Goal: Task Accomplishment & Management: Use online tool/utility

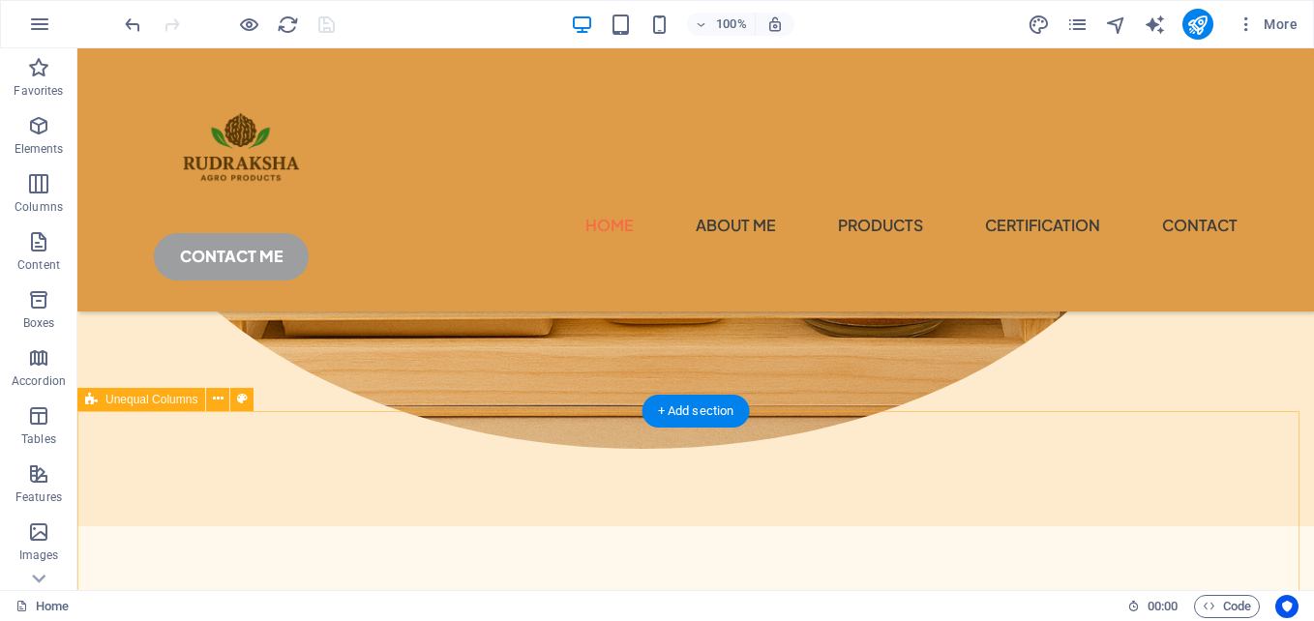
scroll to position [775, 0]
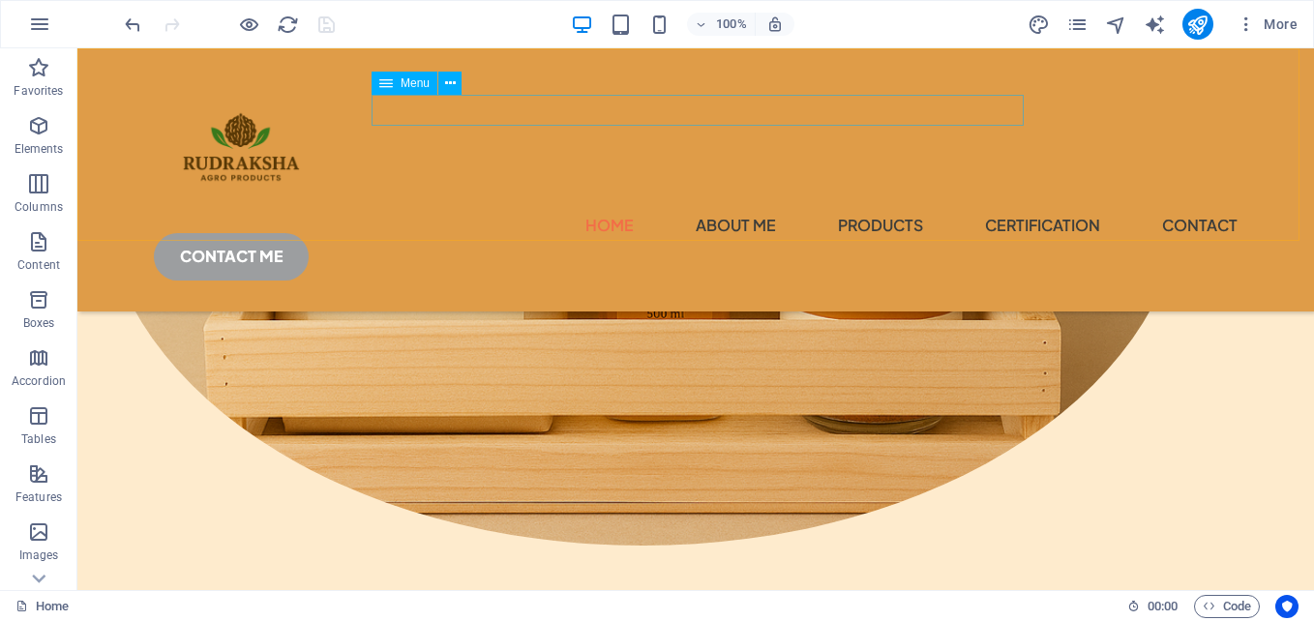
click at [517, 210] on nav "Home About Me products certification contact" at bounding box center [696, 225] width 1084 height 31
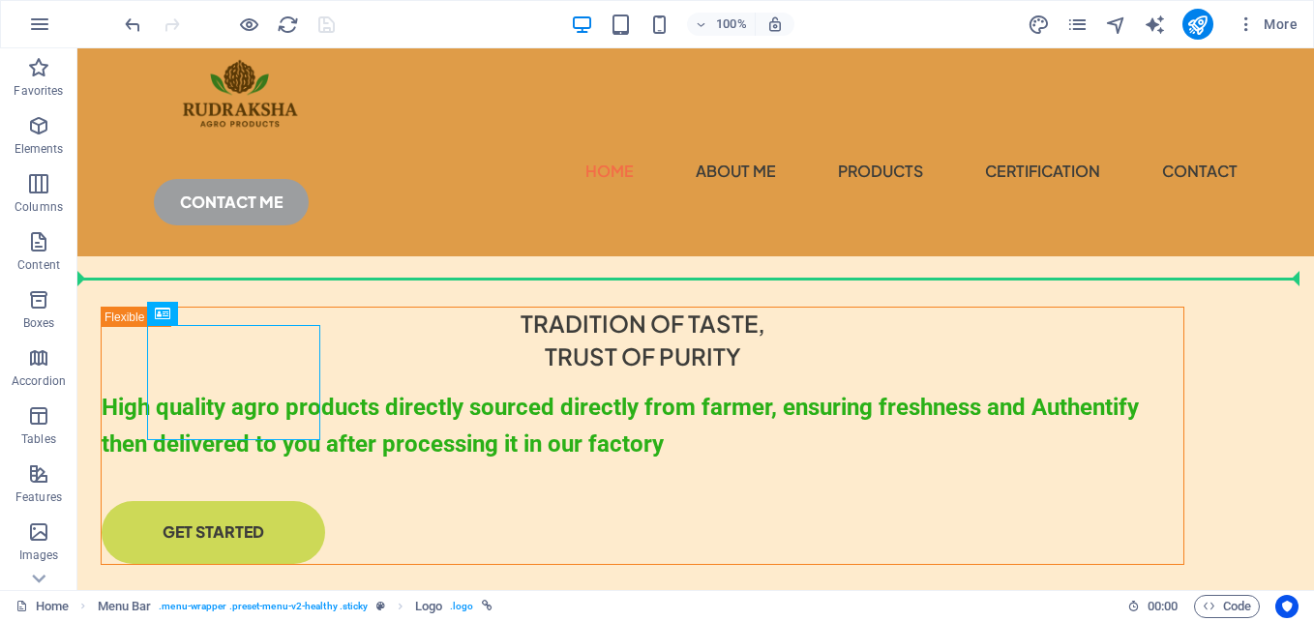
scroll to position [0, 0]
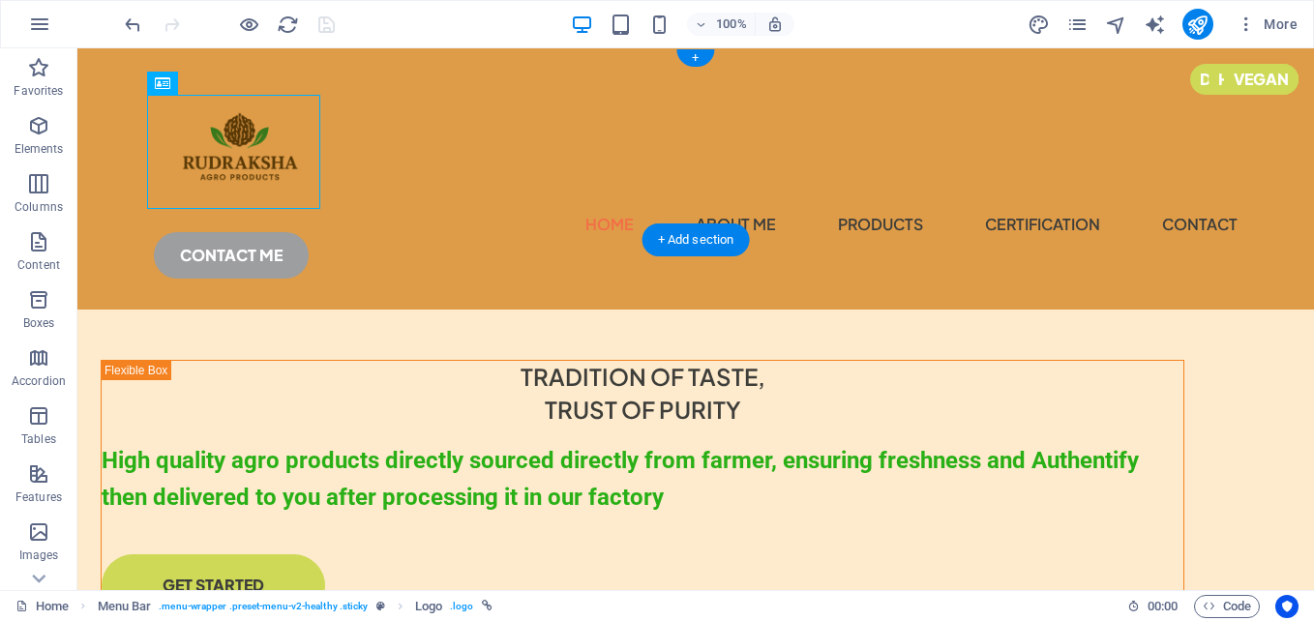
drag, startPoint x: 222, startPoint y: 142, endPoint x: 214, endPoint y: 166, distance: 25.4
click at [214, 166] on div at bounding box center [696, 152] width 1084 height 114
click at [241, 133] on div at bounding box center [696, 152] width 1084 height 114
select select "px"
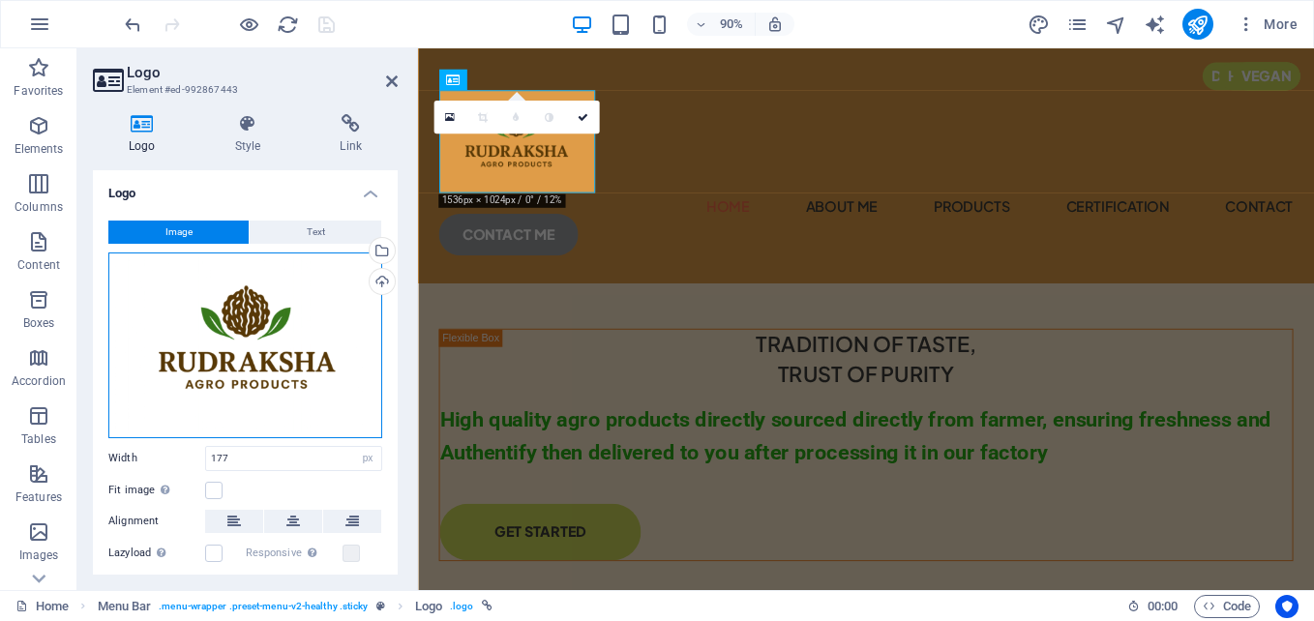
drag, startPoint x: 254, startPoint y: 315, endPoint x: 310, endPoint y: 338, distance: 60.4
click at [313, 338] on div "Drag files here, click to choose files or select files from Files or our free s…" at bounding box center [245, 346] width 274 height 186
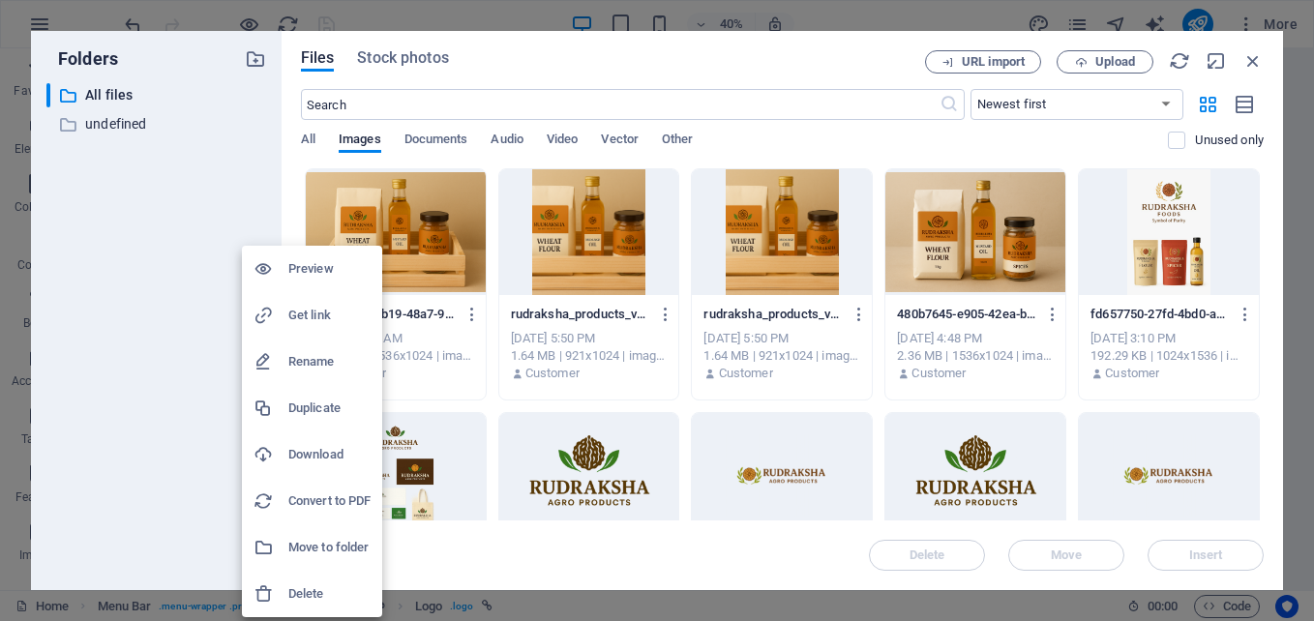
click at [745, 57] on div at bounding box center [657, 310] width 1314 height 621
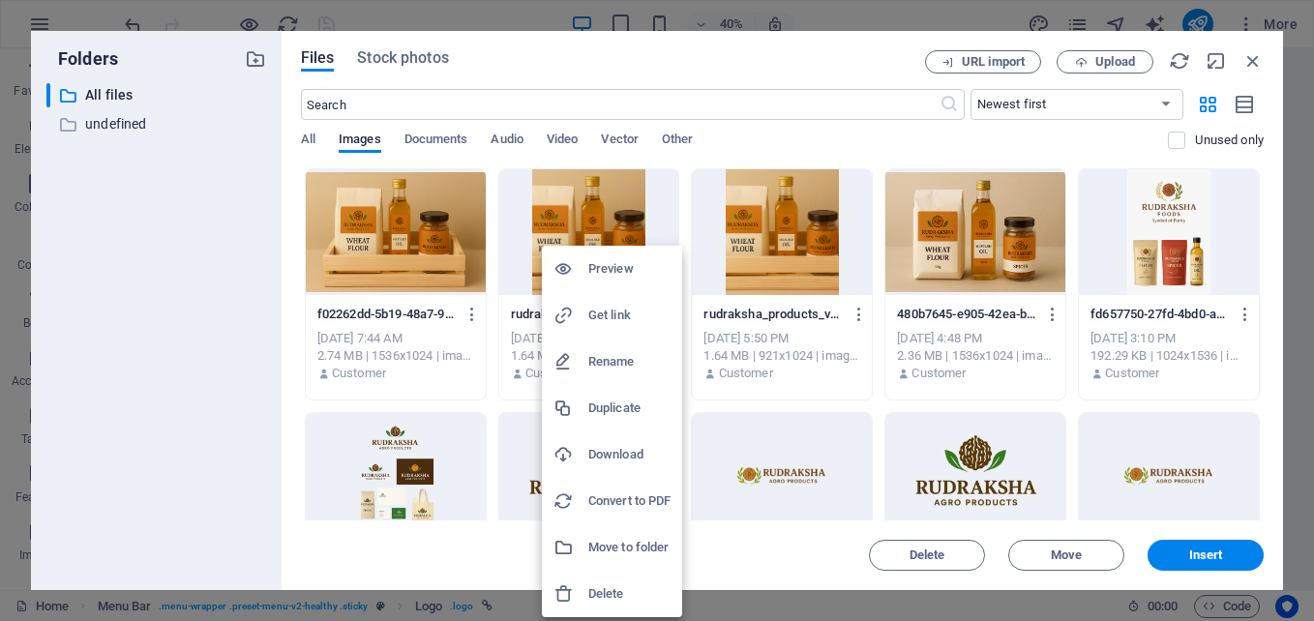
click at [636, 447] on h6 "Download" at bounding box center [629, 454] width 82 height 23
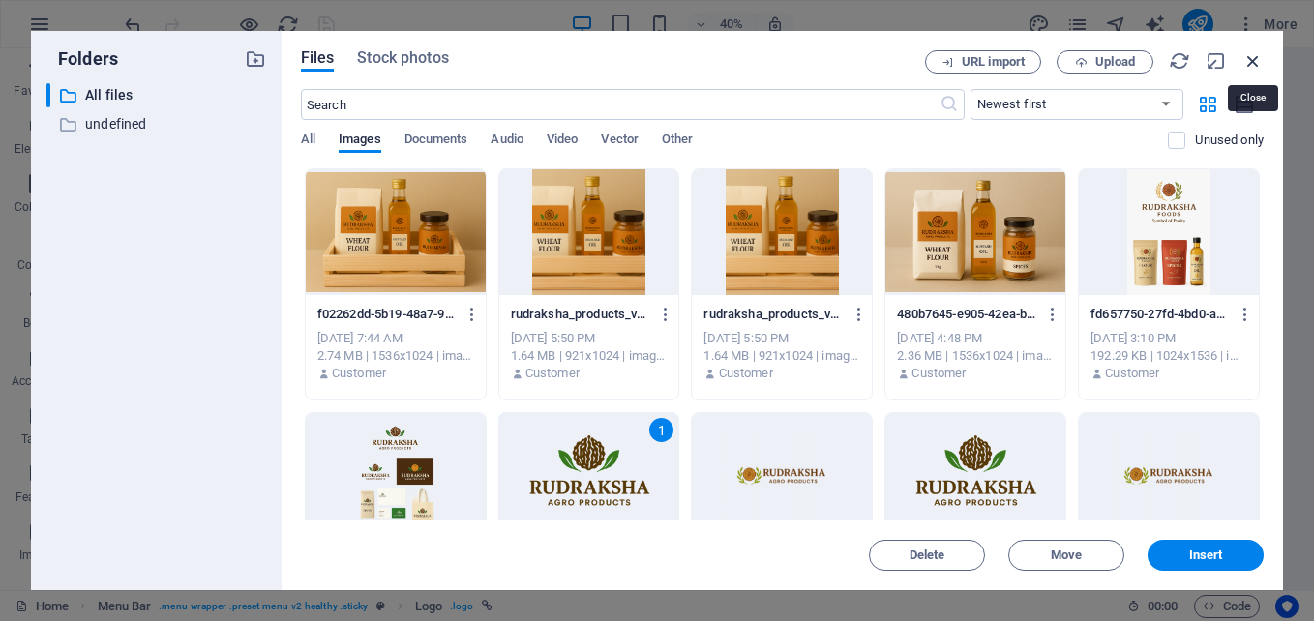
click at [1250, 61] on icon "button" at bounding box center [1252, 60] width 21 height 21
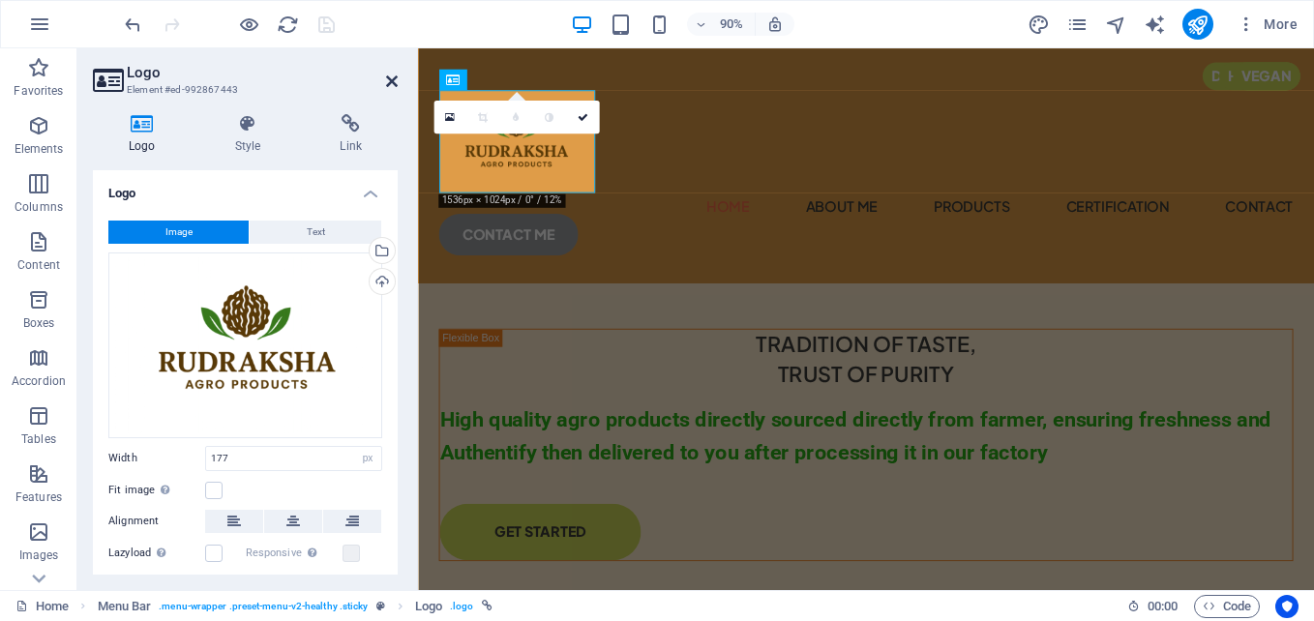
click at [392, 77] on icon at bounding box center [392, 81] width 12 height 15
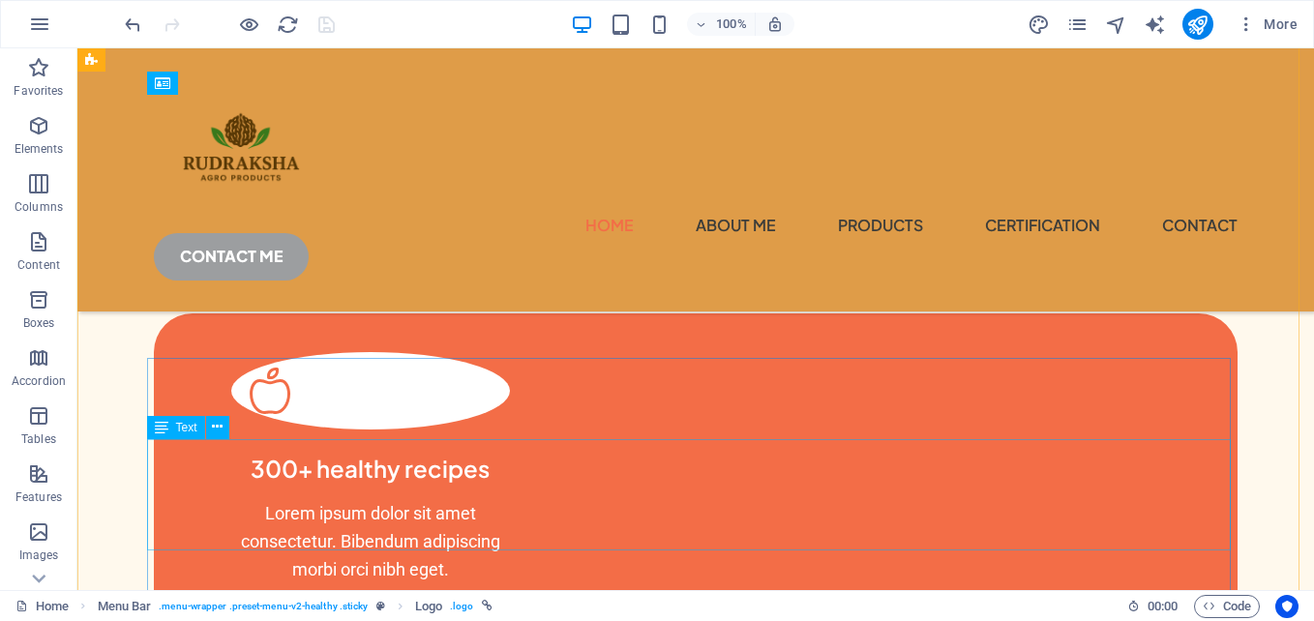
scroll to position [969, 0]
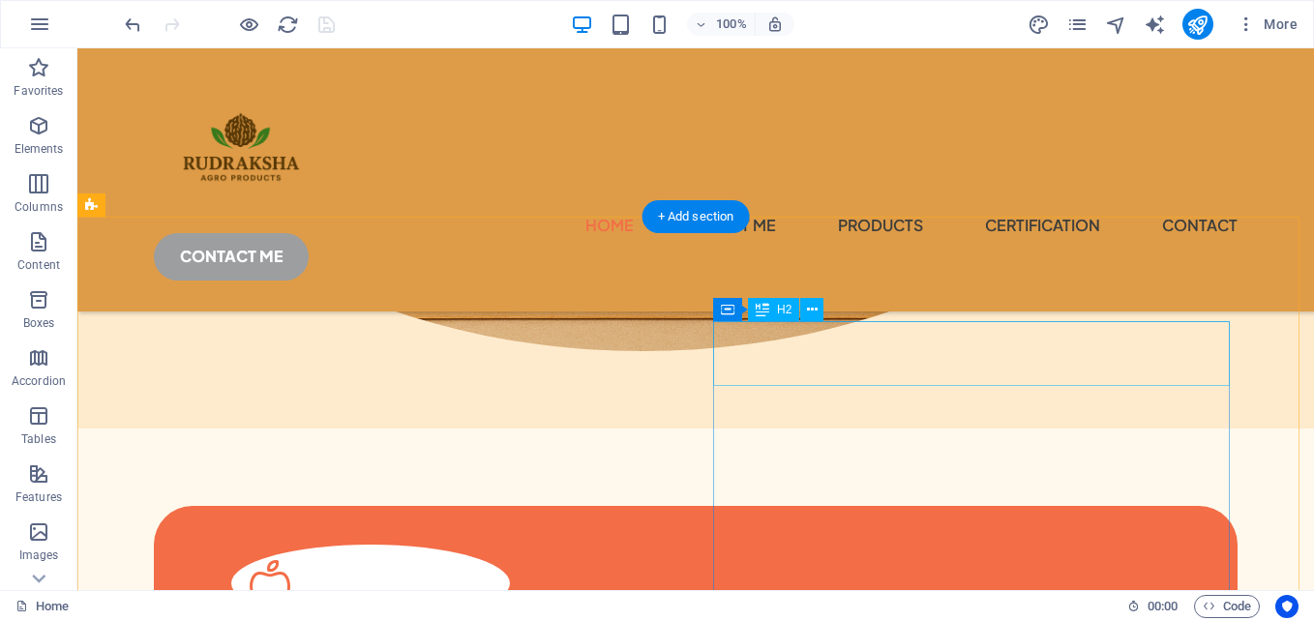
scroll to position [873, 0]
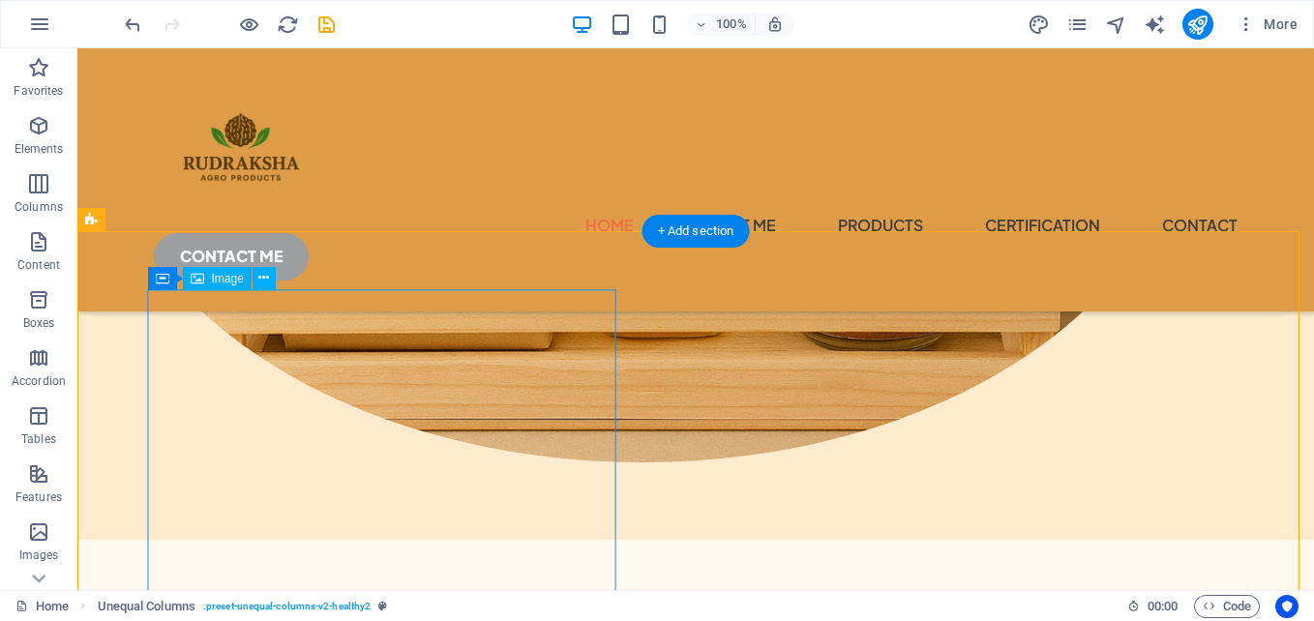
scroll to position [955, 0]
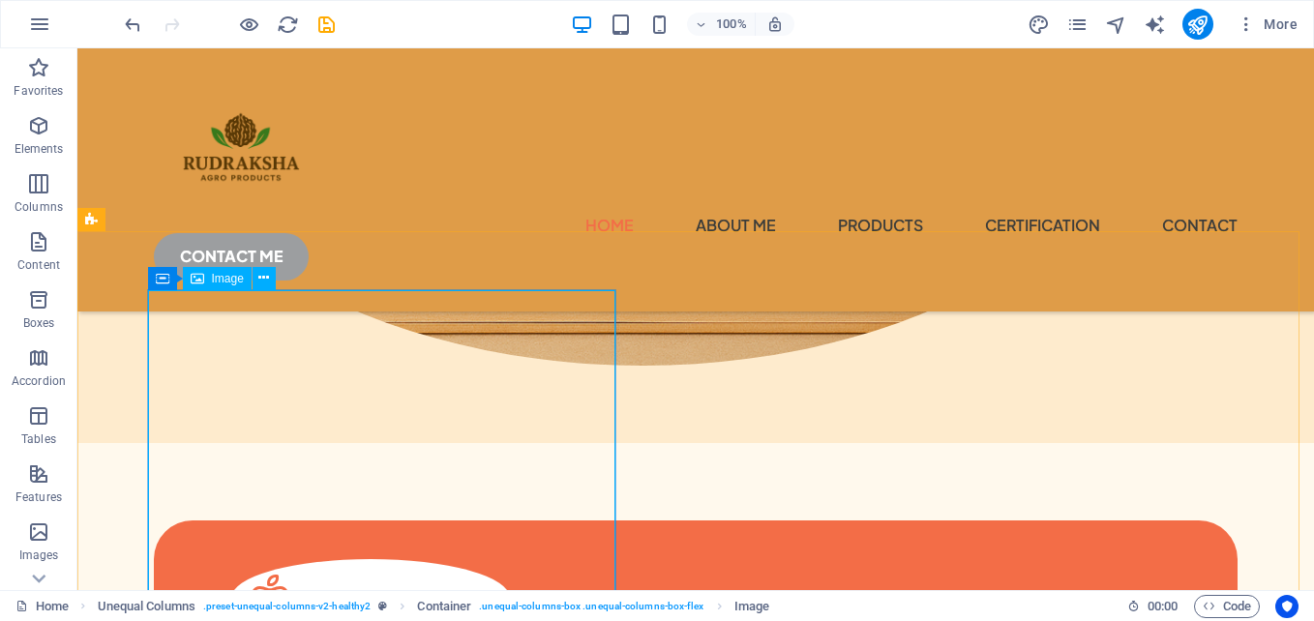
click at [223, 280] on span "Image" at bounding box center [228, 279] width 32 height 12
click at [264, 279] on icon at bounding box center [263, 278] width 11 height 20
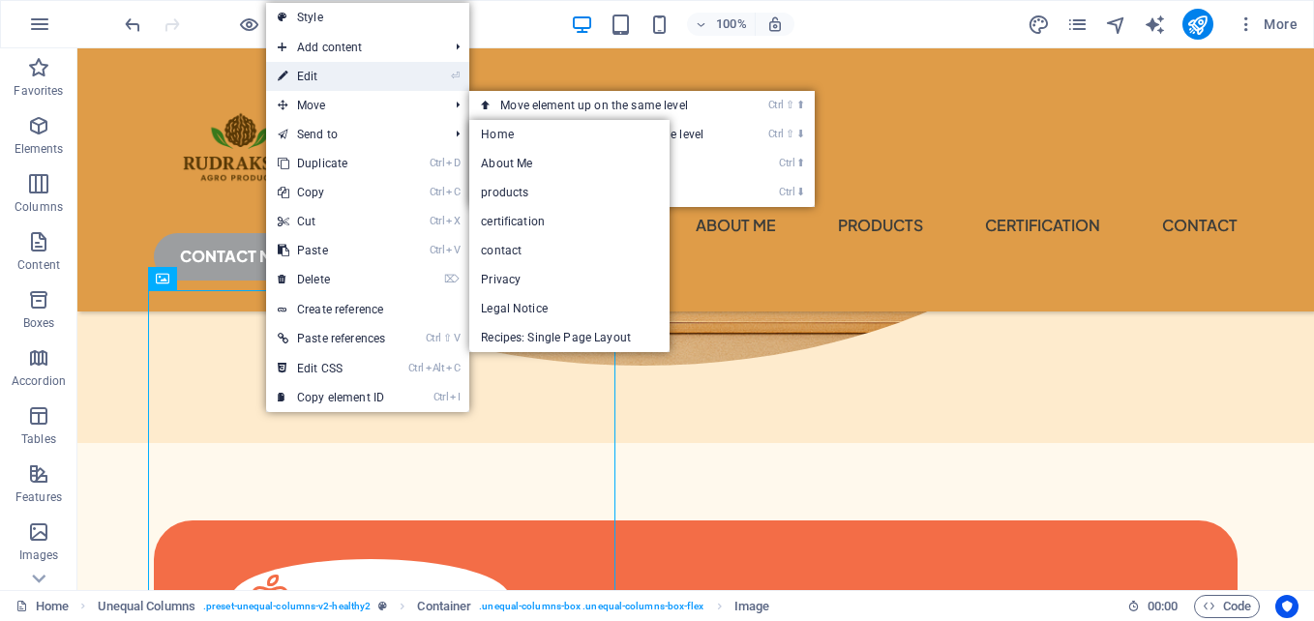
click at [321, 75] on link "⏎ Edit" at bounding box center [331, 76] width 131 height 29
select select "%"
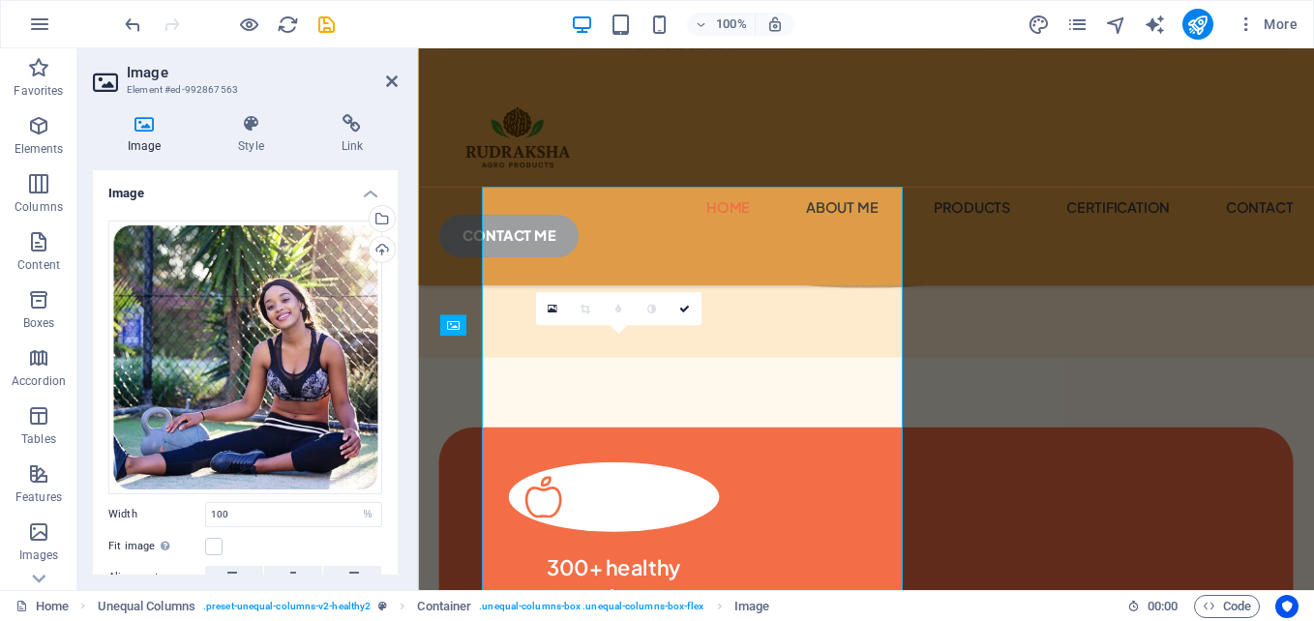
scroll to position [1043, 0]
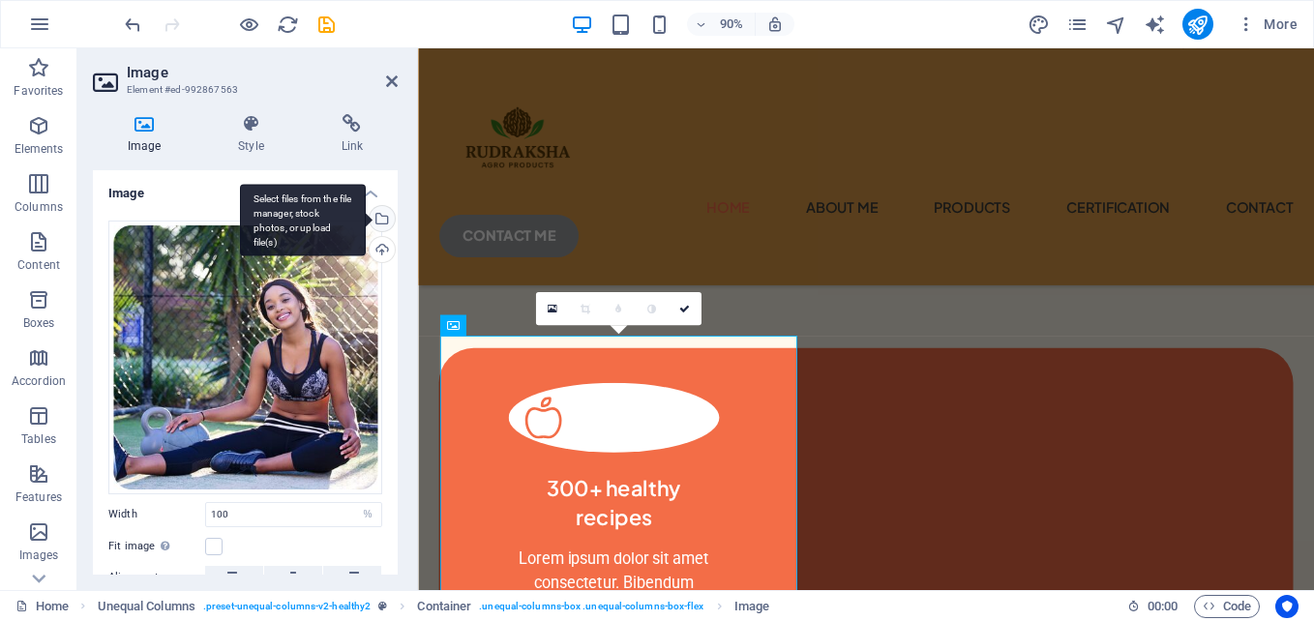
click at [380, 215] on div "Select files from the file manager, stock photos, or upload file(s)" at bounding box center [380, 220] width 29 height 29
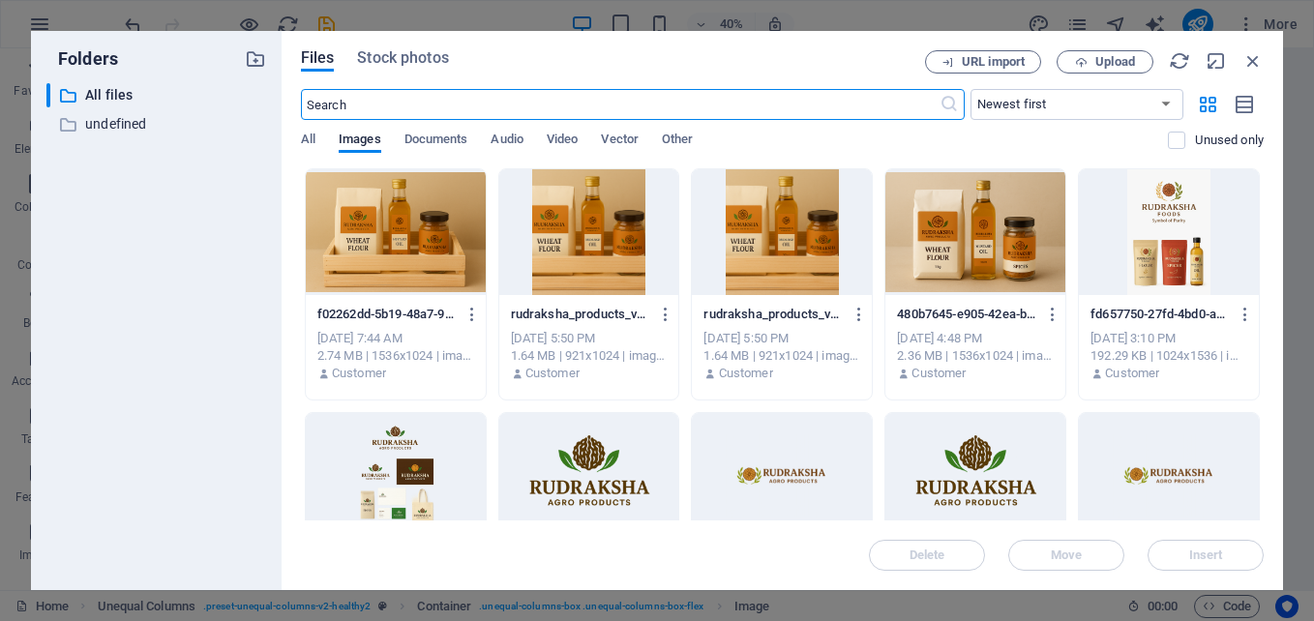
scroll to position [971, 0]
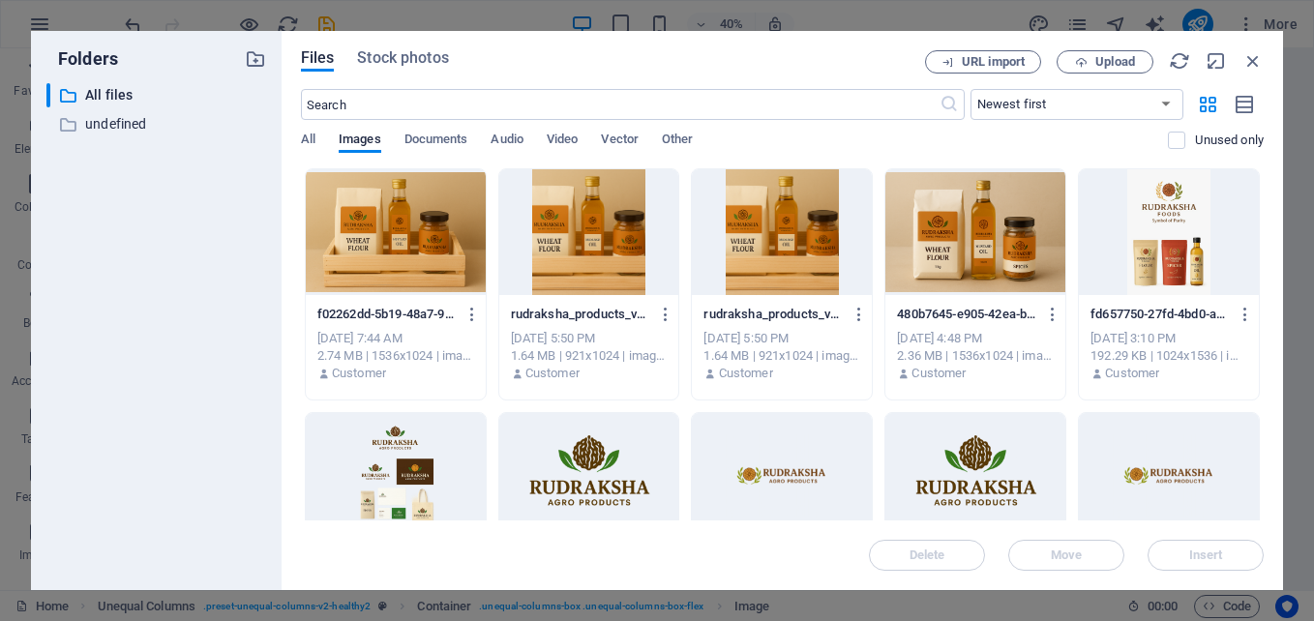
click at [400, 229] on div at bounding box center [396, 232] width 180 height 126
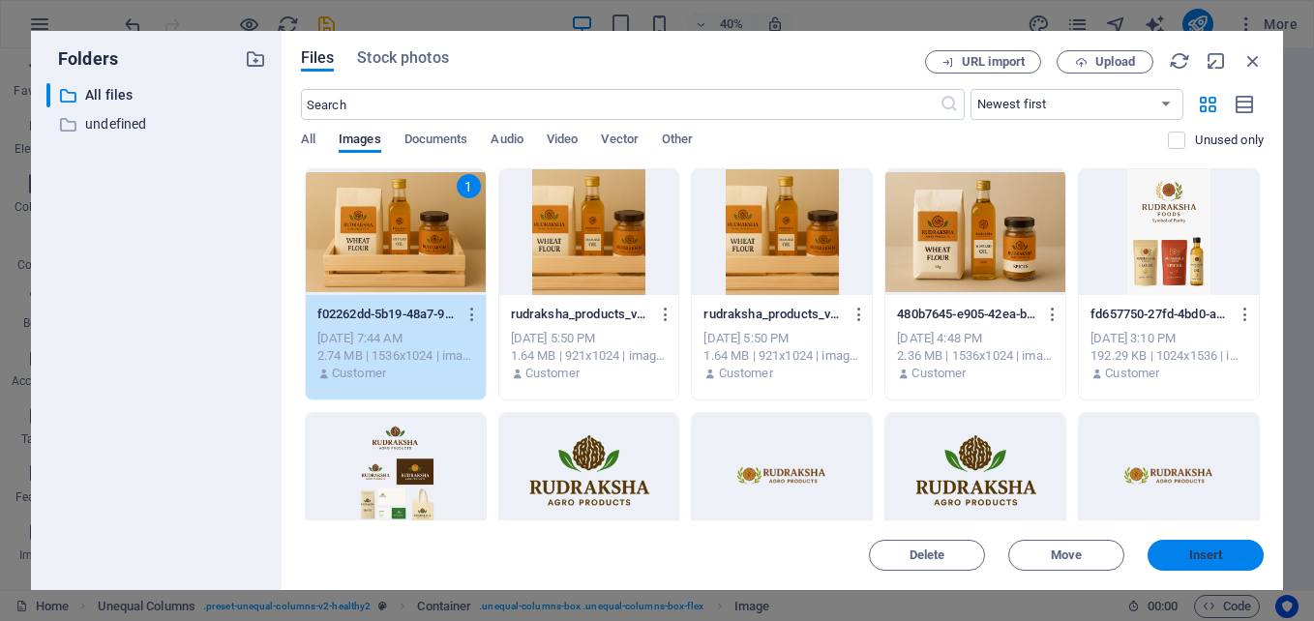
click at [1215, 552] on span "Insert" at bounding box center [1206, 556] width 34 height 12
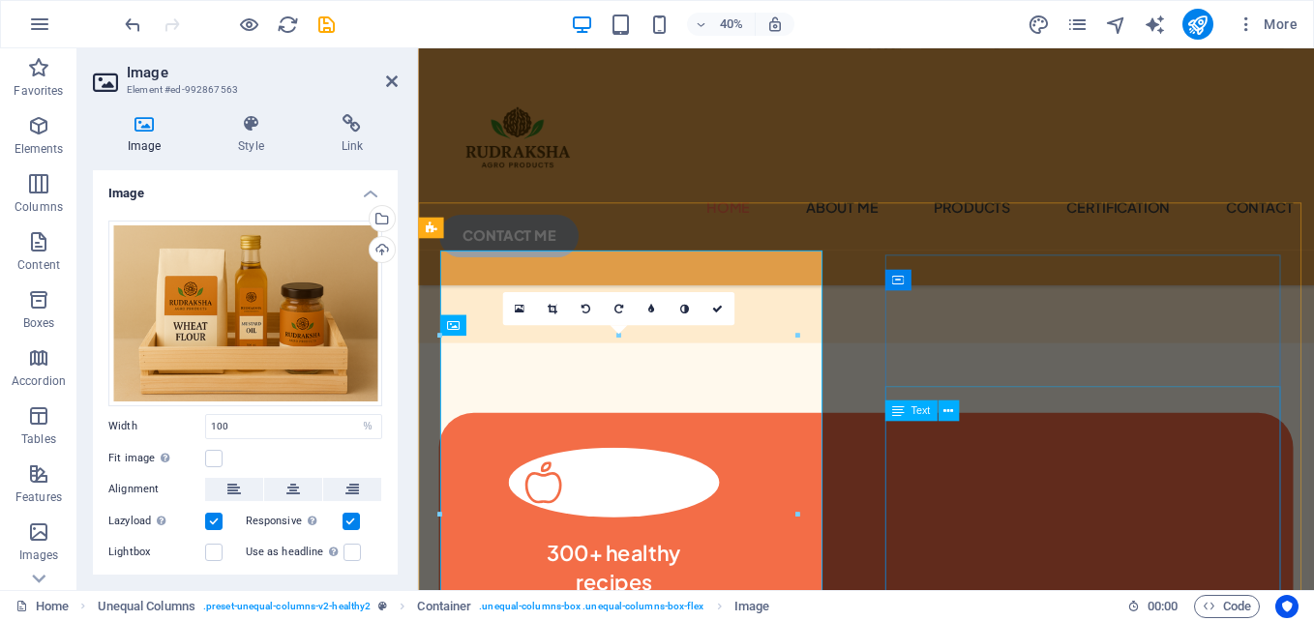
scroll to position [1043, 0]
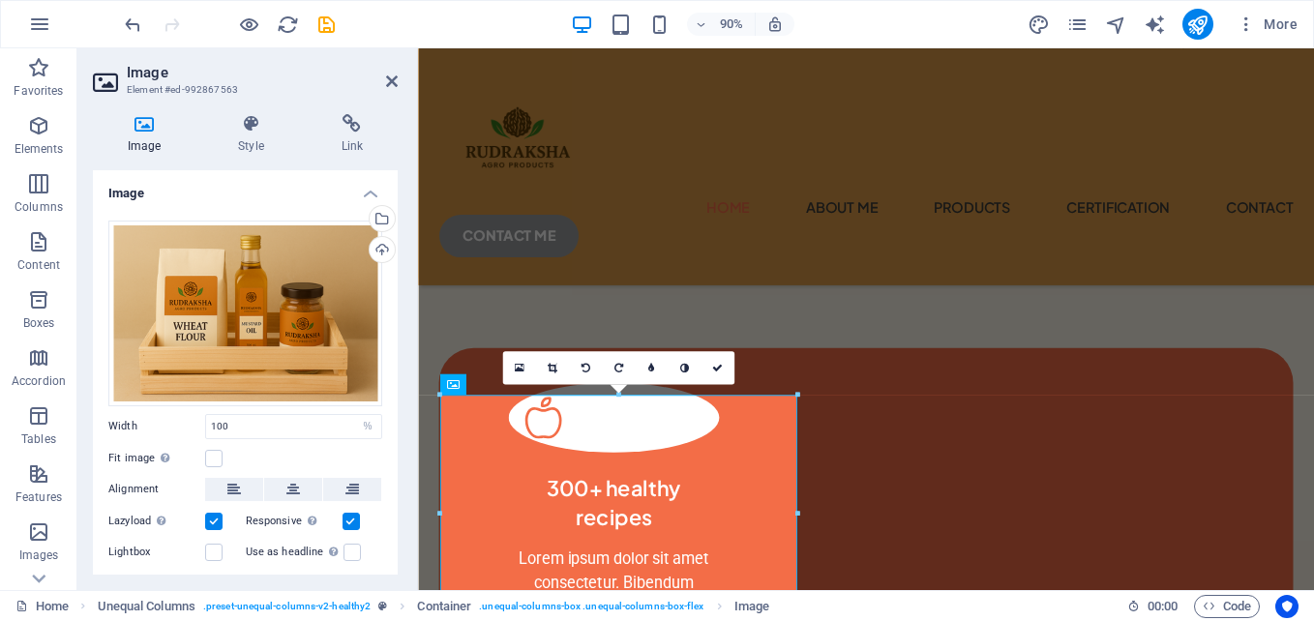
click at [387, 70] on h2 "Image" at bounding box center [262, 72] width 271 height 17
click at [393, 87] on icon at bounding box center [392, 81] width 12 height 15
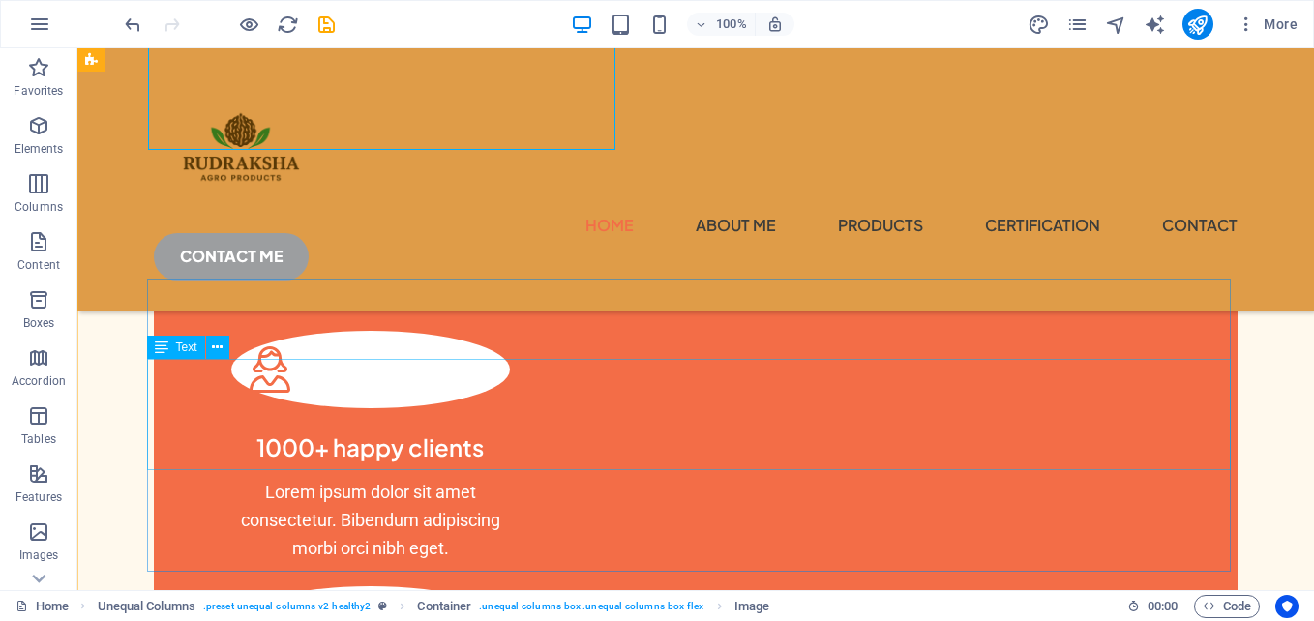
scroll to position [1342, 0]
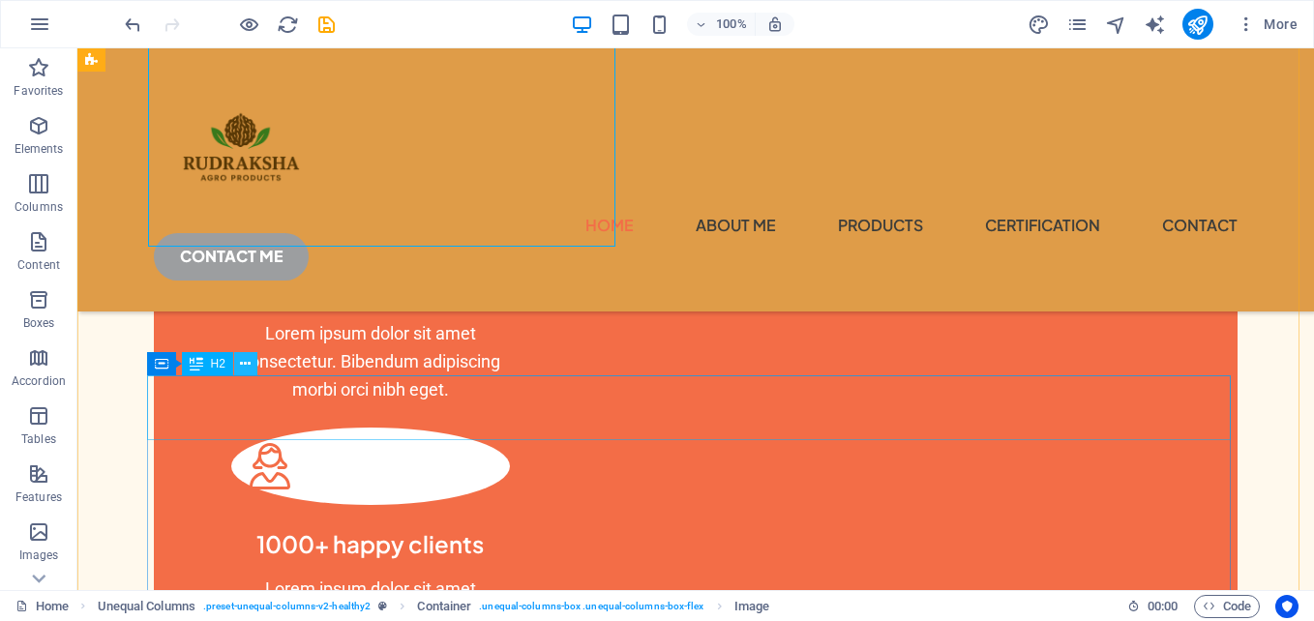
click at [243, 359] on icon at bounding box center [245, 364] width 11 height 20
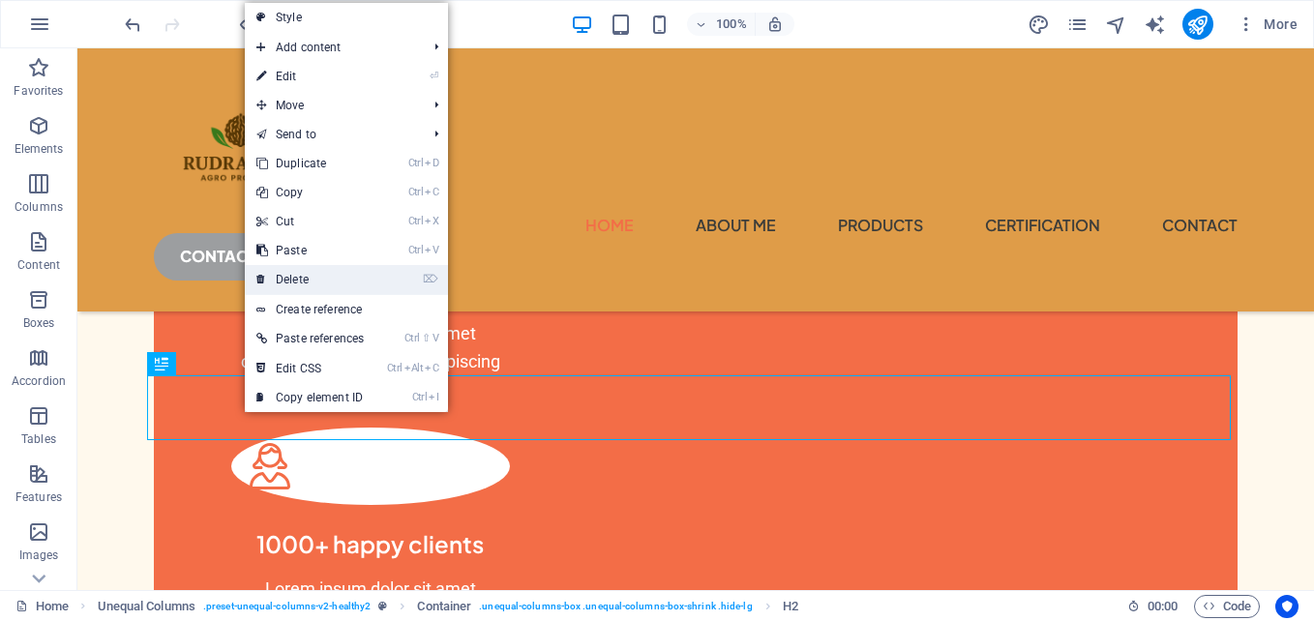
click at [310, 281] on link "⌦ Delete" at bounding box center [310, 279] width 131 height 29
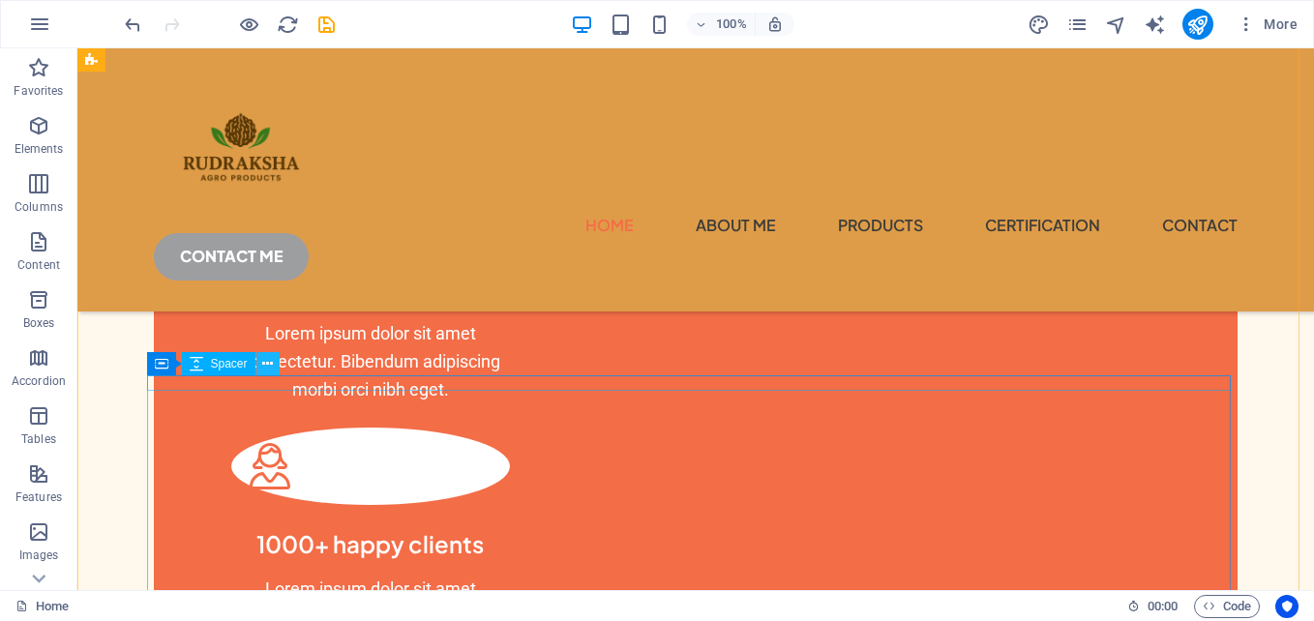
click at [266, 363] on icon at bounding box center [267, 364] width 11 height 20
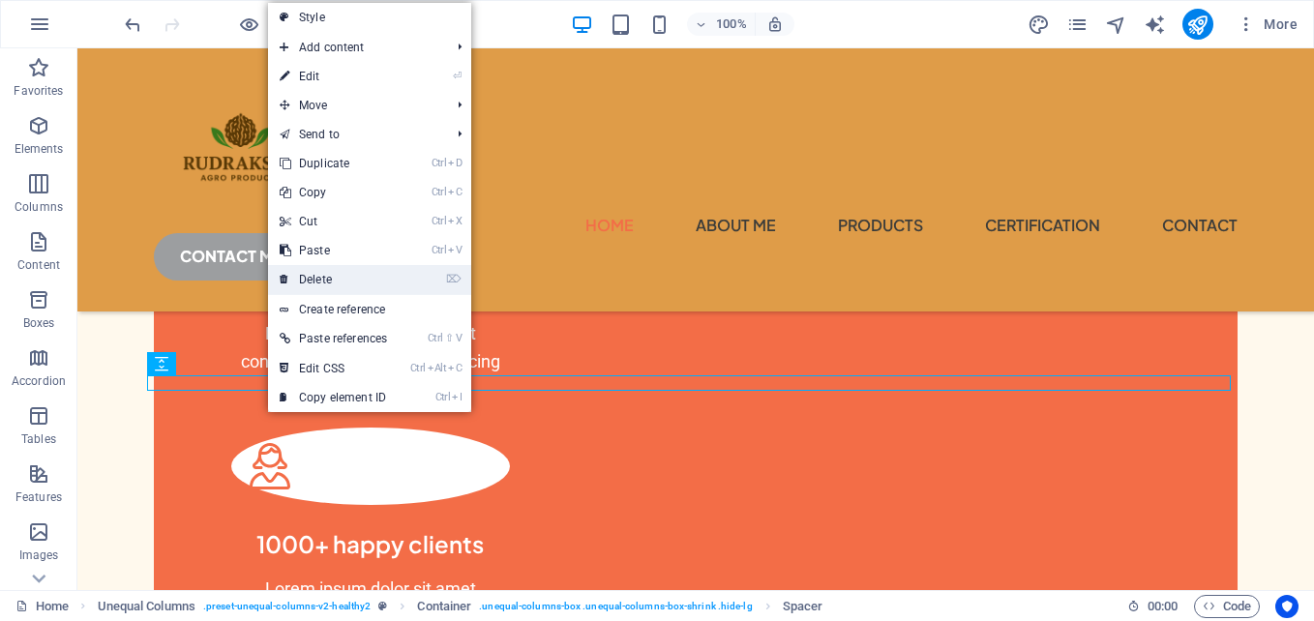
click at [325, 284] on link "⌦ Delete" at bounding box center [333, 279] width 131 height 29
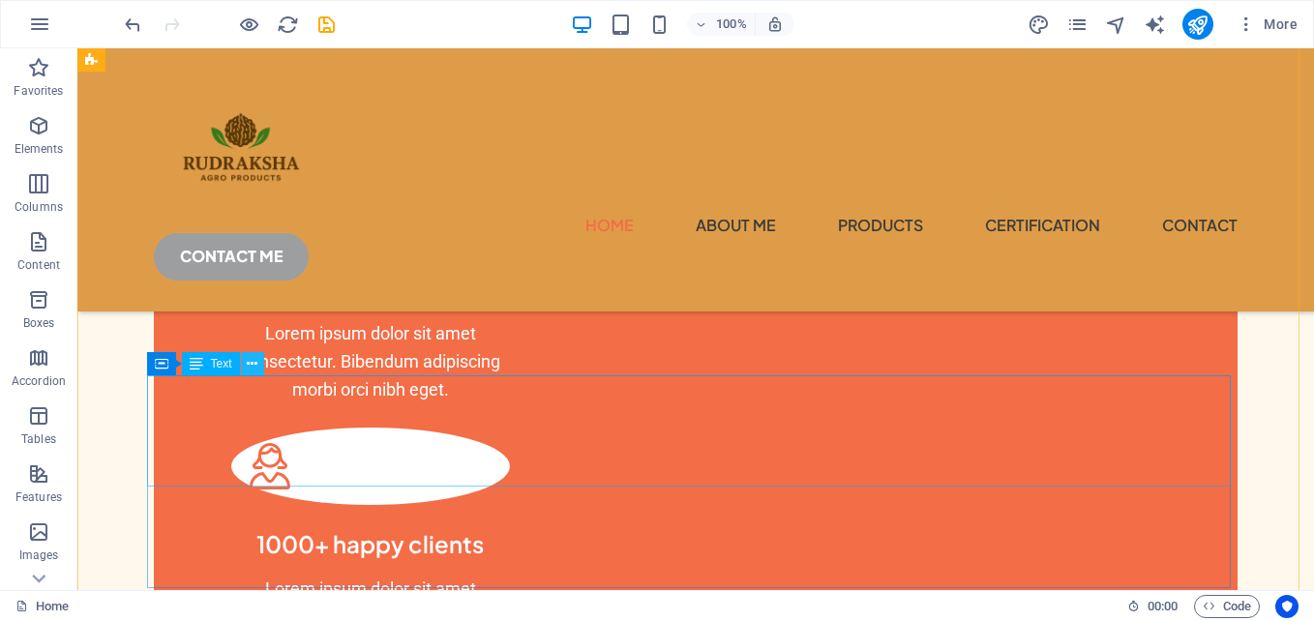
click at [253, 369] on icon at bounding box center [252, 364] width 11 height 20
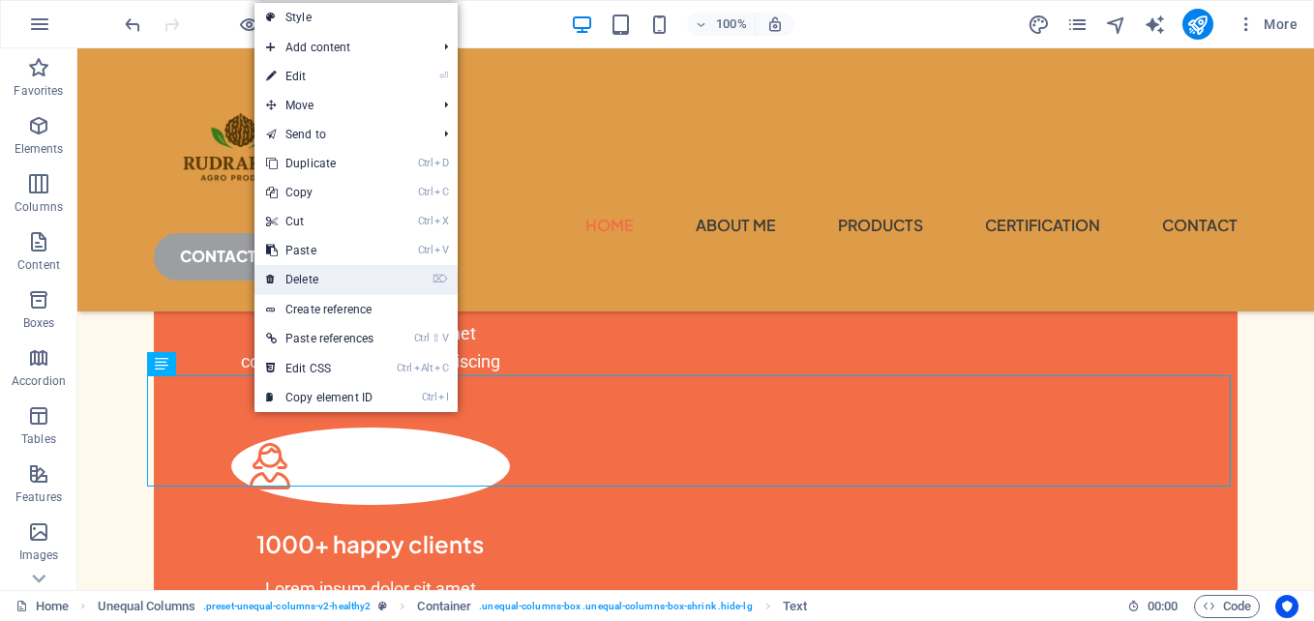
click at [315, 286] on link "⌦ Delete" at bounding box center [319, 279] width 131 height 29
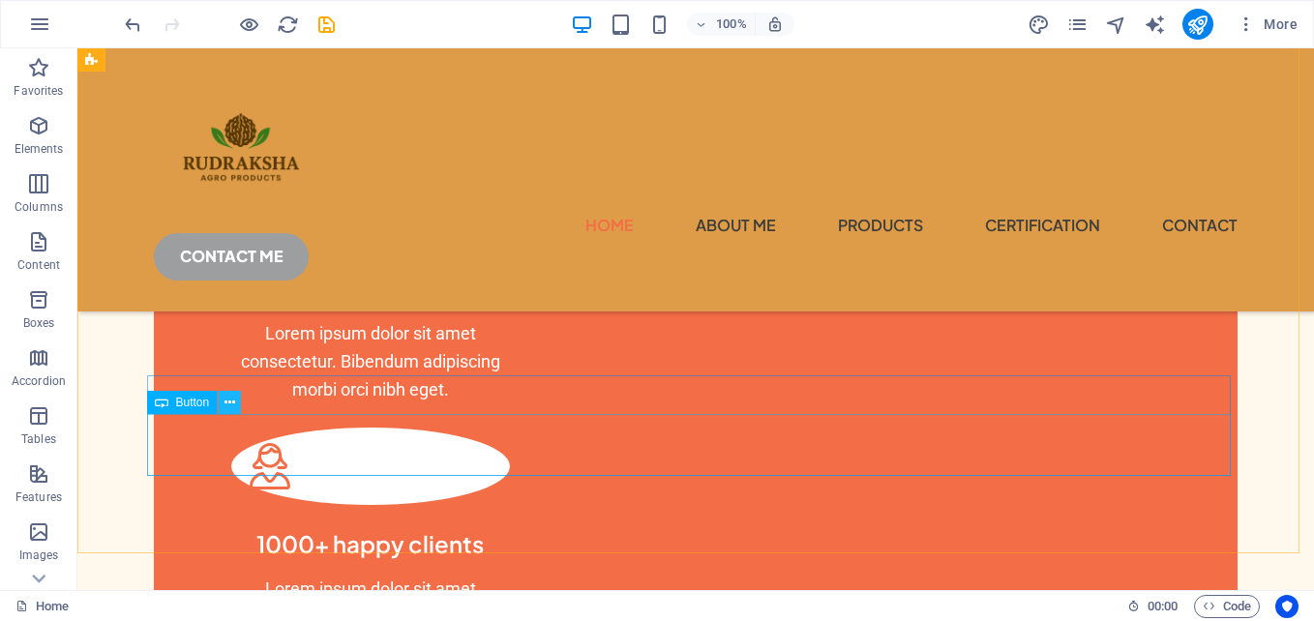
click at [228, 409] on icon at bounding box center [229, 403] width 11 height 20
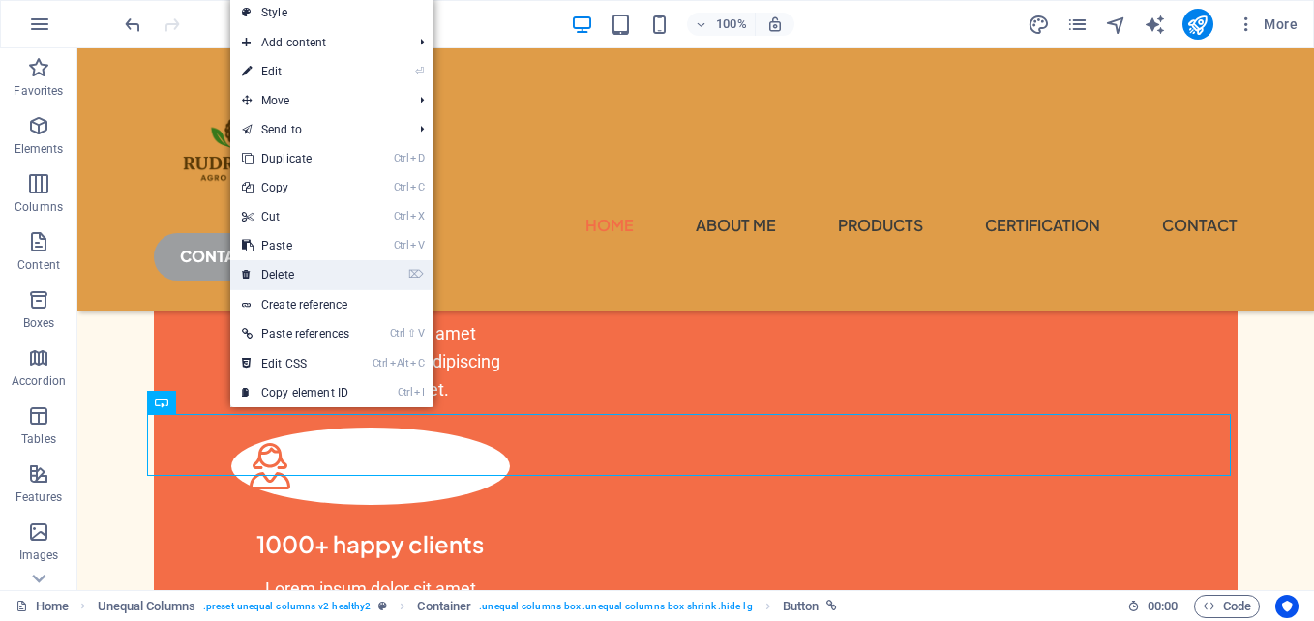
click at [309, 283] on link "⌦ Delete" at bounding box center [295, 274] width 131 height 29
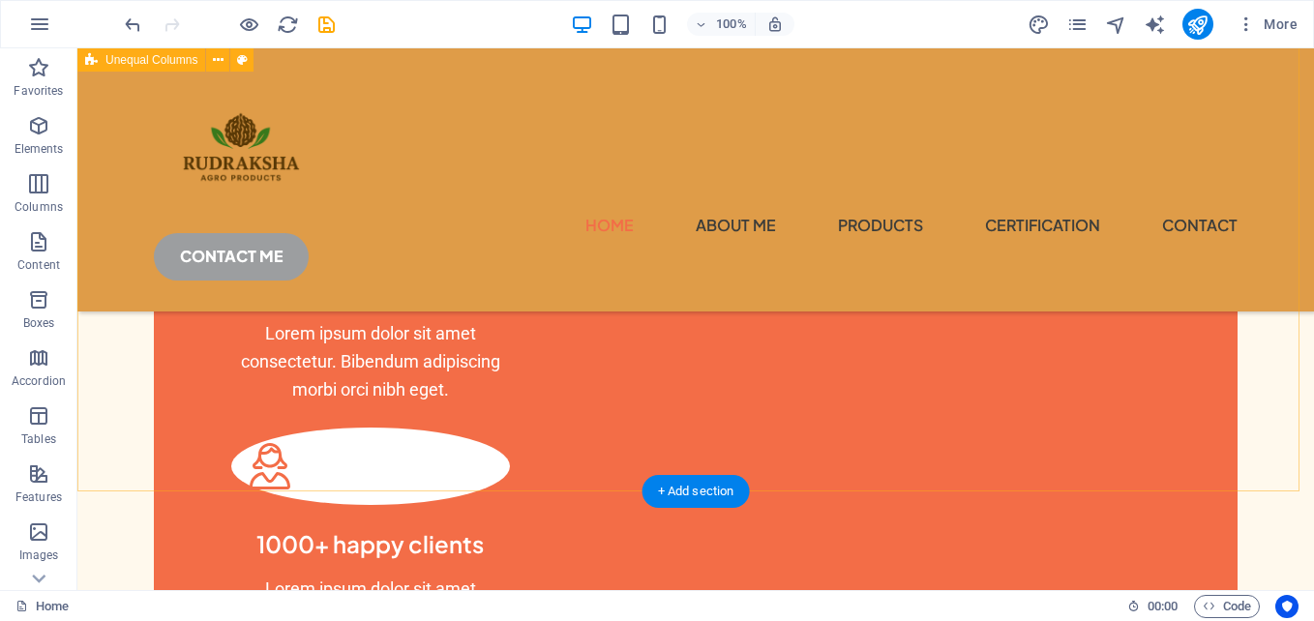
scroll to position [1245, 0]
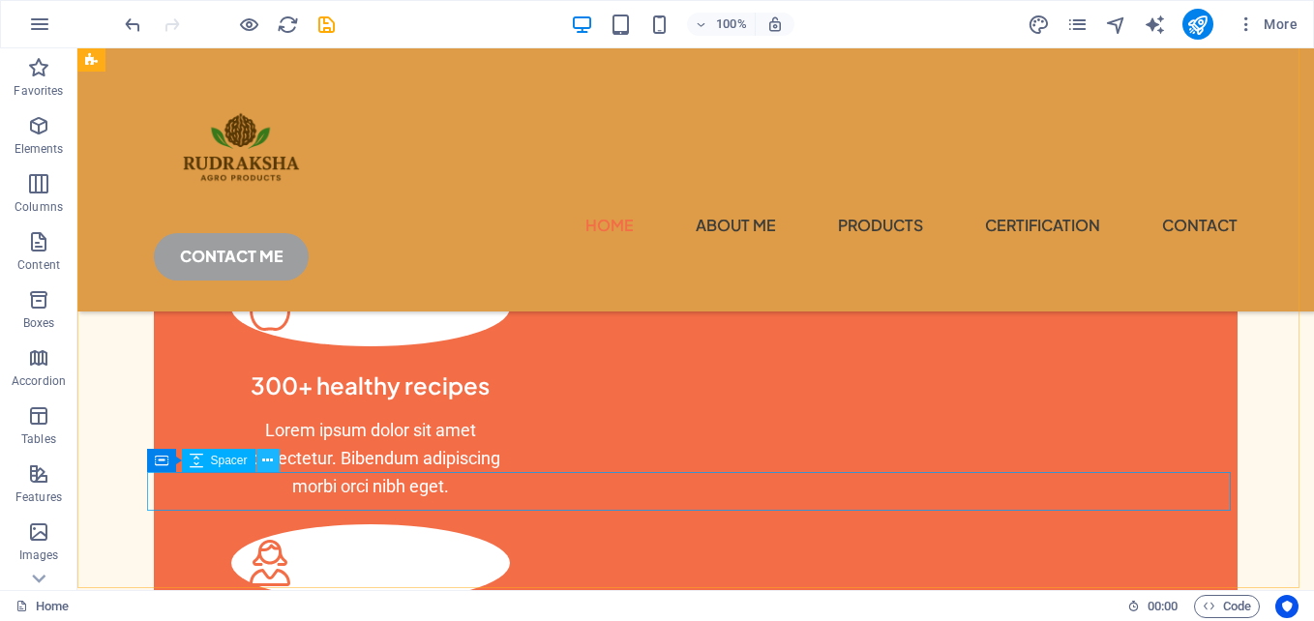
click at [269, 460] on icon at bounding box center [267, 461] width 11 height 20
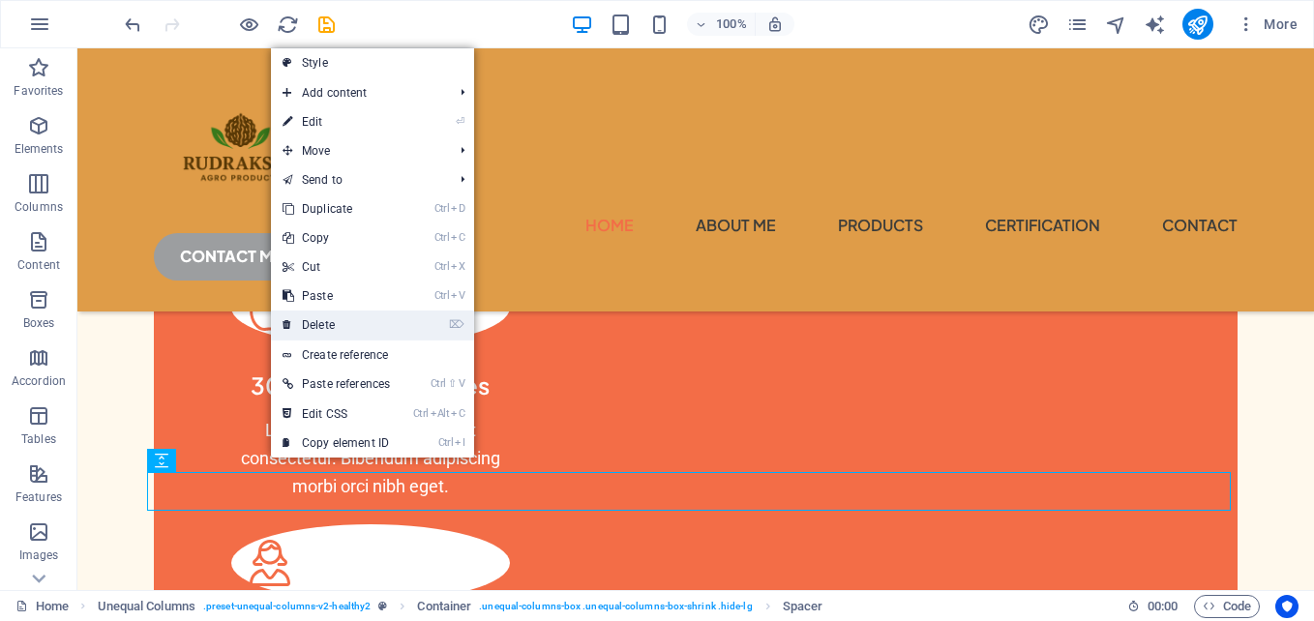
click at [335, 322] on link "⌦ Delete" at bounding box center [336, 325] width 131 height 29
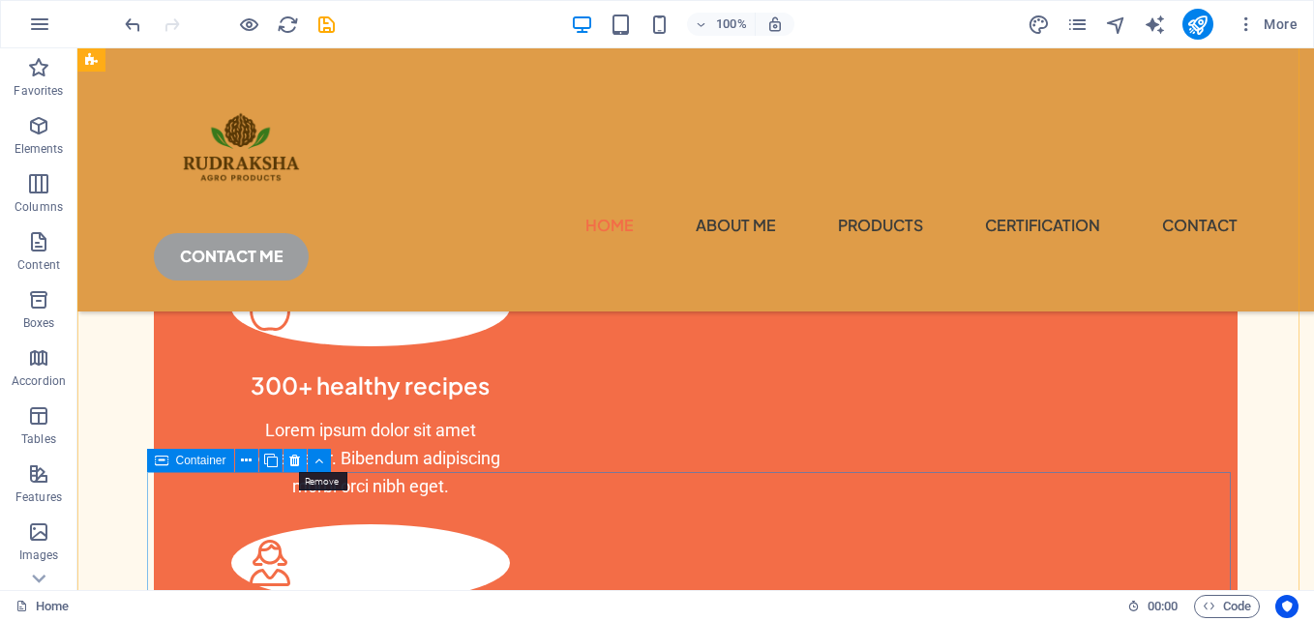
click at [299, 462] on icon at bounding box center [294, 461] width 11 height 20
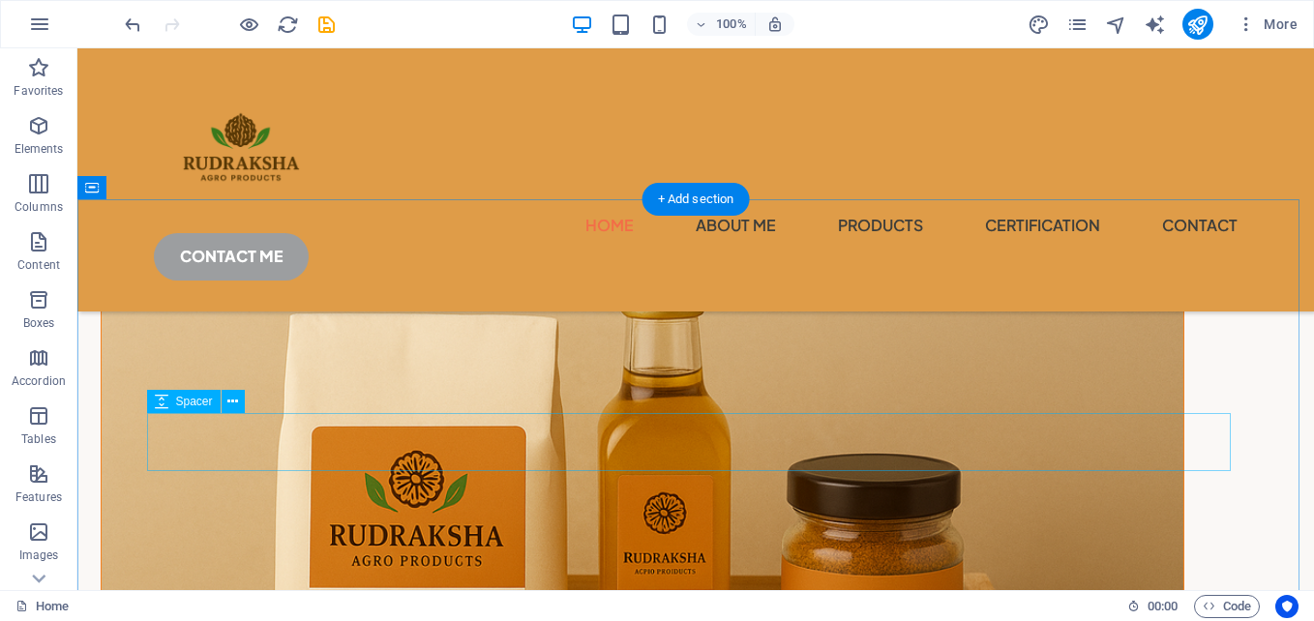
scroll to position [2116, 0]
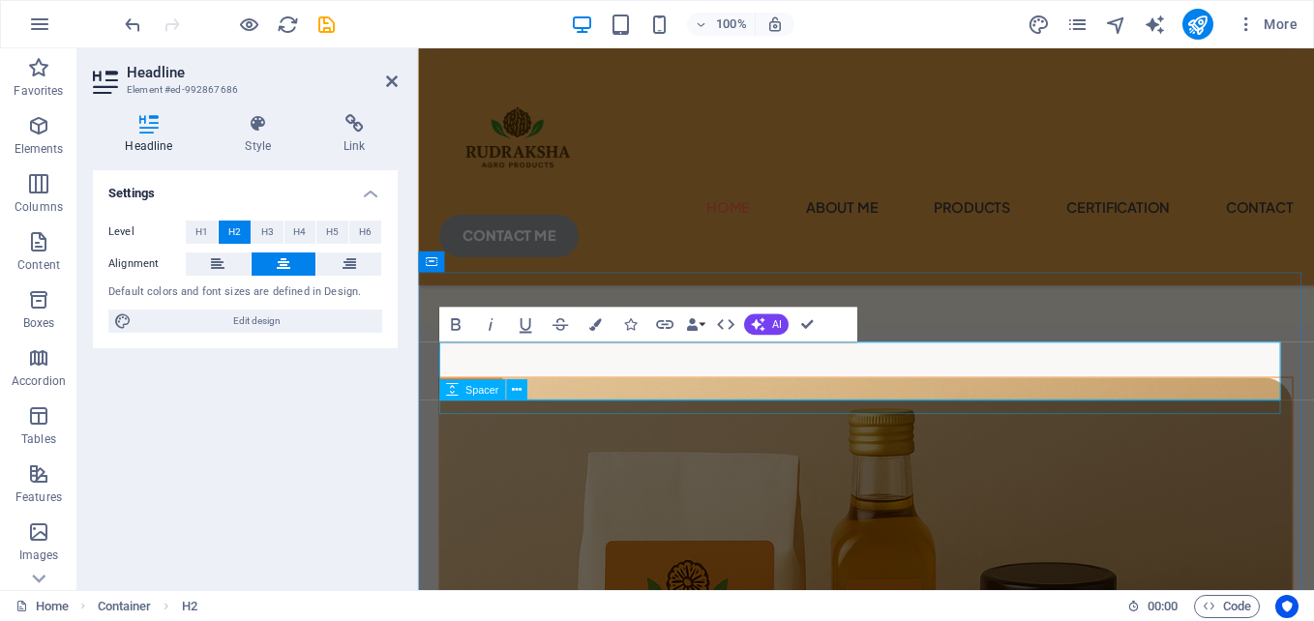
scroll to position [2352, 0]
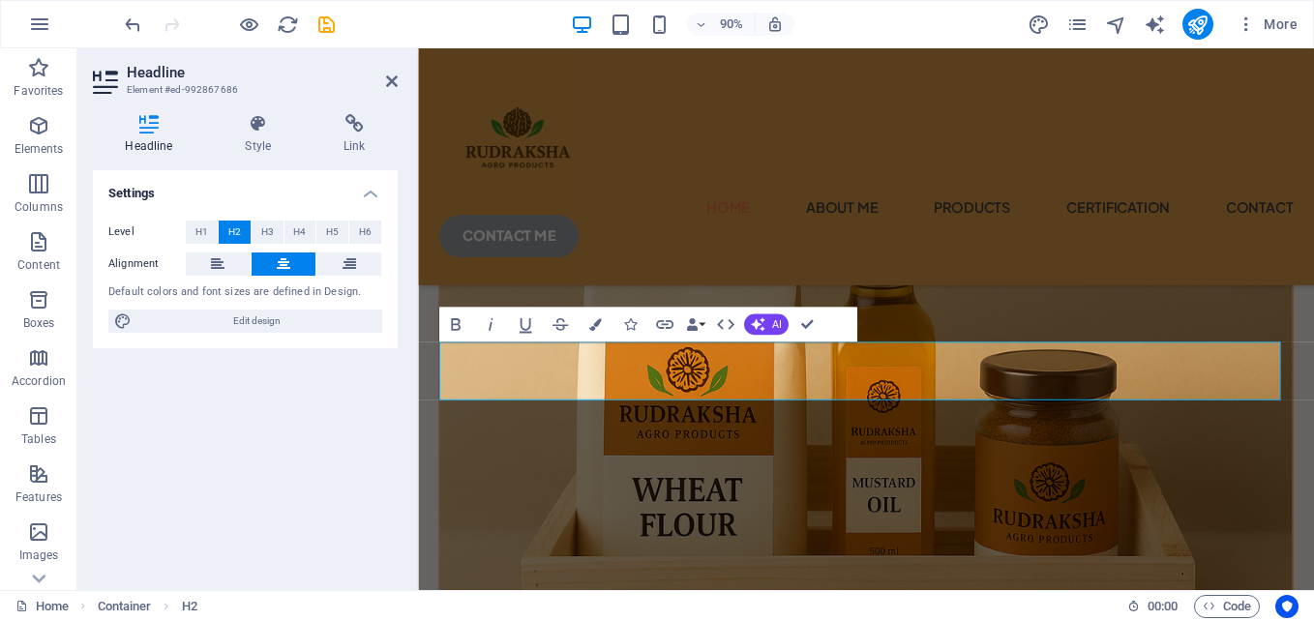
click at [382, 77] on h2 "Headline" at bounding box center [262, 72] width 271 height 17
click at [387, 77] on icon at bounding box center [392, 81] width 12 height 15
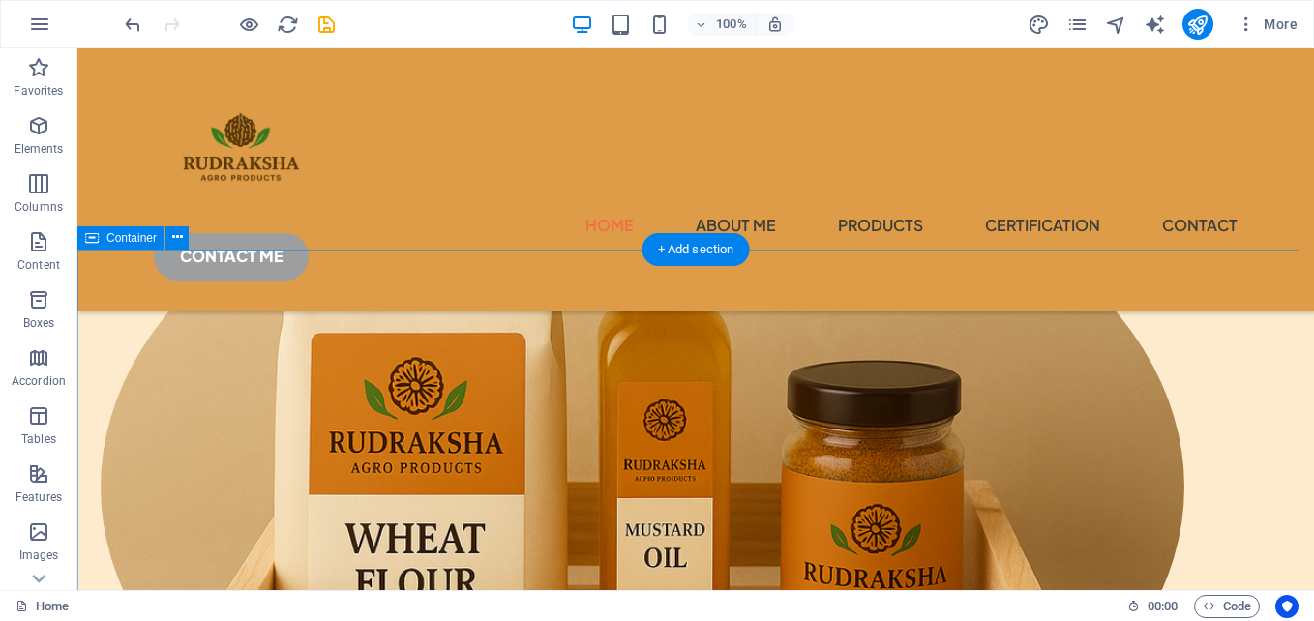
scroll to position [569, 0]
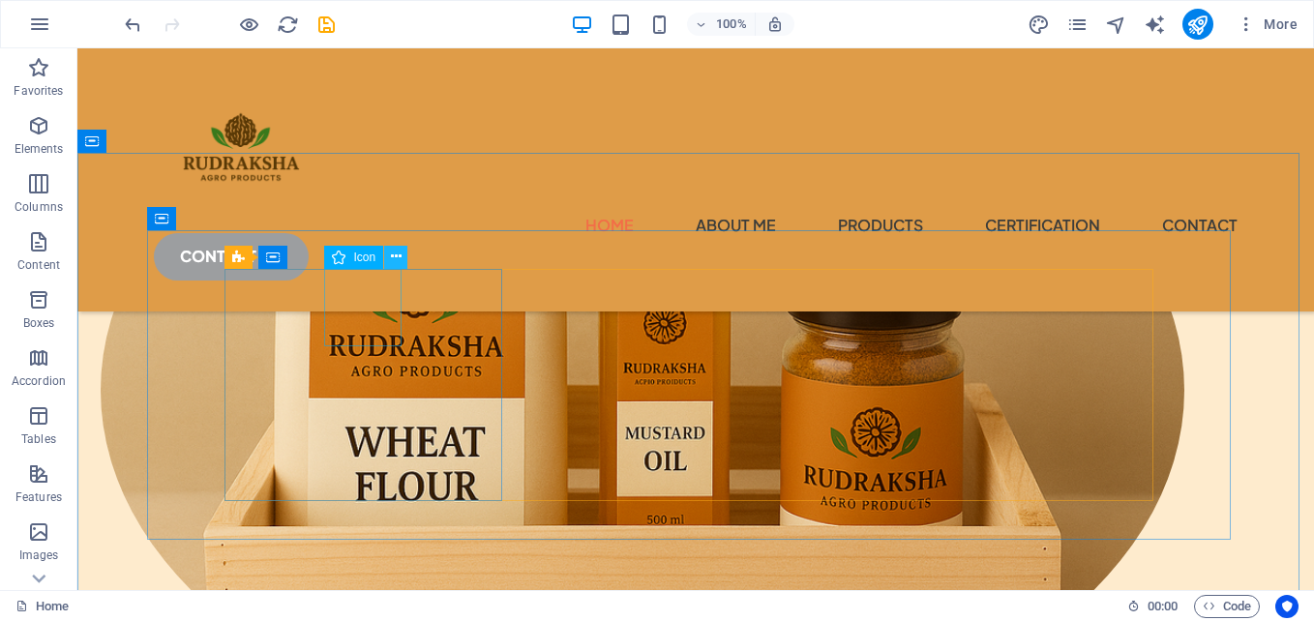
click at [398, 256] on icon at bounding box center [396, 257] width 11 height 20
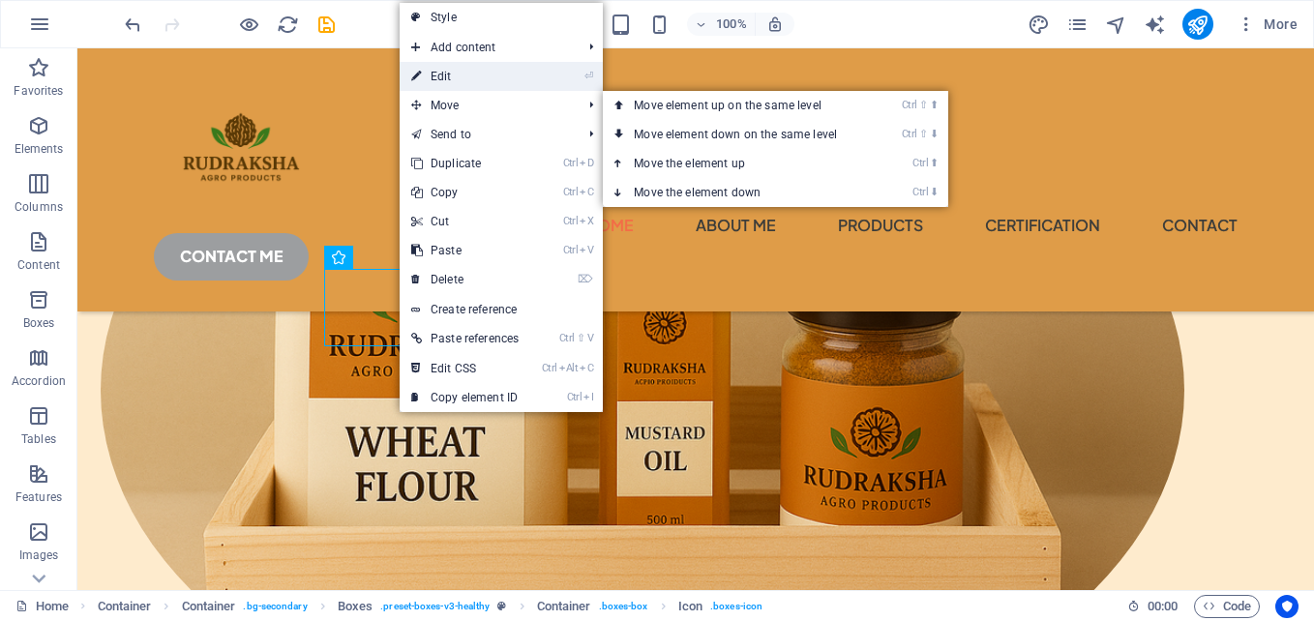
click at [462, 78] on link "⏎ Edit" at bounding box center [465, 76] width 131 height 29
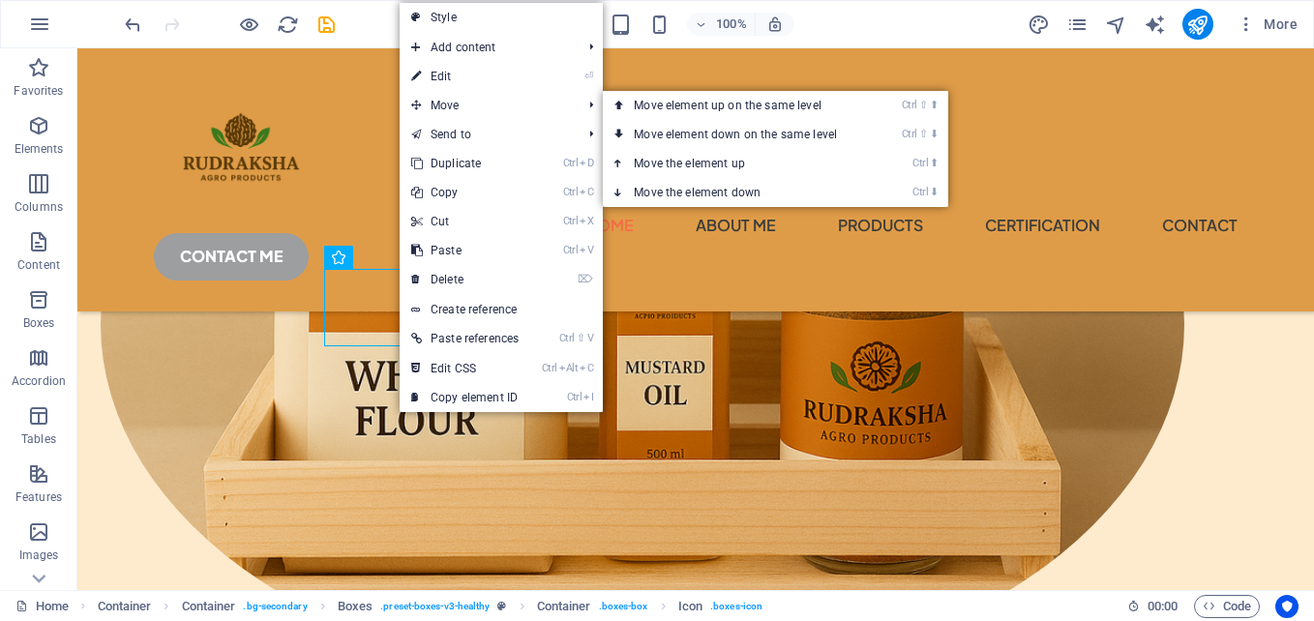
select select "xMidYMid"
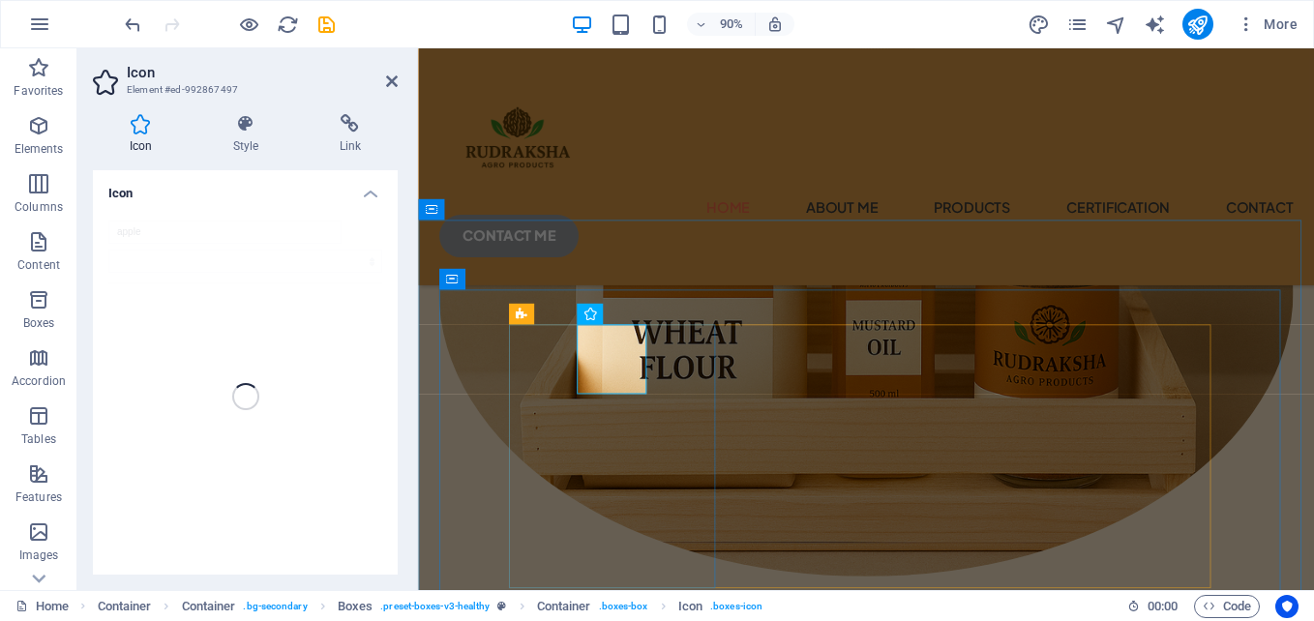
scroll to position [538, 0]
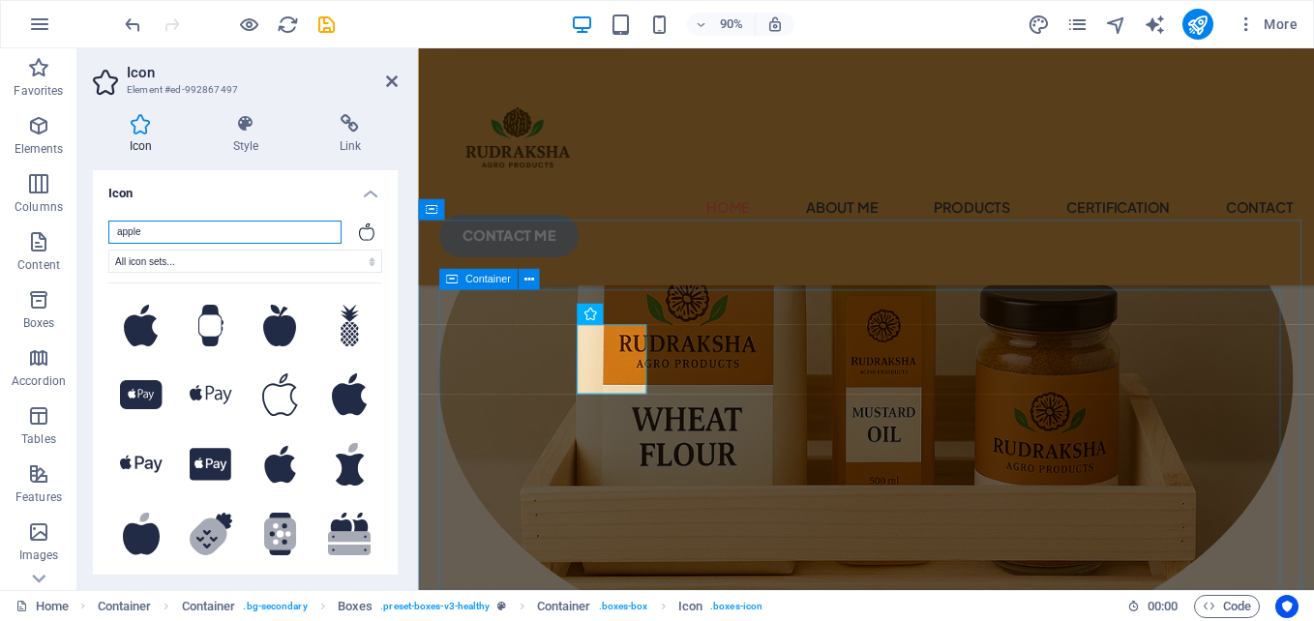
click at [479, 280] on span "Container" at bounding box center [487, 279] width 45 height 11
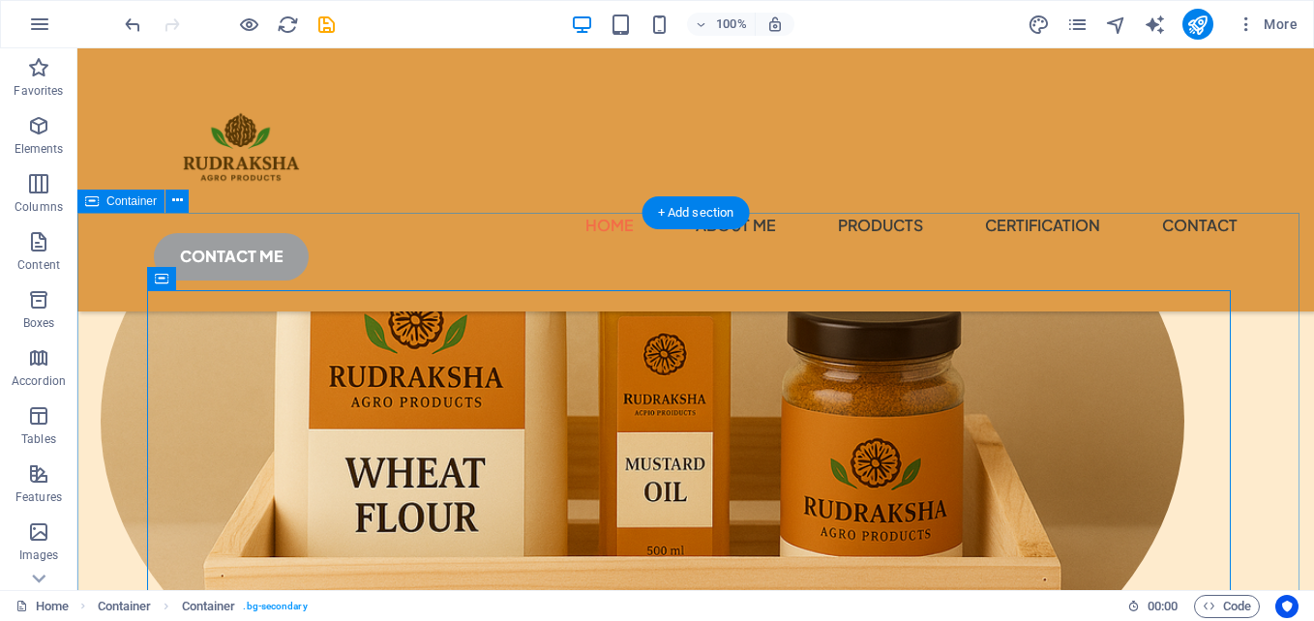
scroll to position [509, 0]
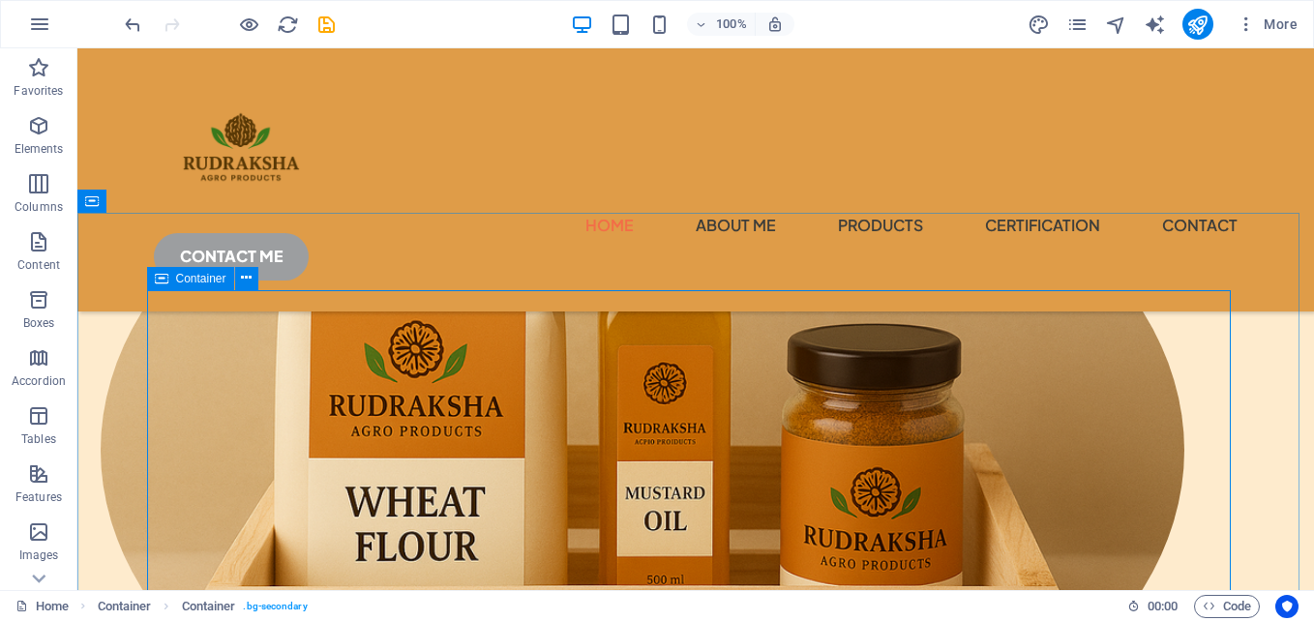
click at [192, 275] on span "Container" at bounding box center [201, 279] width 50 height 12
click at [249, 282] on icon at bounding box center [246, 278] width 11 height 20
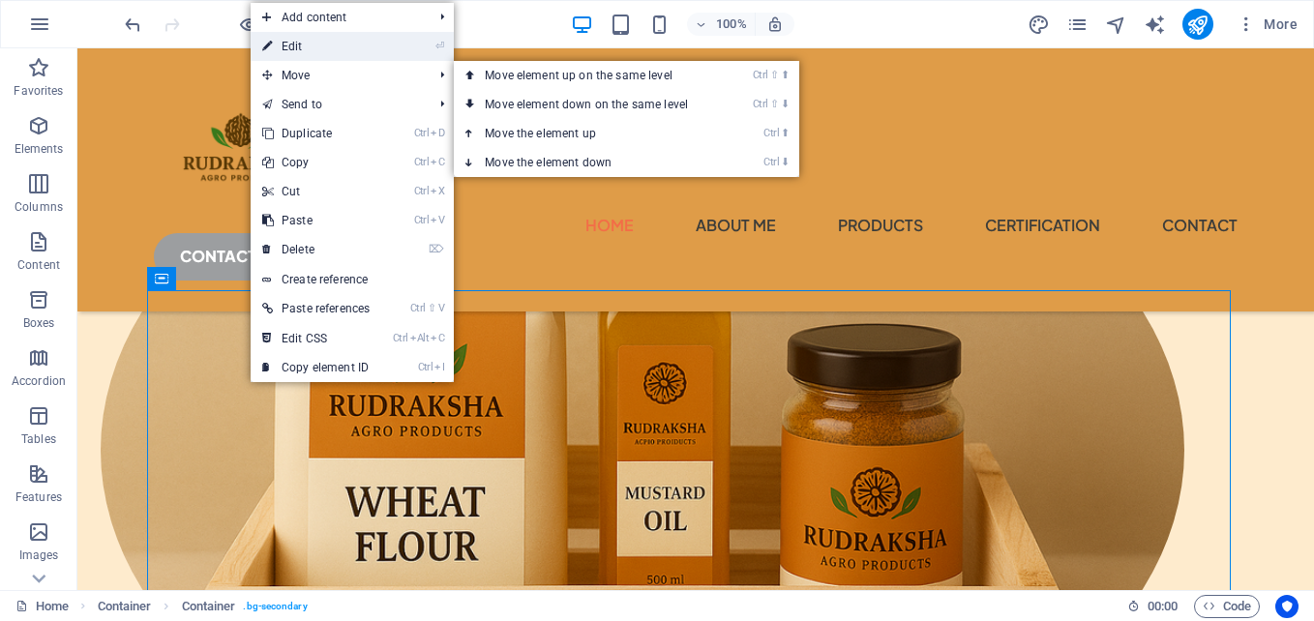
click at [313, 44] on link "⏎ Edit" at bounding box center [316, 46] width 131 height 29
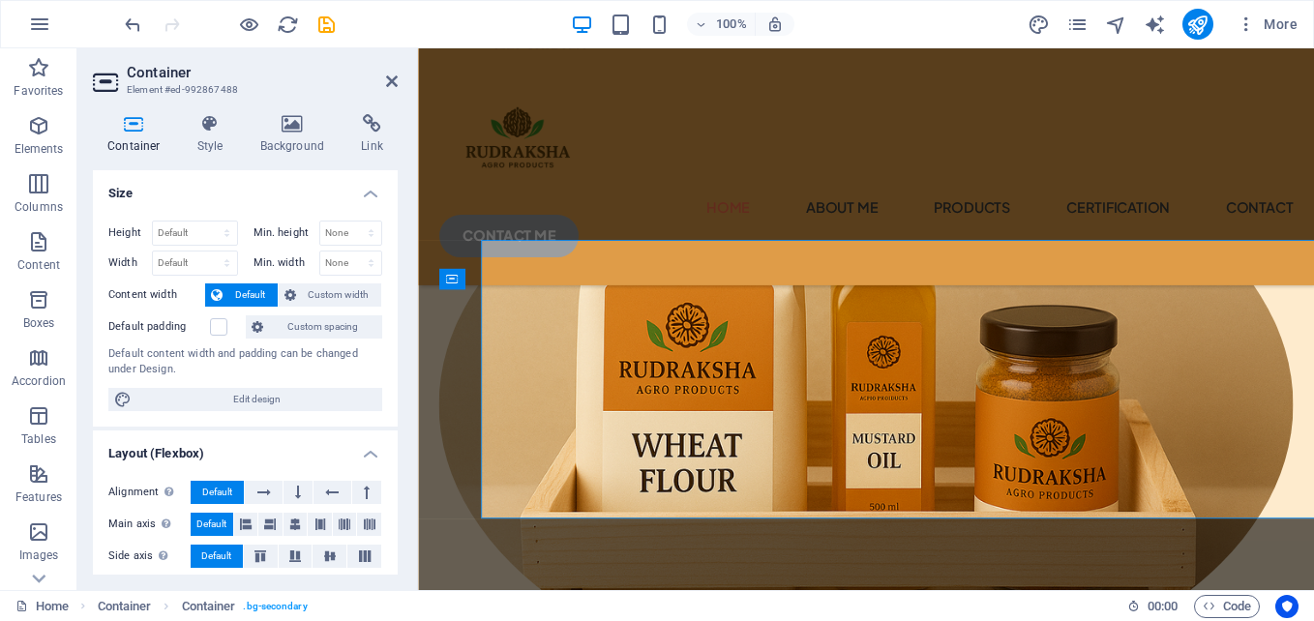
scroll to position [538, 0]
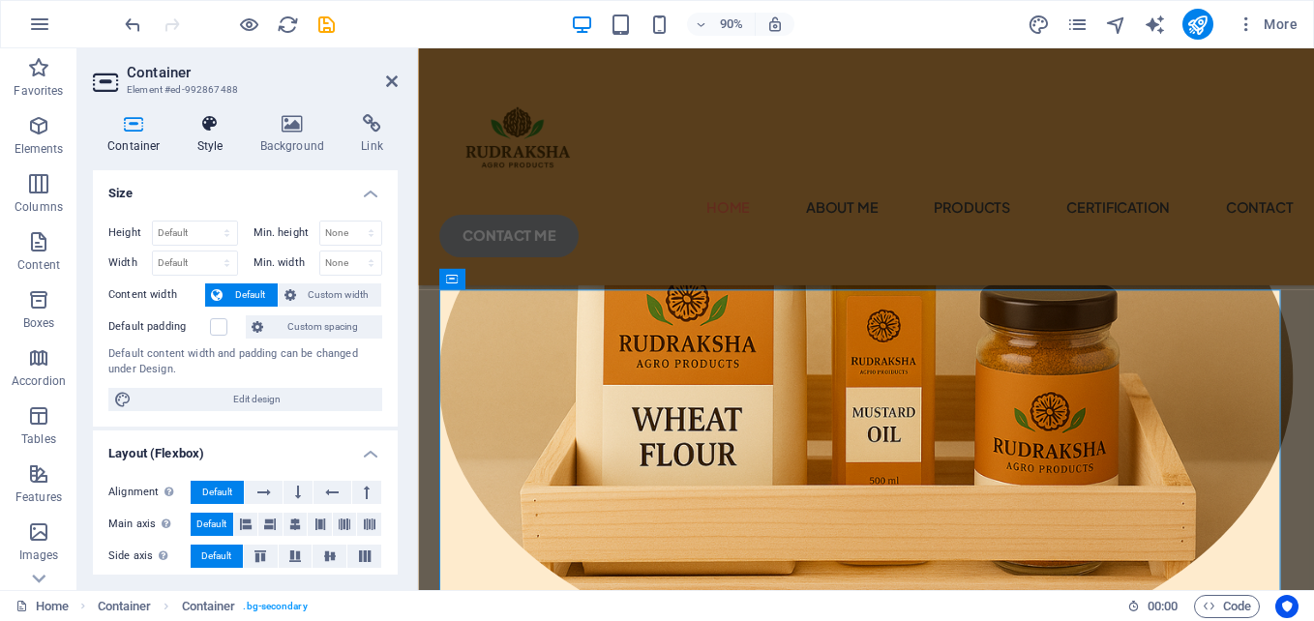
click at [193, 140] on h4 "Style" at bounding box center [214, 134] width 63 height 41
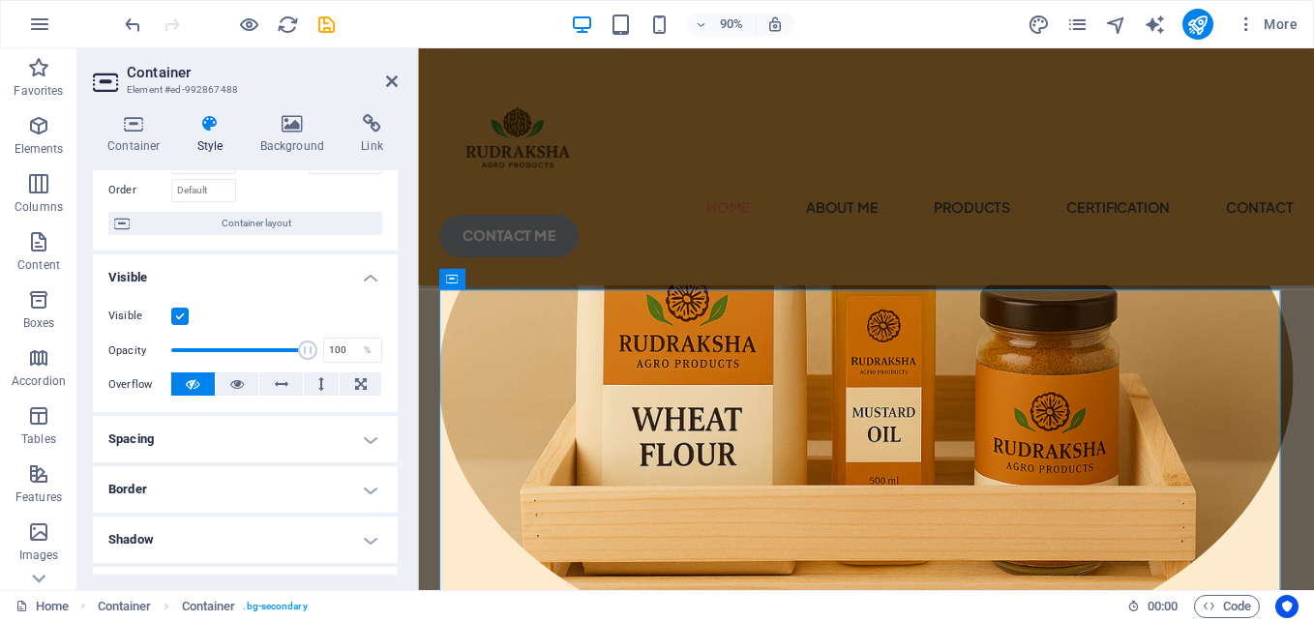
scroll to position [26, 0]
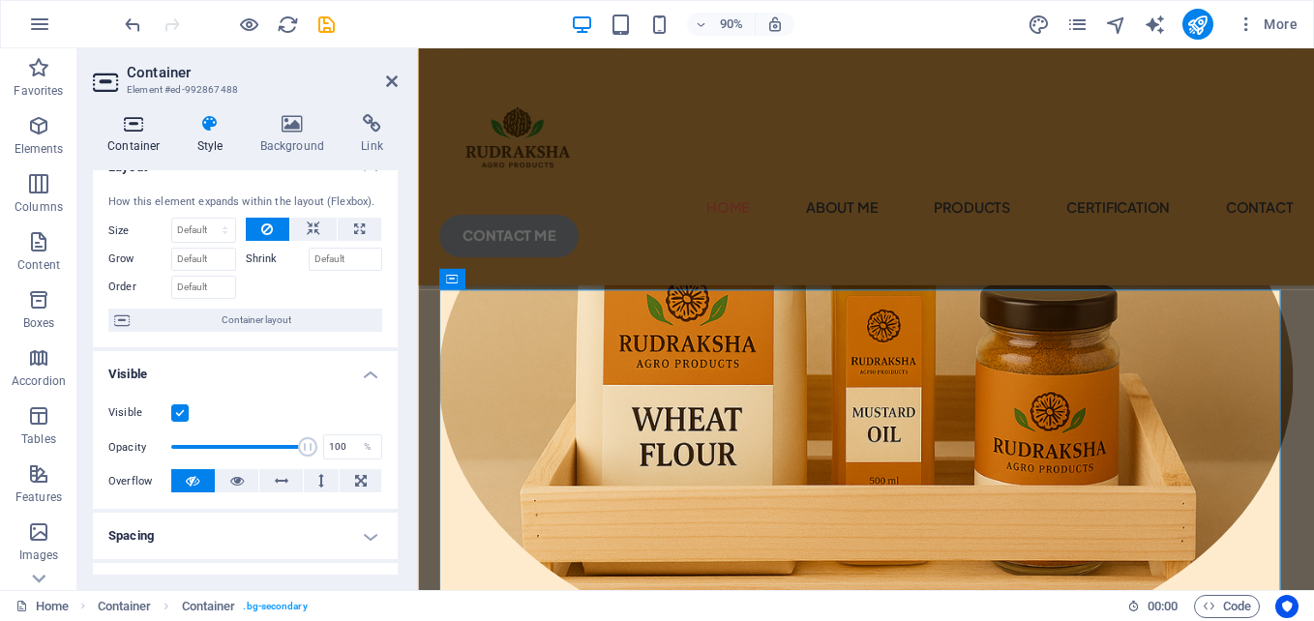
click at [140, 141] on h4 "Container" at bounding box center [138, 134] width 90 height 41
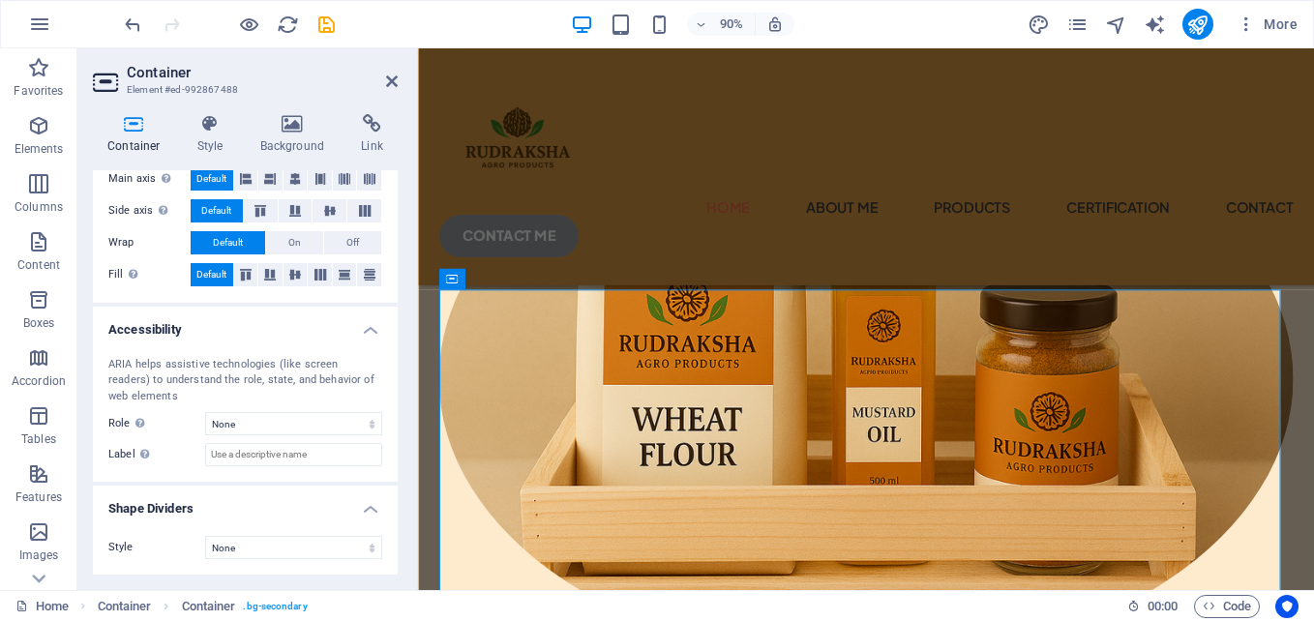
scroll to position [0, 0]
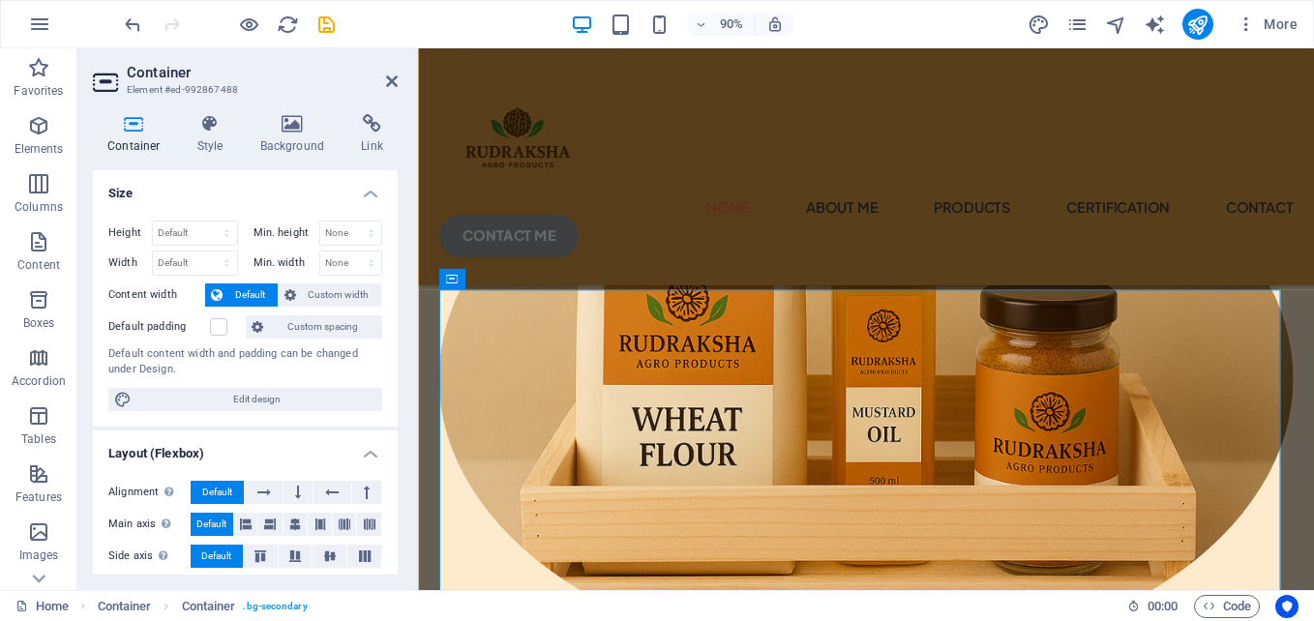
click at [123, 85] on header "Container Element #ed-992867488" at bounding box center [245, 73] width 305 height 50
click at [391, 85] on icon at bounding box center [392, 81] width 12 height 15
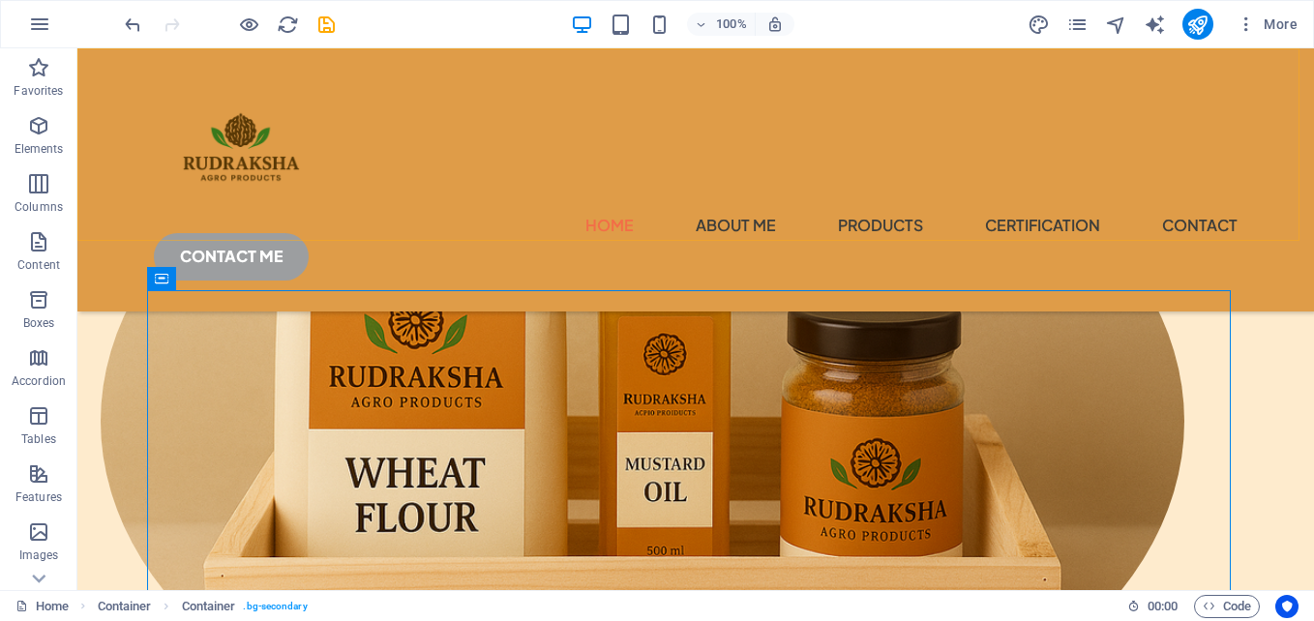
scroll to position [509, 0]
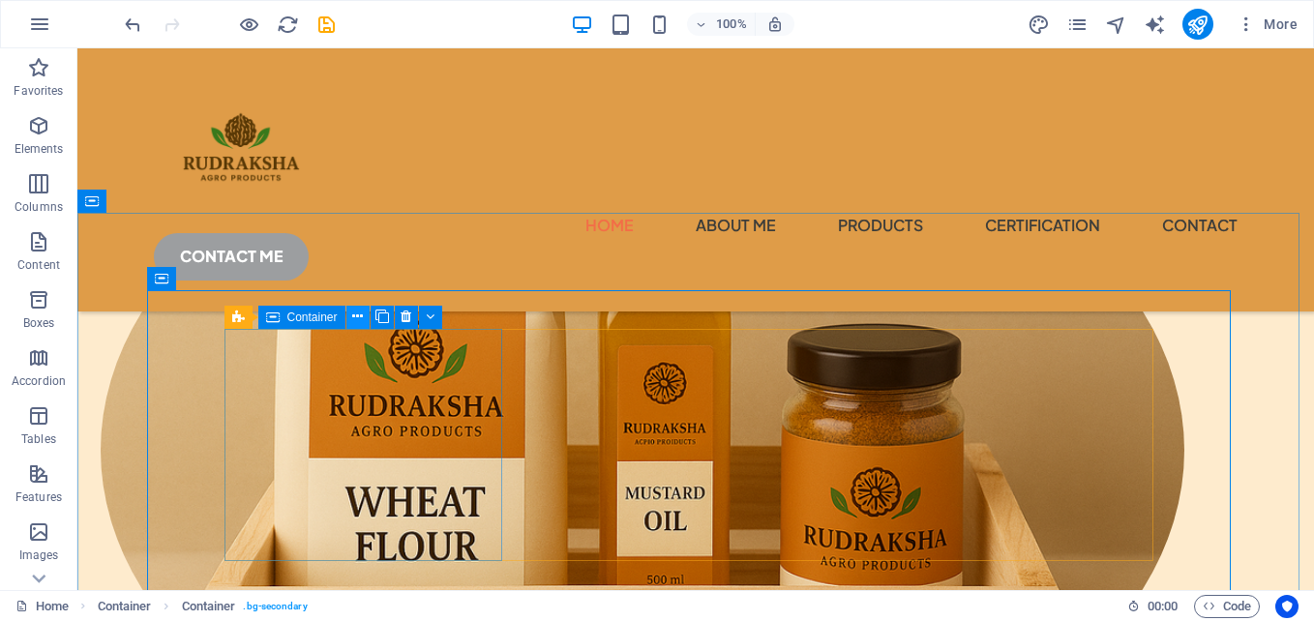
click at [351, 318] on button at bounding box center [357, 317] width 23 height 23
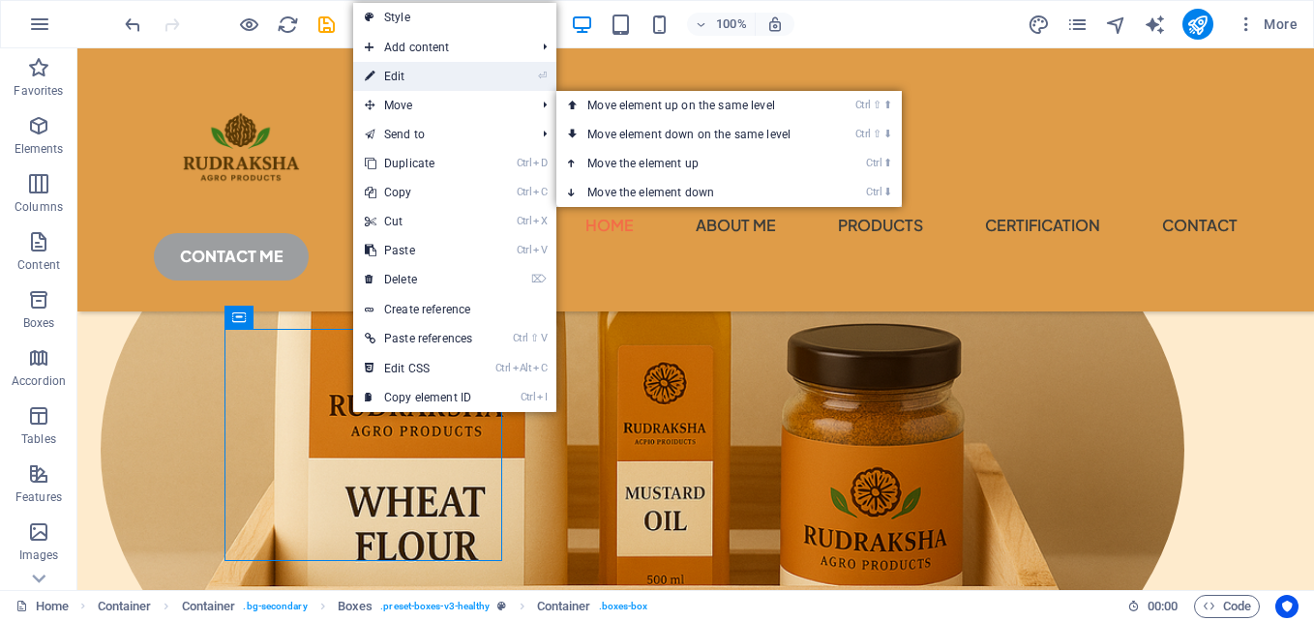
drag, startPoint x: 409, startPoint y: 78, endPoint x: 14, endPoint y: 129, distance: 398.9
click at [409, 78] on link "⏎ Edit" at bounding box center [418, 76] width 131 height 29
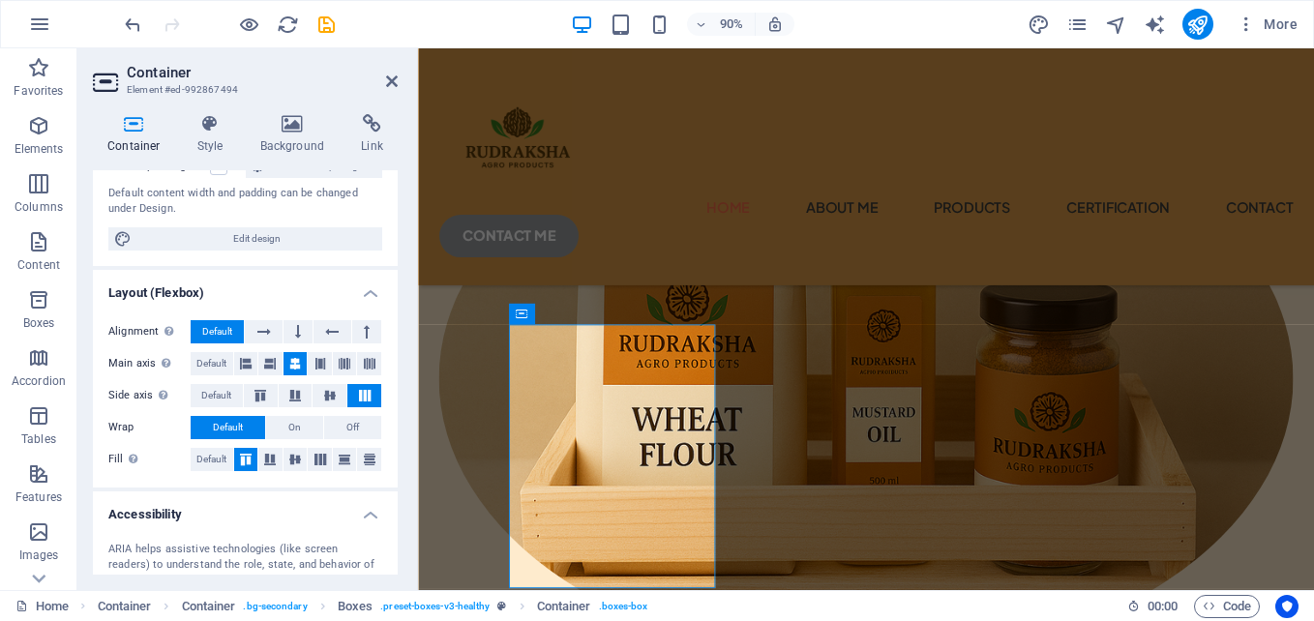
scroll to position [378, 0]
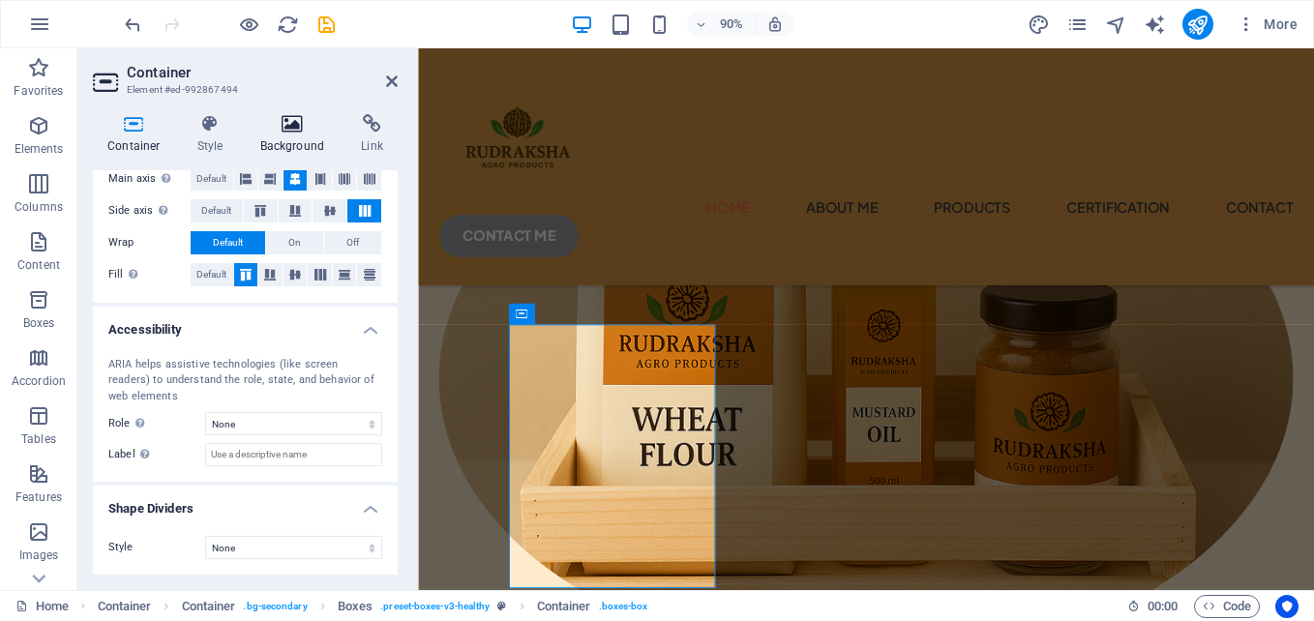
click at [293, 135] on h4 "Background" at bounding box center [297, 134] width 102 height 41
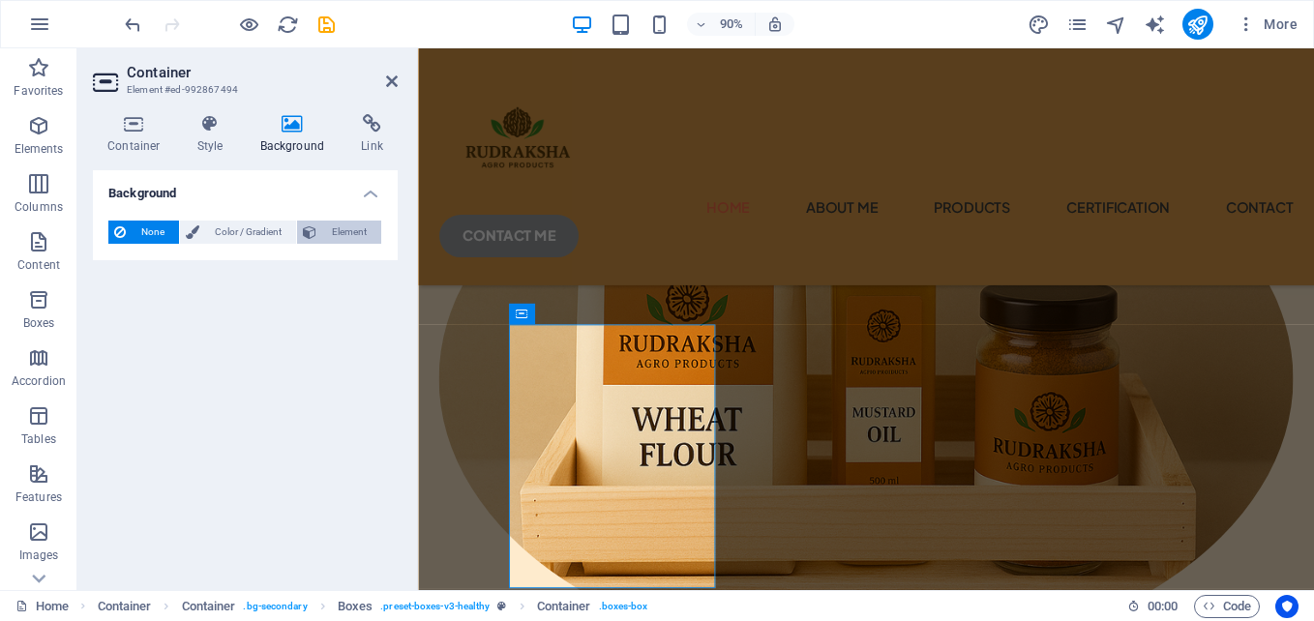
click at [320, 235] on button "Element" at bounding box center [339, 232] width 84 height 23
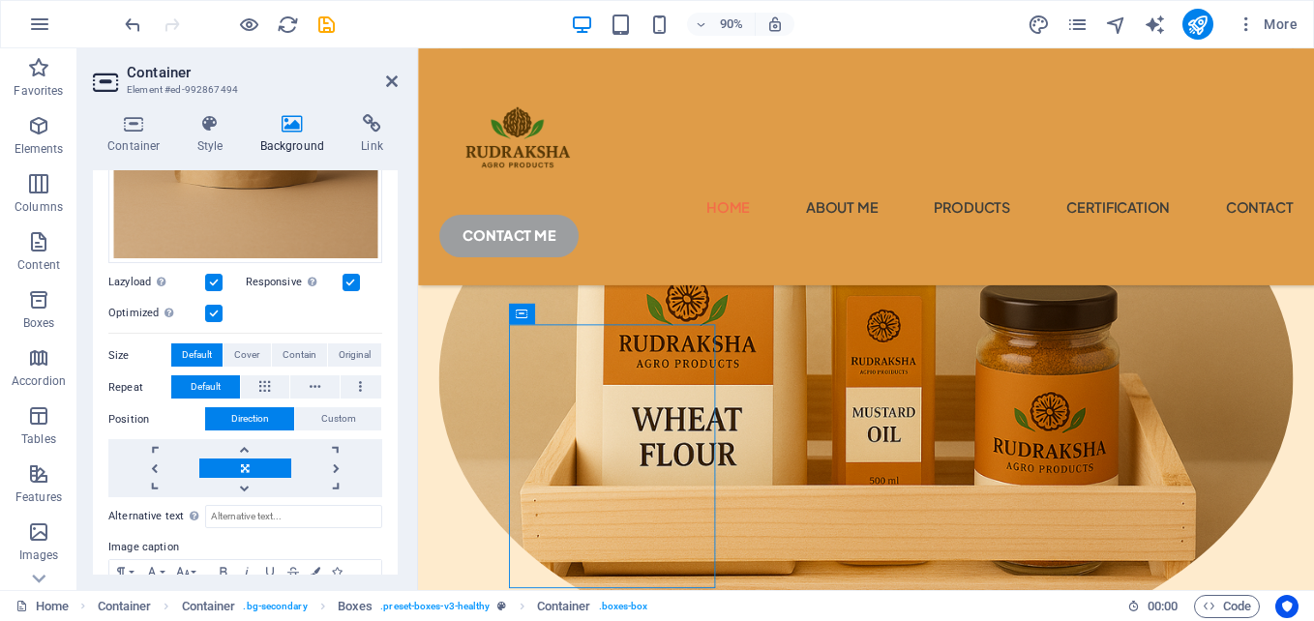
scroll to position [581, 0]
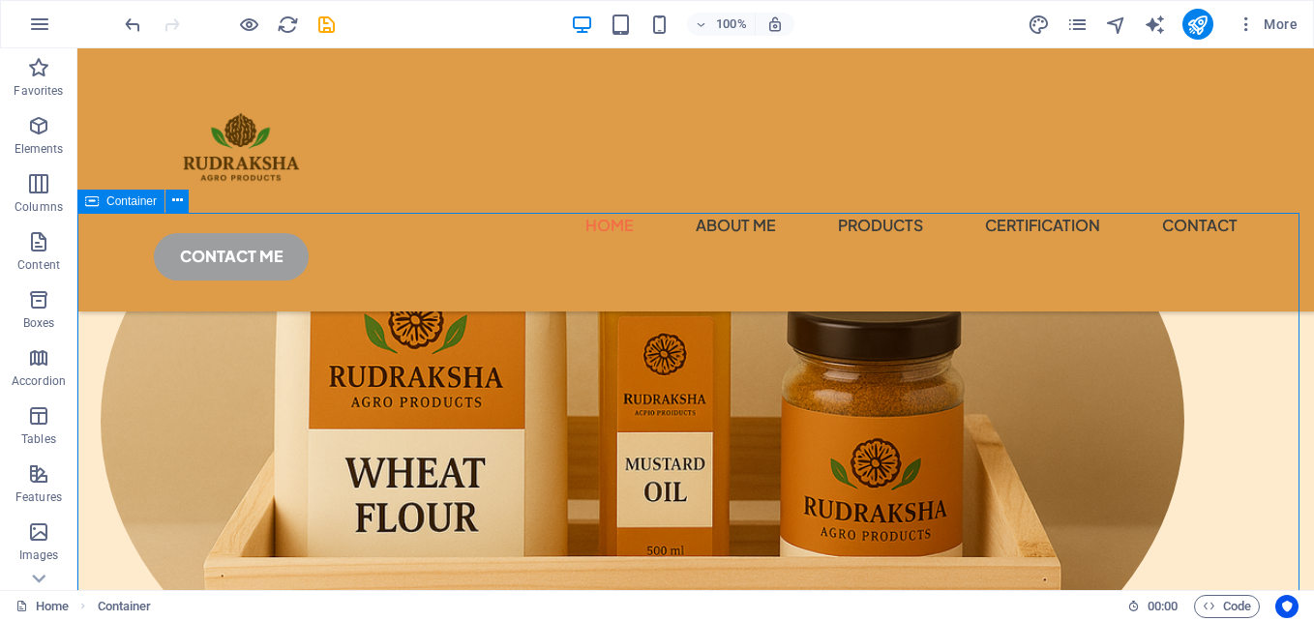
scroll to position [509, 0]
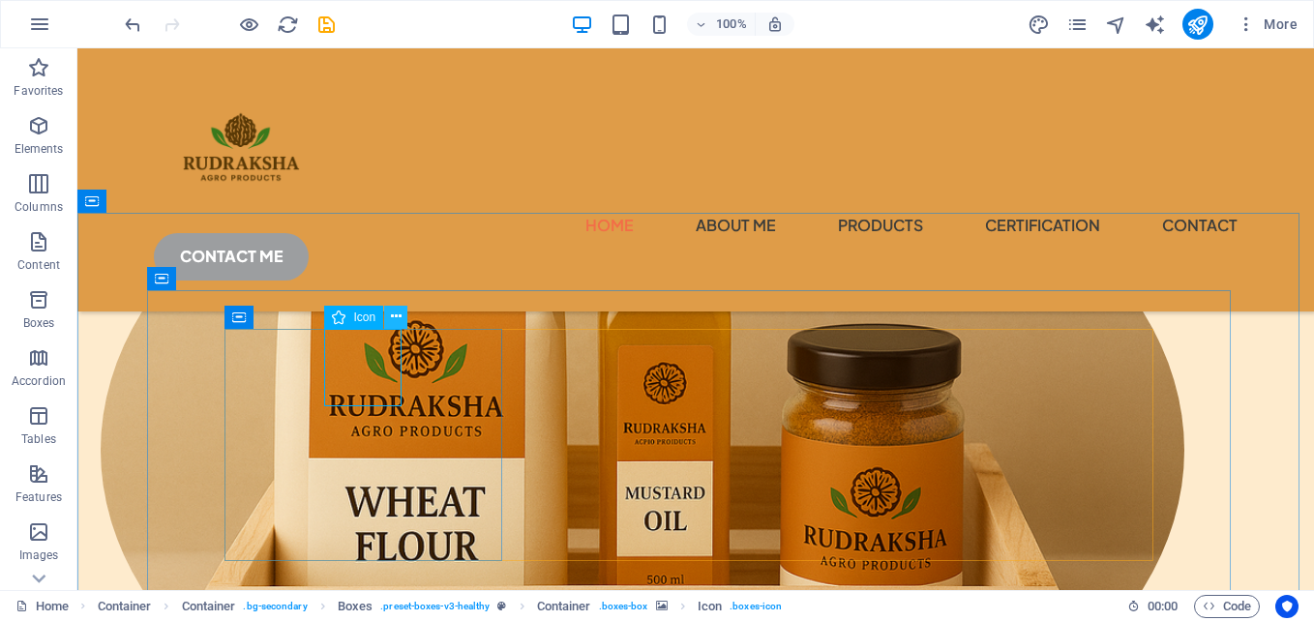
click at [393, 313] on icon at bounding box center [396, 317] width 11 height 20
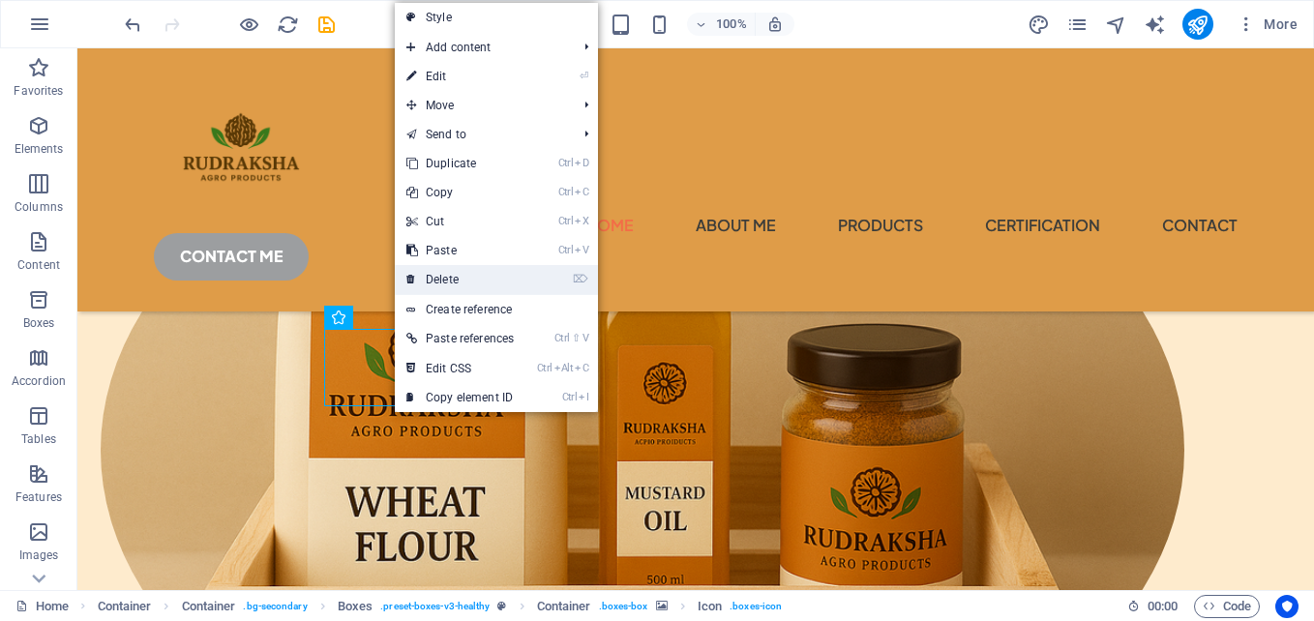
click at [463, 280] on link "⌦ Delete" at bounding box center [460, 279] width 131 height 29
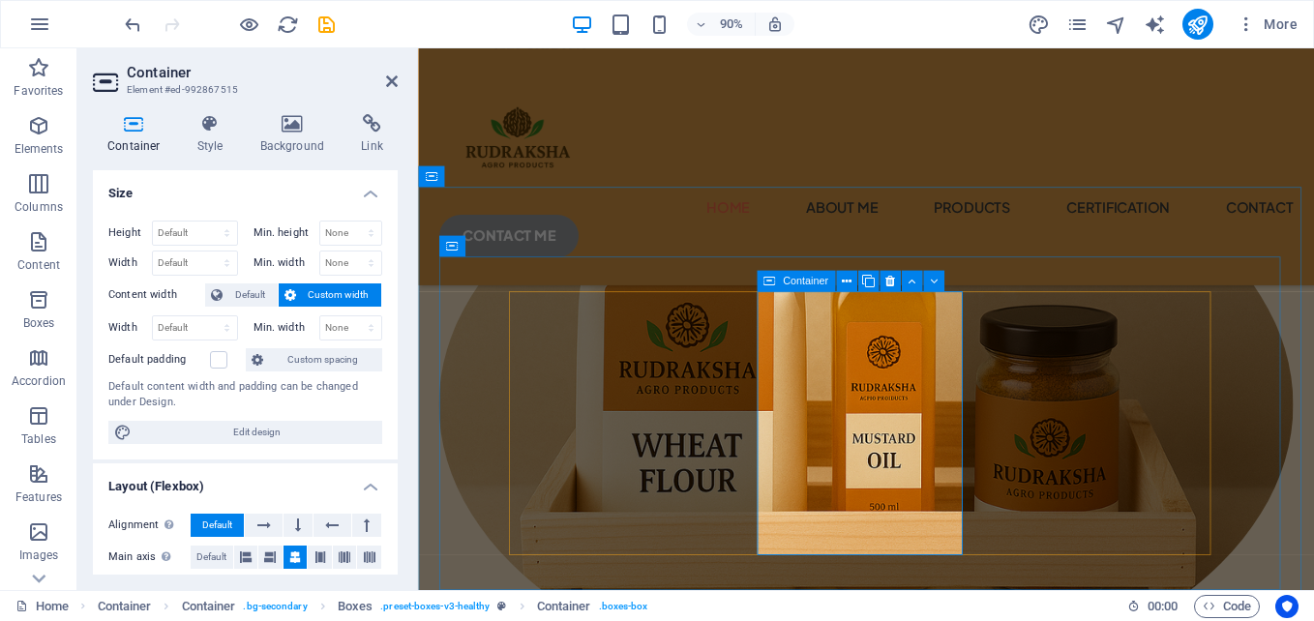
scroll to position [575, 0]
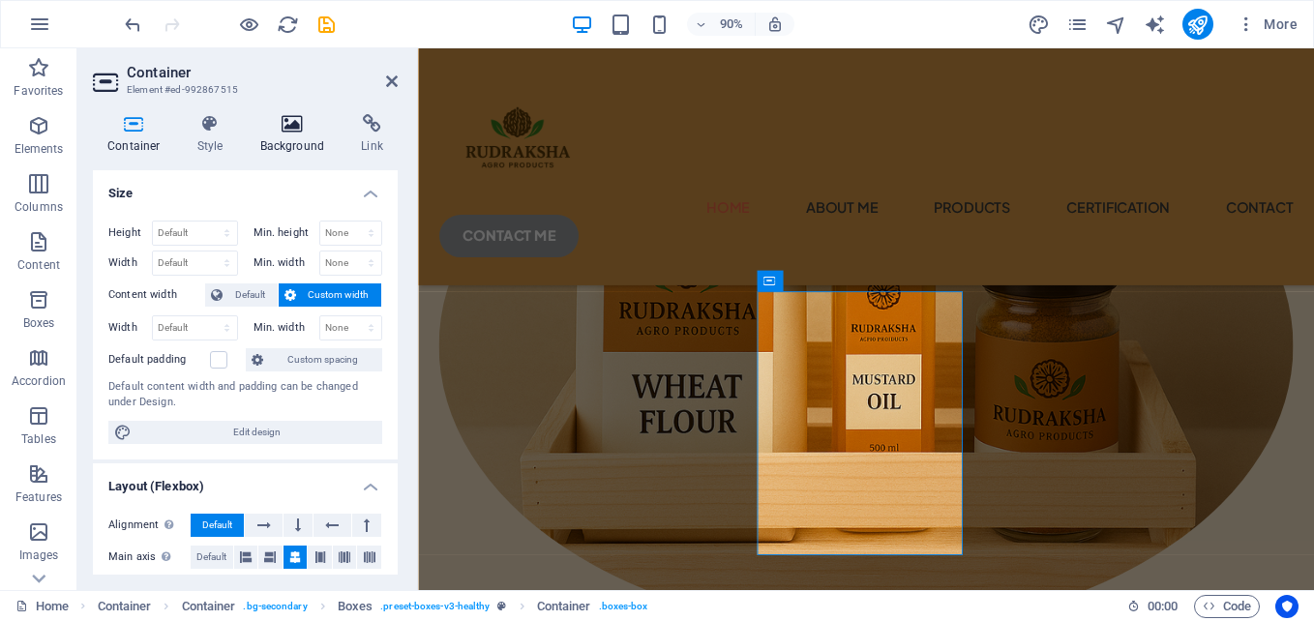
click at [281, 137] on h4 "Background" at bounding box center [297, 134] width 102 height 41
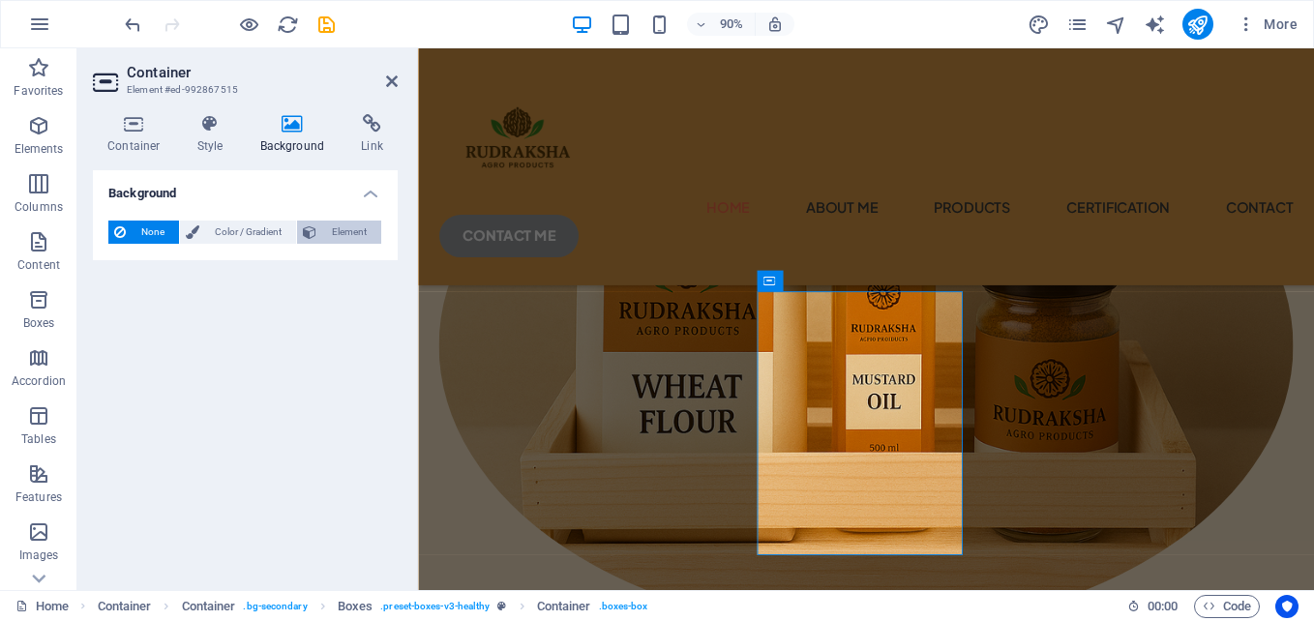
click at [360, 234] on span "Element" at bounding box center [348, 232] width 53 height 23
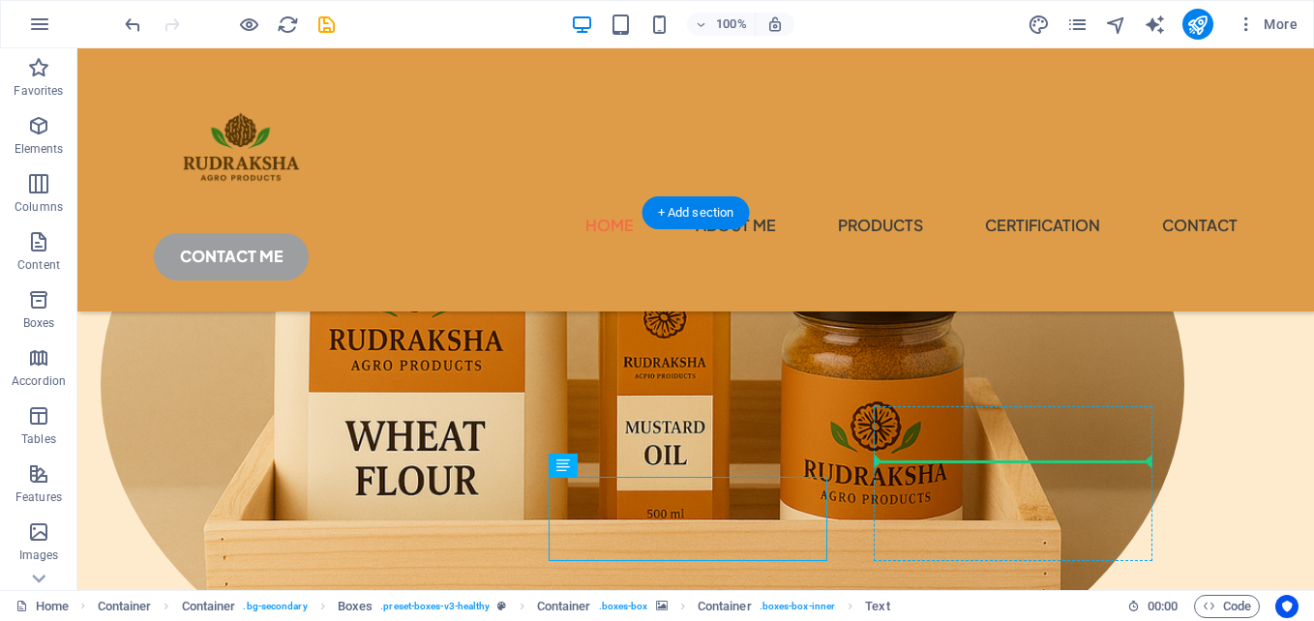
scroll to position [509, 0]
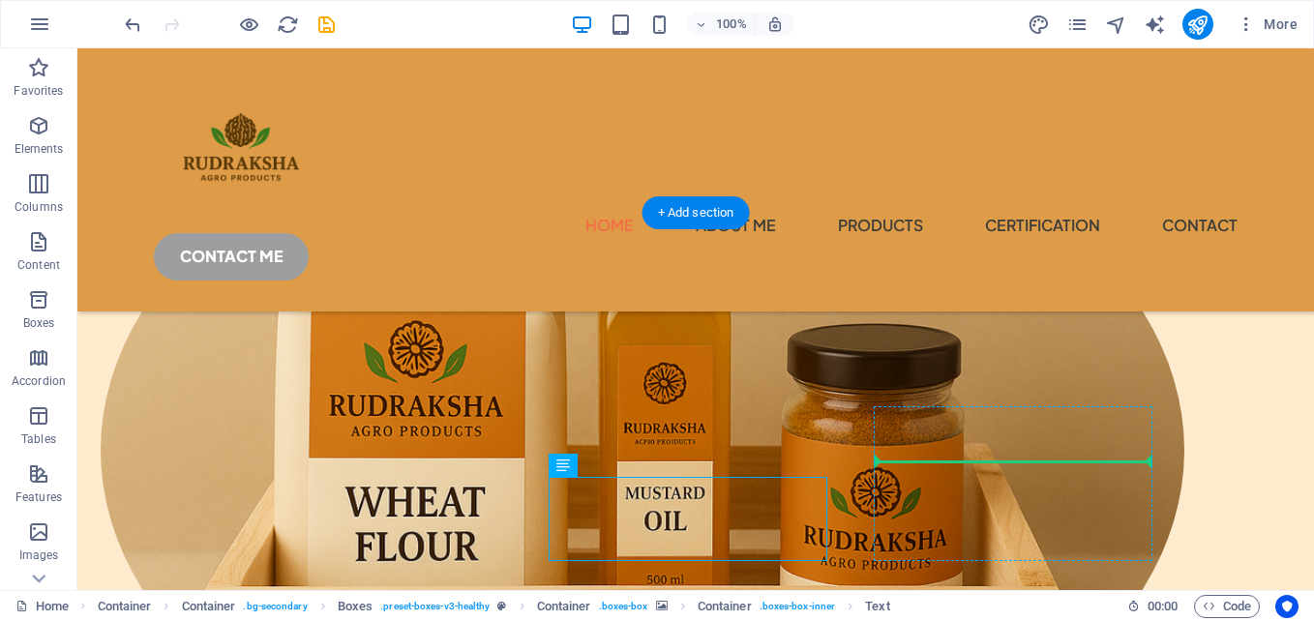
drag, startPoint x: 558, startPoint y: 506, endPoint x: 951, endPoint y: 505, distance: 392.8
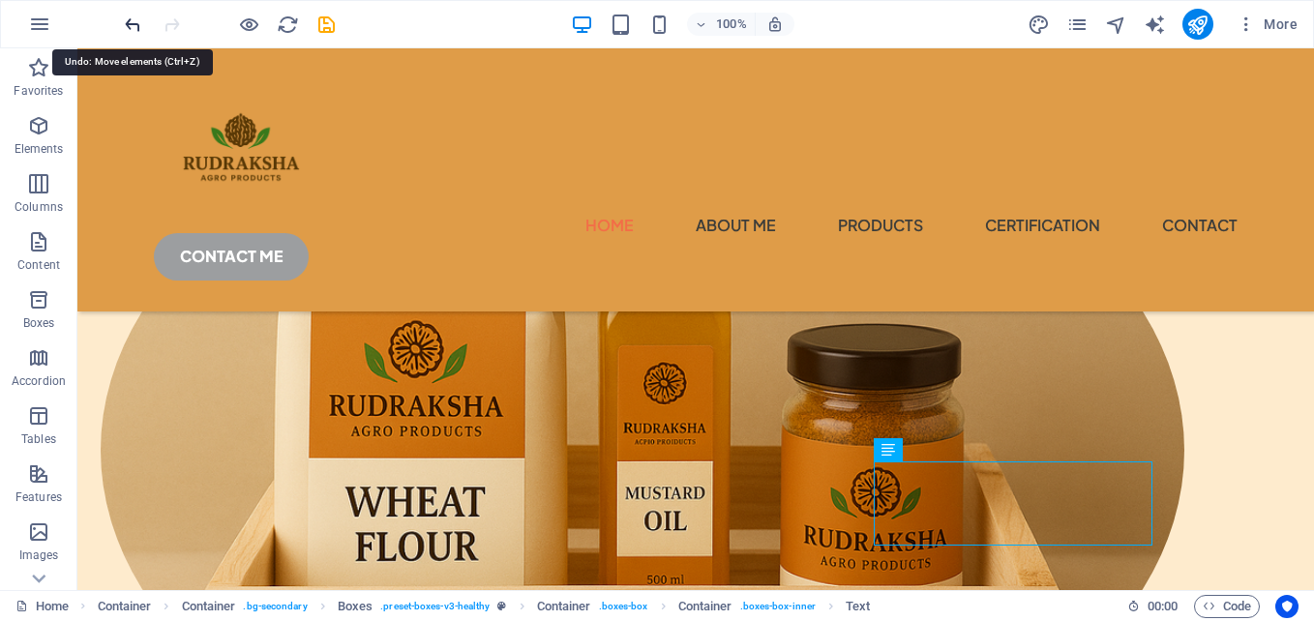
click at [138, 28] on icon "undo" at bounding box center [133, 25] width 22 height 22
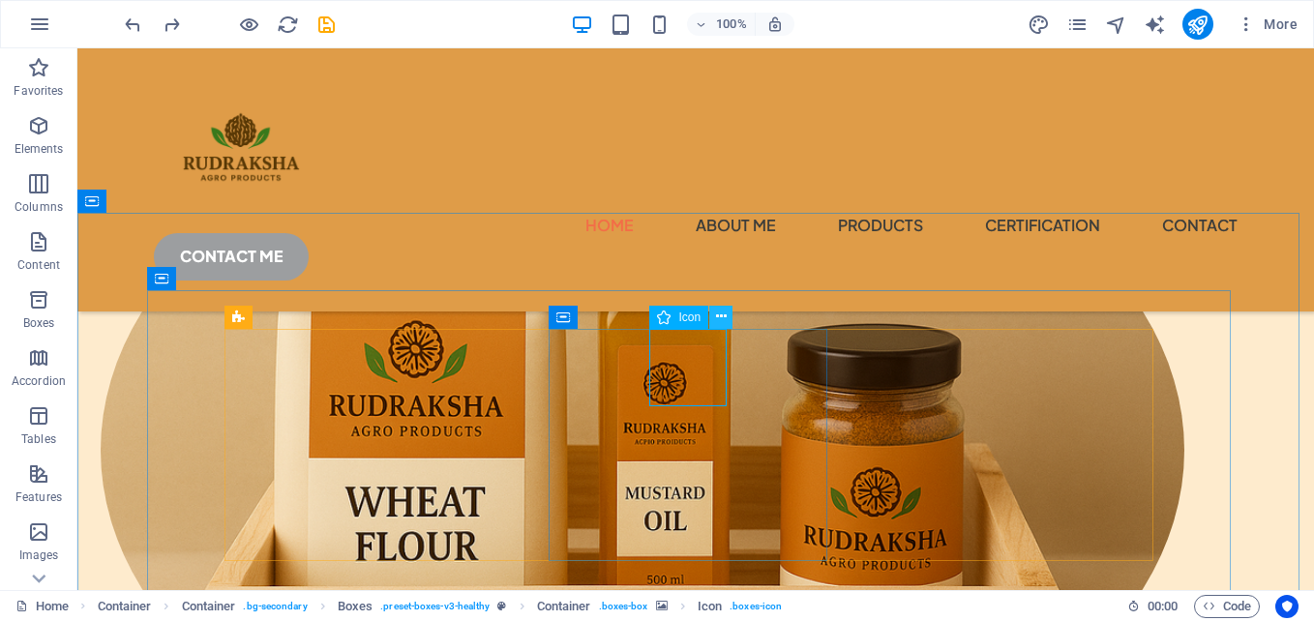
click at [722, 320] on icon at bounding box center [721, 317] width 11 height 20
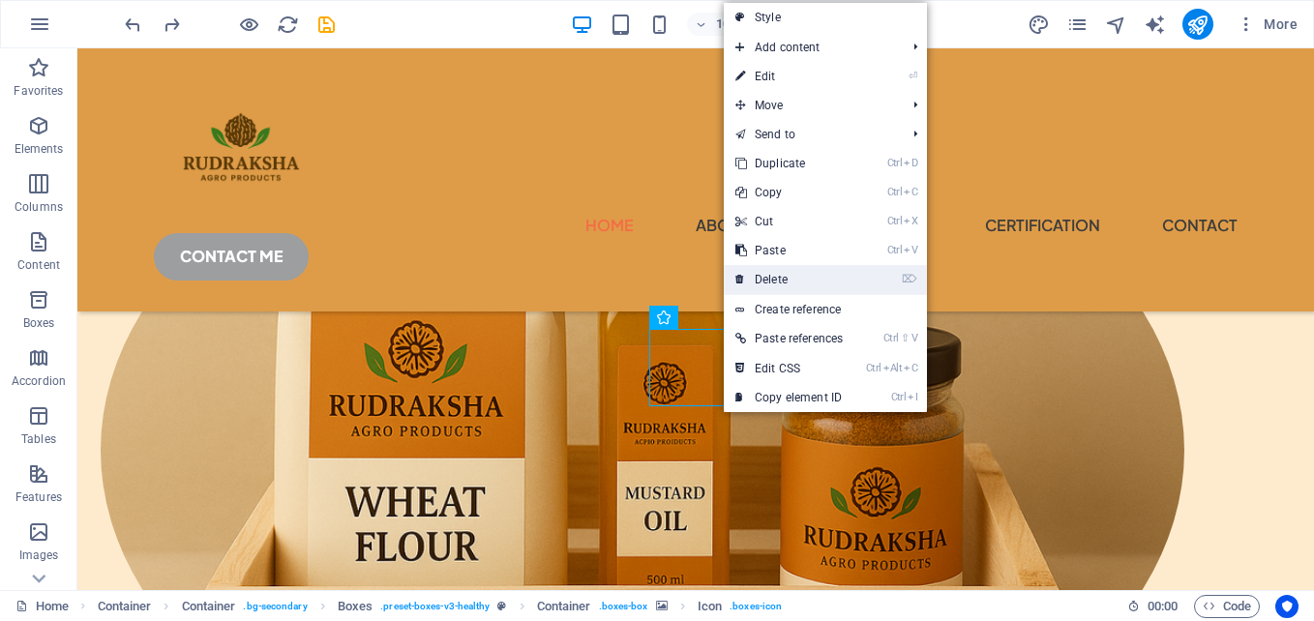
click at [784, 284] on link "⌦ Delete" at bounding box center [789, 279] width 131 height 29
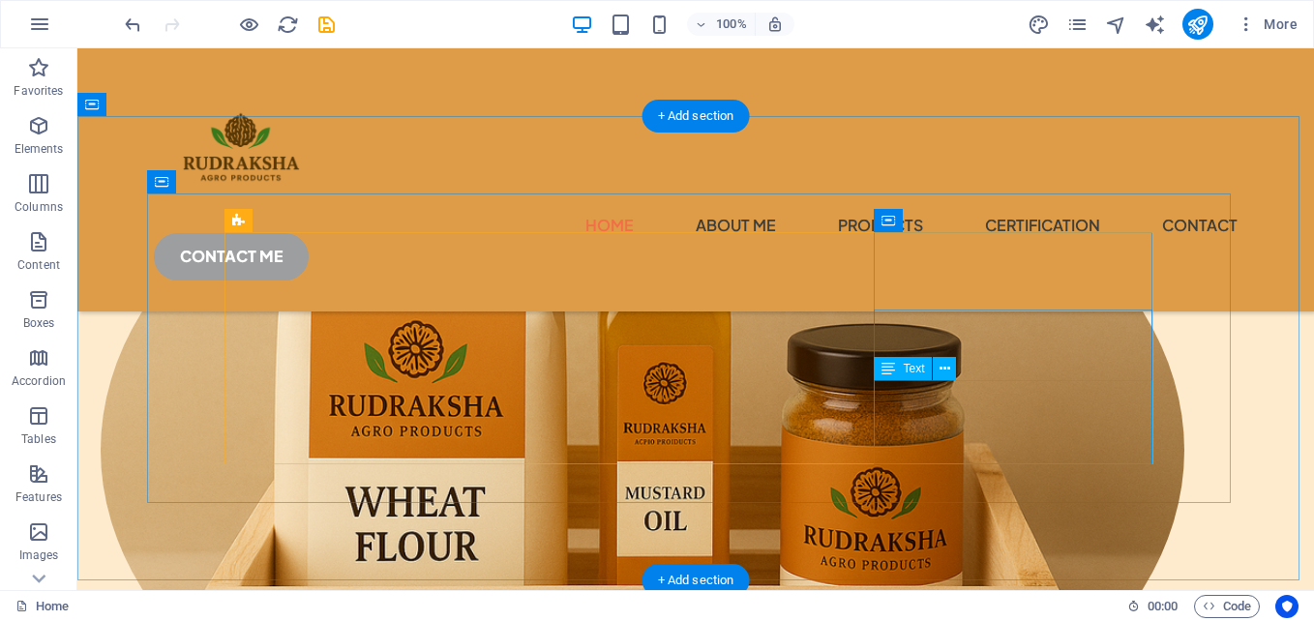
scroll to position [702, 0]
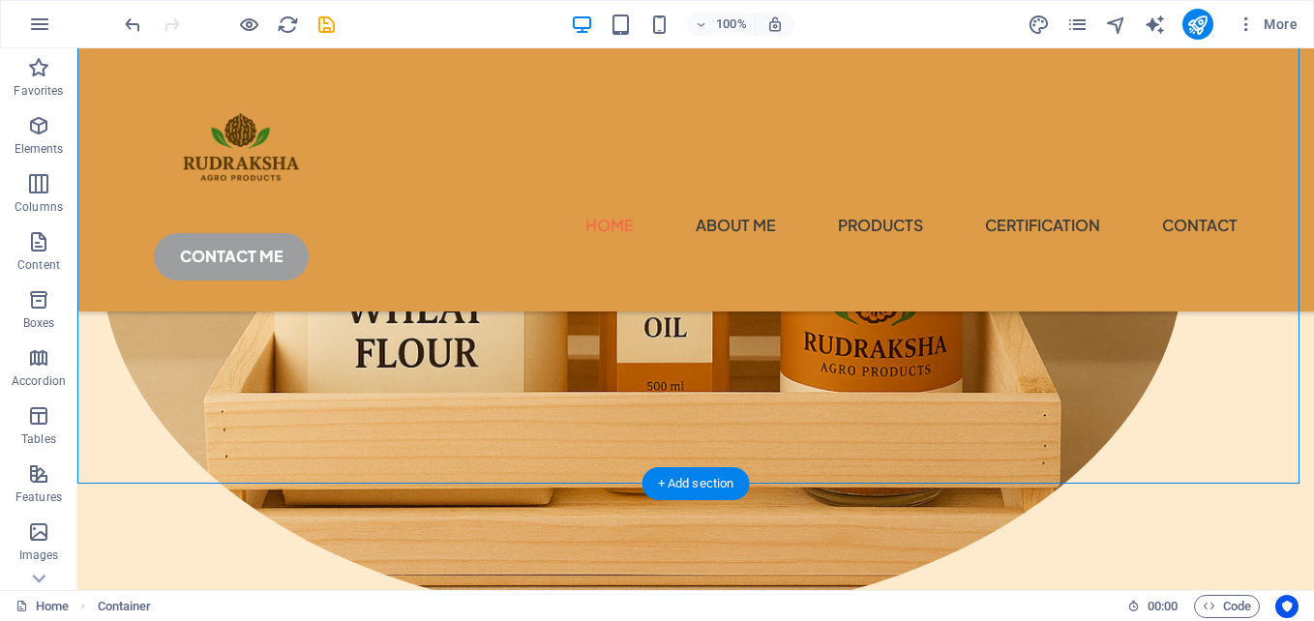
drag, startPoint x: 461, startPoint y: 310, endPoint x: 460, endPoint y: 354, distance: 44.5
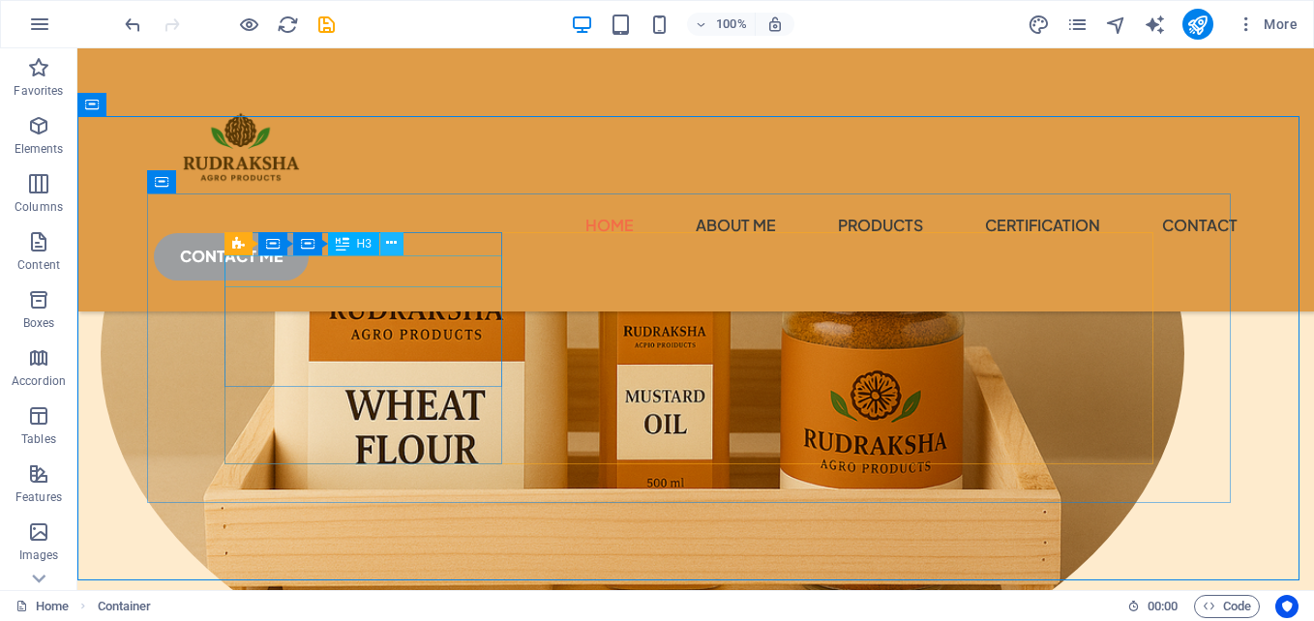
click at [394, 242] on icon at bounding box center [391, 243] width 11 height 20
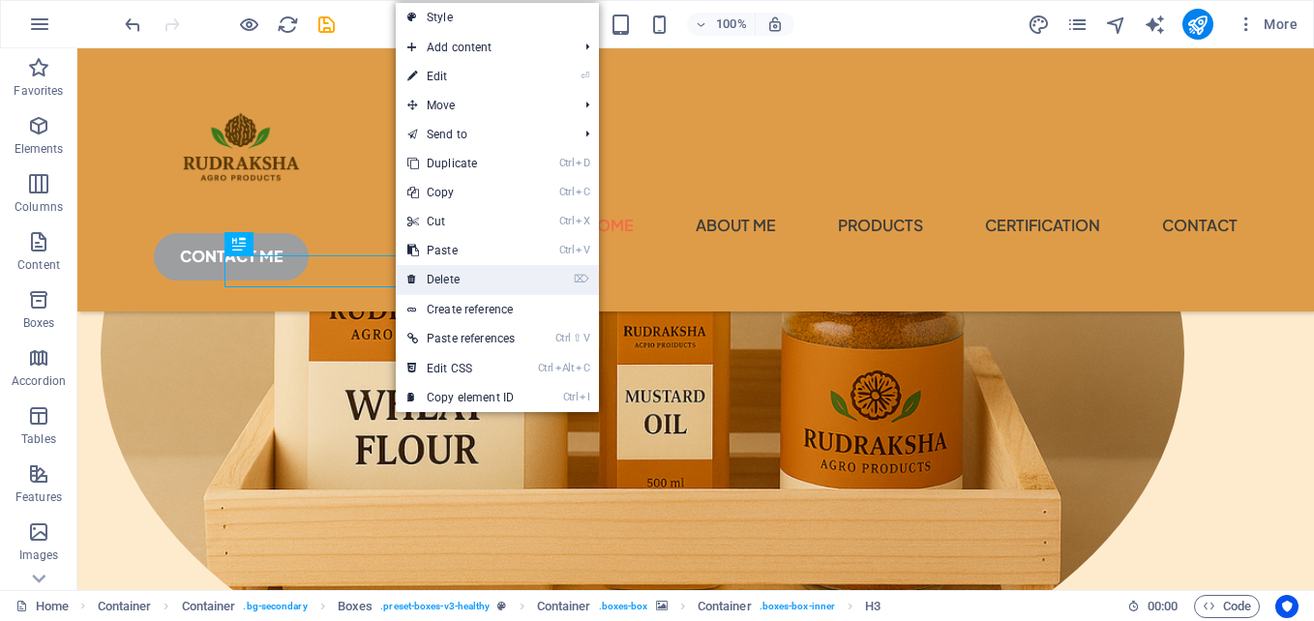
click at [454, 283] on link "⌦ Delete" at bounding box center [461, 279] width 131 height 29
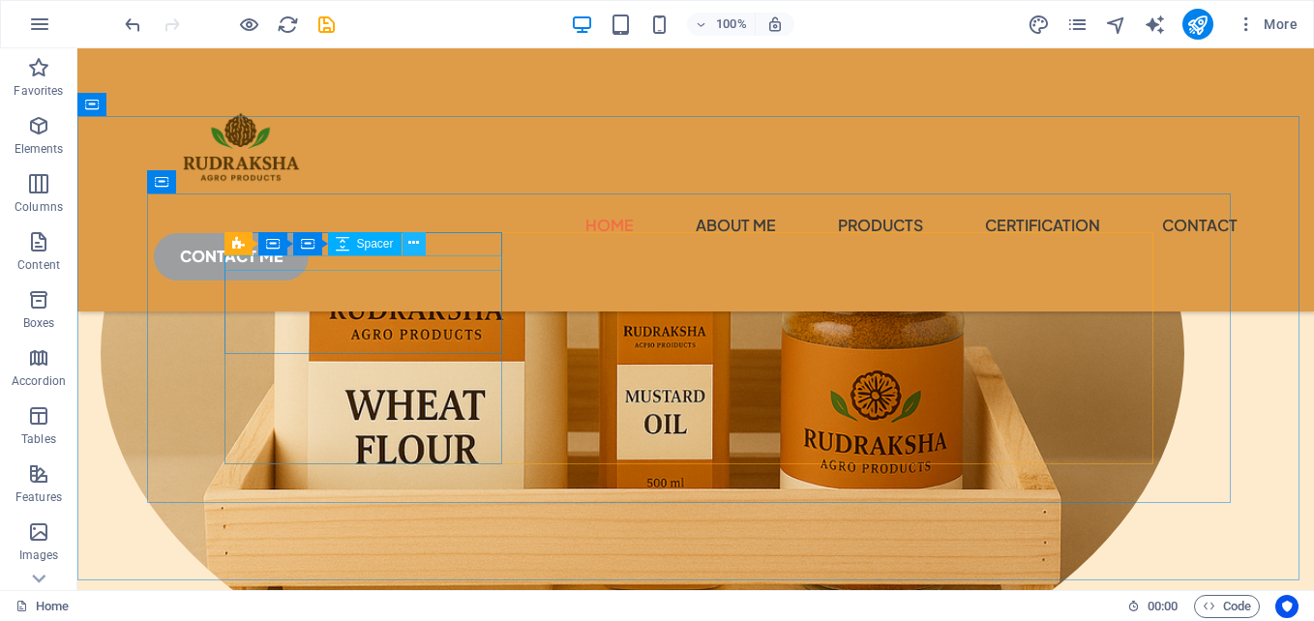
click at [416, 246] on icon at bounding box center [413, 243] width 11 height 20
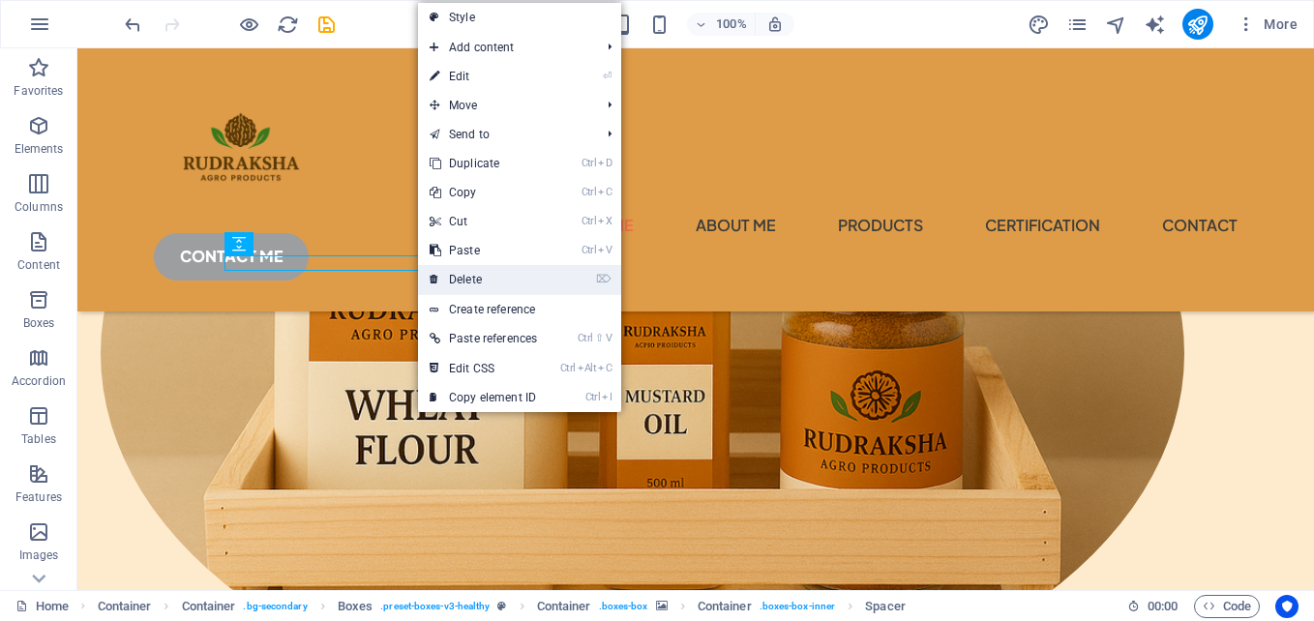
click at [474, 286] on link "⌦ Delete" at bounding box center [483, 279] width 131 height 29
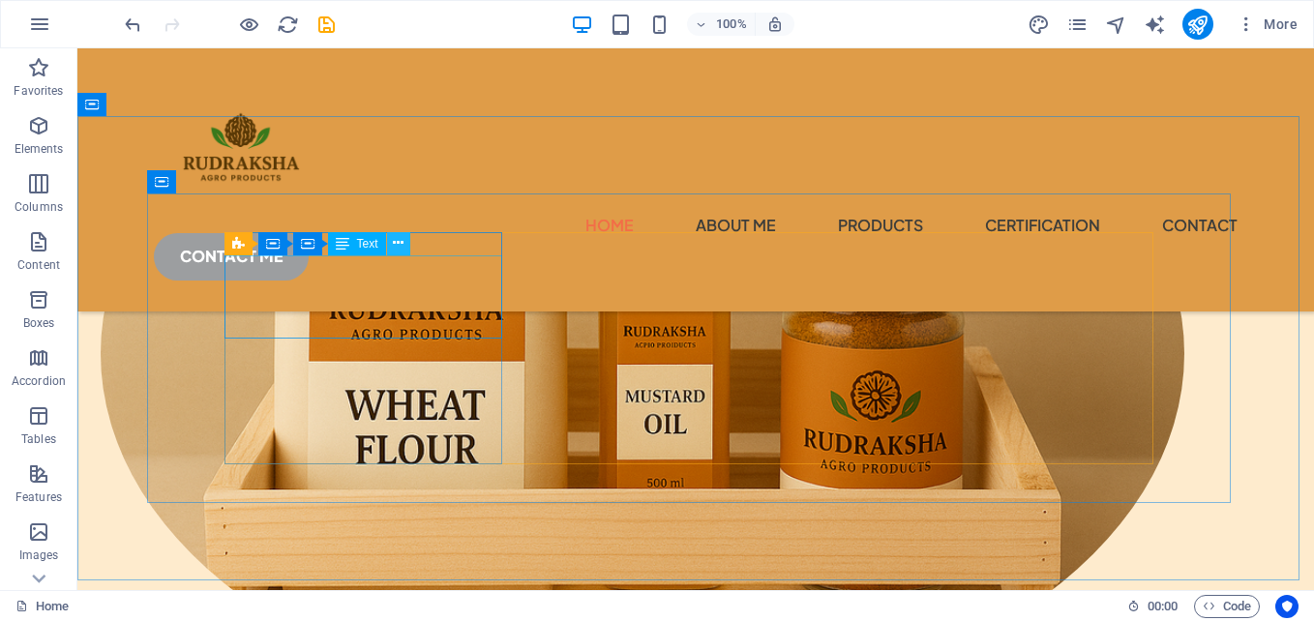
click at [396, 245] on icon at bounding box center [398, 243] width 11 height 20
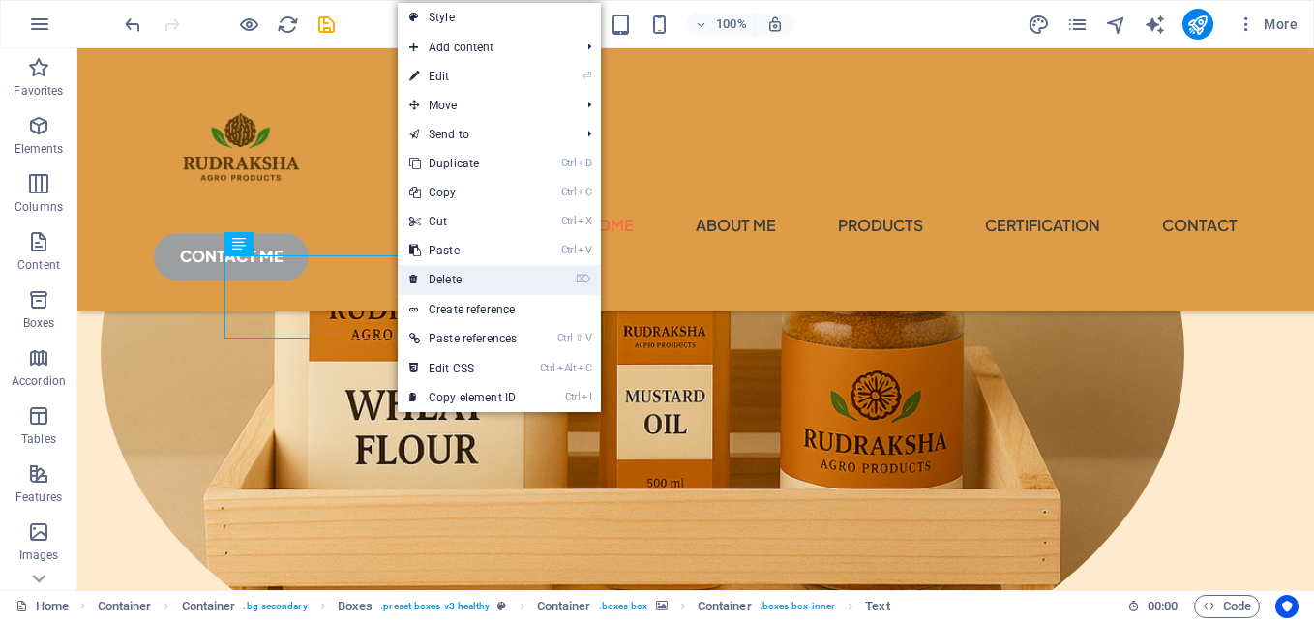
click at [465, 278] on link "⌦ Delete" at bounding box center [463, 279] width 131 height 29
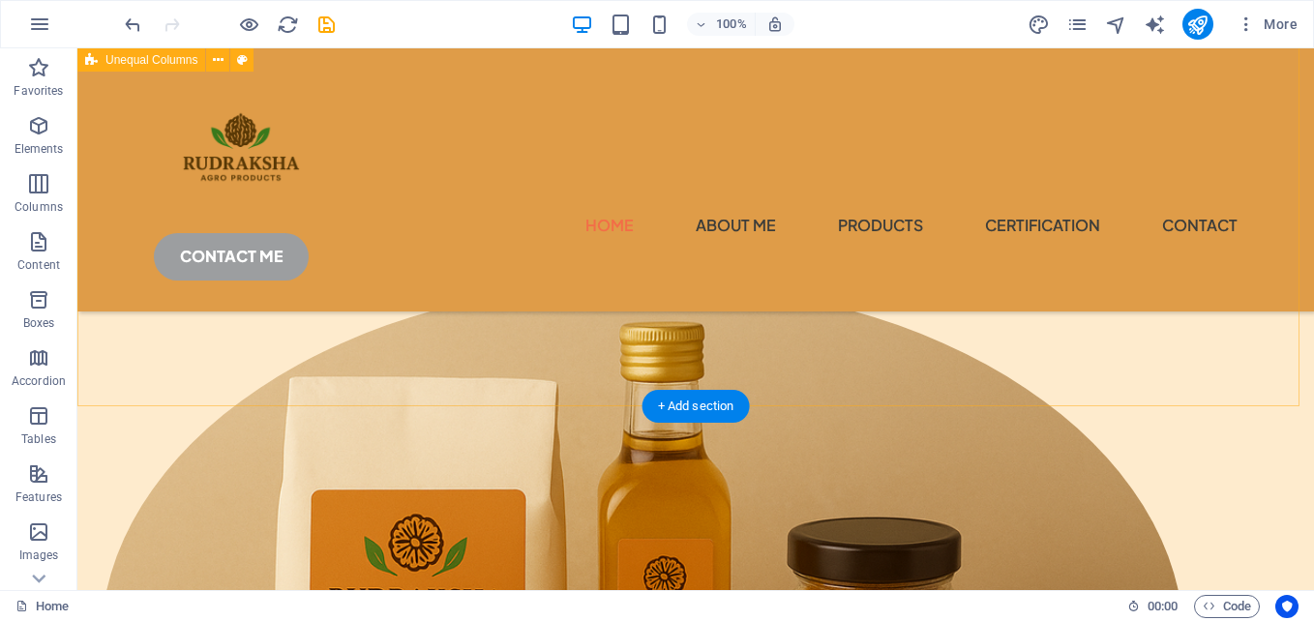
scroll to position [412, 0]
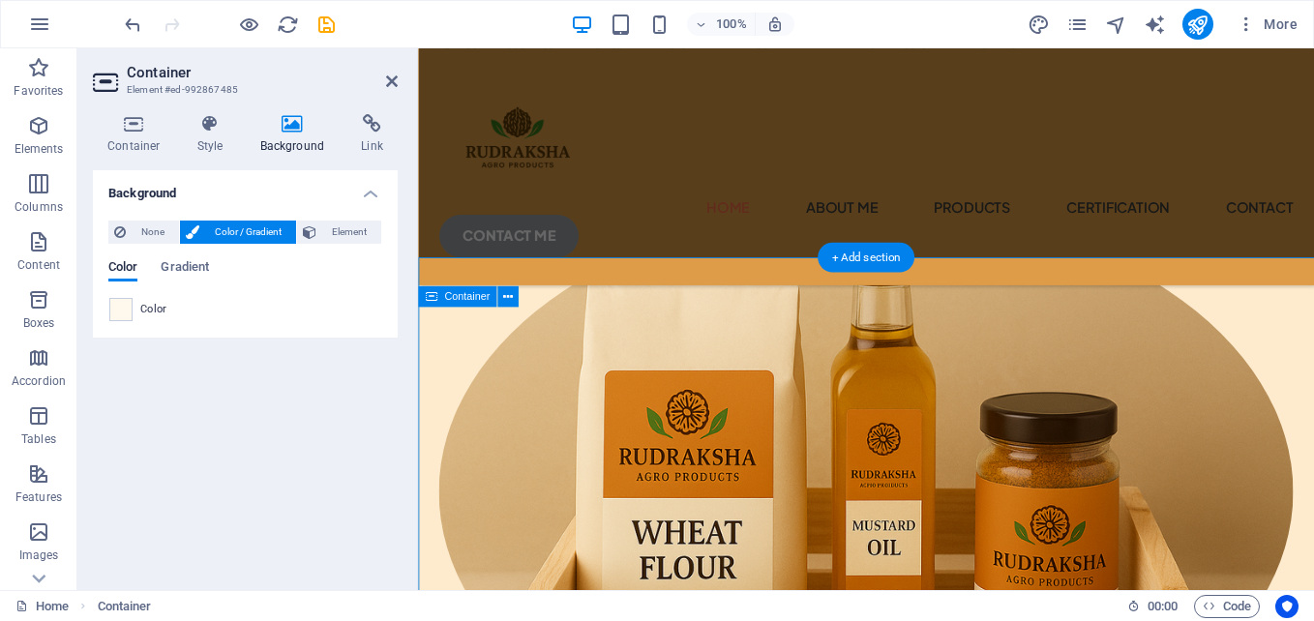
scroll to position [441, 0]
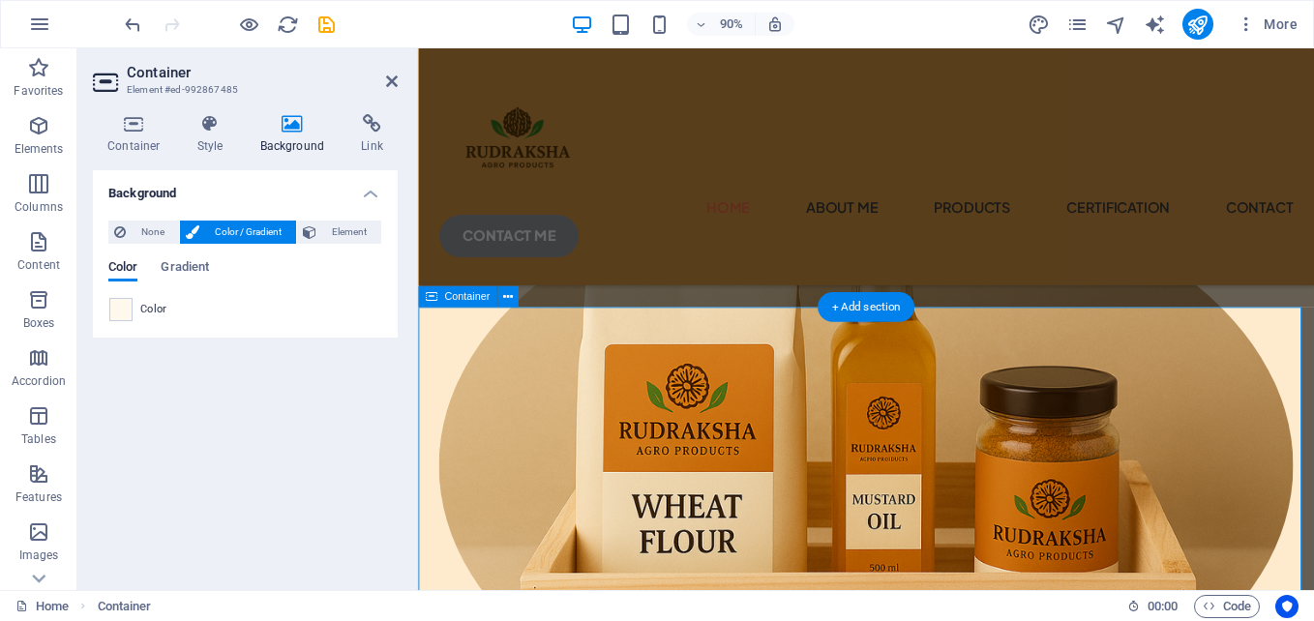
click at [386, 86] on icon at bounding box center [392, 81] width 12 height 15
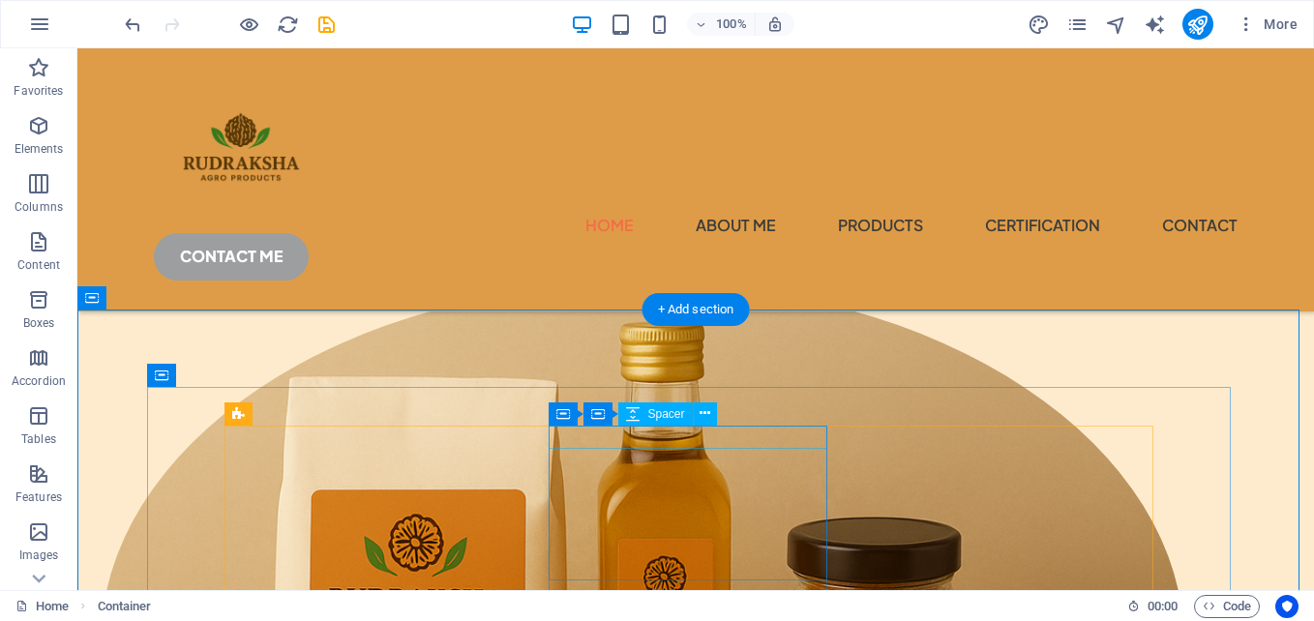
scroll to position [412, 0]
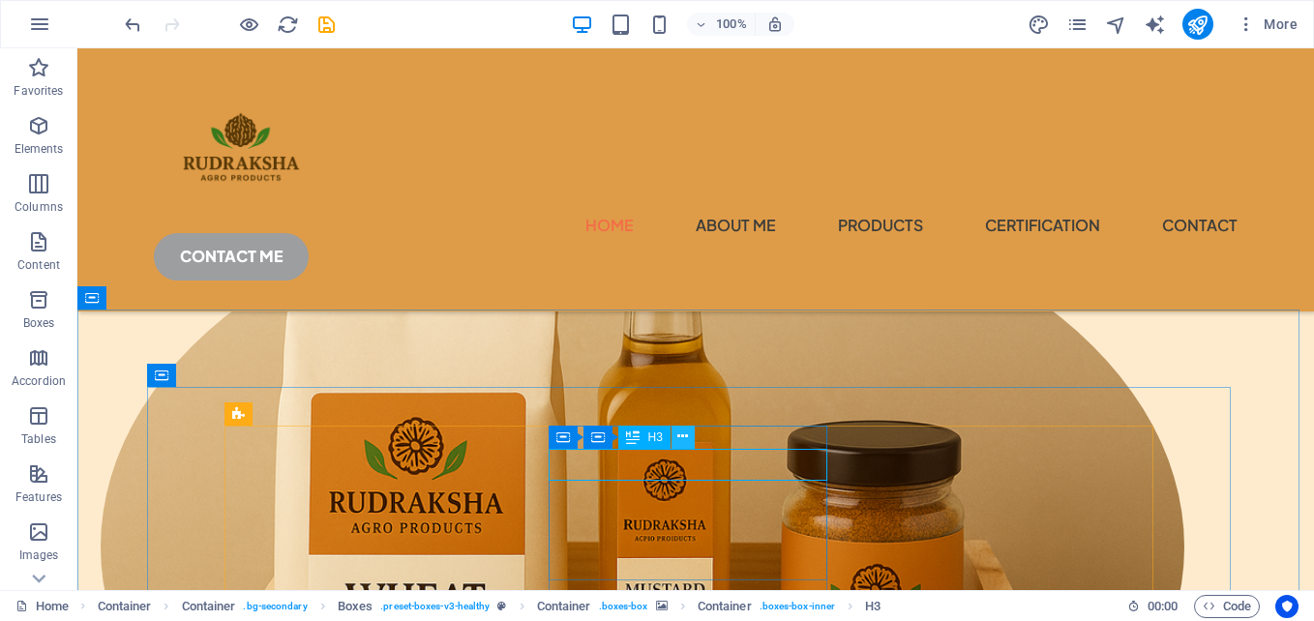
click at [678, 436] on icon at bounding box center [682, 437] width 11 height 20
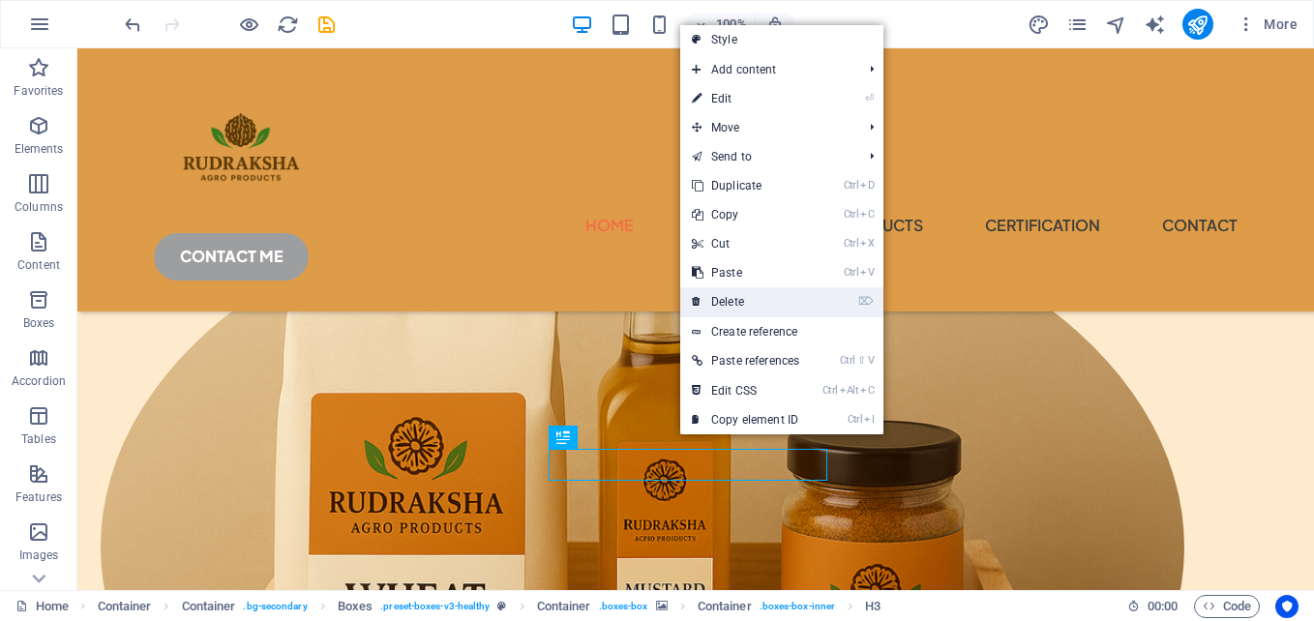
click at [749, 307] on link "⌦ Delete" at bounding box center [745, 301] width 131 height 29
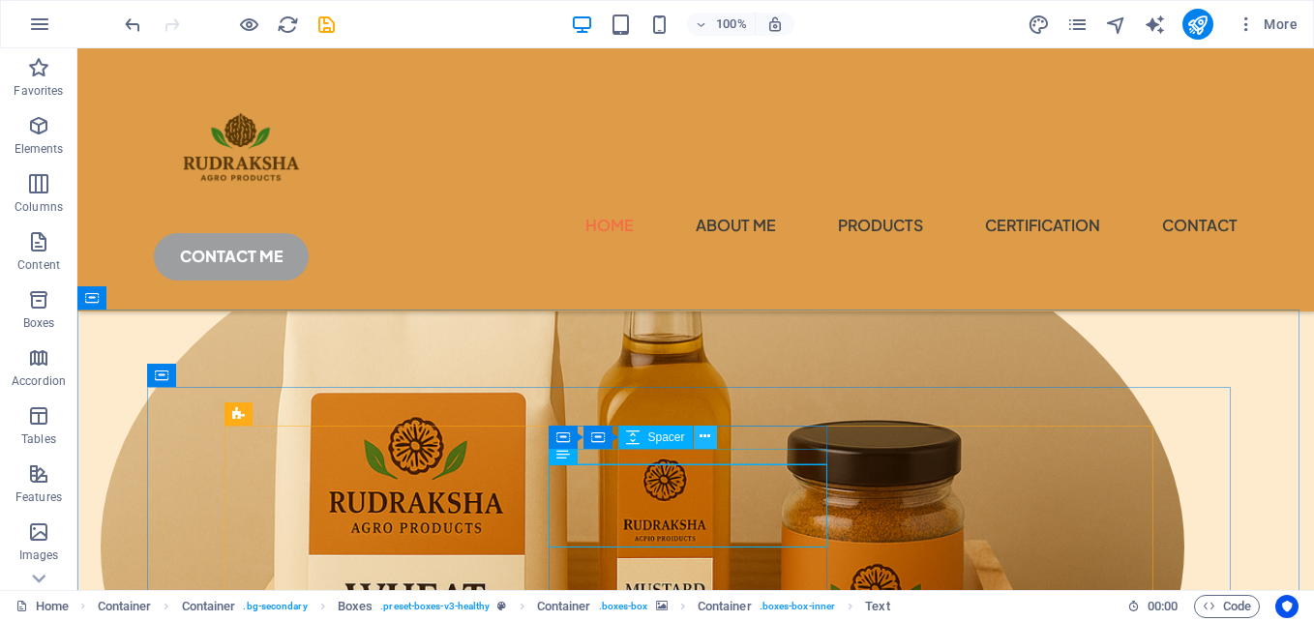
click at [708, 435] on icon at bounding box center [705, 437] width 11 height 20
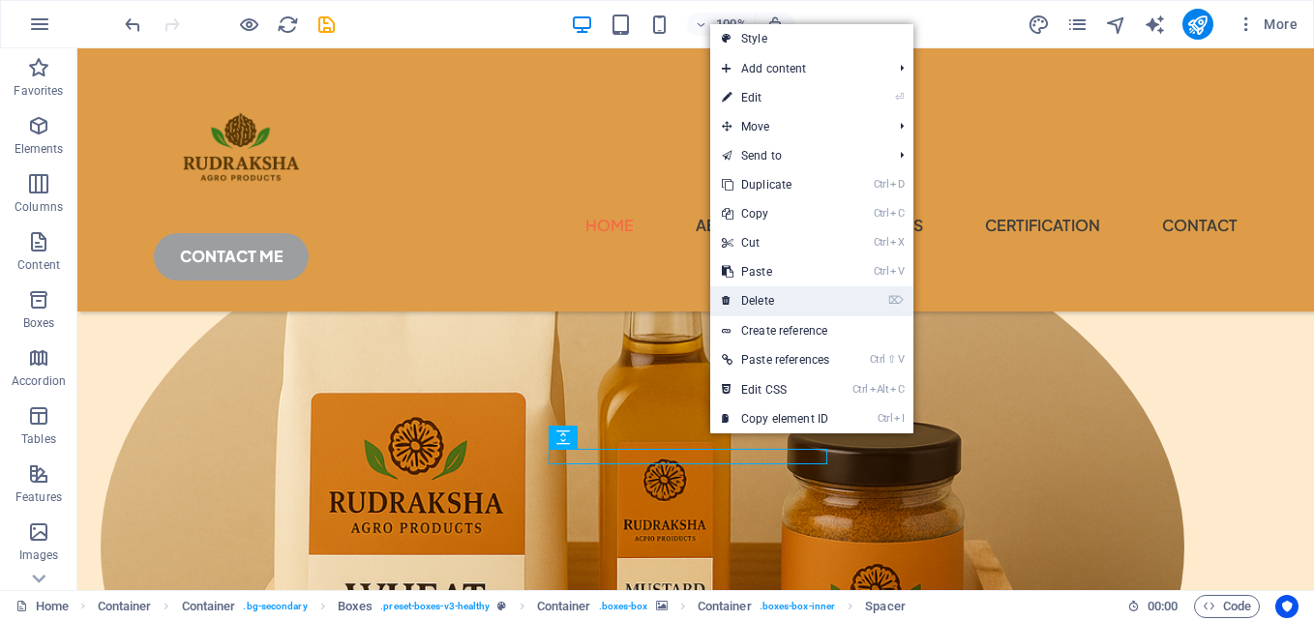
click at [758, 312] on link "⌦ Delete" at bounding box center [775, 300] width 131 height 29
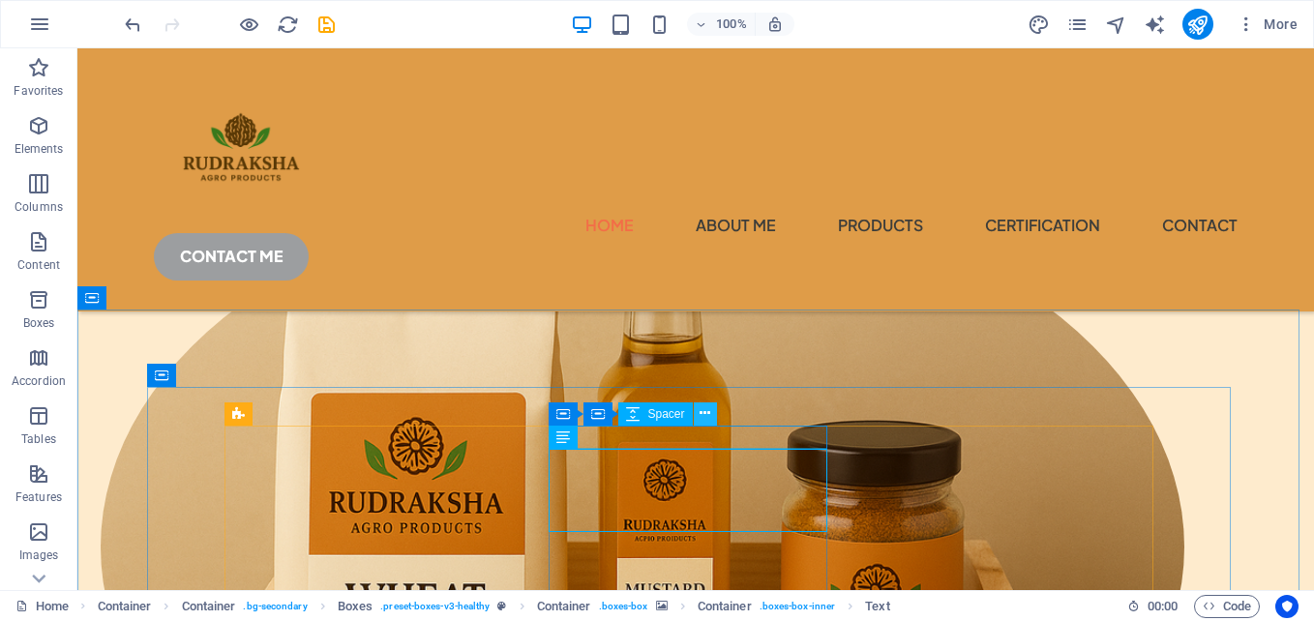
click at [701, 404] on icon at bounding box center [705, 413] width 11 height 20
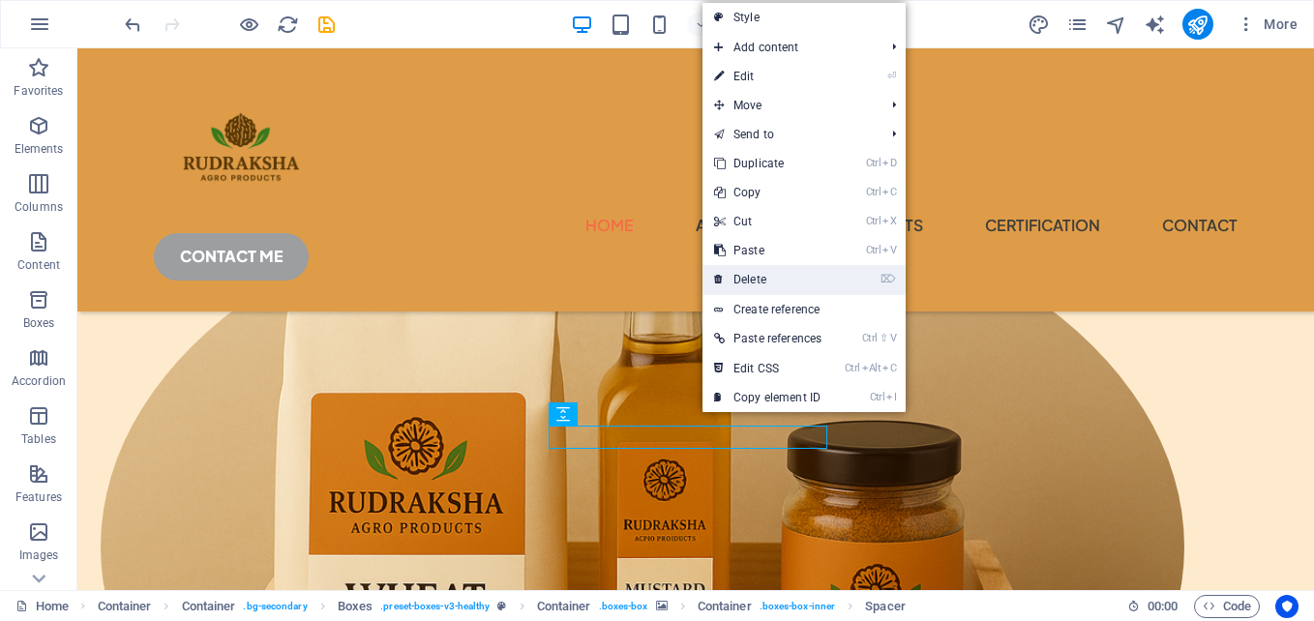
click at [756, 278] on link "⌦ Delete" at bounding box center [767, 279] width 131 height 29
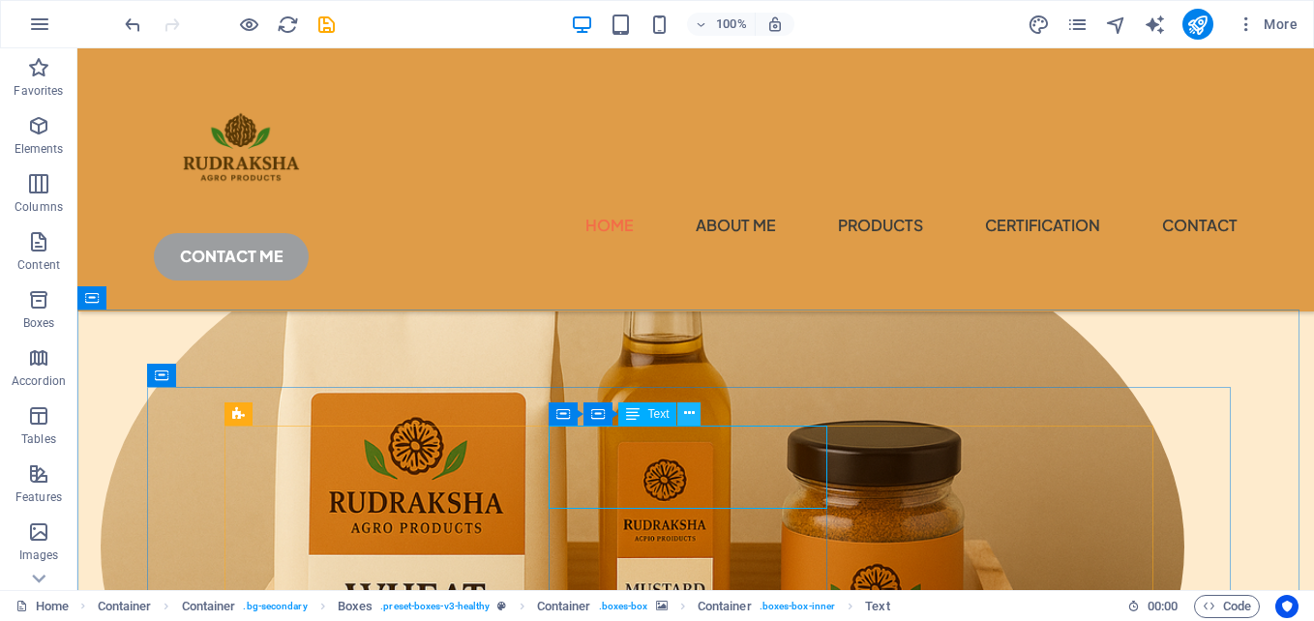
click at [679, 408] on button at bounding box center [688, 414] width 23 height 23
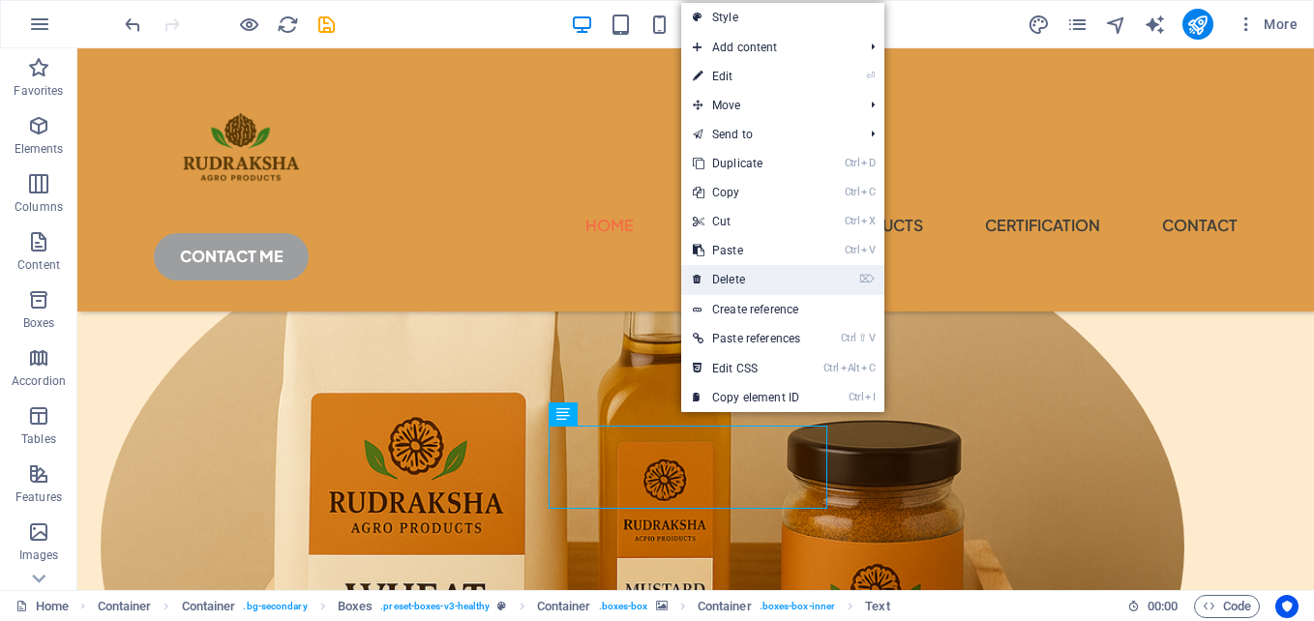
click at [722, 284] on link "⌦ Delete" at bounding box center [746, 279] width 131 height 29
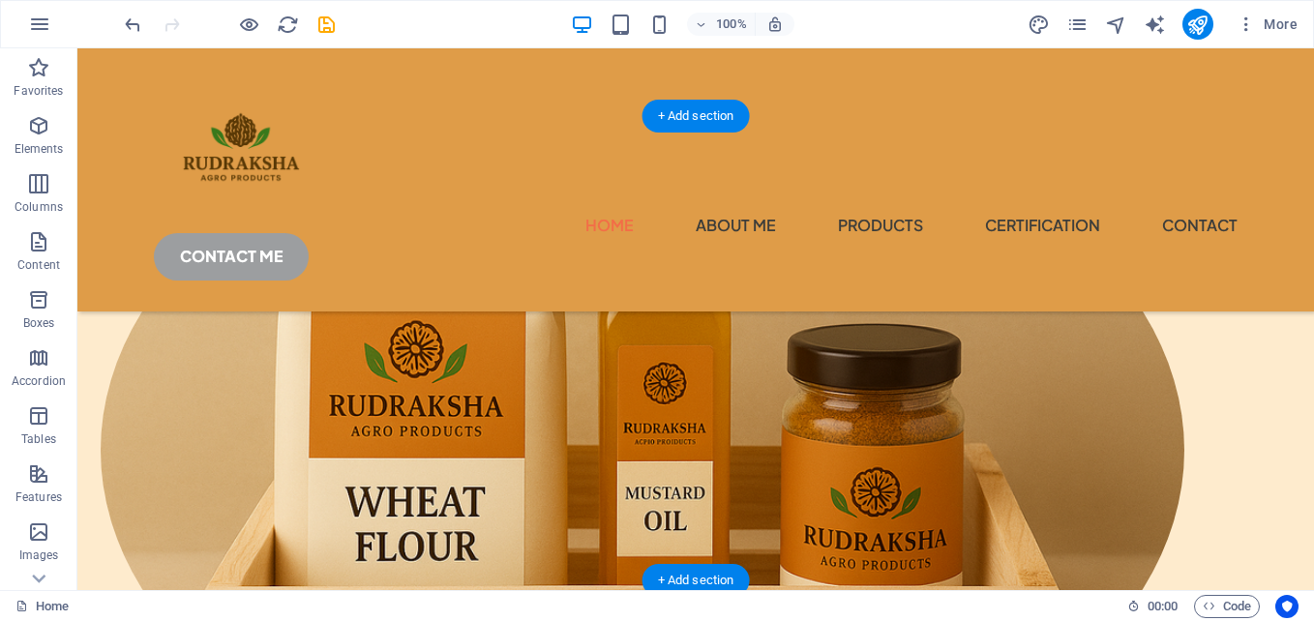
scroll to position [606, 0]
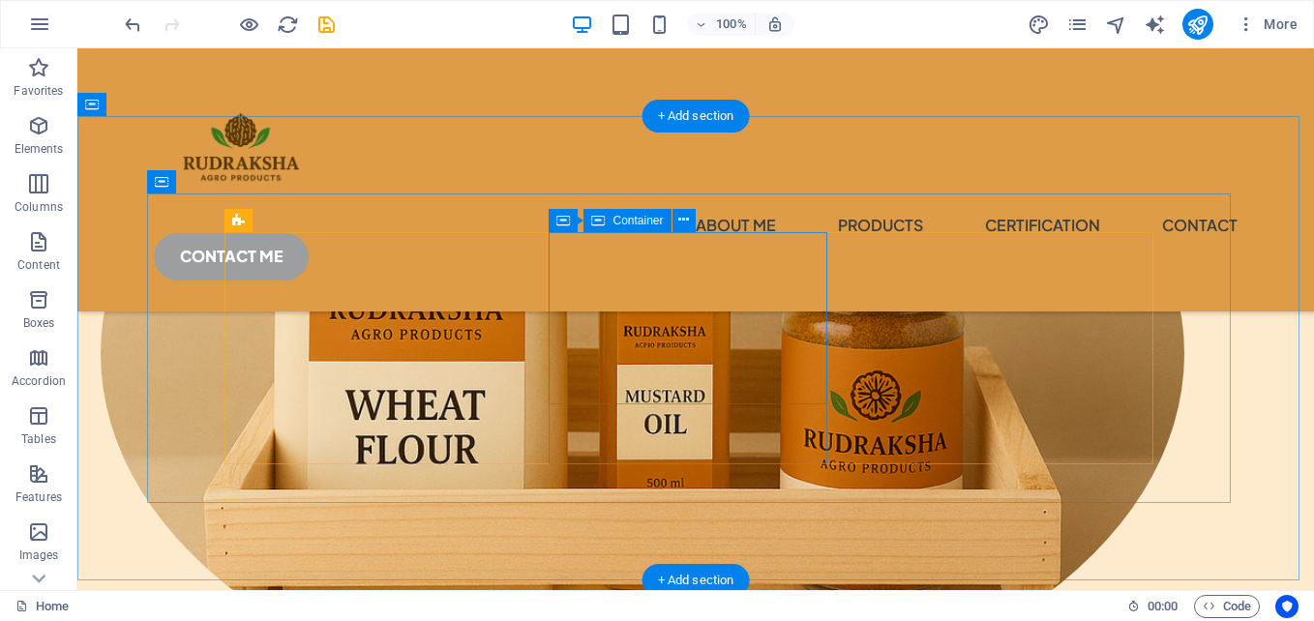
scroll to position [412, 0]
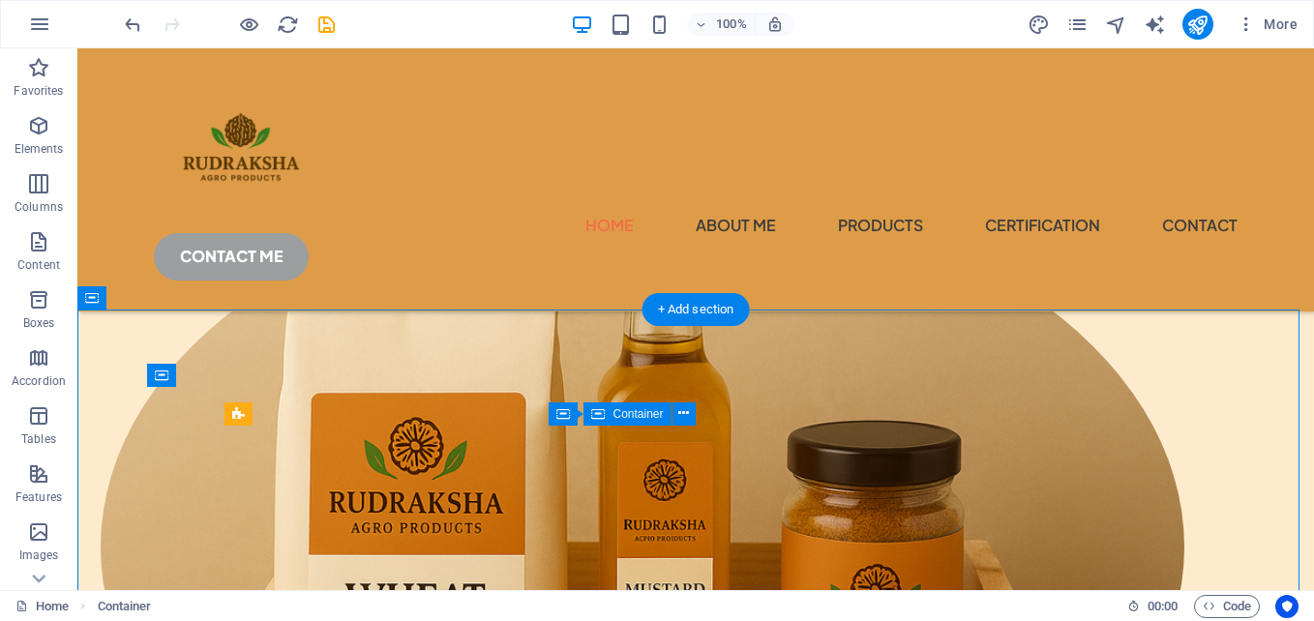
drag, startPoint x: 704, startPoint y: 442, endPoint x: 714, endPoint y: 484, distance: 42.7
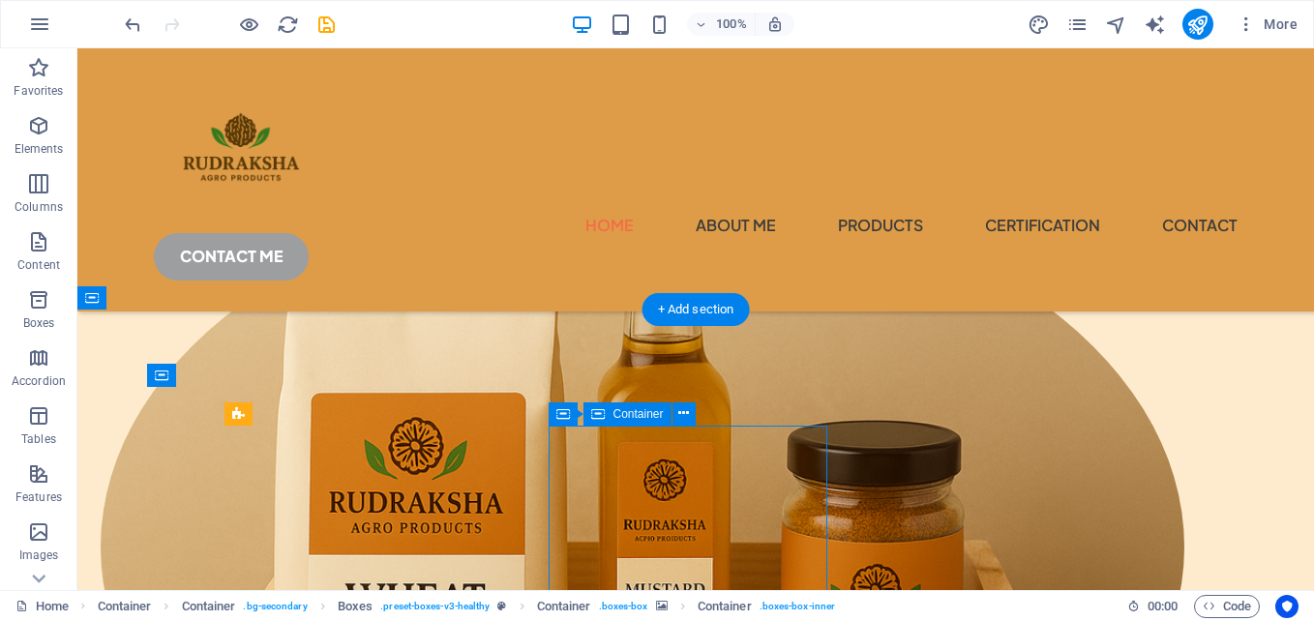
drag, startPoint x: 709, startPoint y: 479, endPoint x: 705, endPoint y: 417, distance: 62.0
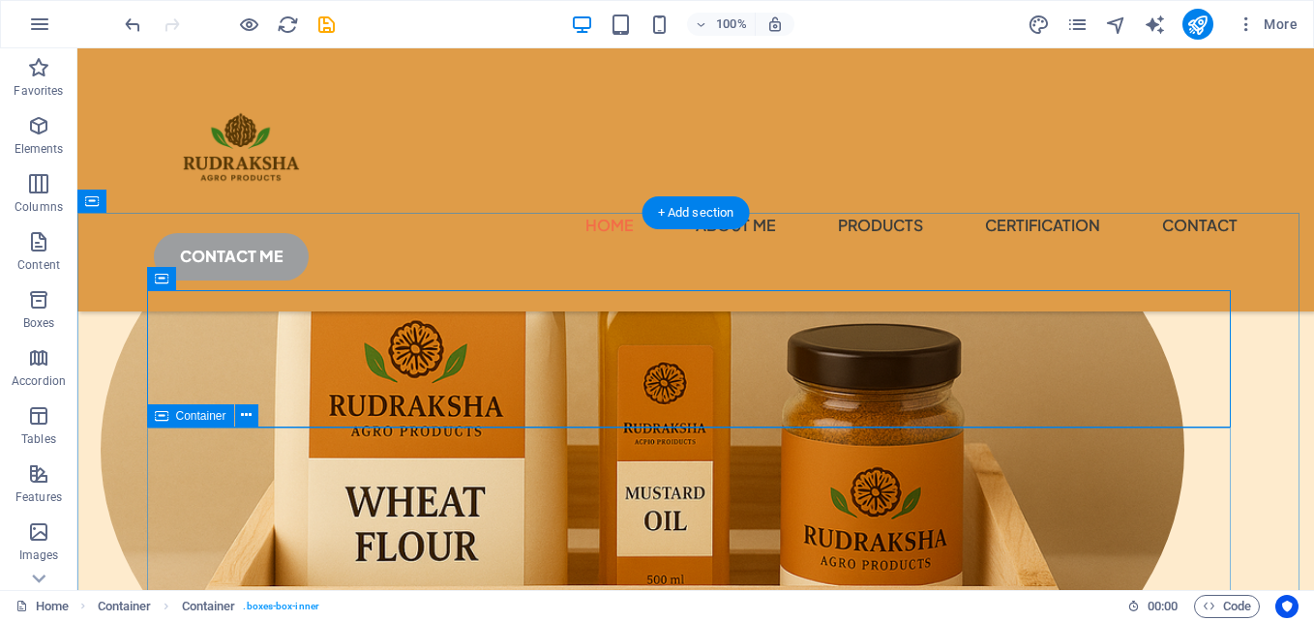
scroll to position [606, 0]
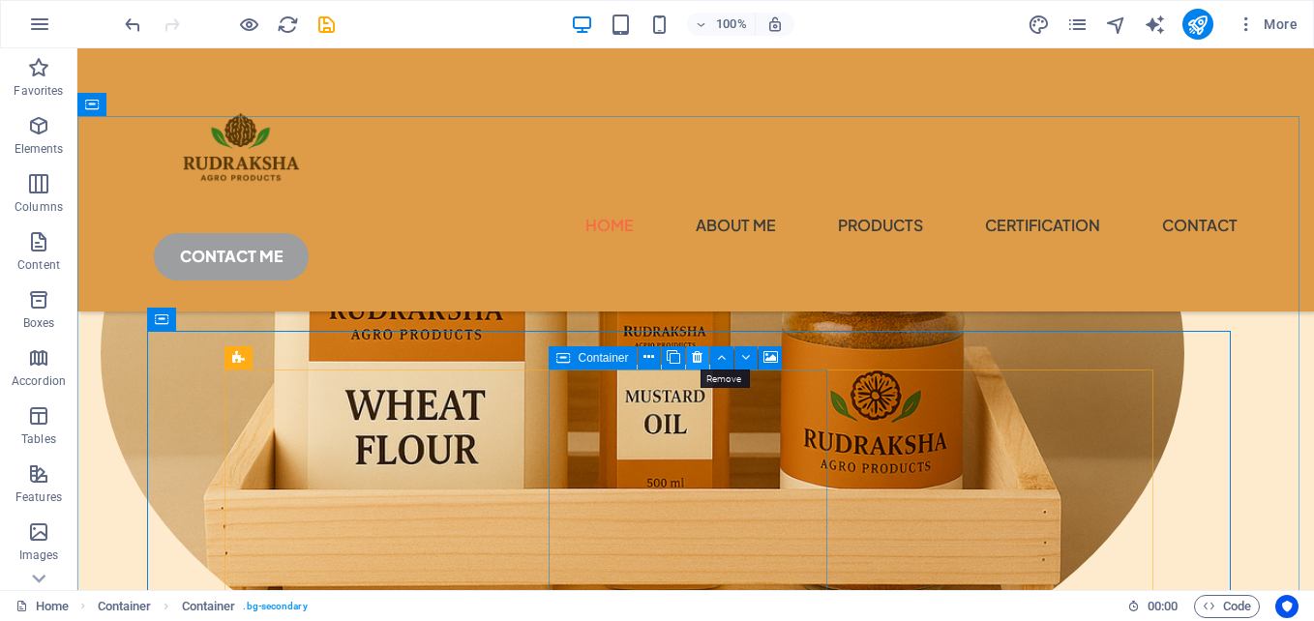
click at [698, 359] on icon at bounding box center [697, 357] width 11 height 20
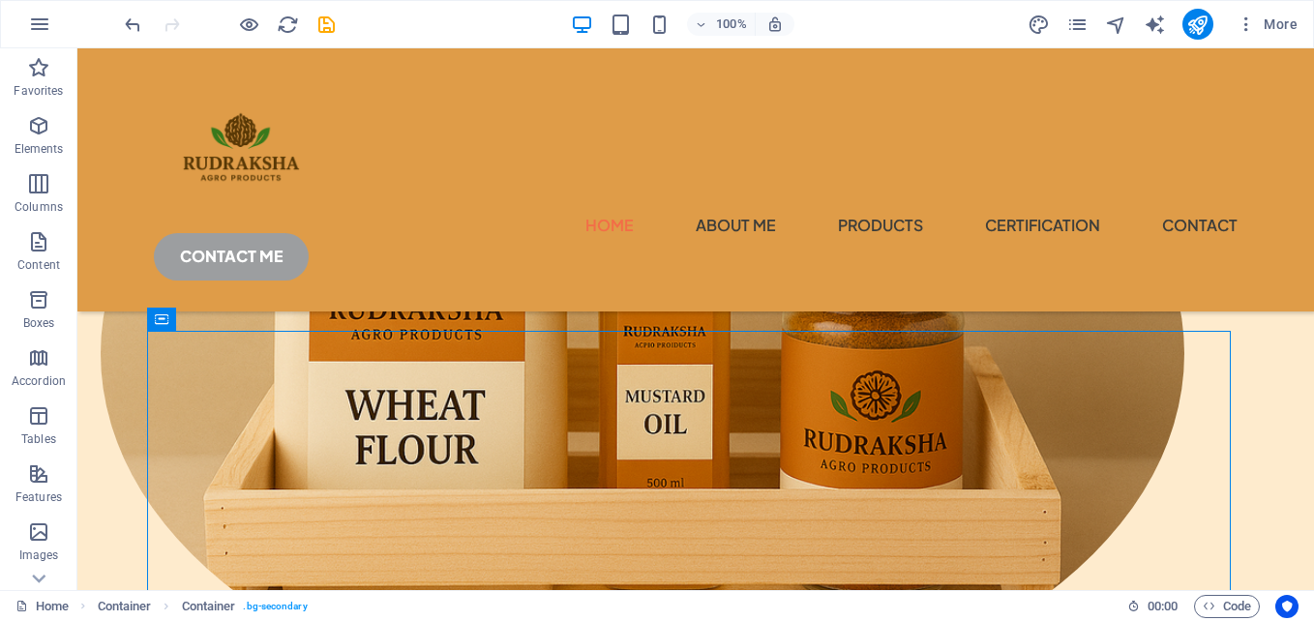
click at [114, 28] on div "100% More" at bounding box center [657, 24] width 1312 height 46
click at [143, 30] on icon "undo" at bounding box center [133, 25] width 22 height 22
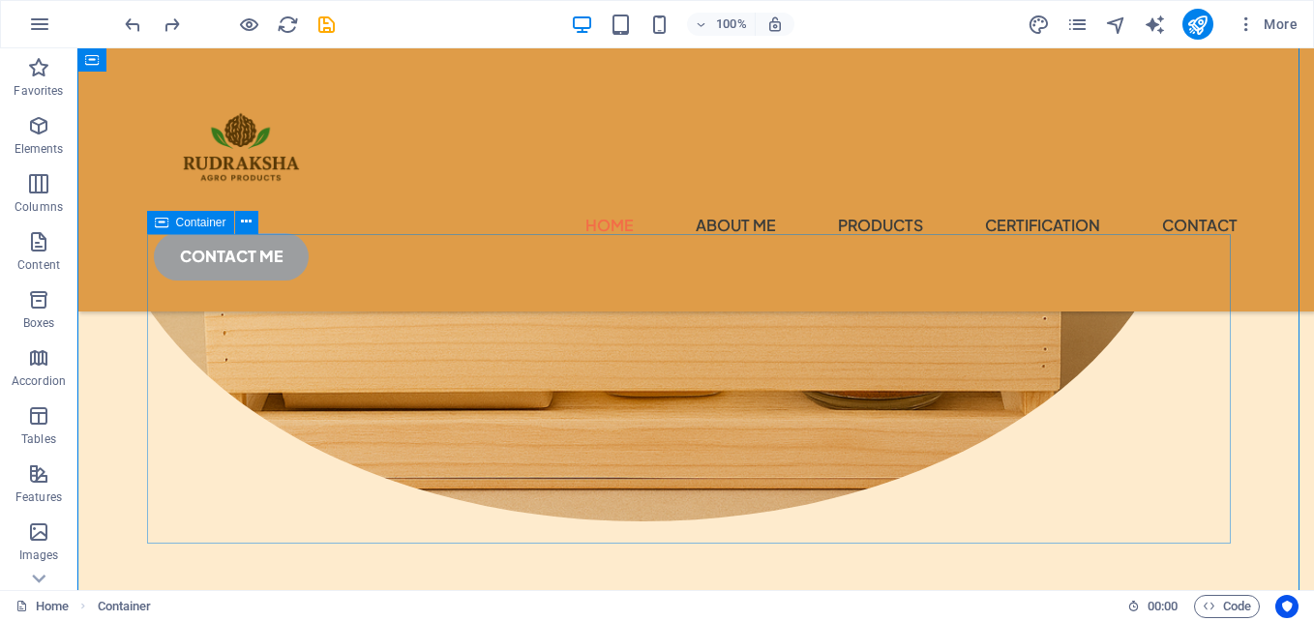
scroll to position [702, 0]
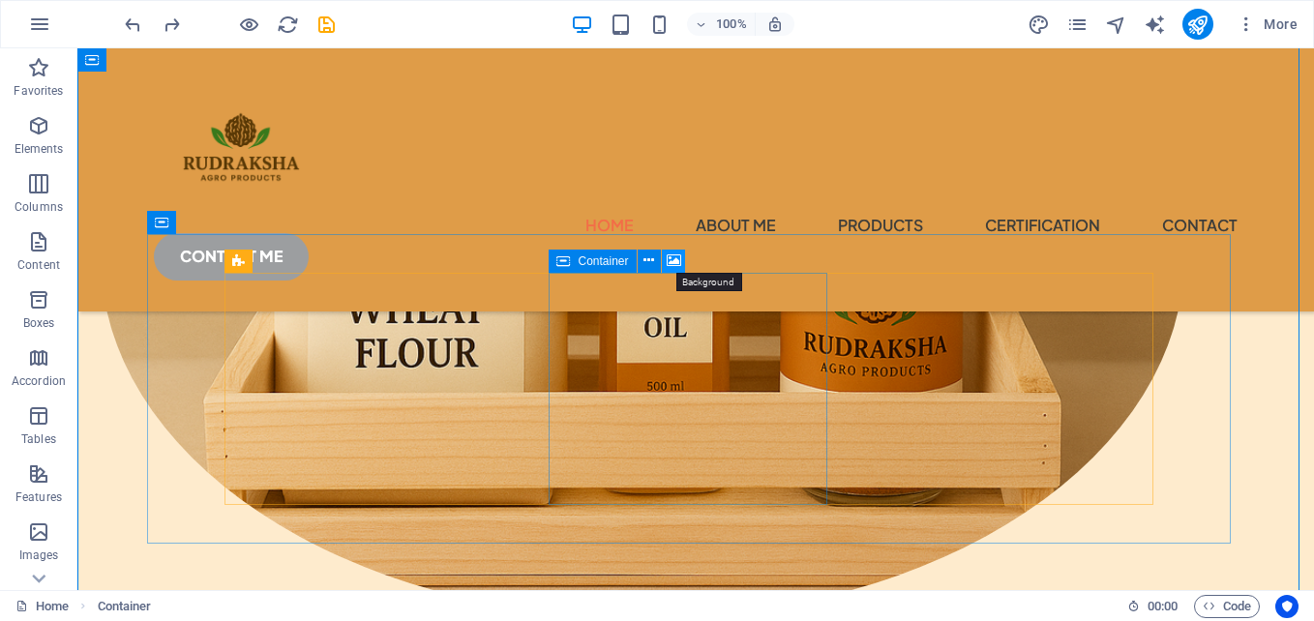
click at [672, 262] on icon at bounding box center [674, 261] width 15 height 20
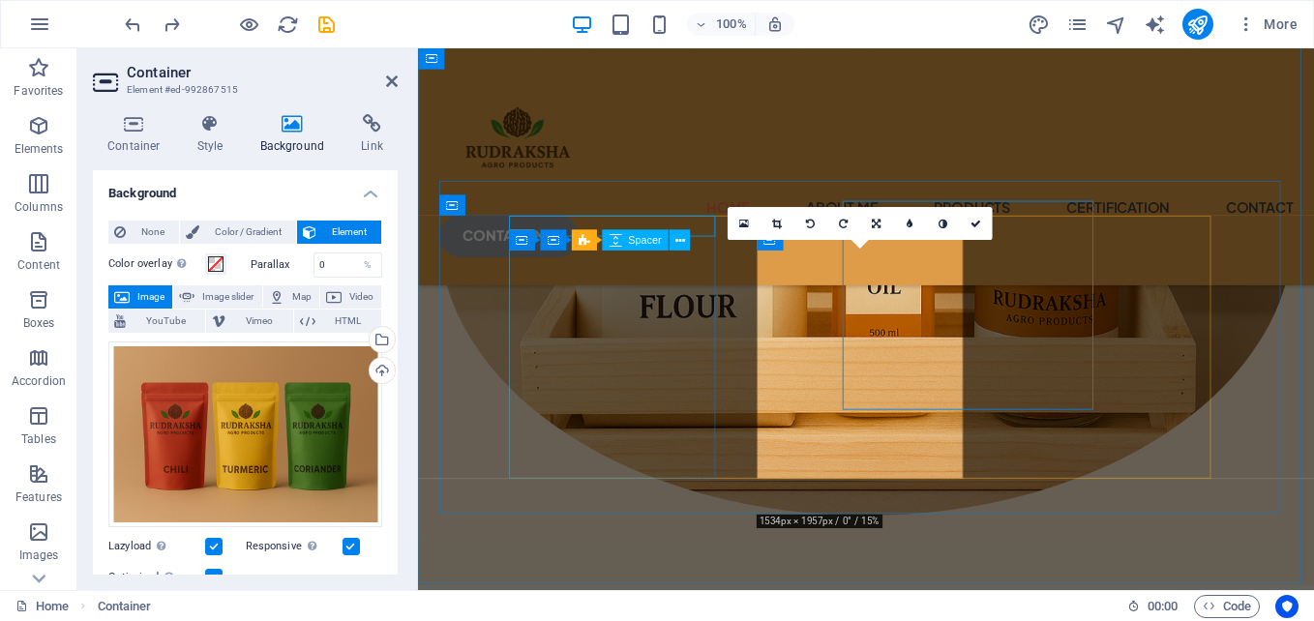
scroll to position [758, 0]
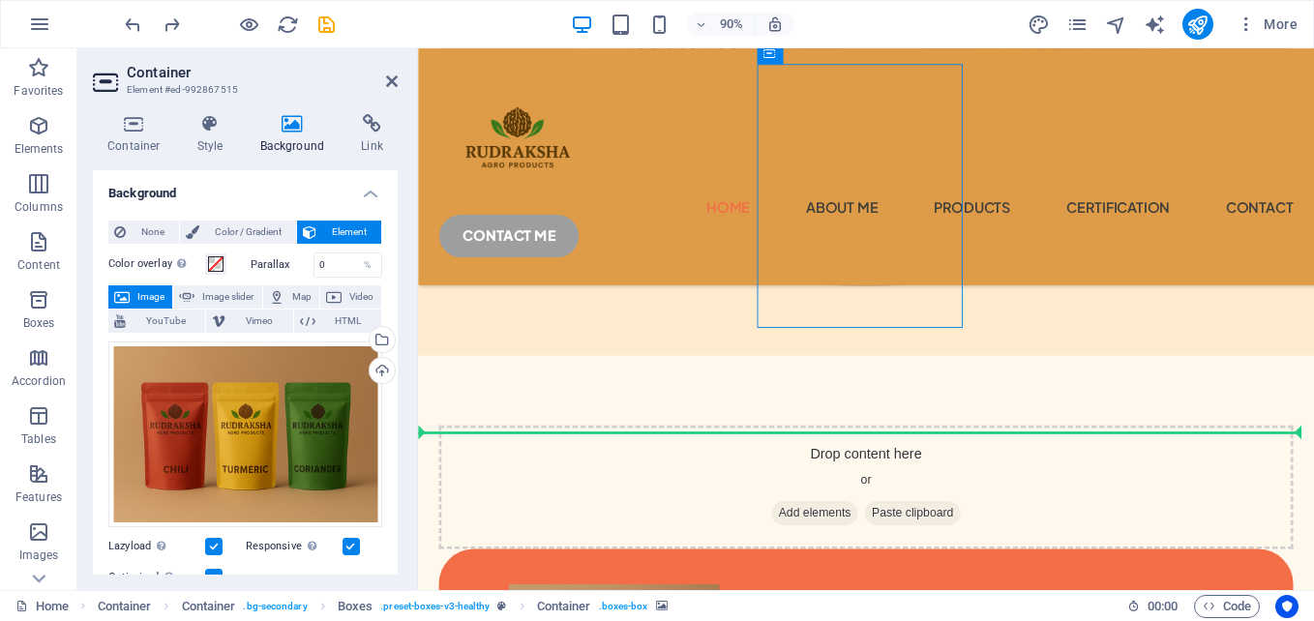
drag, startPoint x: 869, startPoint y: 405, endPoint x: 802, endPoint y: 564, distance: 172.2
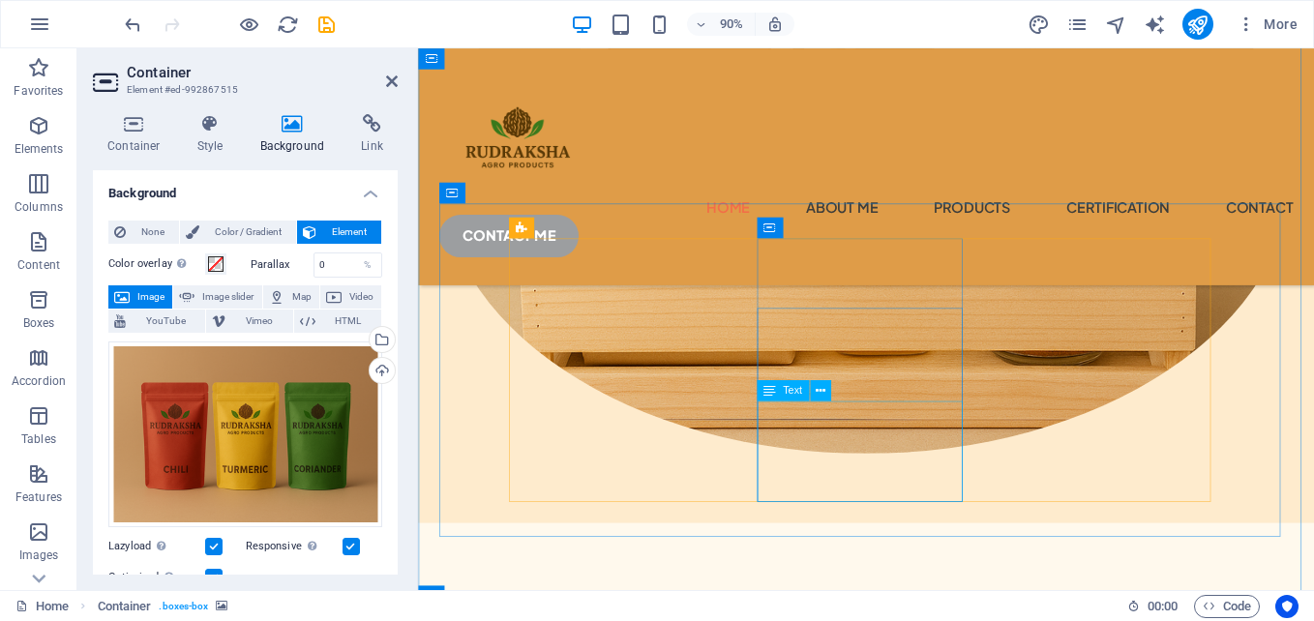
scroll to position [674, 0]
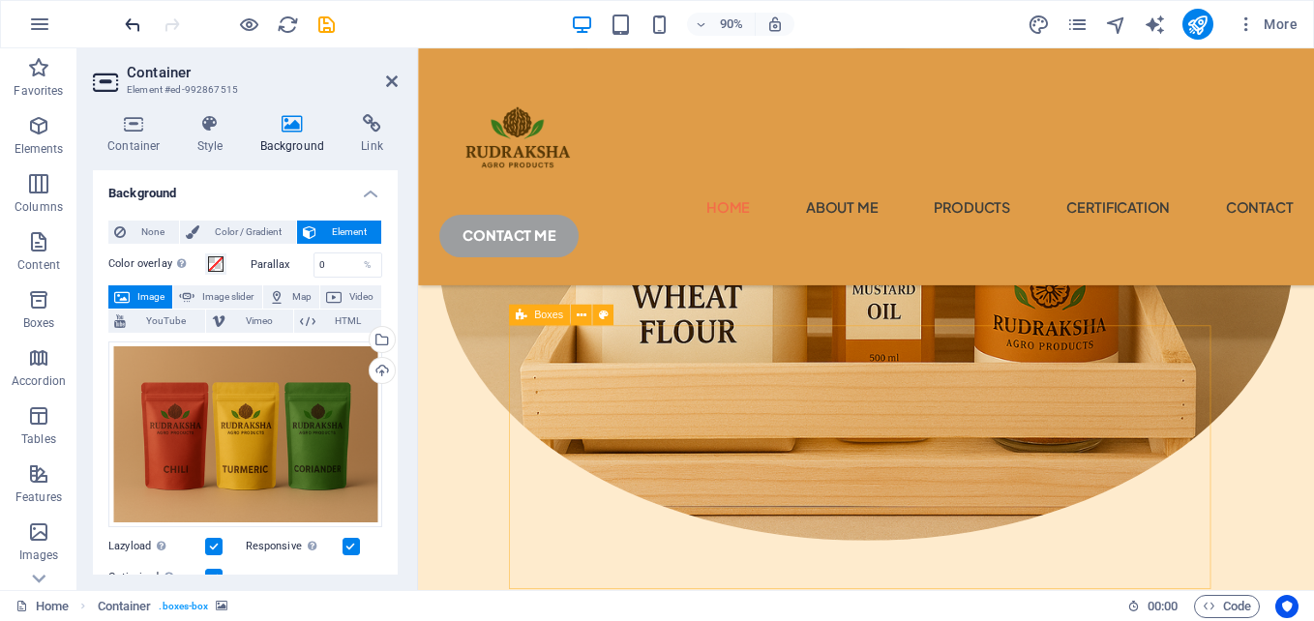
click at [122, 32] on icon "undo" at bounding box center [133, 25] width 22 height 22
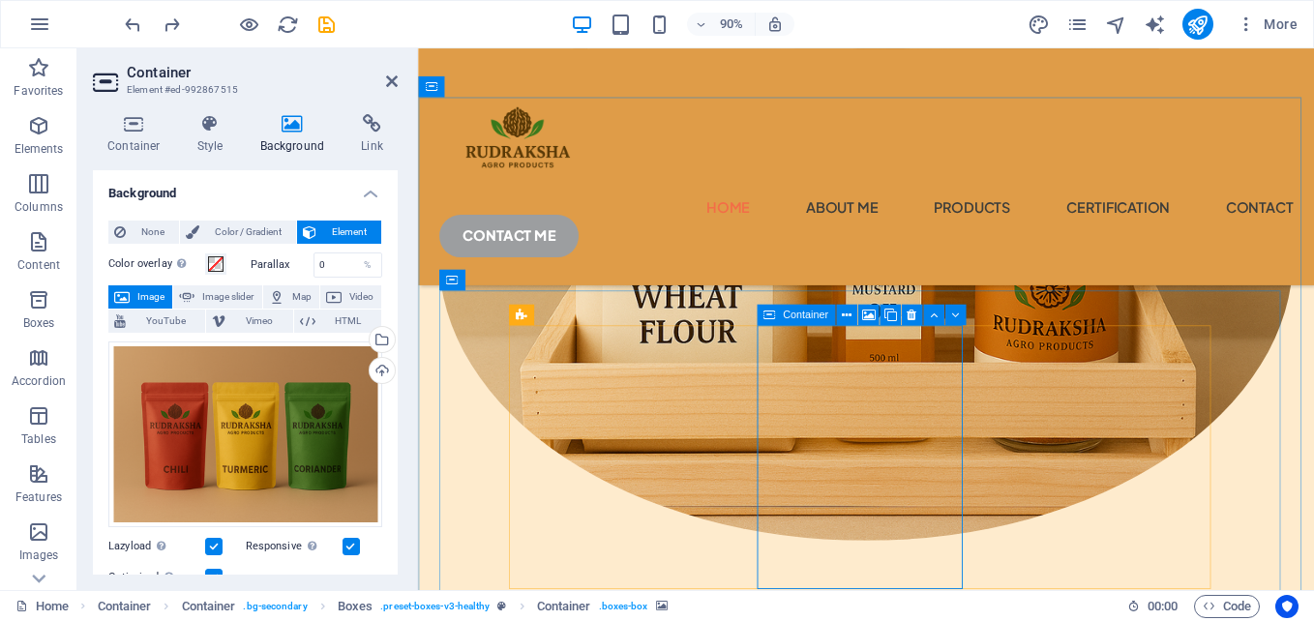
click at [871, 316] on icon at bounding box center [869, 315] width 14 height 18
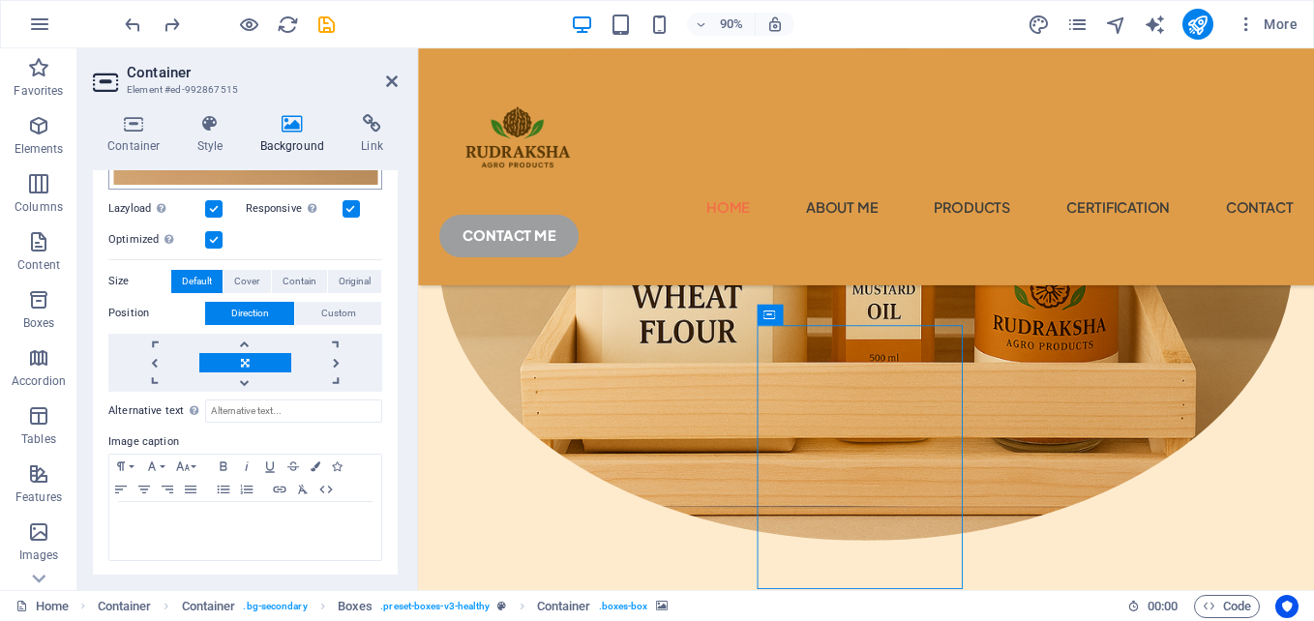
scroll to position [0, 0]
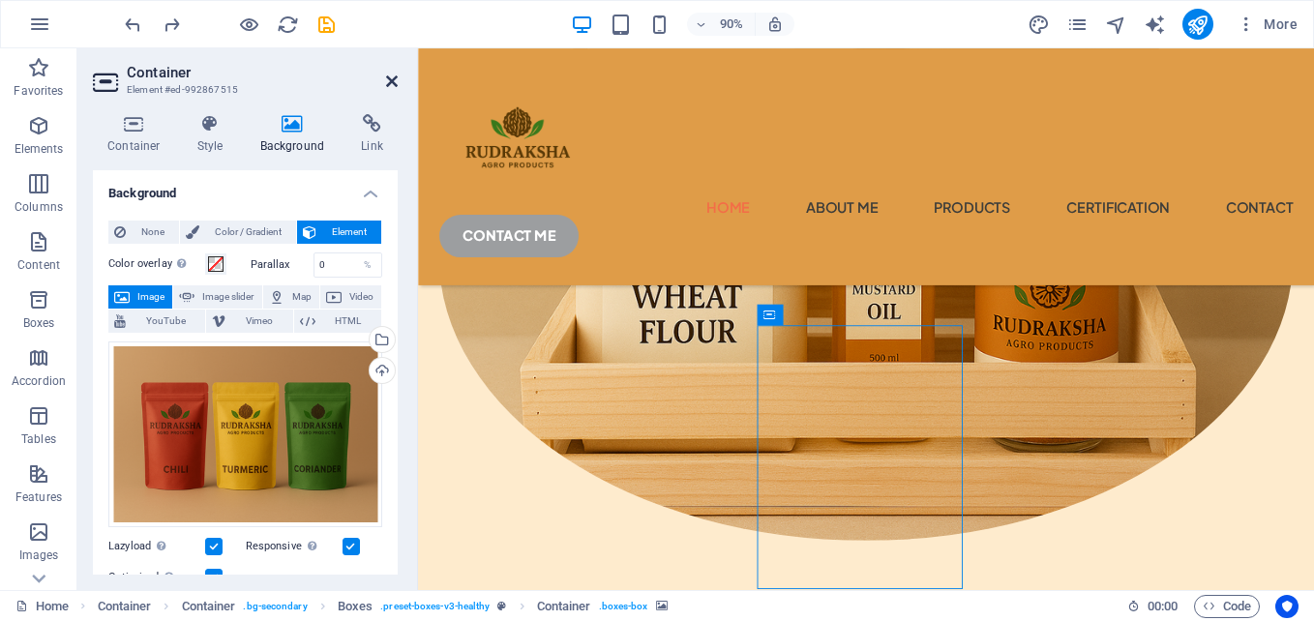
click at [387, 81] on icon at bounding box center [392, 81] width 12 height 15
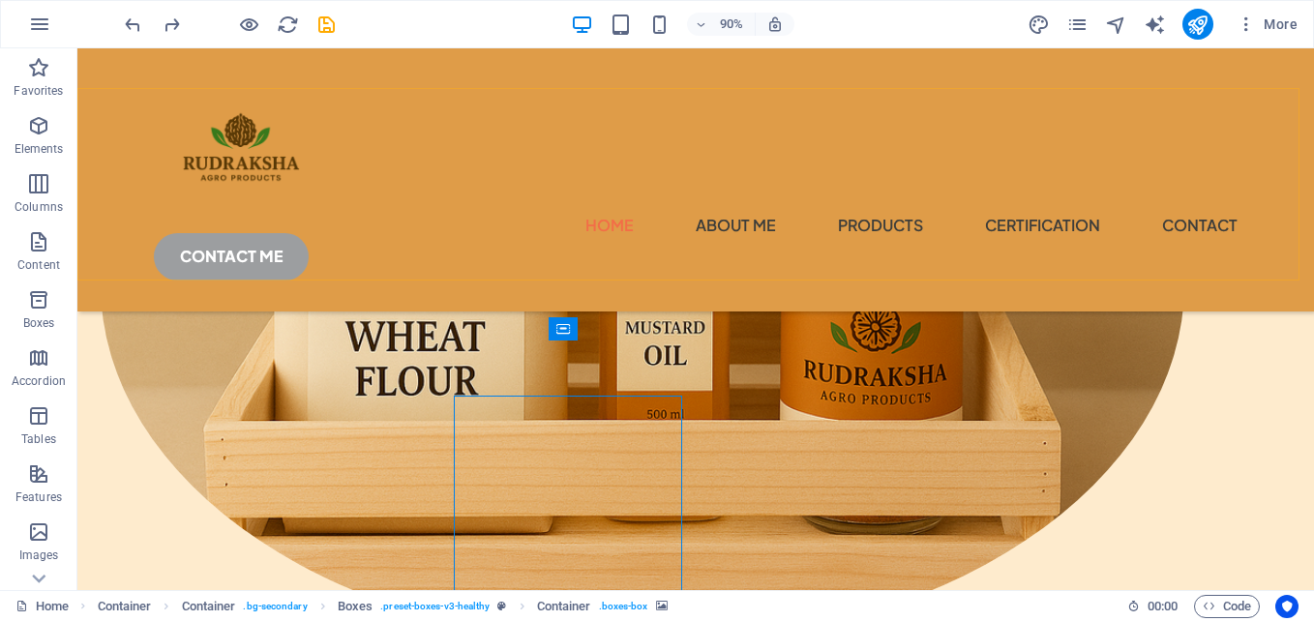
scroll to position [635, 0]
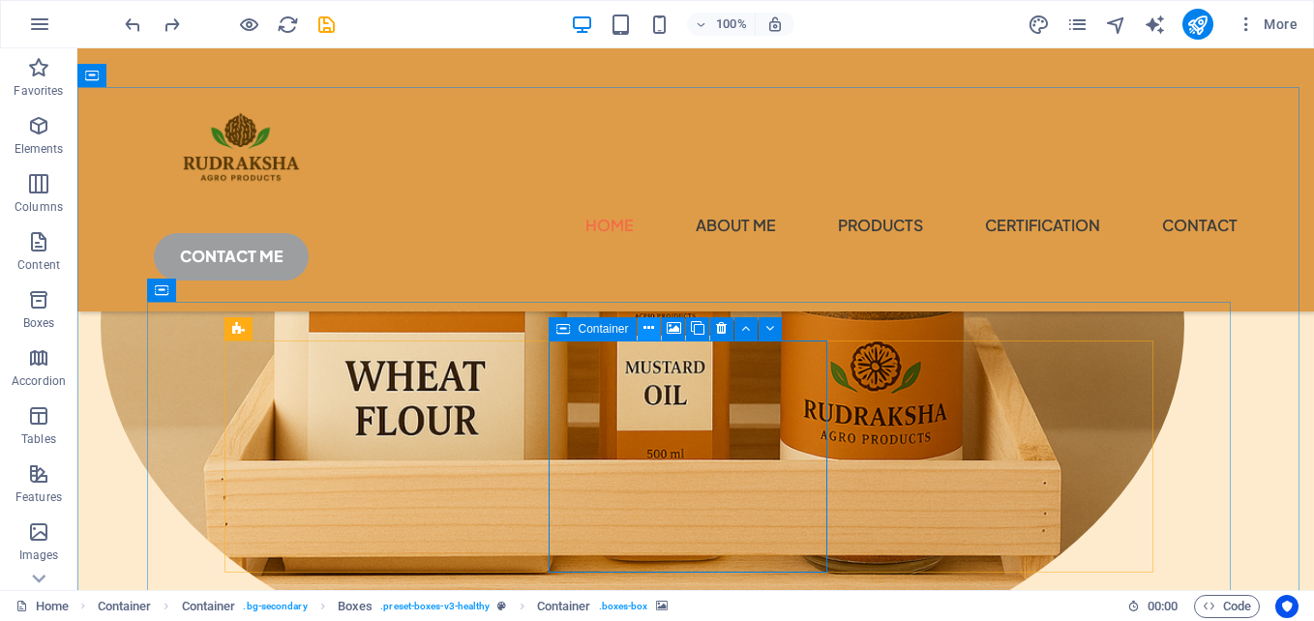
click at [651, 324] on icon at bounding box center [648, 328] width 11 height 20
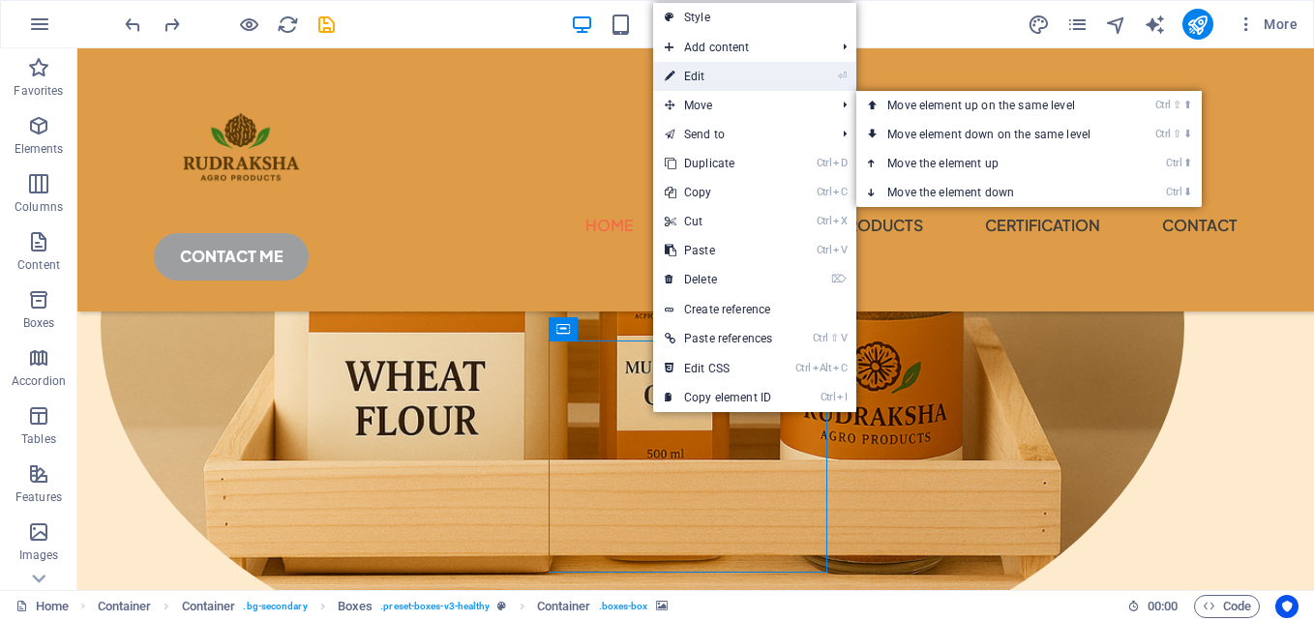
click at [681, 78] on link "⏎ Edit" at bounding box center [718, 76] width 131 height 29
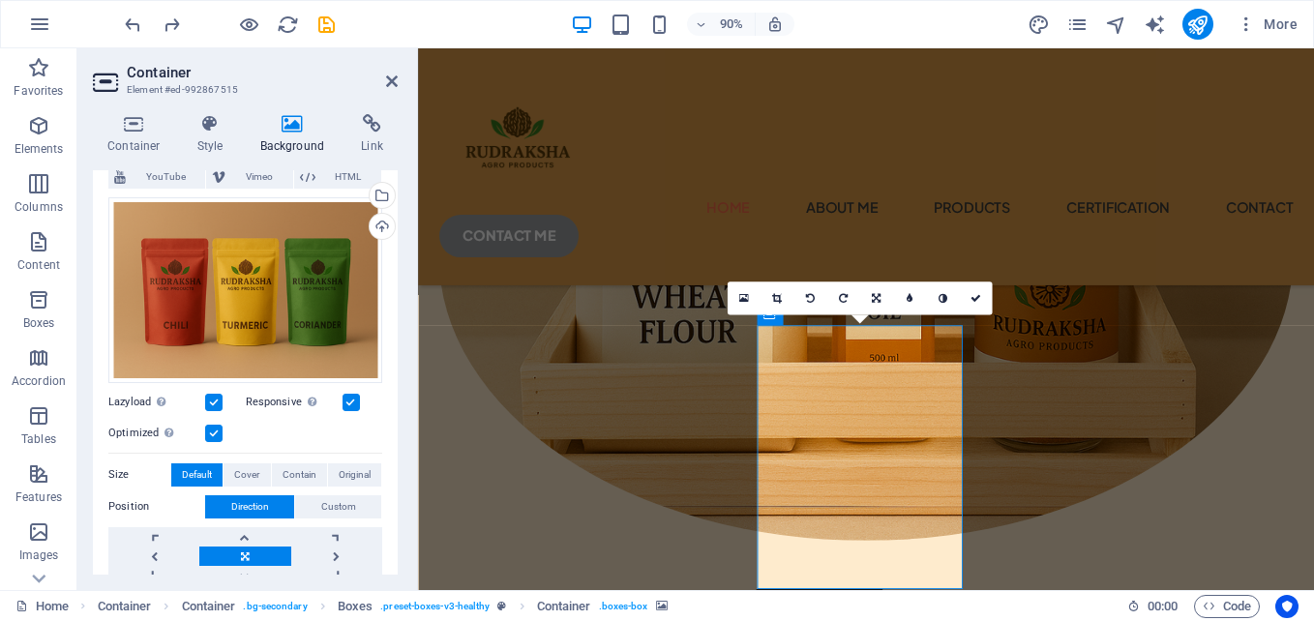
scroll to position [0, 0]
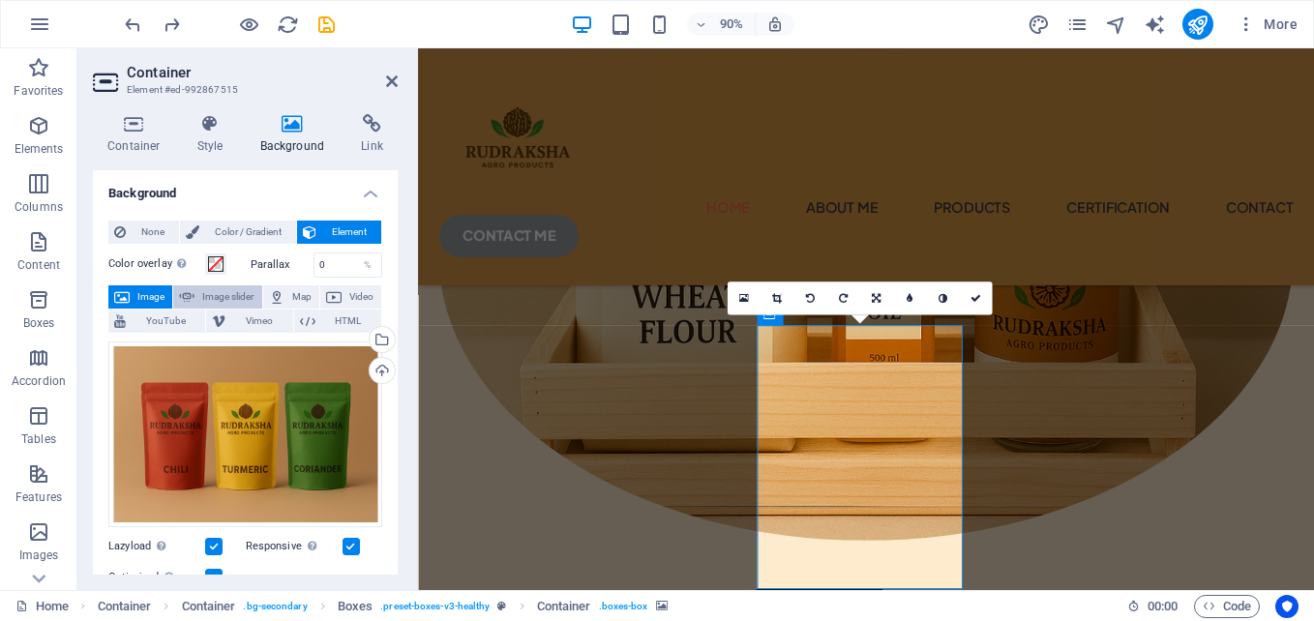
click at [207, 299] on span "Image slider" at bounding box center [227, 296] width 55 height 23
select select "ms"
select select "s"
select select "progressive"
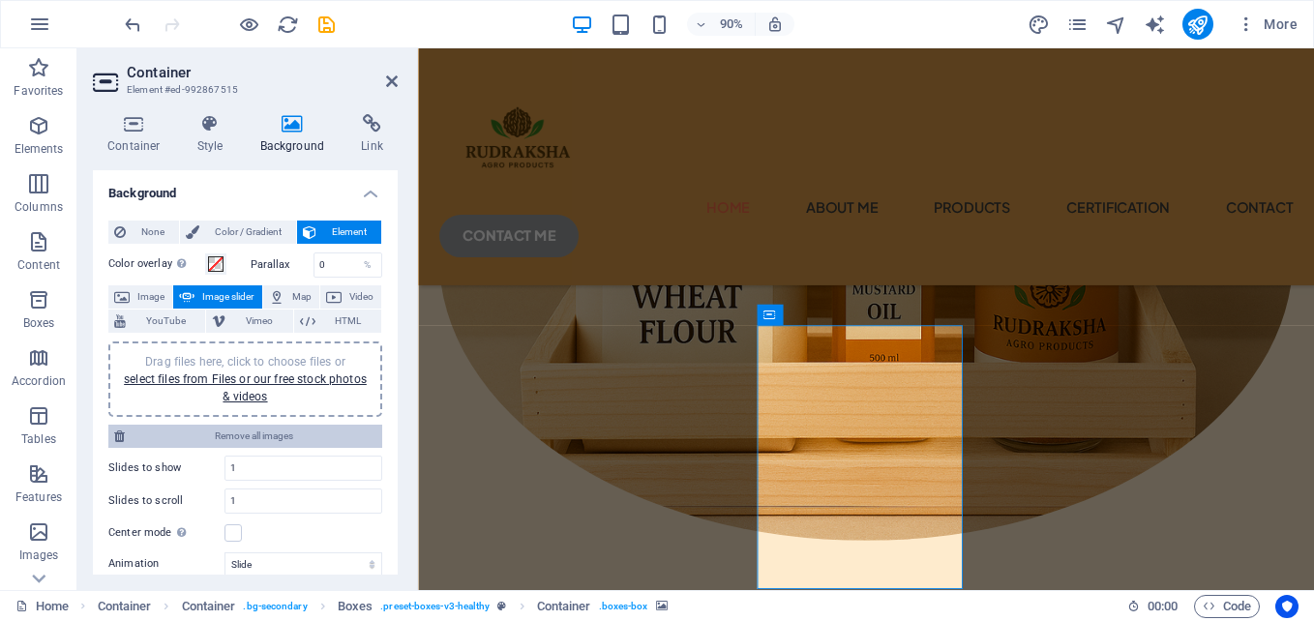
scroll to position [97, 0]
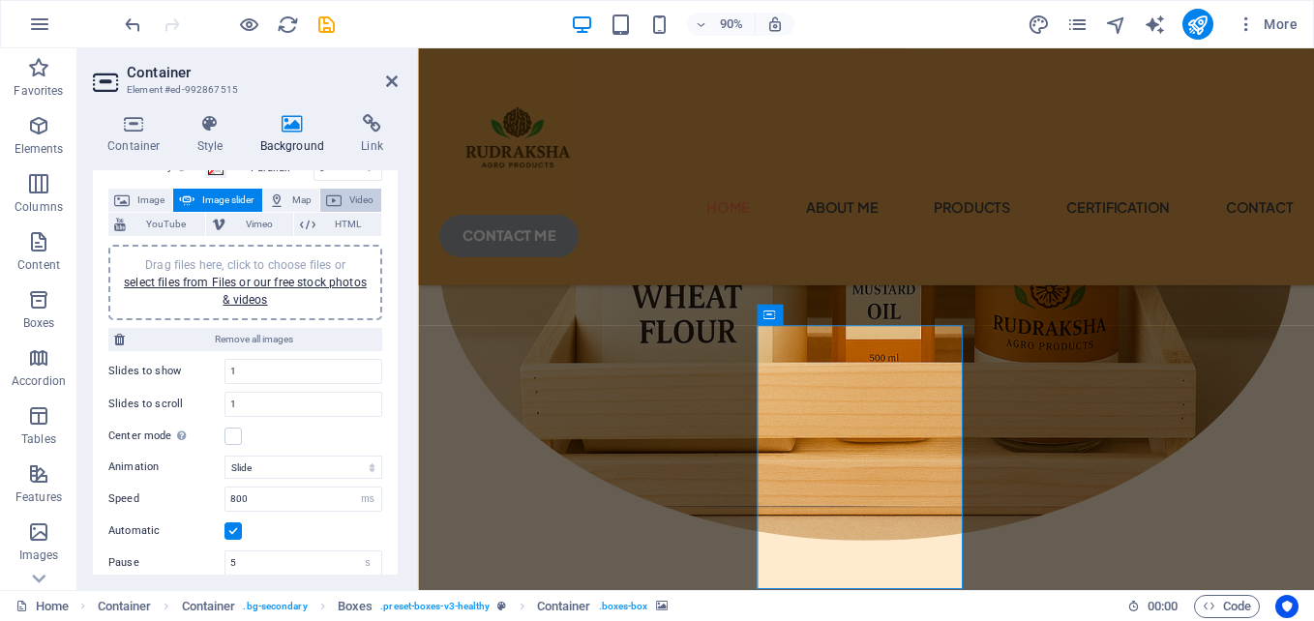
click at [337, 203] on icon at bounding box center [333, 200] width 15 height 23
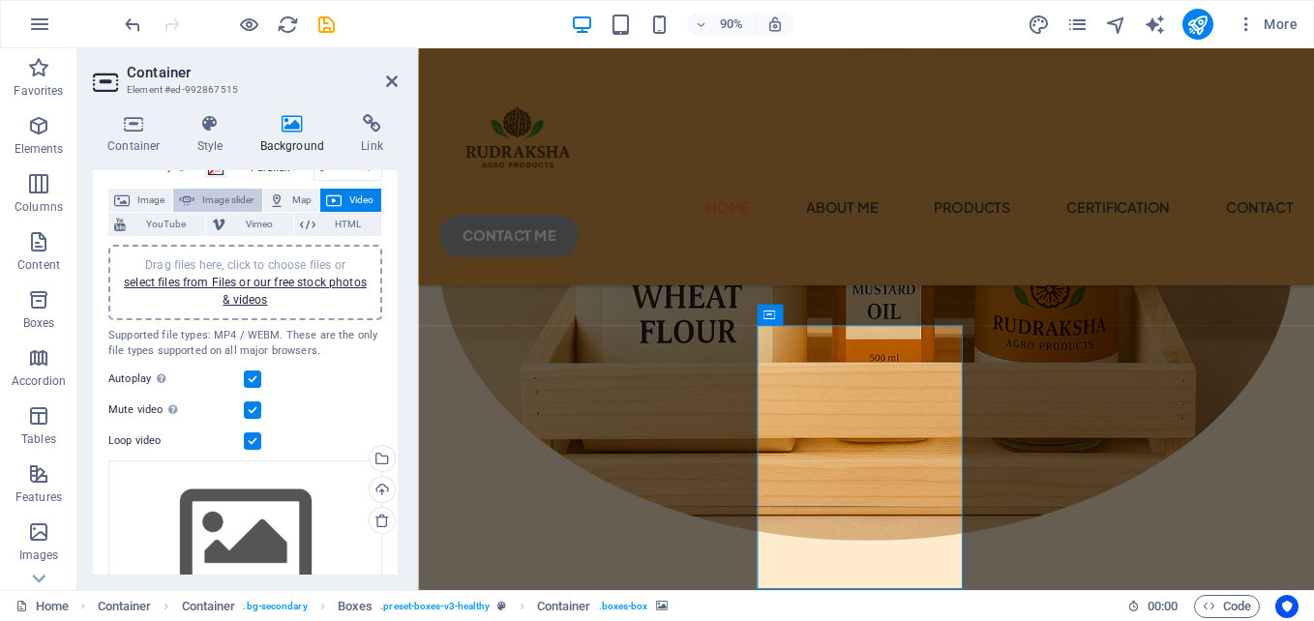
click at [210, 194] on span "Image slider" at bounding box center [227, 200] width 55 height 23
select select "ms"
select select "s"
select select "progressive"
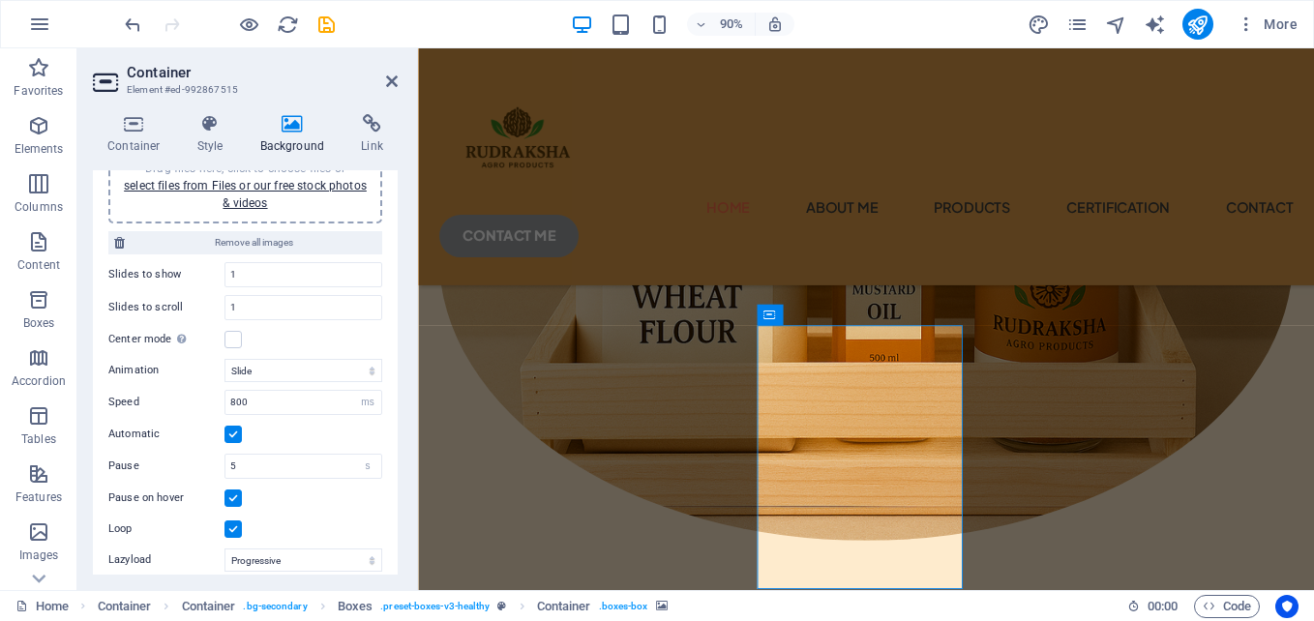
scroll to position [0, 0]
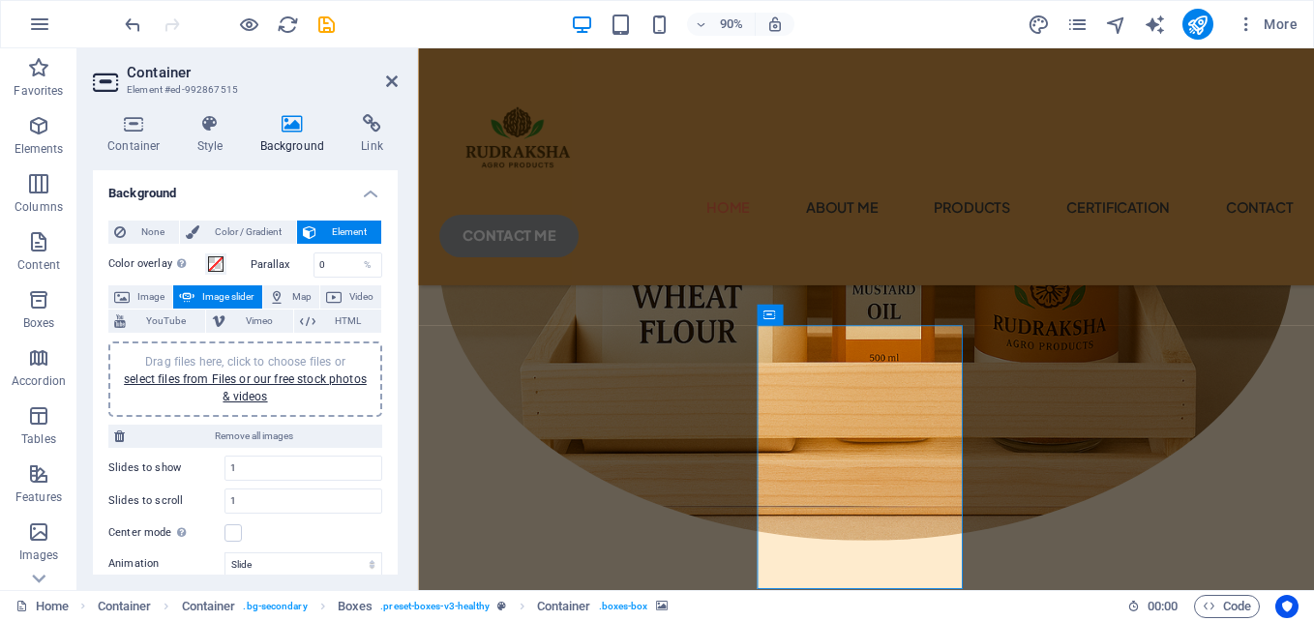
click at [259, 371] on div "Drag files here, click to choose files or select files from Files or our free s…" at bounding box center [245, 379] width 251 height 52
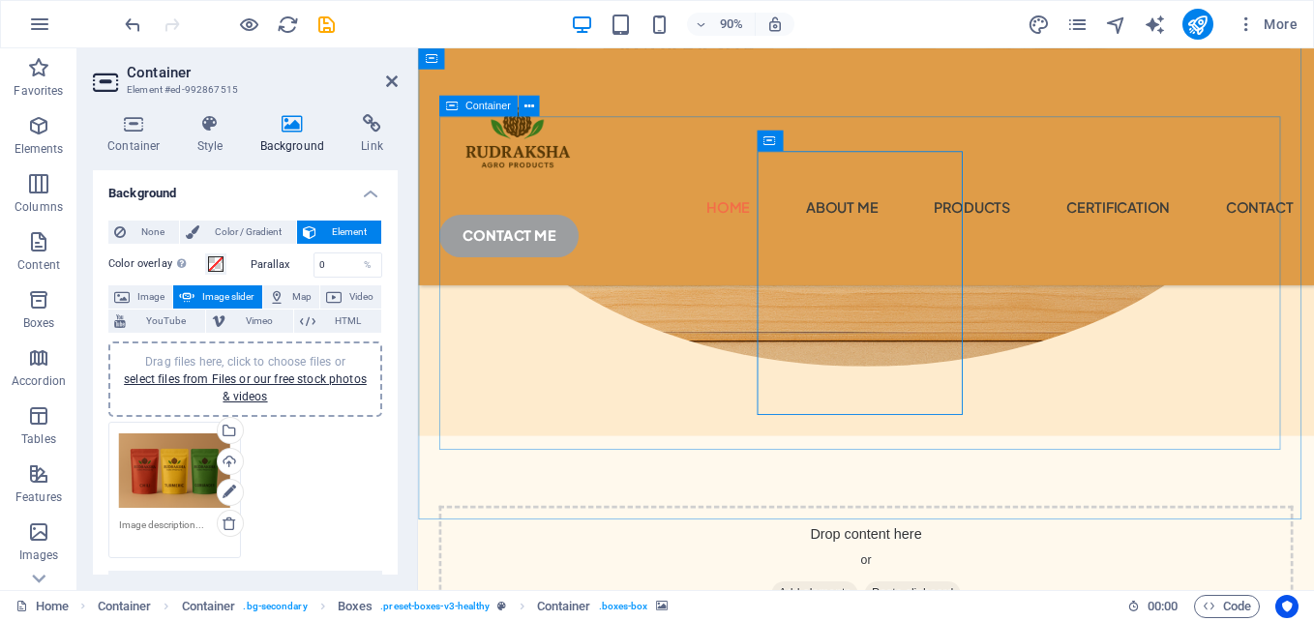
scroll to position [674, 0]
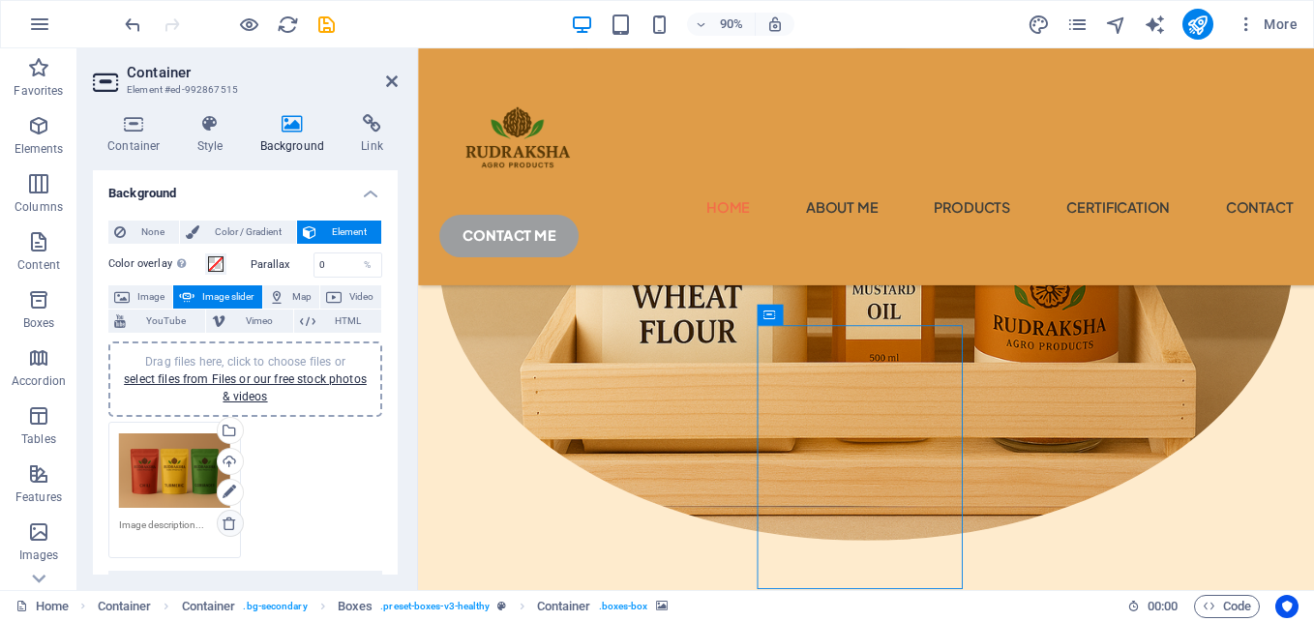
click at [225, 518] on icon at bounding box center [229, 523] width 15 height 15
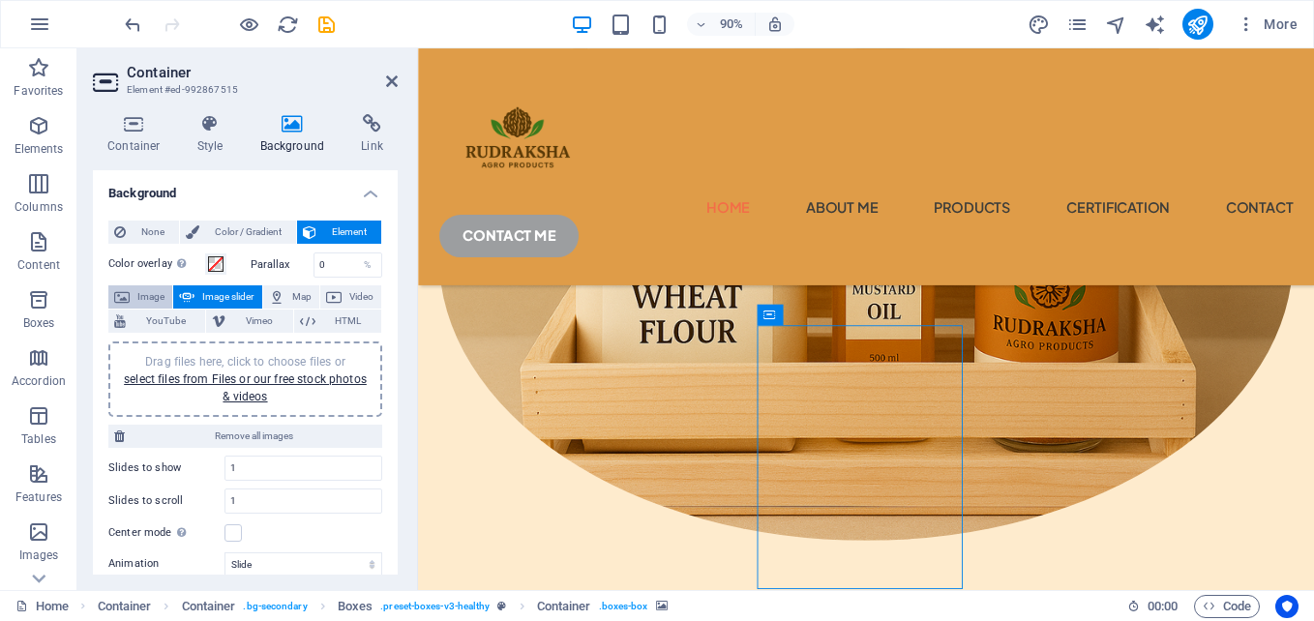
click at [156, 294] on span "Image" at bounding box center [150, 296] width 31 height 23
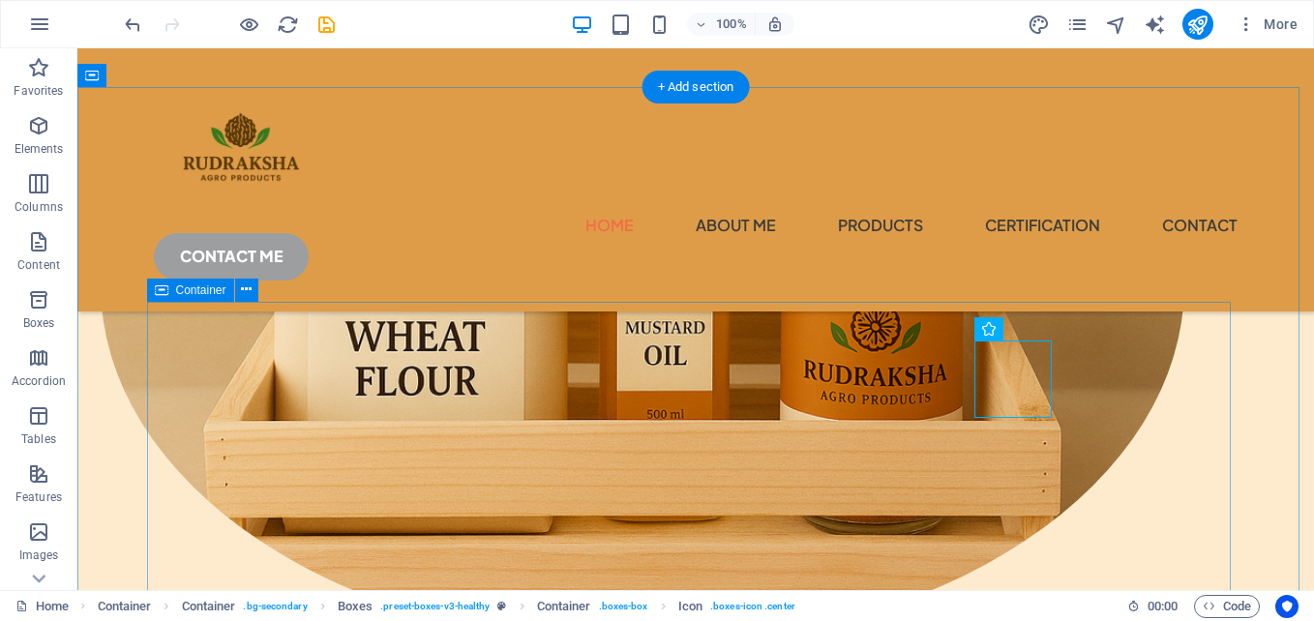
scroll to position [635, 0]
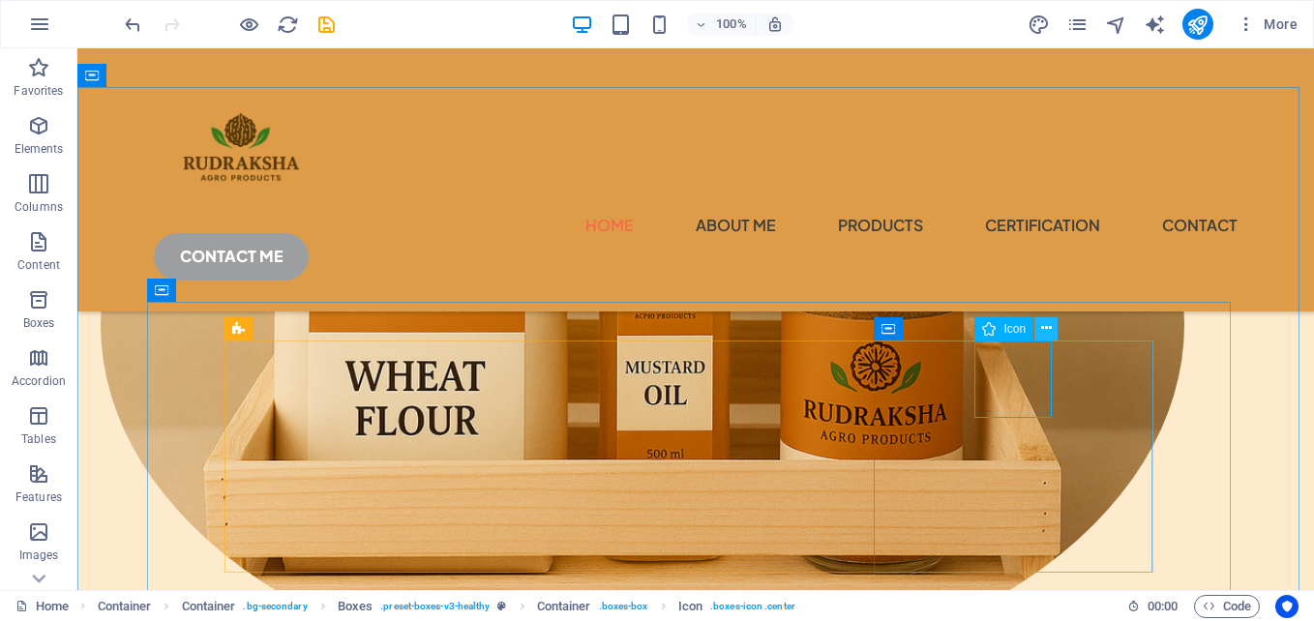
click at [1044, 332] on icon at bounding box center [1046, 328] width 11 height 20
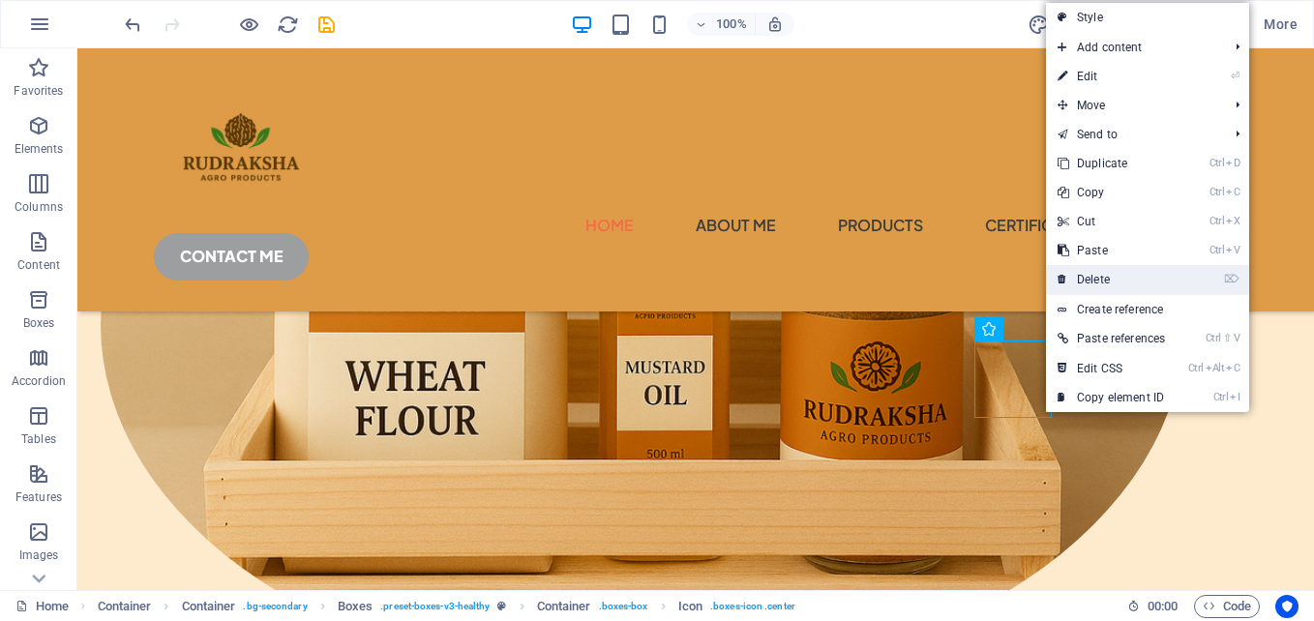
click at [1106, 276] on link "⌦ Delete" at bounding box center [1111, 279] width 131 height 29
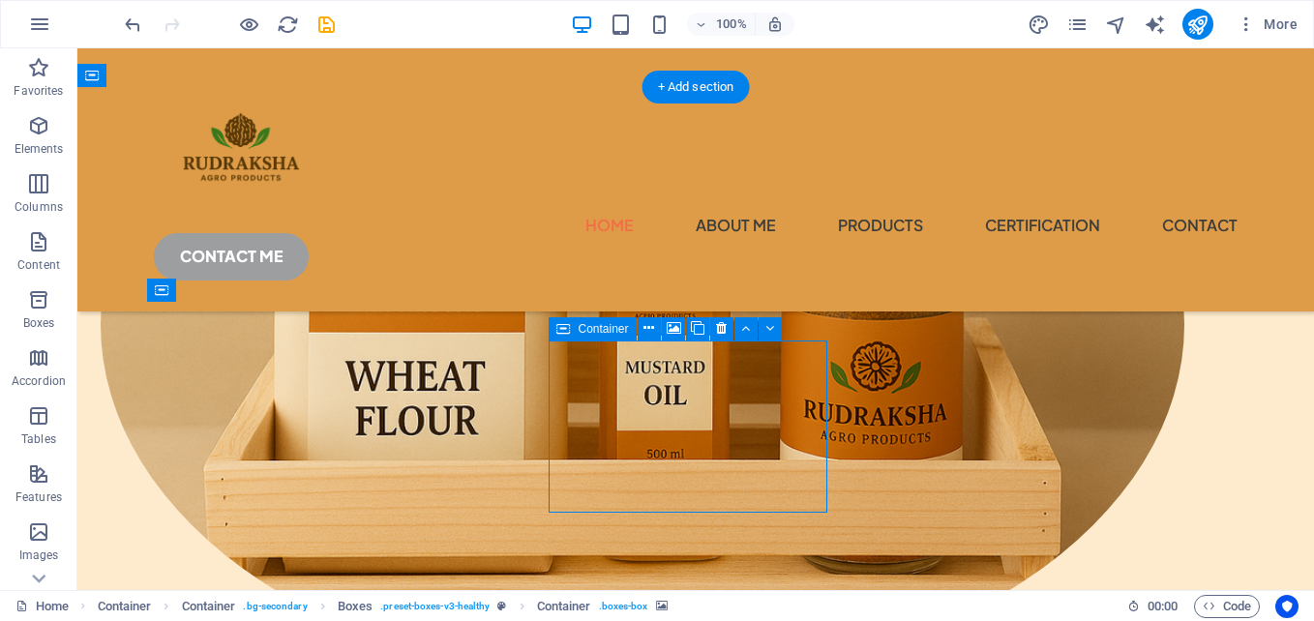
drag, startPoint x: 689, startPoint y: 374, endPoint x: 744, endPoint y: 411, distance: 66.3
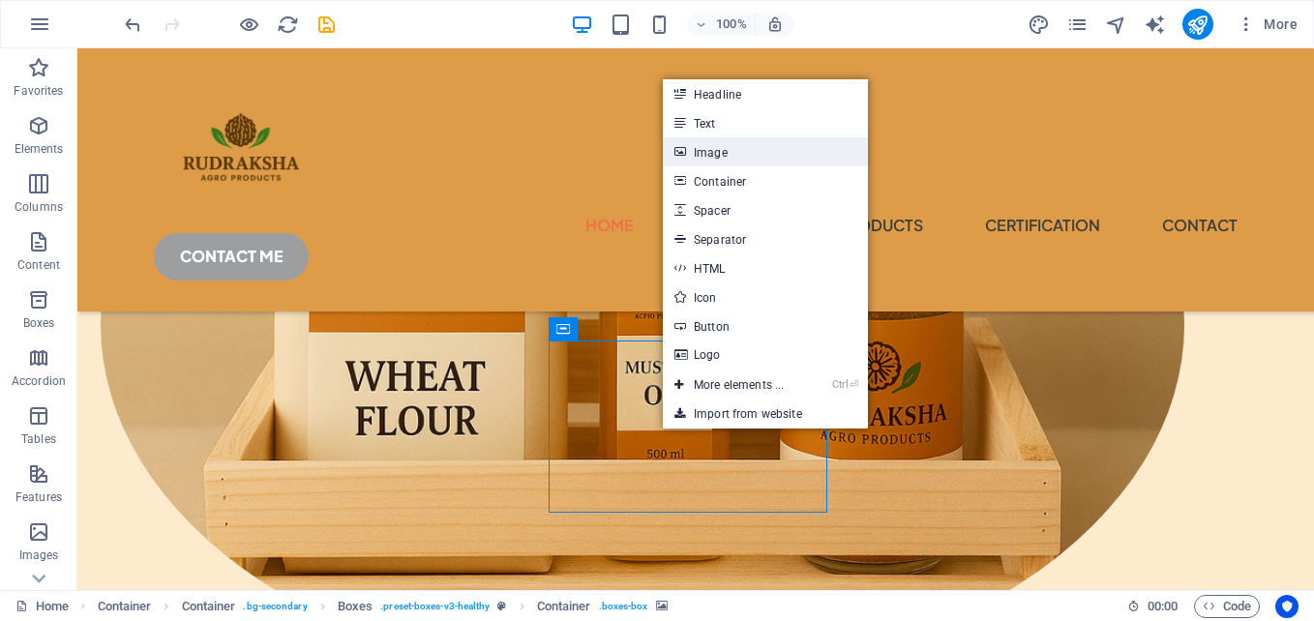
click at [761, 155] on link "Image" at bounding box center [765, 151] width 205 height 29
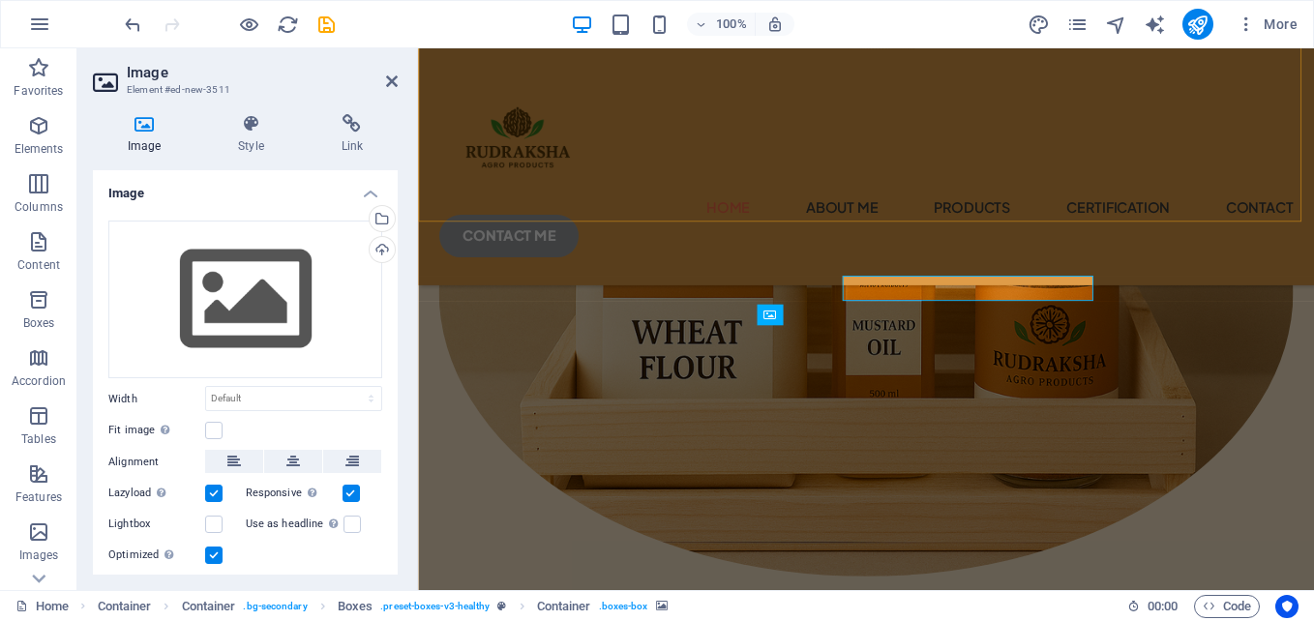
scroll to position [674, 0]
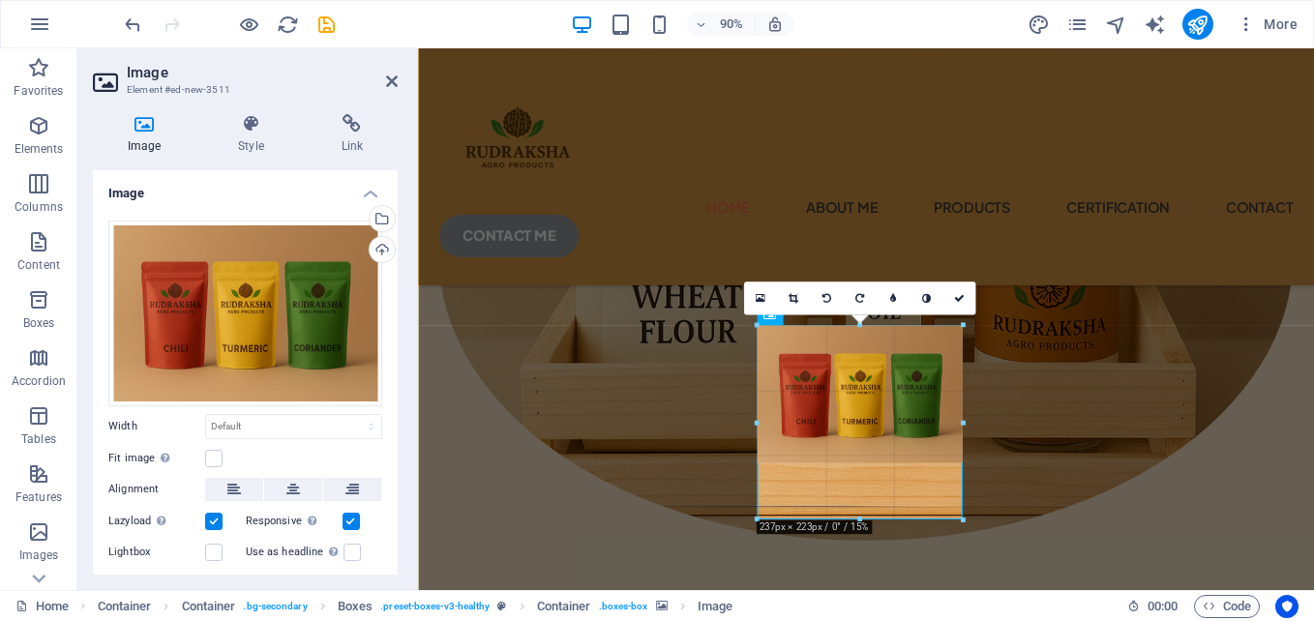
drag, startPoint x: 763, startPoint y: 463, endPoint x: 762, endPoint y: 524, distance: 61.9
click at [762, 520] on div "180 170 160 150 140 130 120 110 100 90 80 70 60 50 40 30 20 10 0 -10 -20 -30 -4…" at bounding box center [860, 422] width 206 height 194
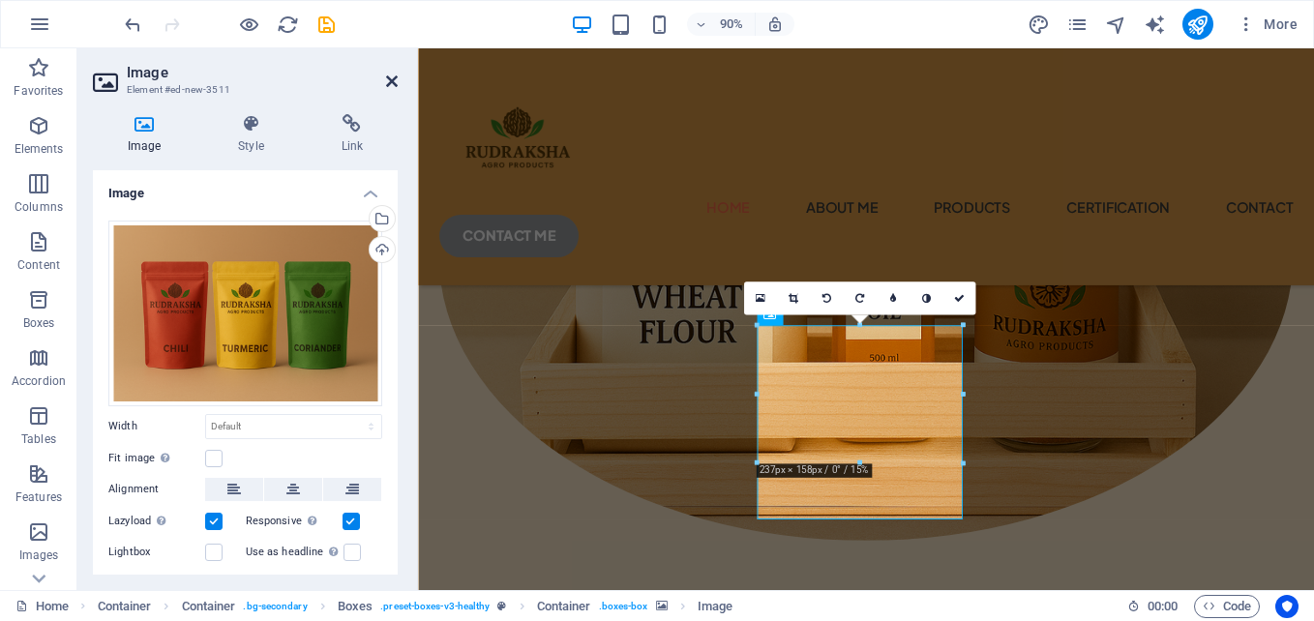
click at [390, 87] on icon at bounding box center [392, 81] width 12 height 15
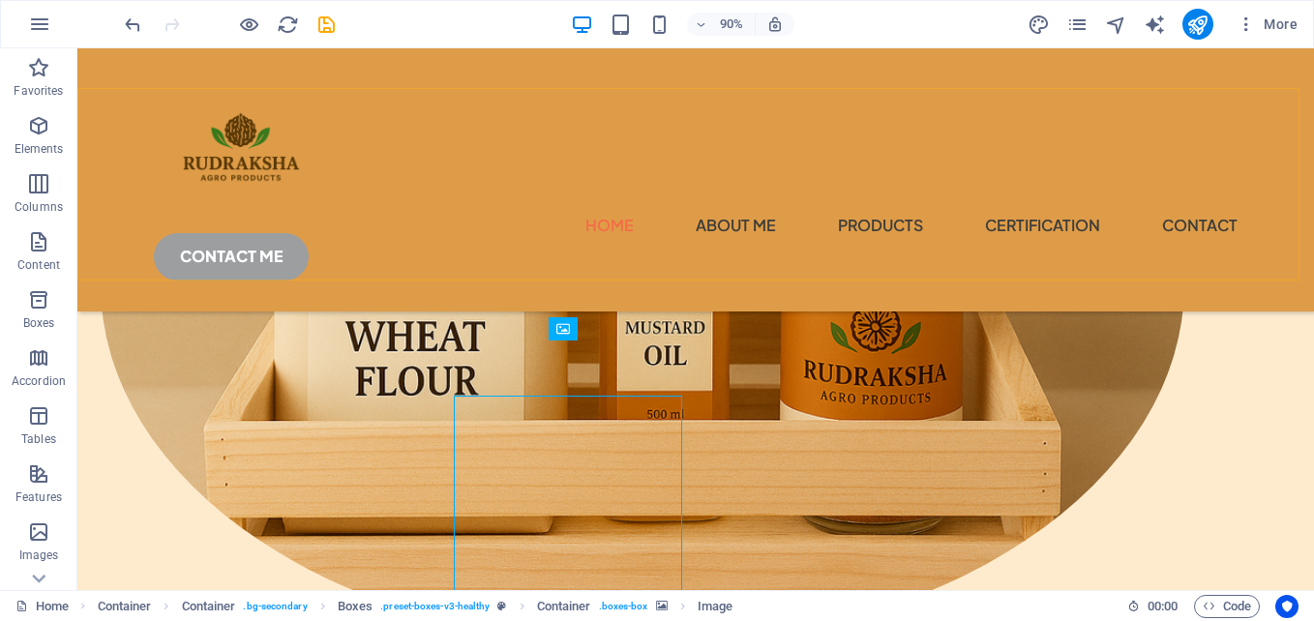
scroll to position [635, 0]
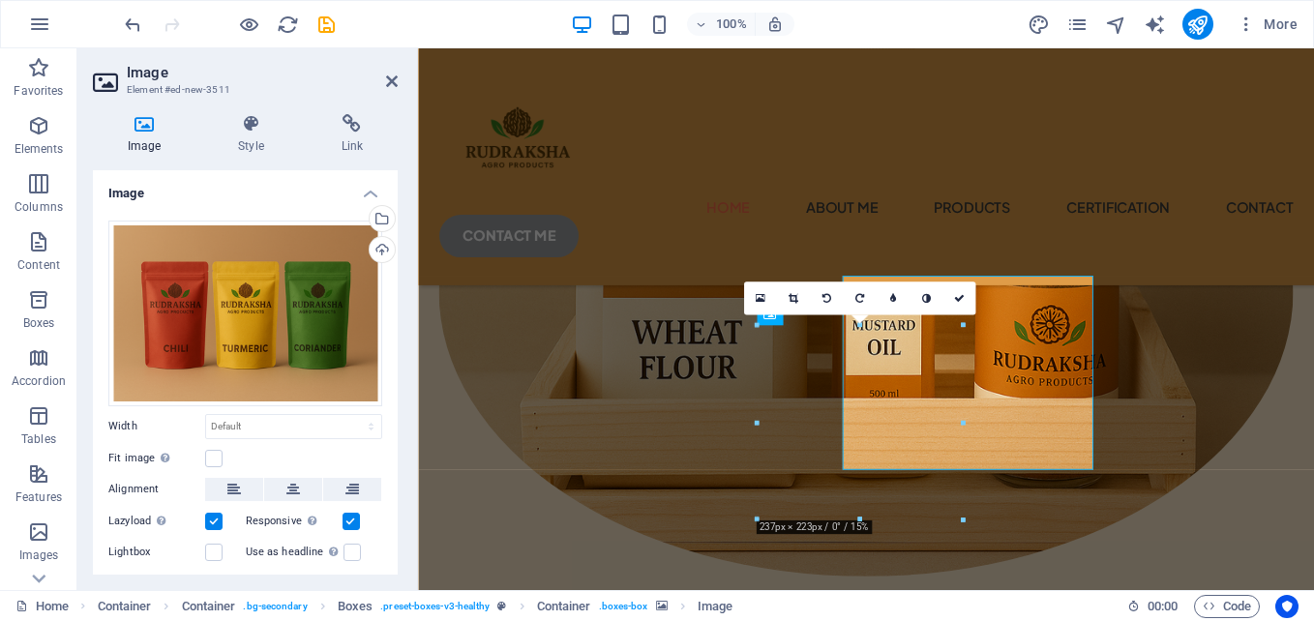
scroll to position [674, 0]
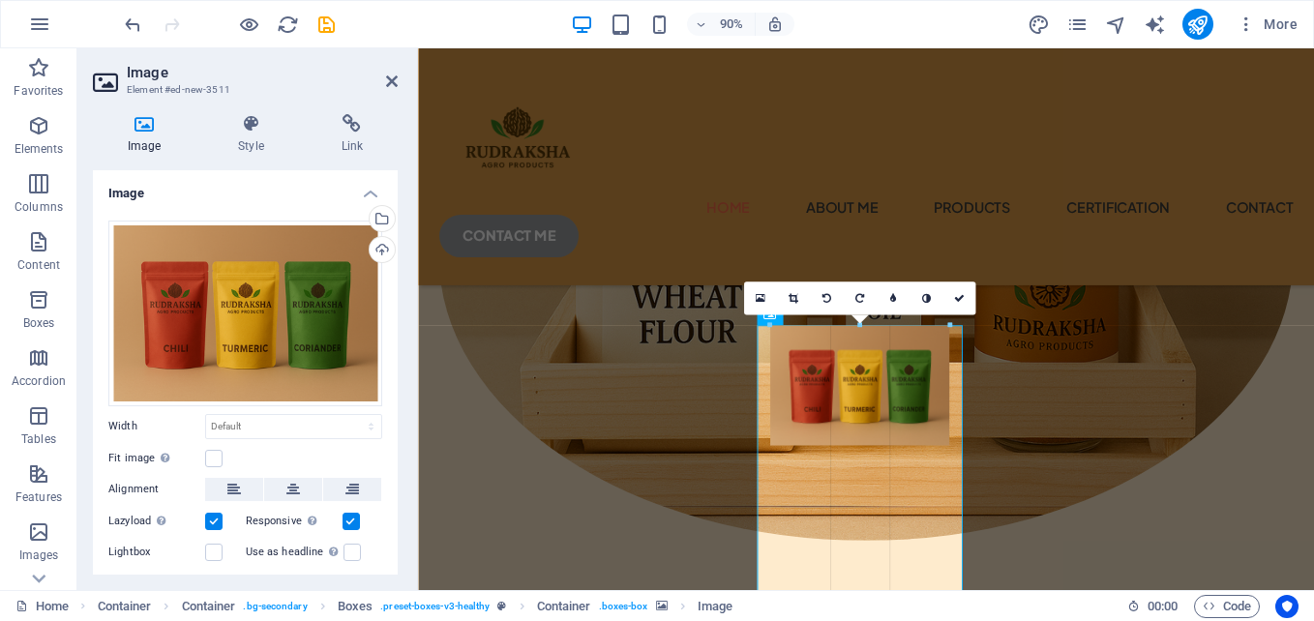
drag, startPoint x: 759, startPoint y: 423, endPoint x: 782, endPoint y: 419, distance: 23.5
type input "206"
select select "px"
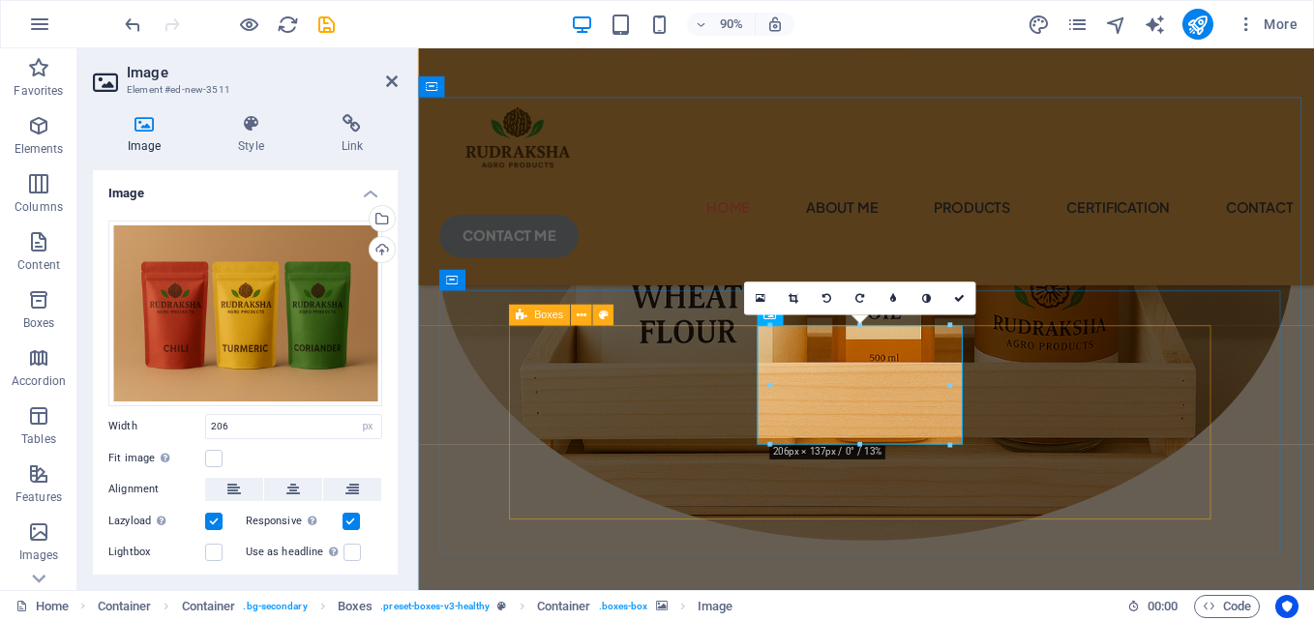
drag, startPoint x: 1184, startPoint y: 496, endPoint x: 784, endPoint y: 501, distance: 400.6
drag, startPoint x: 1186, startPoint y: 487, endPoint x: 784, endPoint y: 483, distance: 402.5
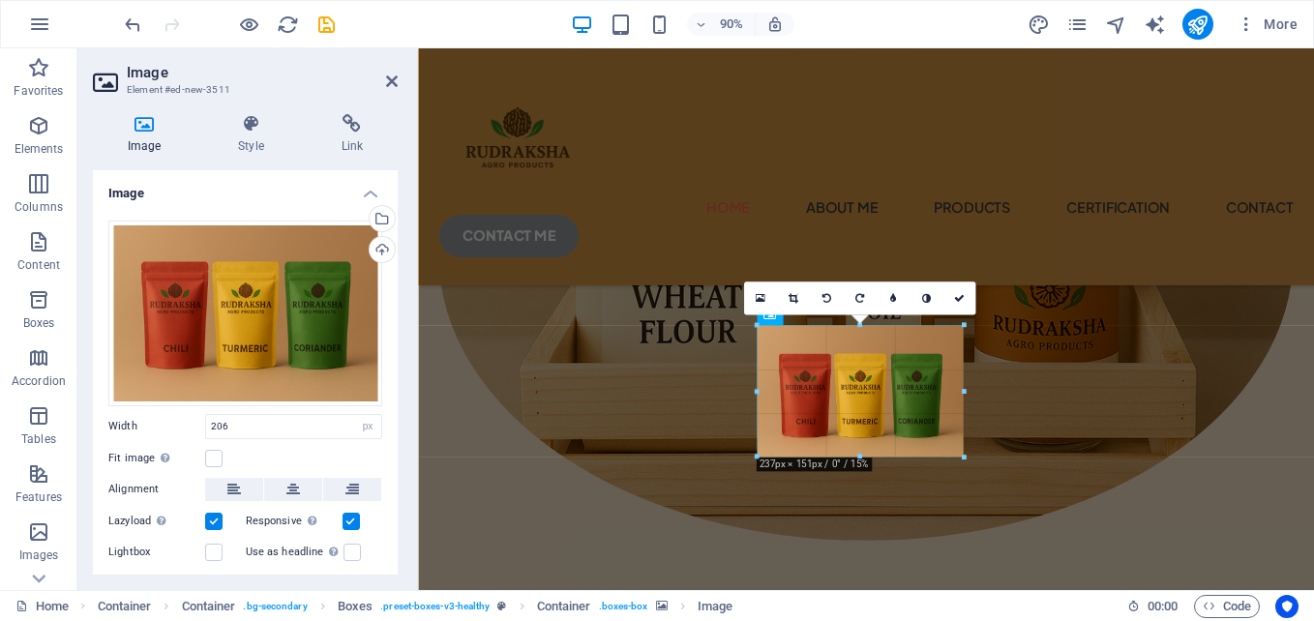
drag, startPoint x: 761, startPoint y: 399, endPoint x: 741, endPoint y: 402, distance: 20.5
type input "236"
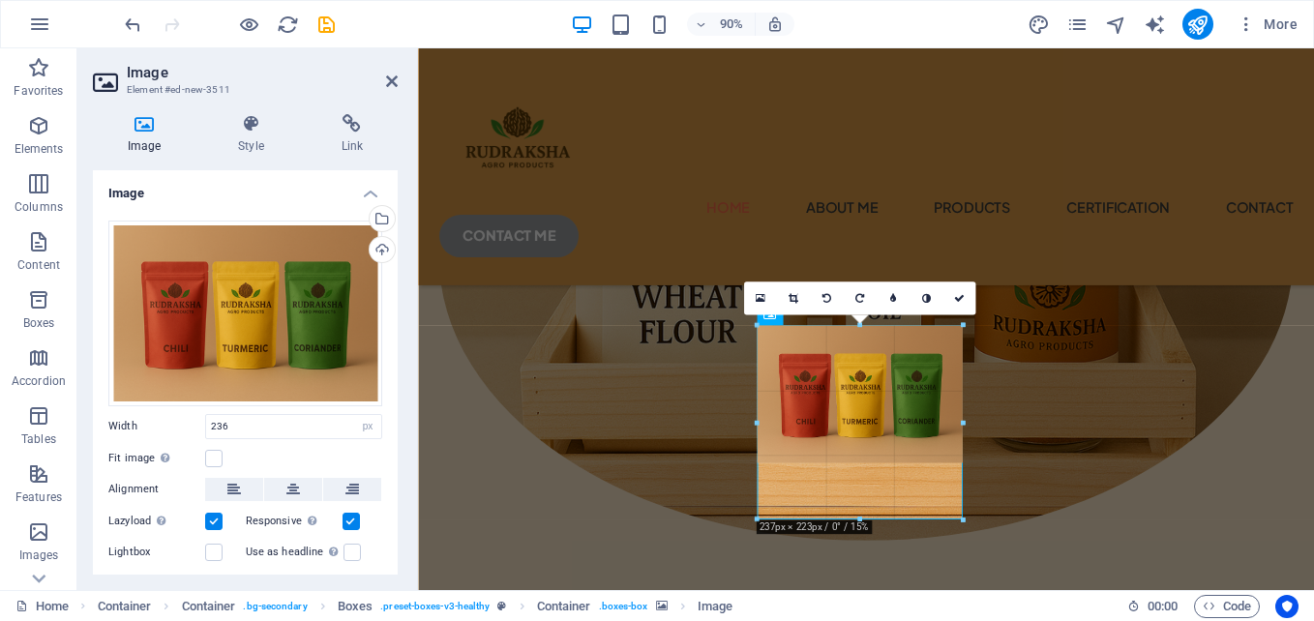
drag, startPoint x: 860, startPoint y: 462, endPoint x: 859, endPoint y: 524, distance: 62.9
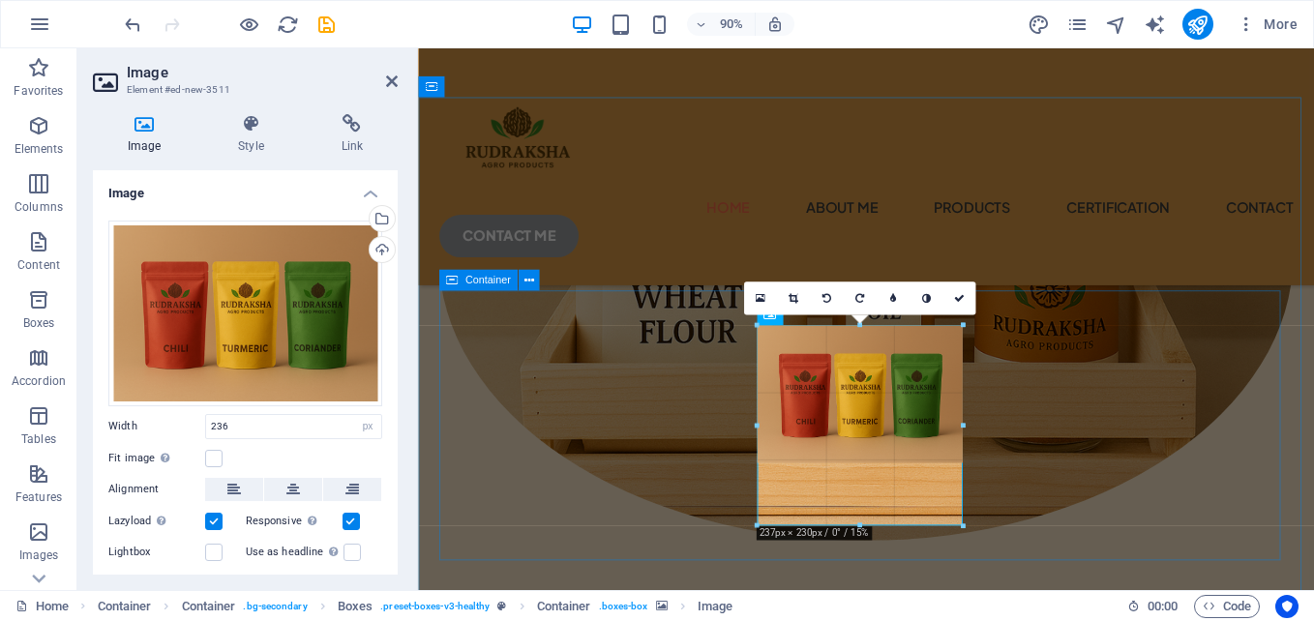
drag, startPoint x: 855, startPoint y: 462, endPoint x: 882, endPoint y: 536, distance: 79.3
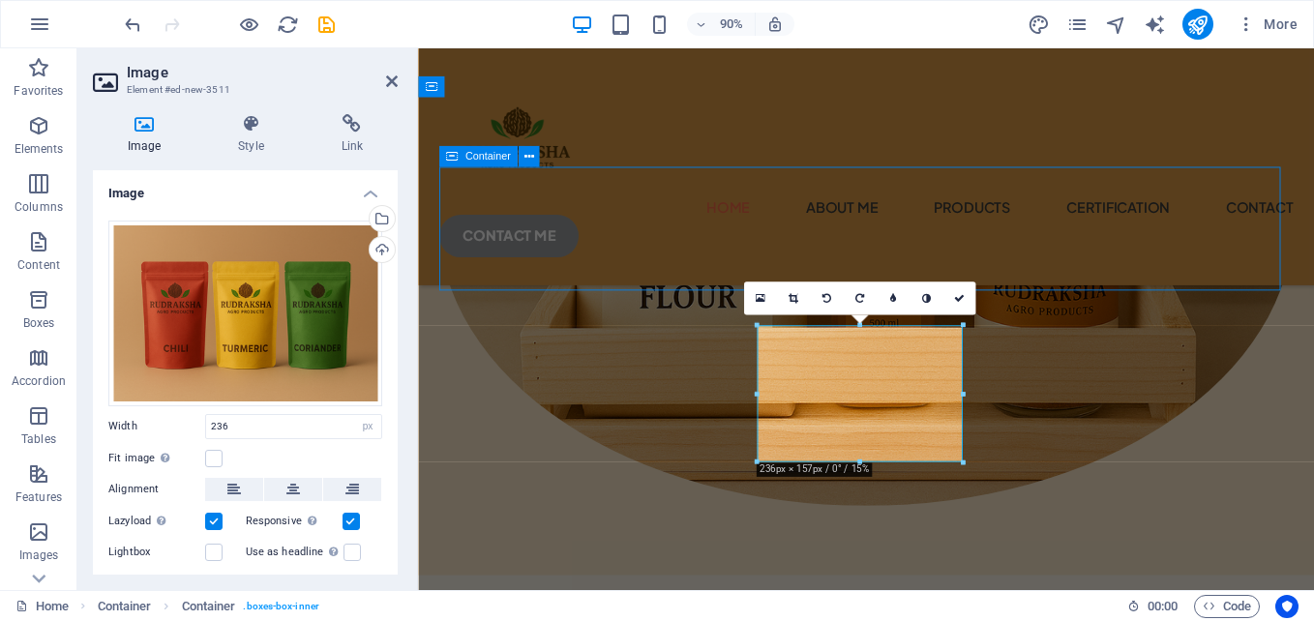
scroll to position [635, 0]
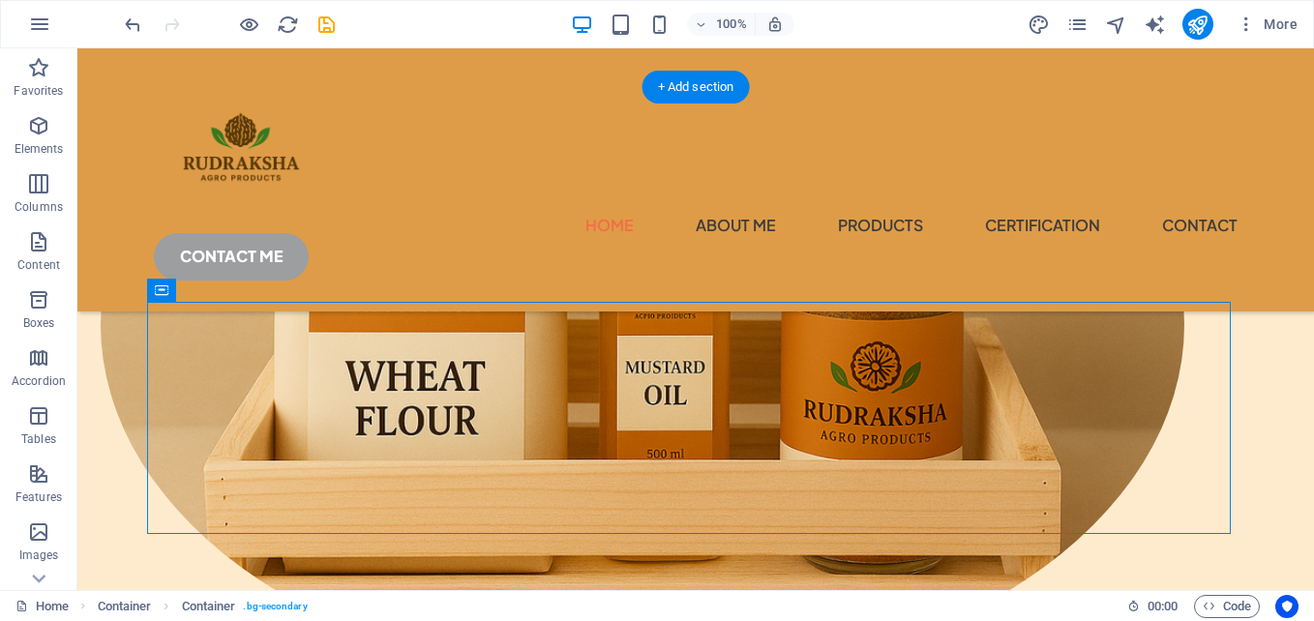
drag, startPoint x: 431, startPoint y: 400, endPoint x: 430, endPoint y: 376, distance: 23.2
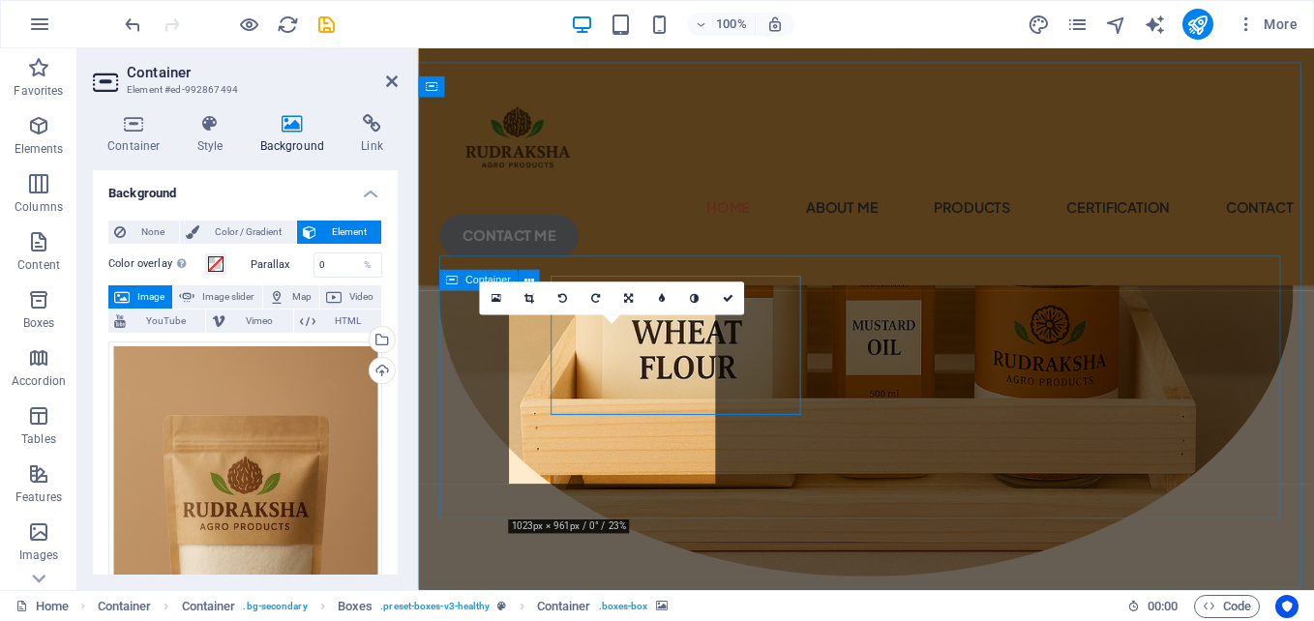
scroll to position [674, 0]
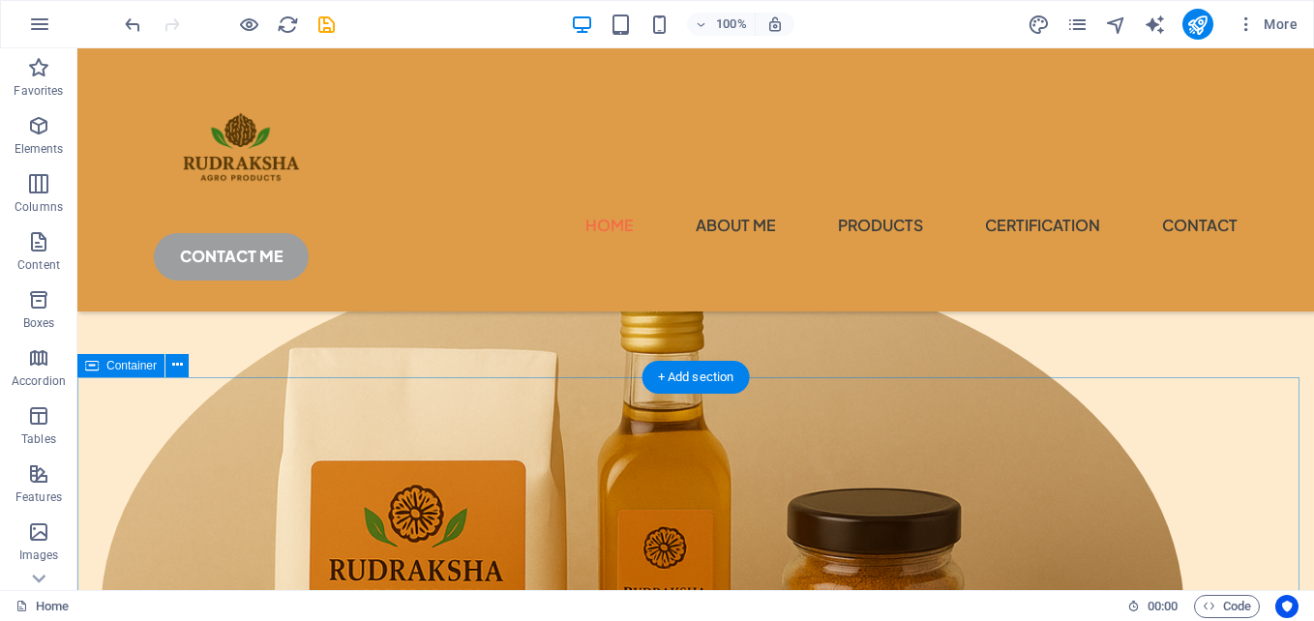
scroll to position [441, 0]
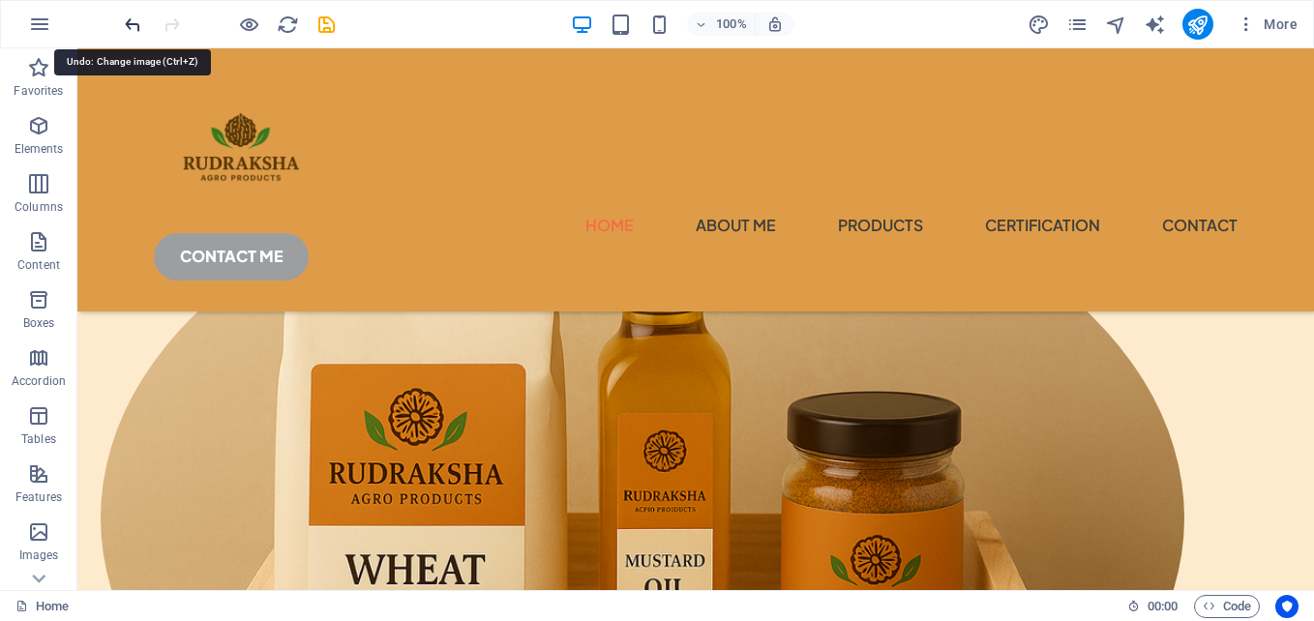
click at [135, 14] on icon "undo" at bounding box center [133, 25] width 22 height 22
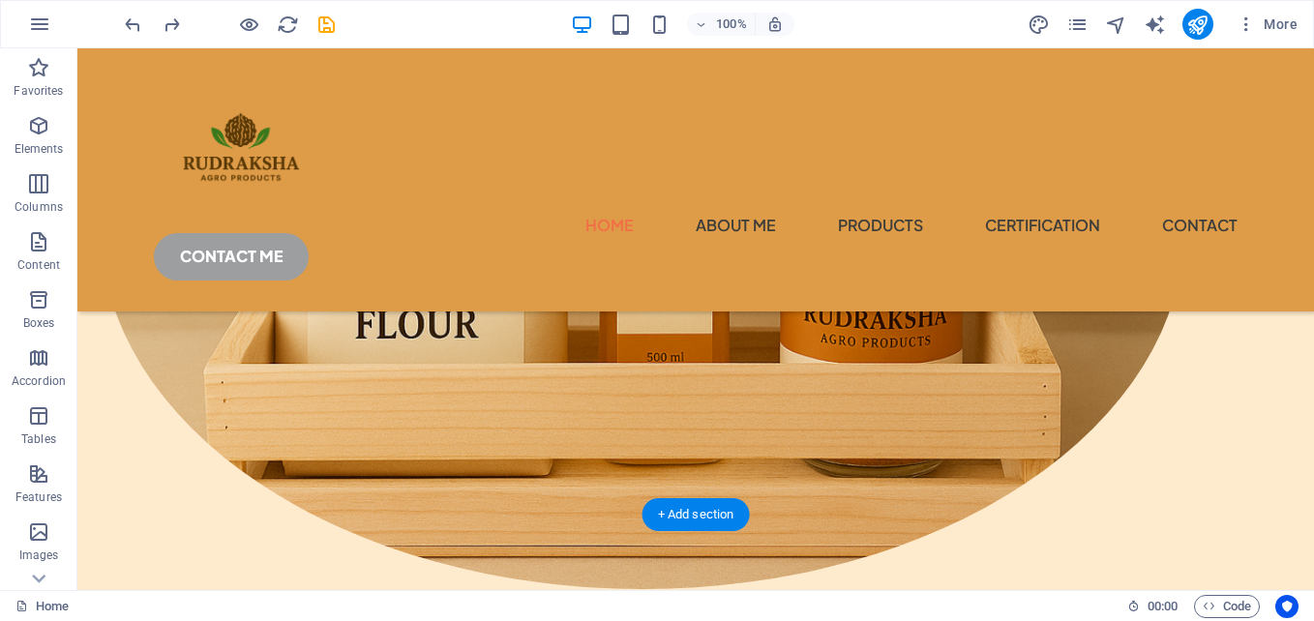
scroll to position [538, 0]
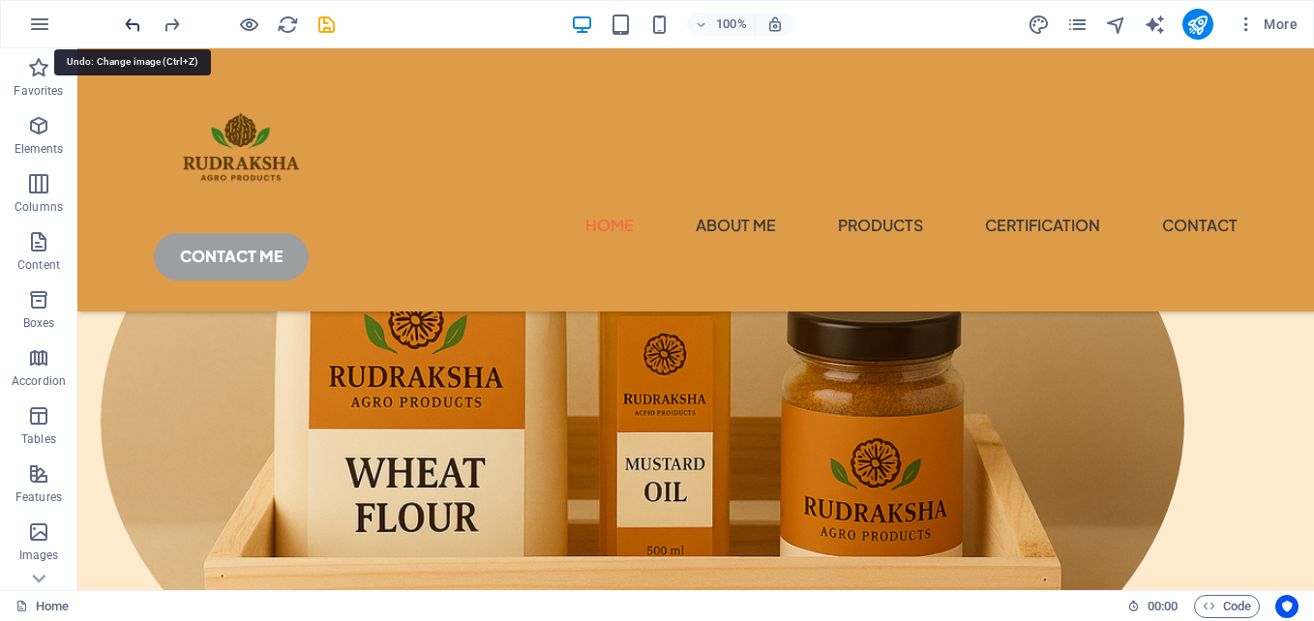
click at [129, 25] on icon "undo" at bounding box center [133, 25] width 22 height 22
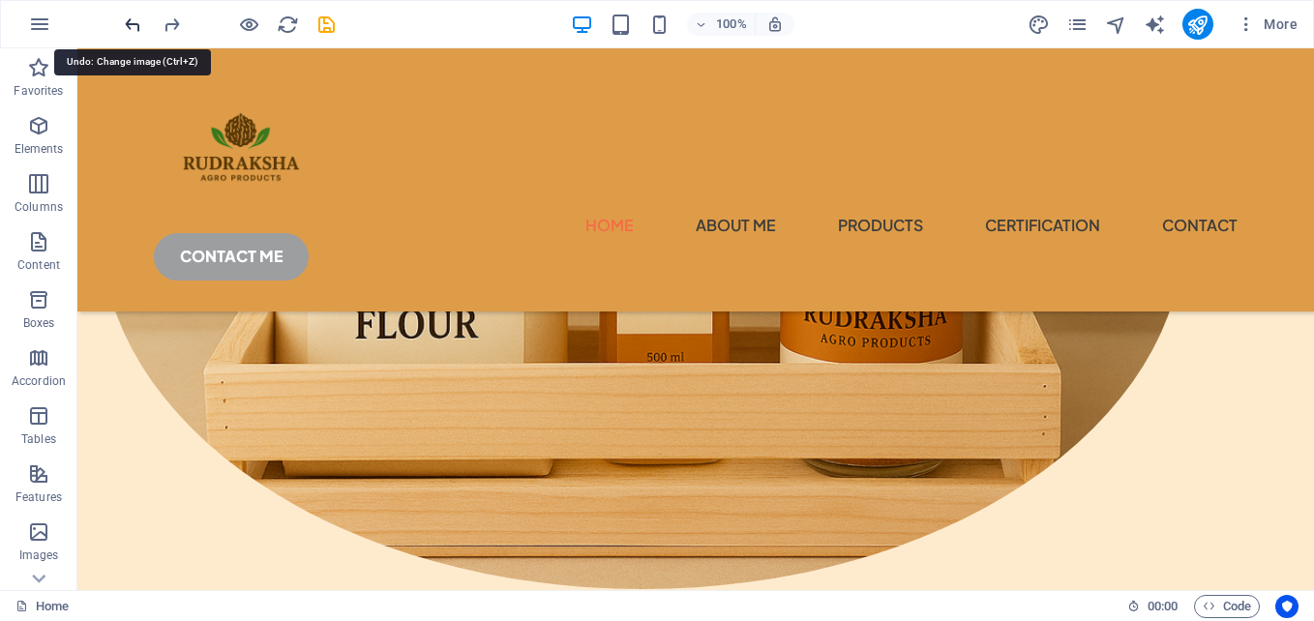
click at [141, 21] on icon "undo" at bounding box center [133, 25] width 22 height 22
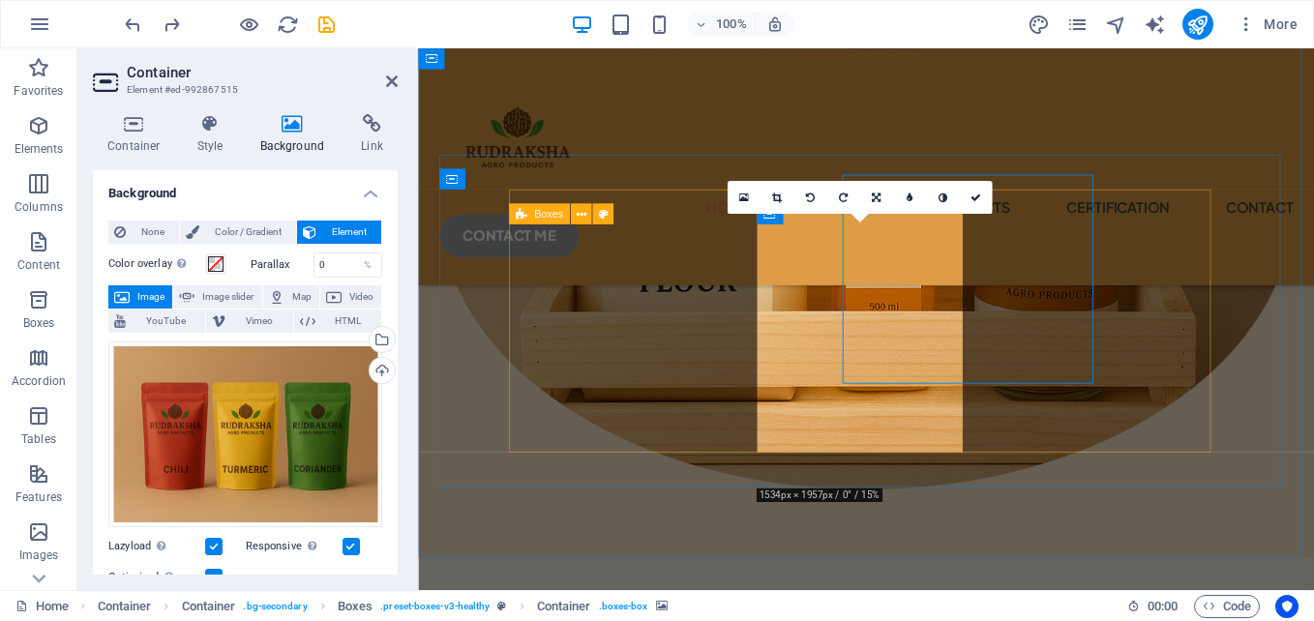
scroll to position [787, 0]
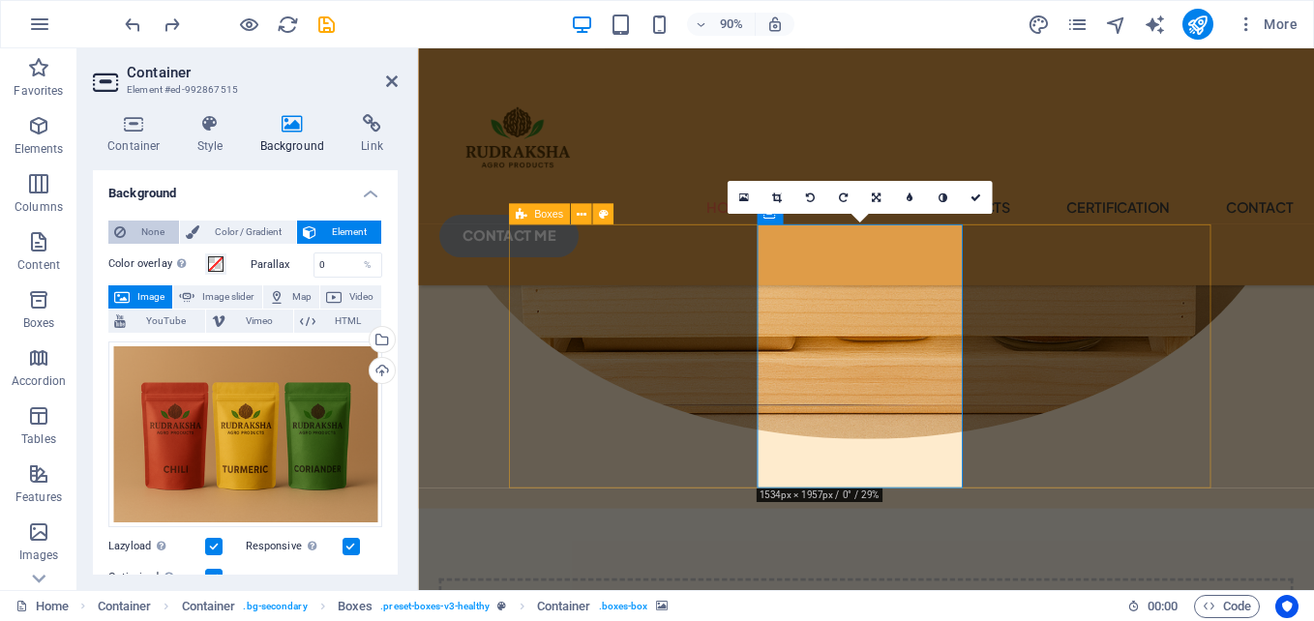
click at [145, 232] on span "None" at bounding box center [153, 232] width 42 height 23
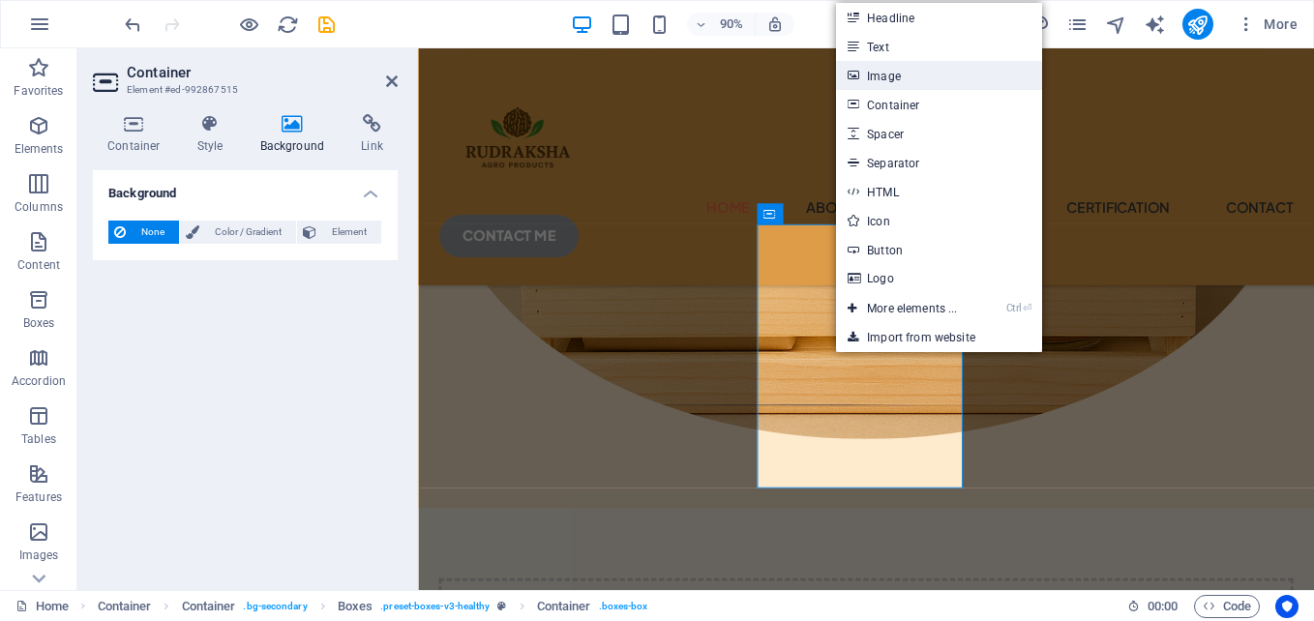
drag, startPoint x: 896, startPoint y: 70, endPoint x: 415, endPoint y: 27, distance: 482.8
click at [896, 70] on link "Image" at bounding box center [938, 75] width 205 height 29
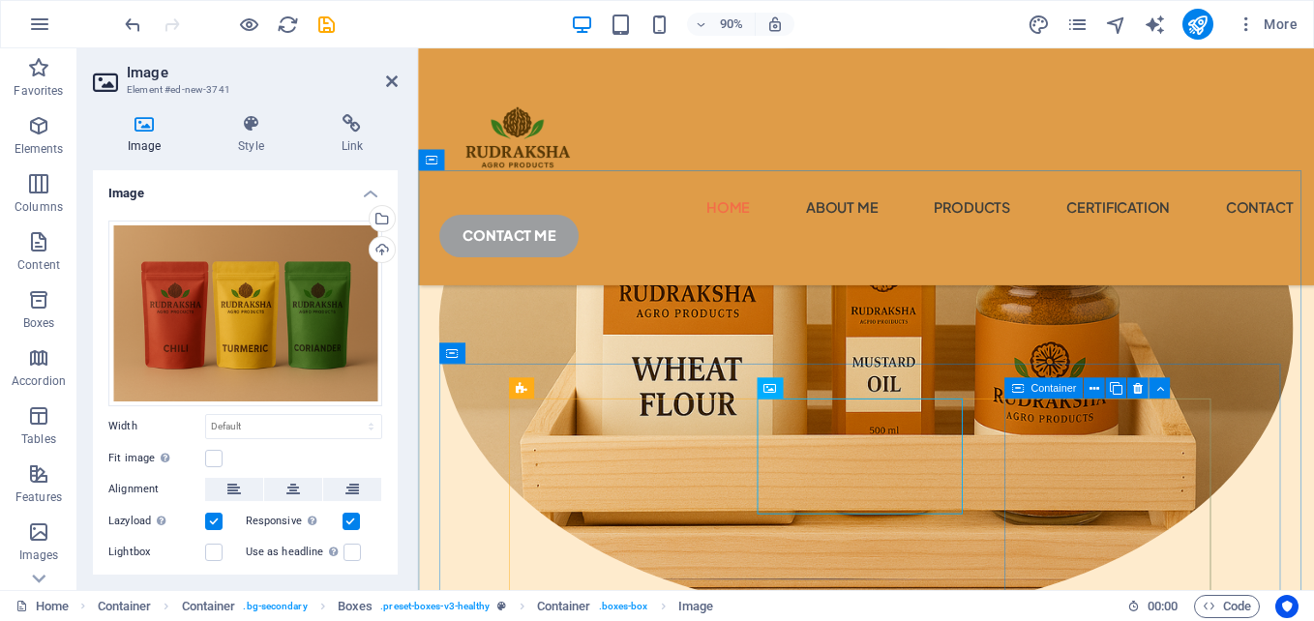
scroll to position [690, 0]
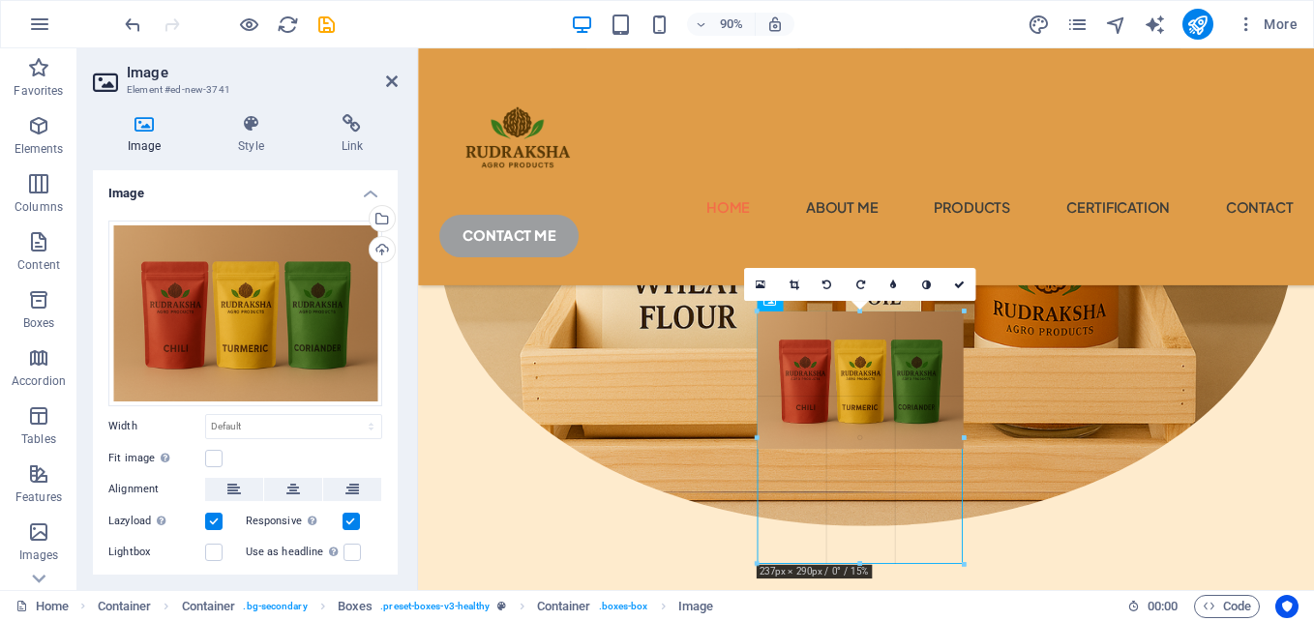
drag, startPoint x: 957, startPoint y: 449, endPoint x: 968, endPoint y: 577, distance: 128.2
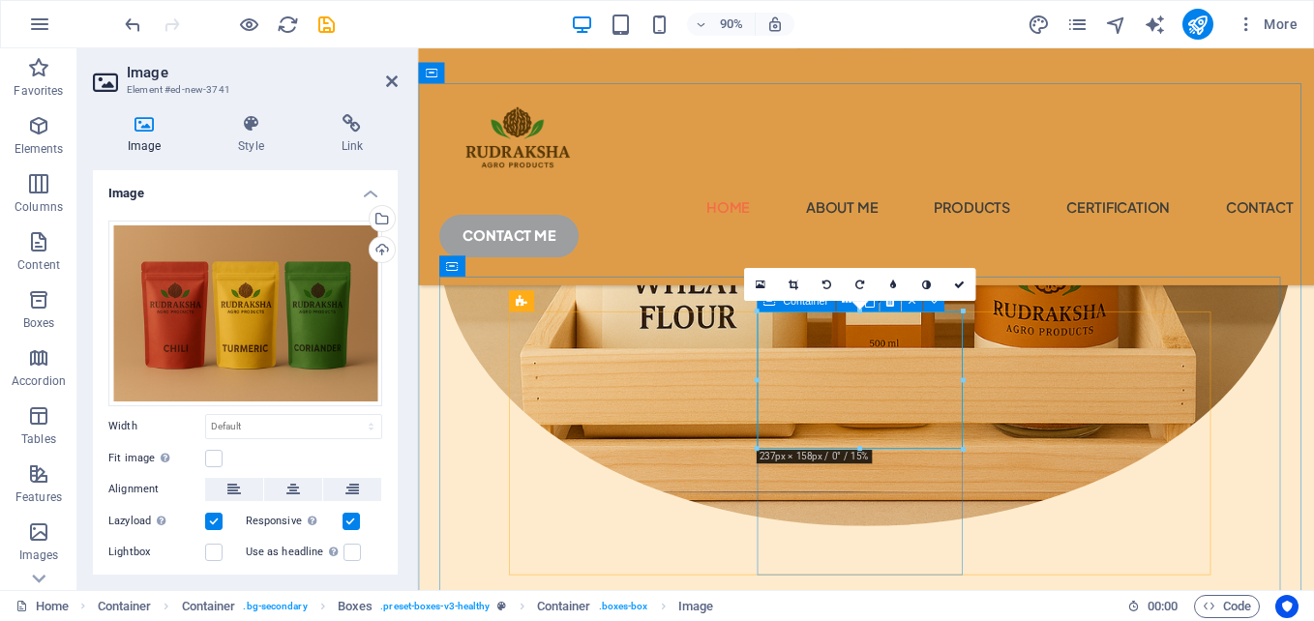
drag, startPoint x: 930, startPoint y: 582, endPoint x: 945, endPoint y: 627, distance: 48.0
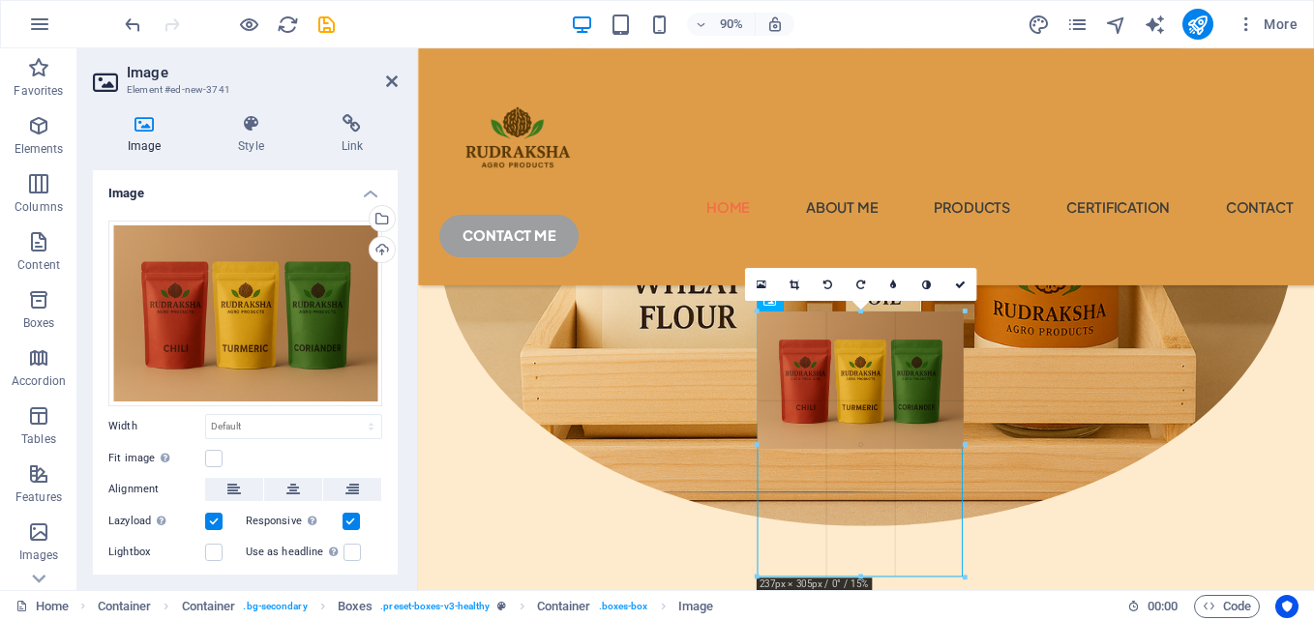
drag, startPoint x: 864, startPoint y: 448, endPoint x: 894, endPoint y: 591, distance: 146.3
drag, startPoint x: 962, startPoint y: 449, endPoint x: 969, endPoint y: 612, distance: 163.7
type input "236"
select select "px"
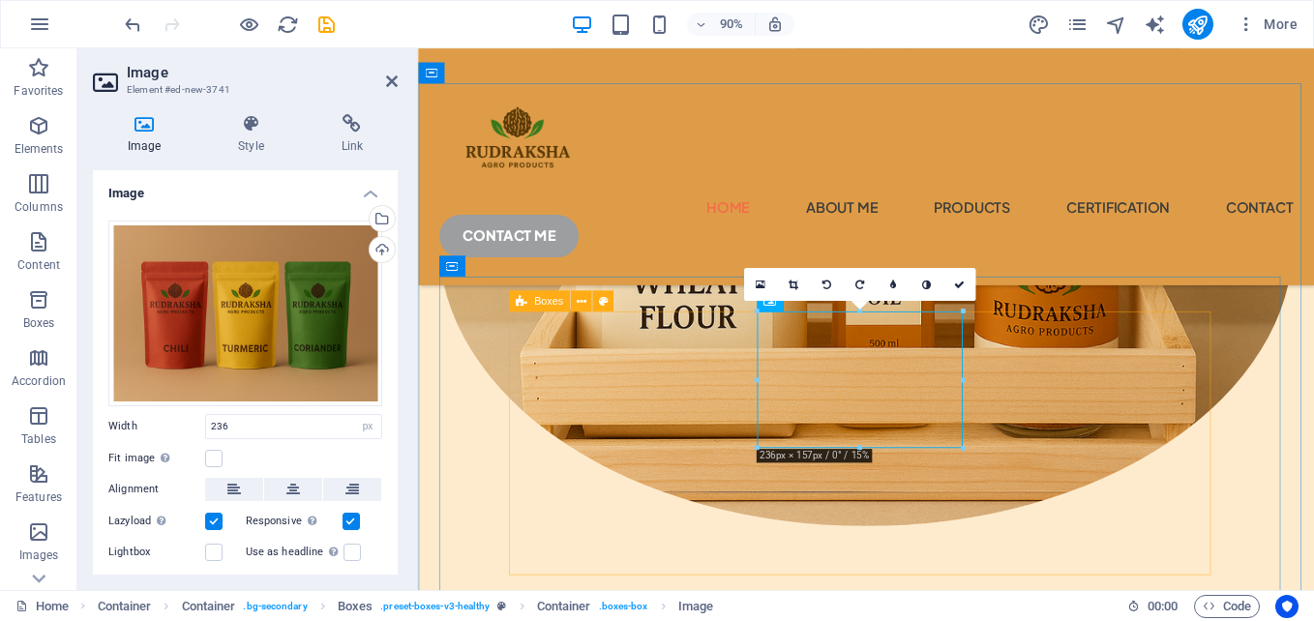
drag, startPoint x: 713, startPoint y: 563, endPoint x: 717, endPoint y: 515, distance: 48.5
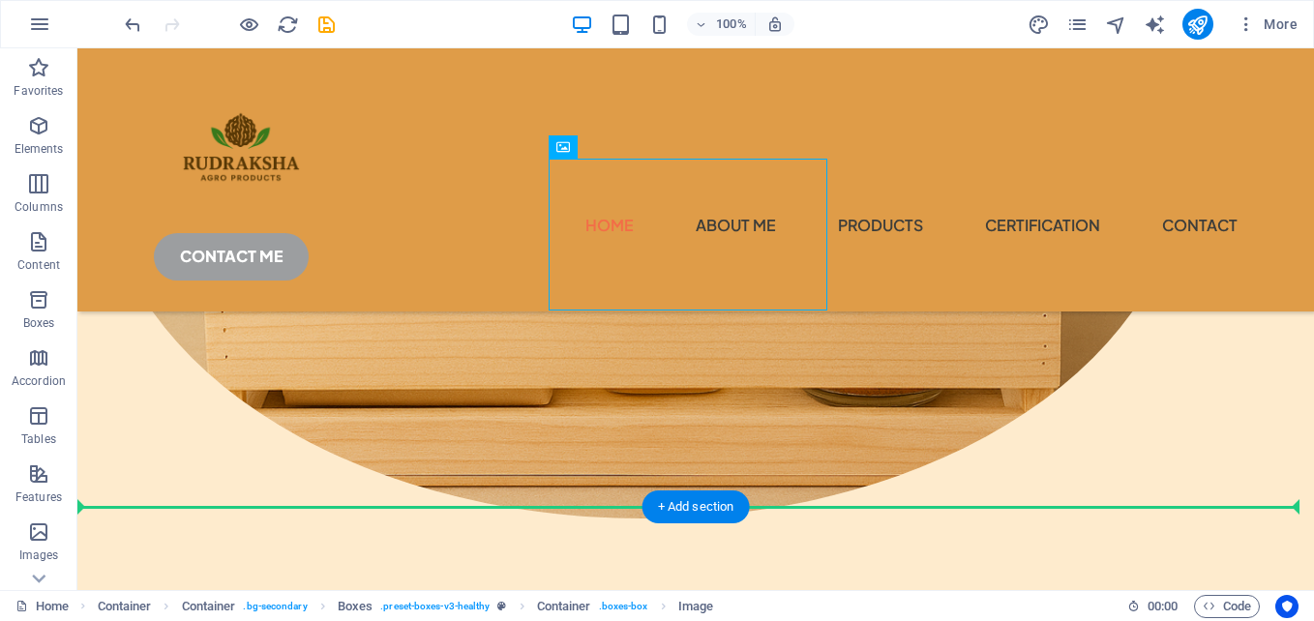
scroll to position [817, 0]
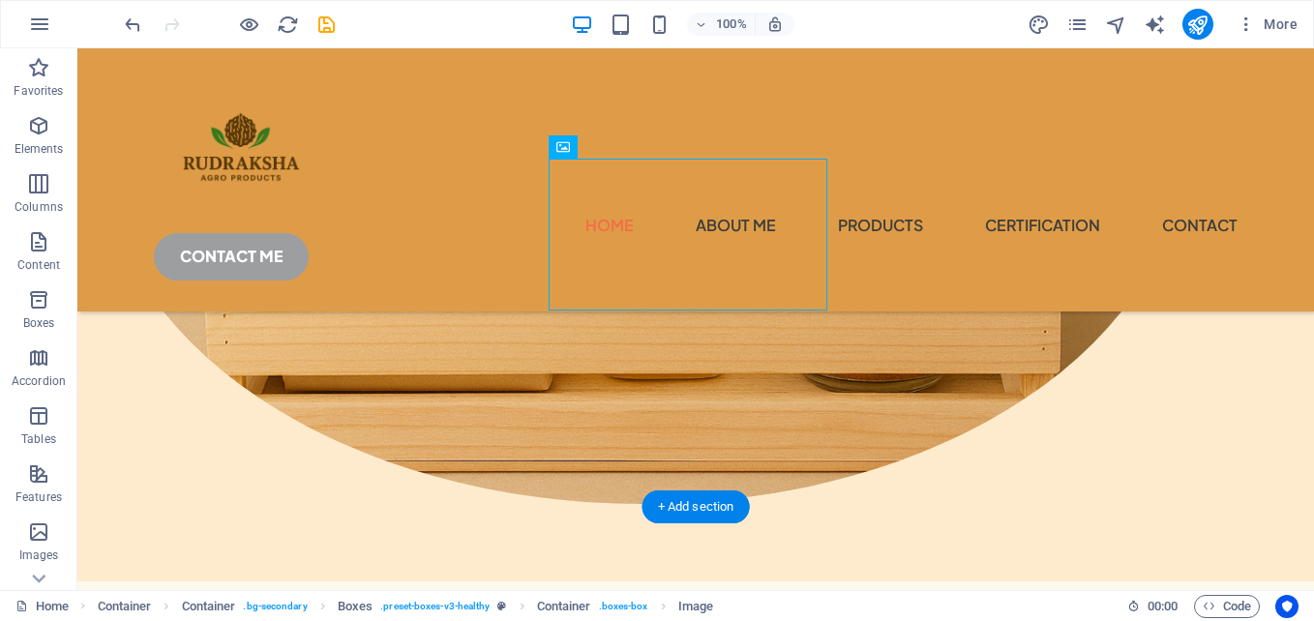
drag, startPoint x: 729, startPoint y: 412, endPoint x: 773, endPoint y: 345, distance: 80.2
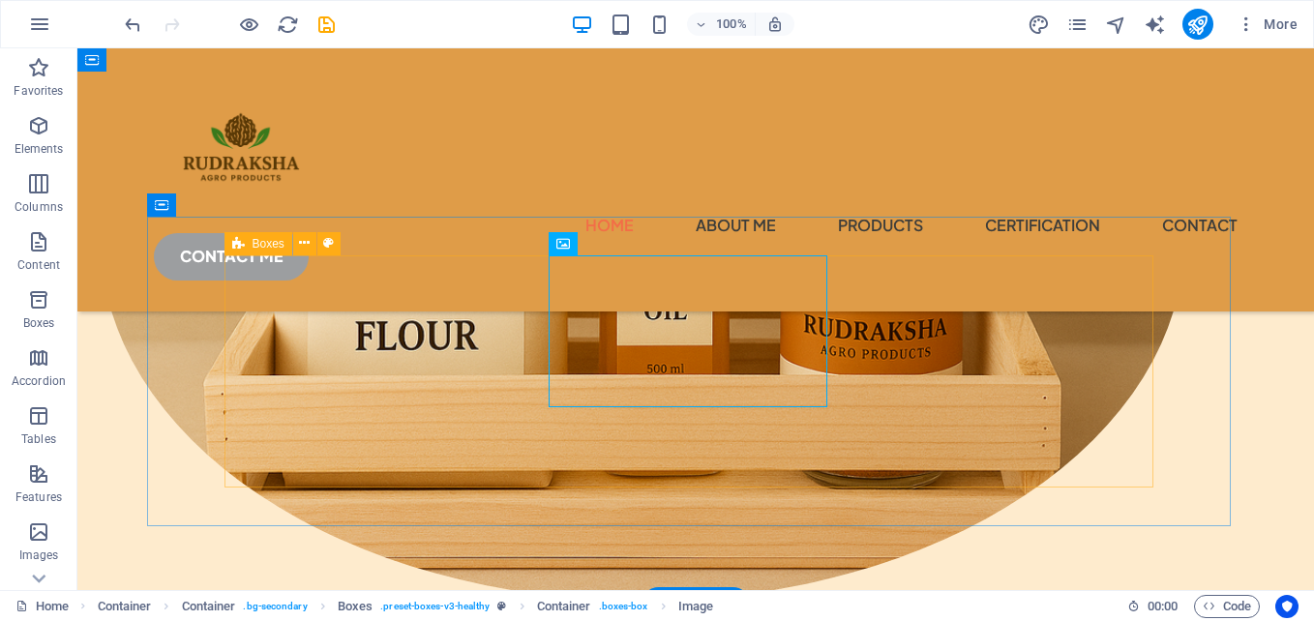
scroll to position [623, 0]
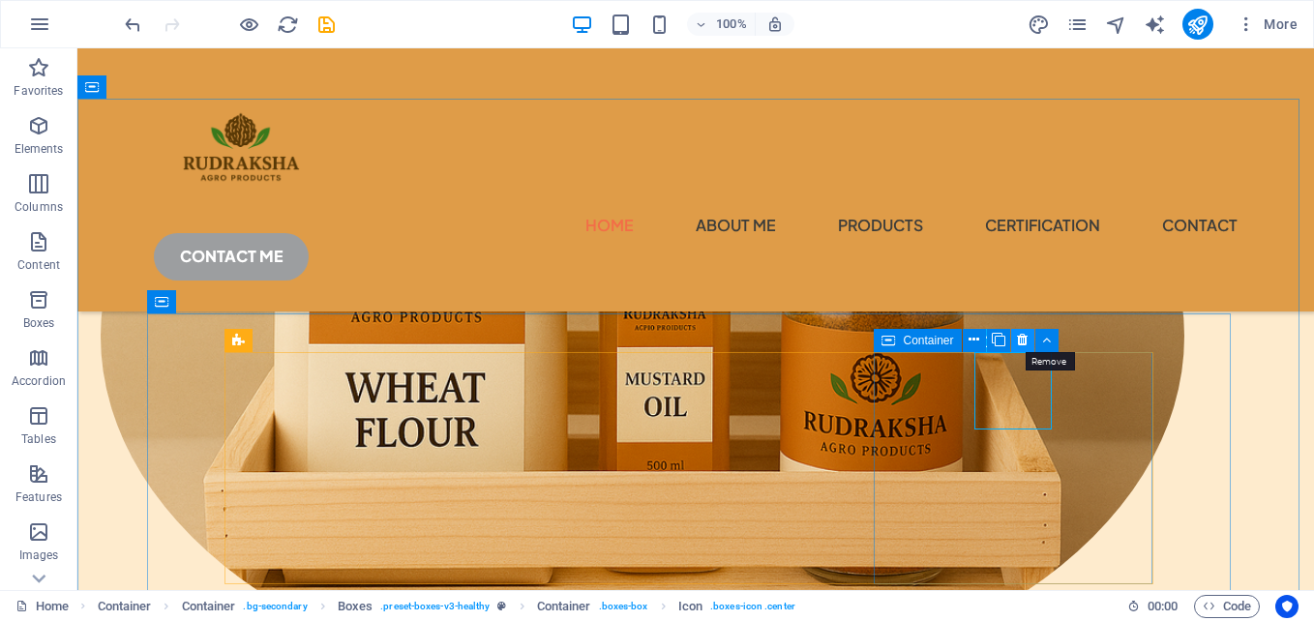
click at [1030, 340] on button at bounding box center [1022, 340] width 23 height 23
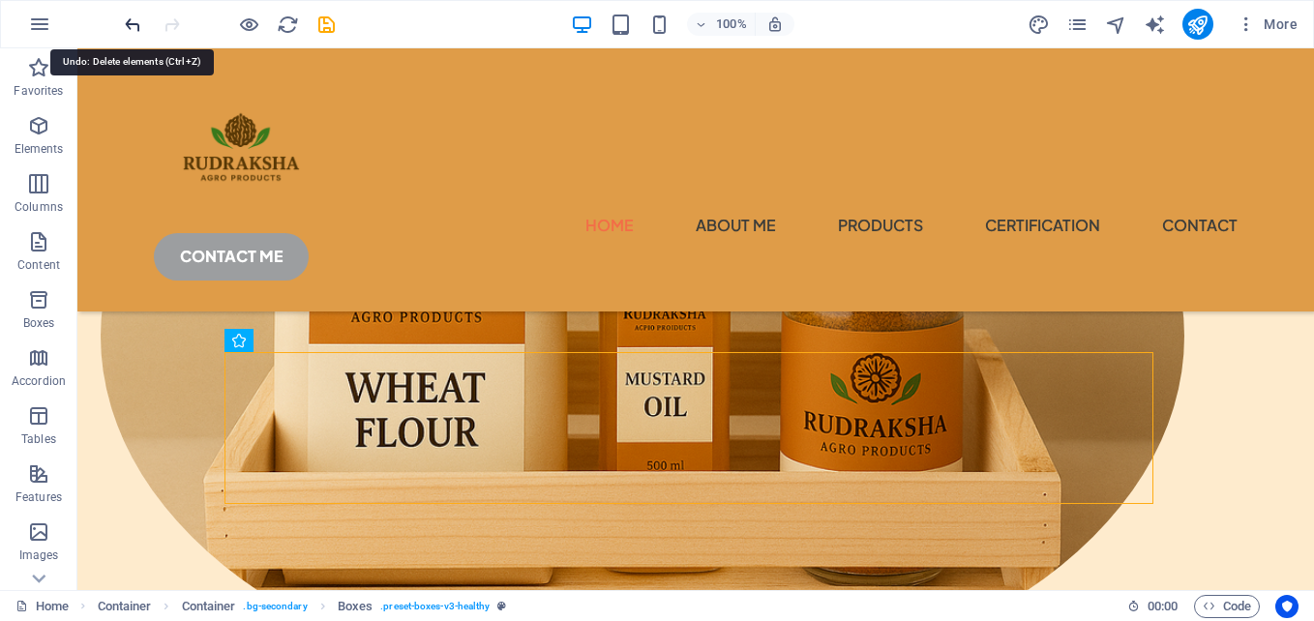
click at [142, 21] on icon "undo" at bounding box center [133, 25] width 22 height 22
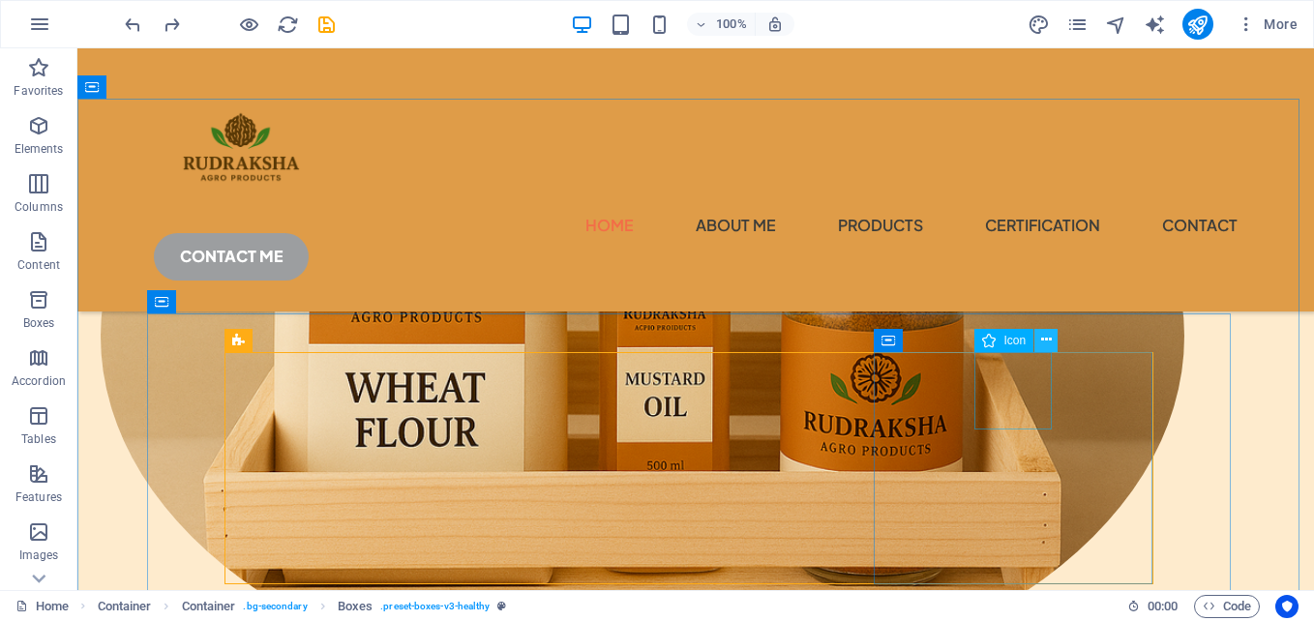
click at [1047, 338] on icon at bounding box center [1046, 340] width 11 height 20
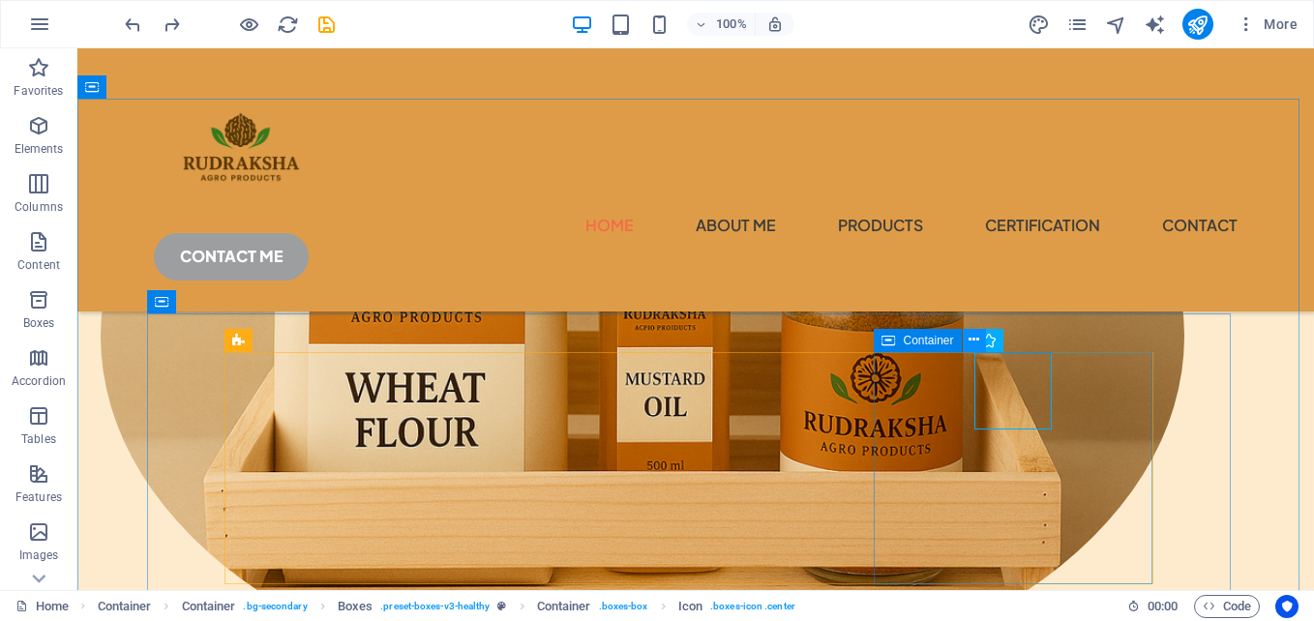
click at [979, 343] on icon at bounding box center [974, 340] width 11 height 20
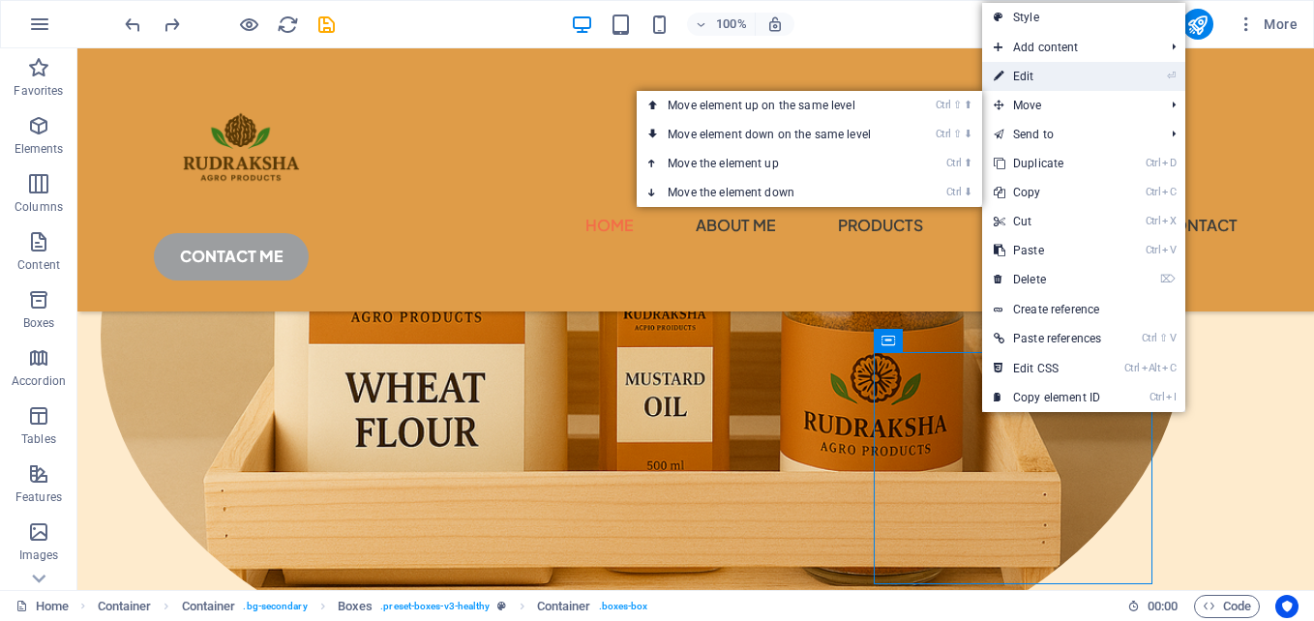
drag, startPoint x: 1037, startPoint y: 82, endPoint x: 679, endPoint y: 42, distance: 360.3
click at [1037, 82] on link "⏎ Edit" at bounding box center [1047, 76] width 131 height 29
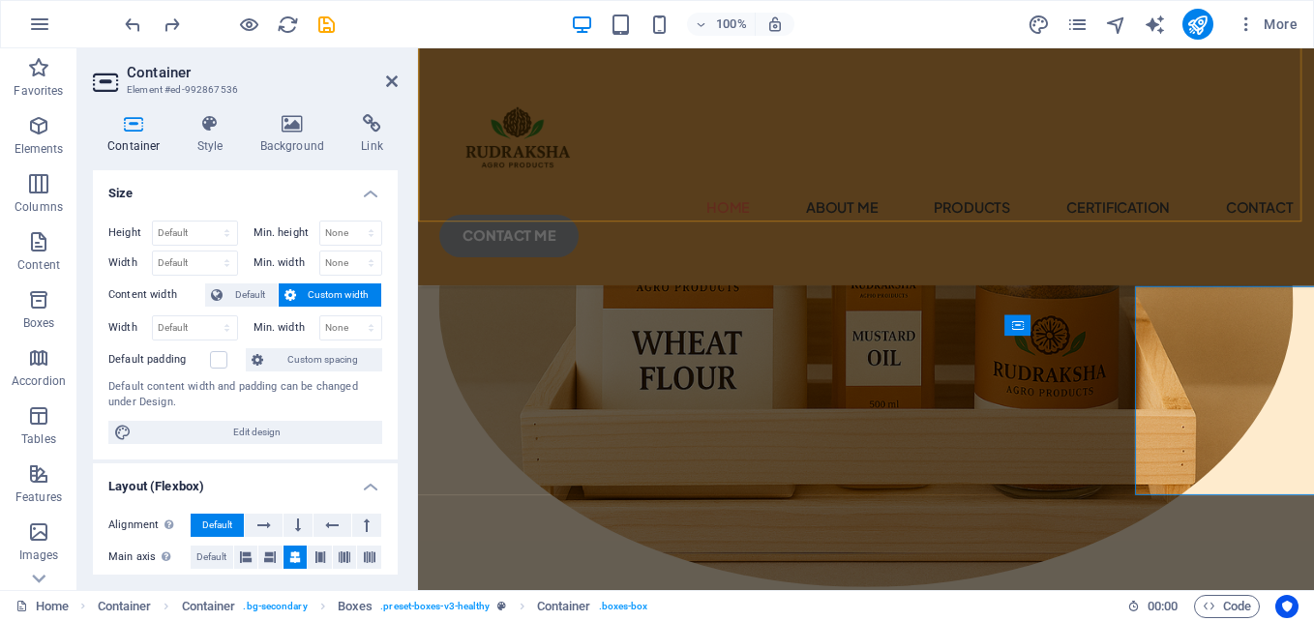
scroll to position [663, 0]
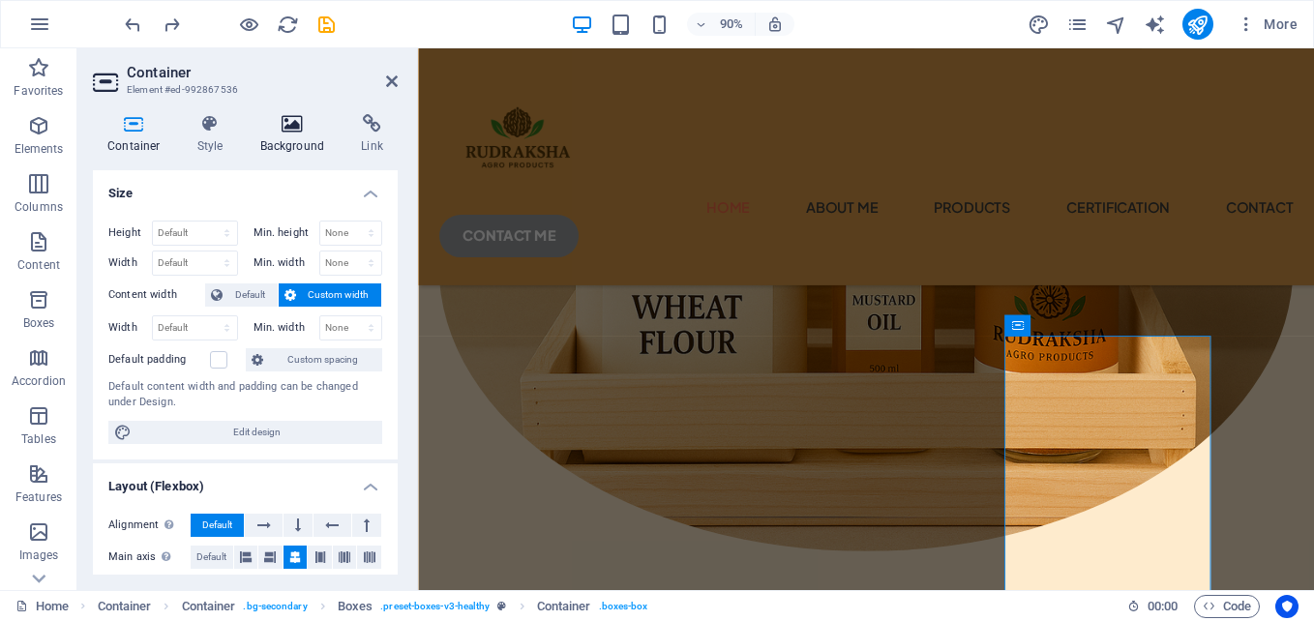
click at [318, 148] on h4 "Background" at bounding box center [297, 134] width 102 height 41
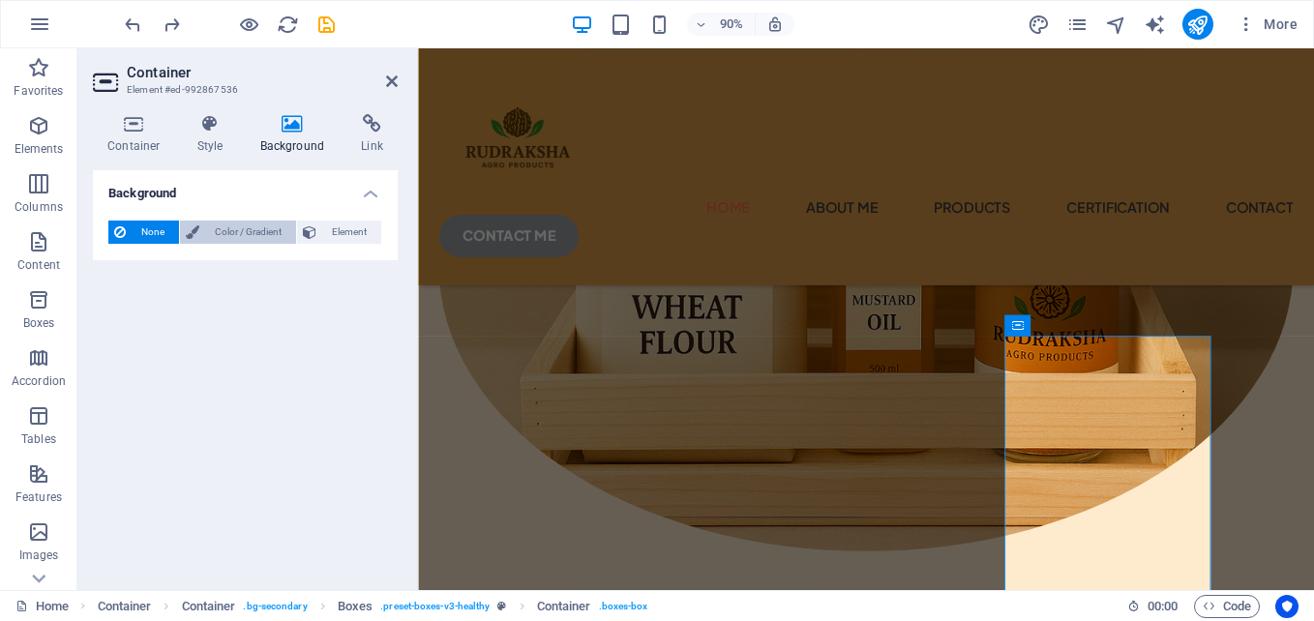
click at [272, 221] on span "Color / Gradient" at bounding box center [247, 232] width 85 height 23
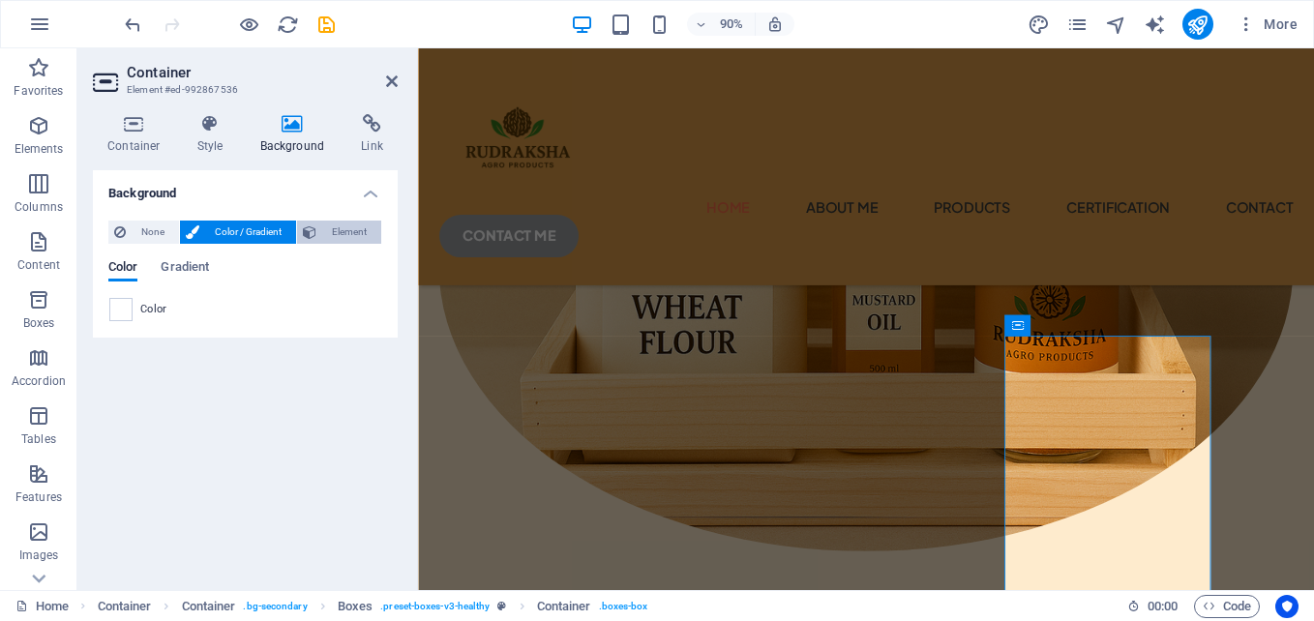
click at [344, 221] on span "Element" at bounding box center [348, 232] width 53 height 23
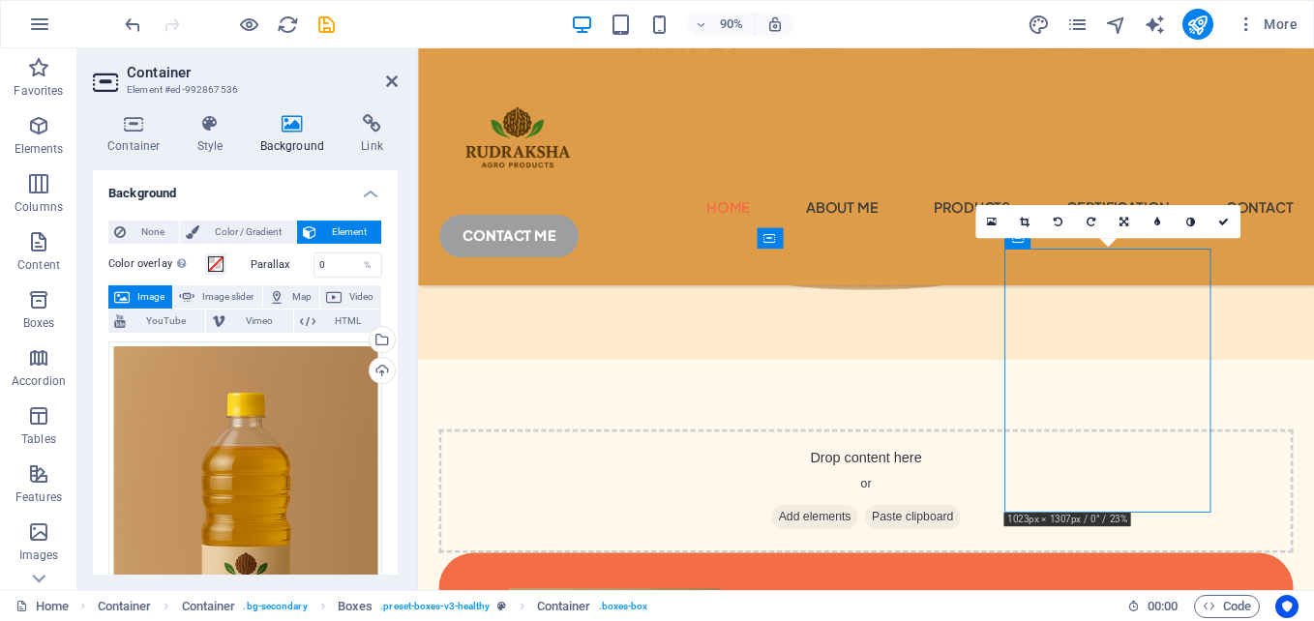
scroll to position [566, 0]
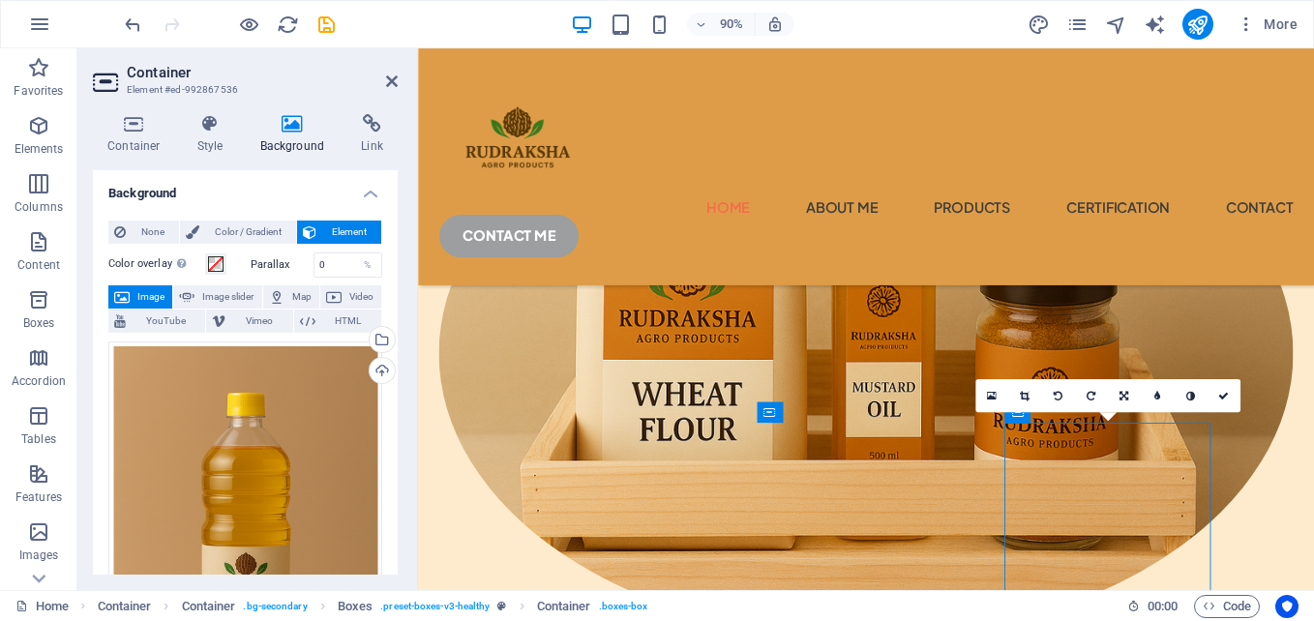
click at [399, 82] on aside "Container Element #ed-992867536 Container Style Background Link Size Height Def…" at bounding box center [247, 319] width 341 height 542
click at [393, 83] on icon at bounding box center [392, 81] width 12 height 15
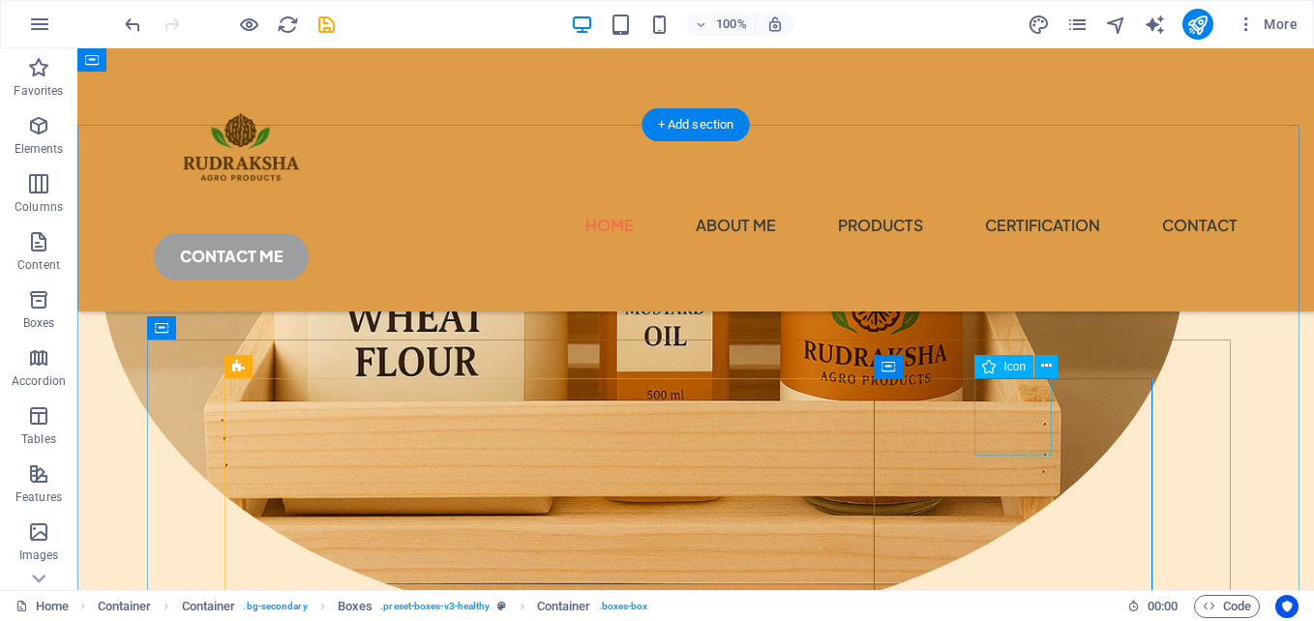
scroll to position [597, 0]
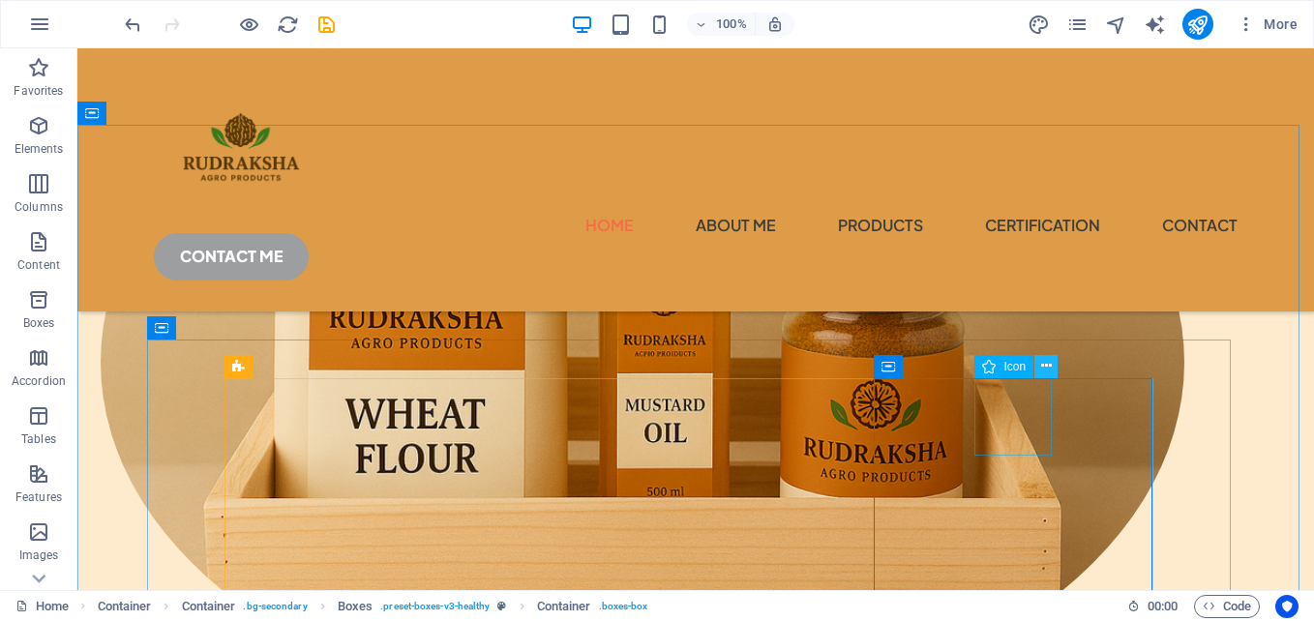
click at [1051, 363] on icon at bounding box center [1046, 366] width 11 height 20
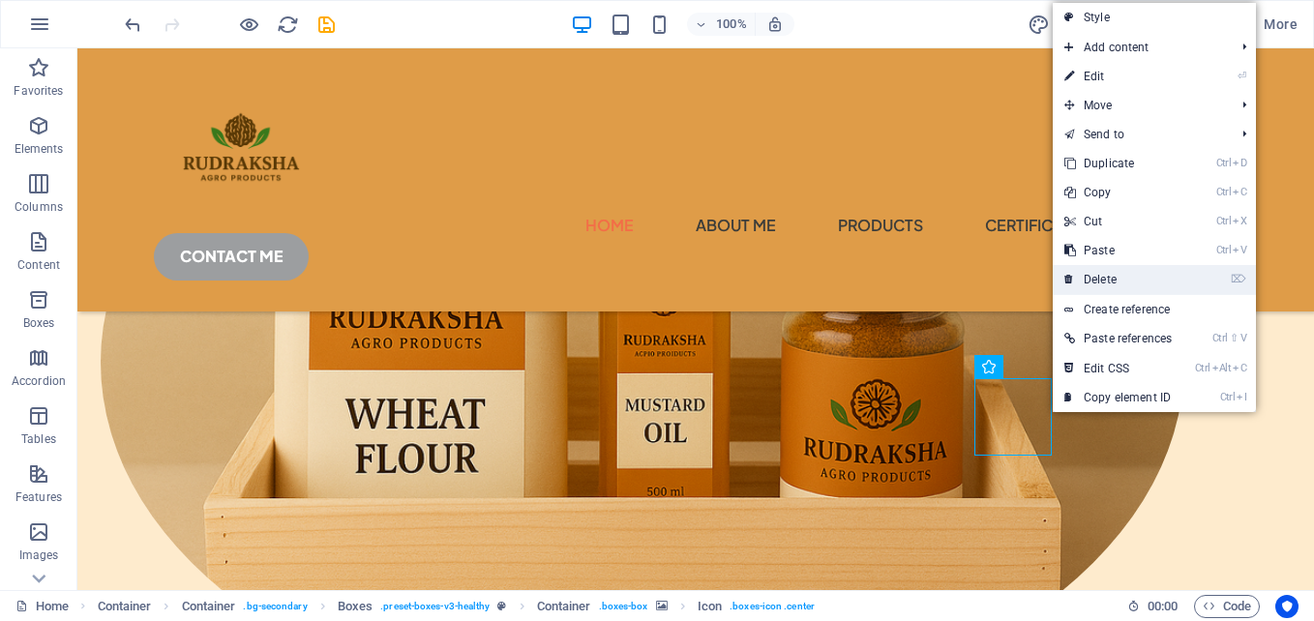
click at [1127, 284] on link "⌦ Delete" at bounding box center [1118, 279] width 131 height 29
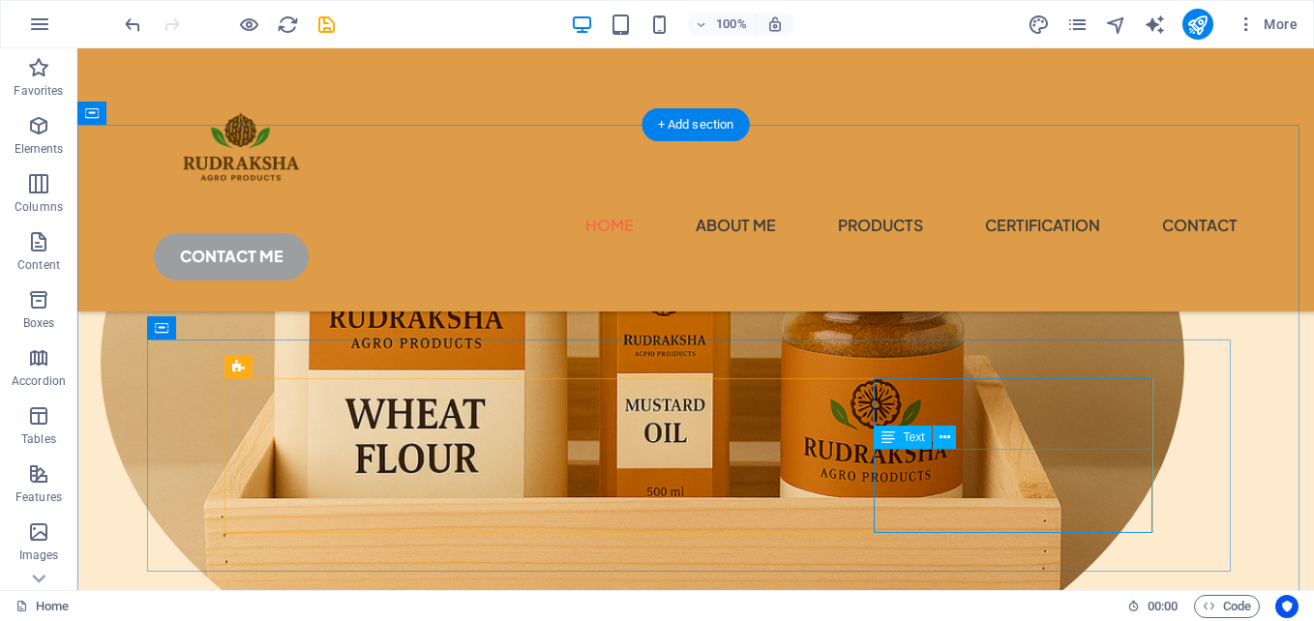
scroll to position [694, 0]
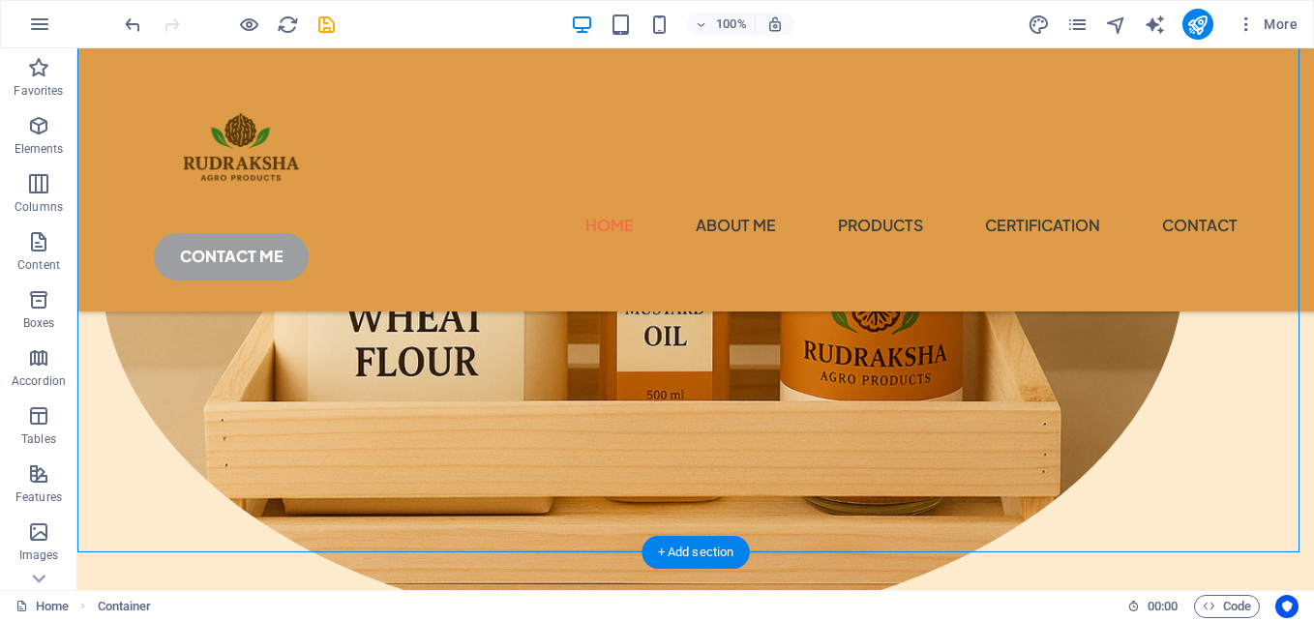
drag, startPoint x: 1142, startPoint y: 430, endPoint x: 1160, endPoint y: 478, distance: 51.8
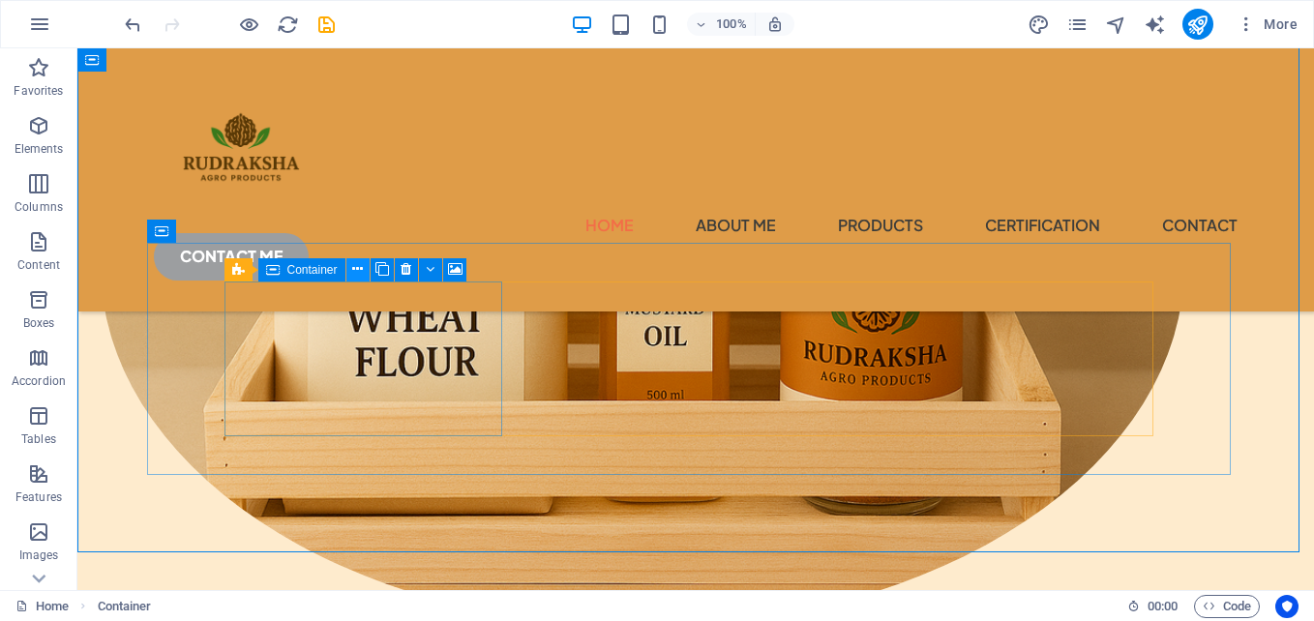
click at [357, 275] on icon at bounding box center [357, 269] width 11 height 20
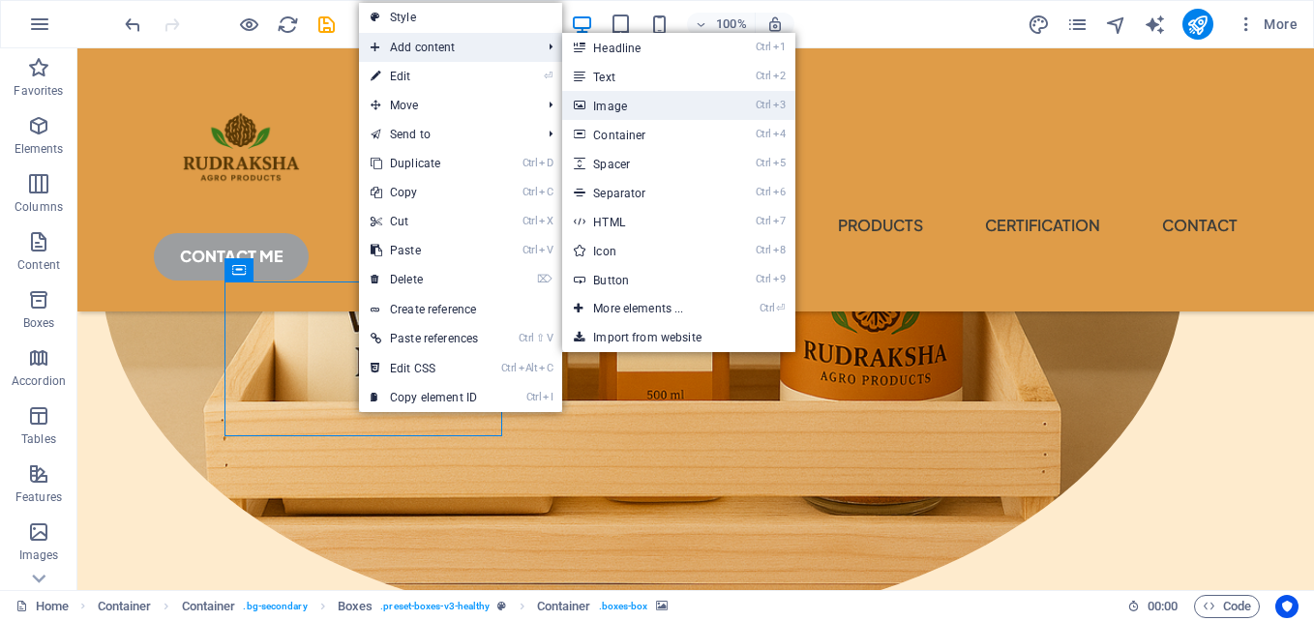
click at [606, 109] on link "Ctrl 3 Image" at bounding box center [642, 105] width 160 height 29
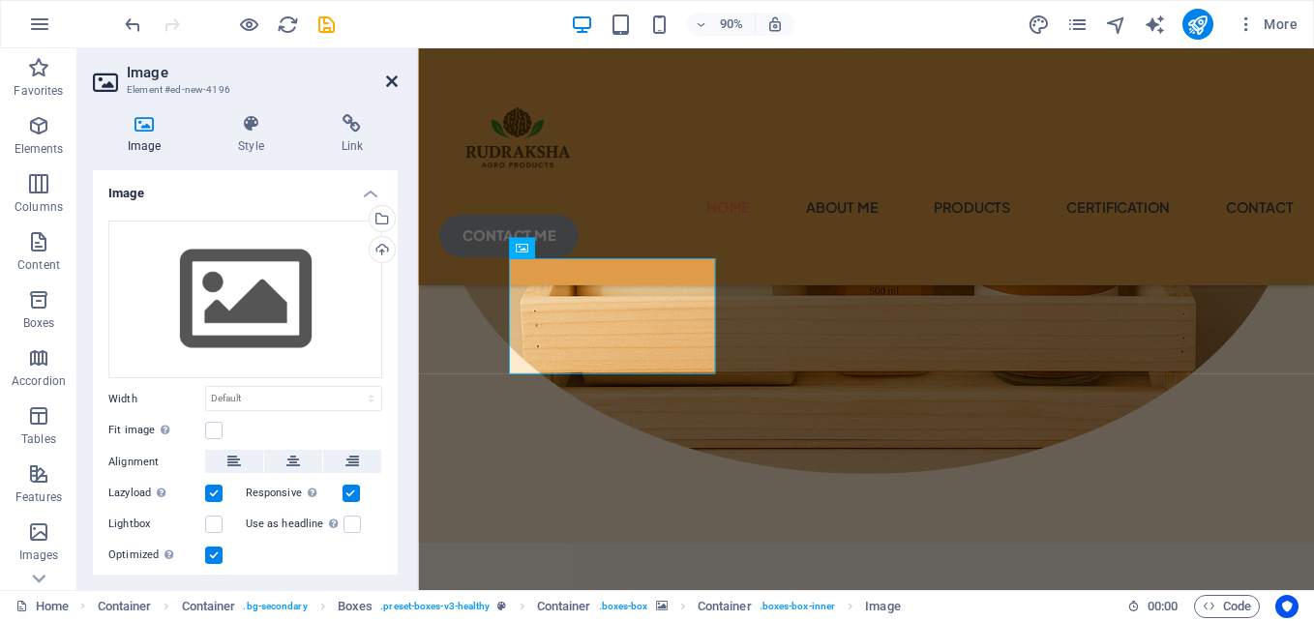
click at [395, 86] on icon at bounding box center [392, 81] width 12 height 15
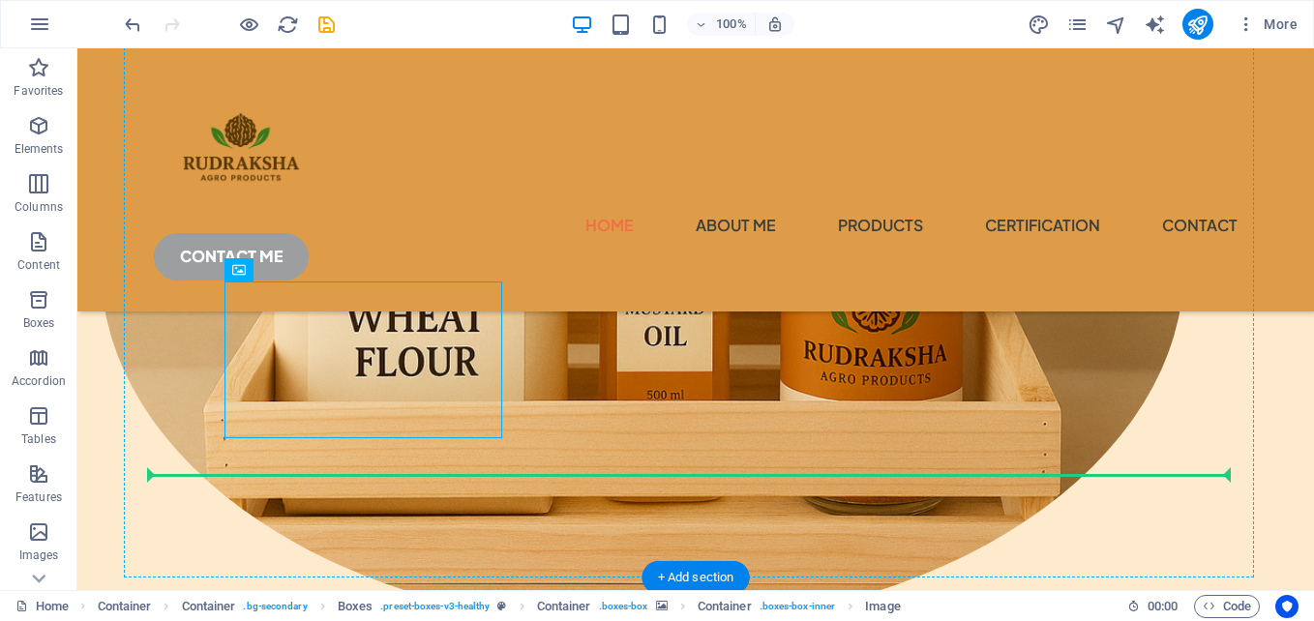
drag, startPoint x: 468, startPoint y: 433, endPoint x: 476, endPoint y: 470, distance: 37.6
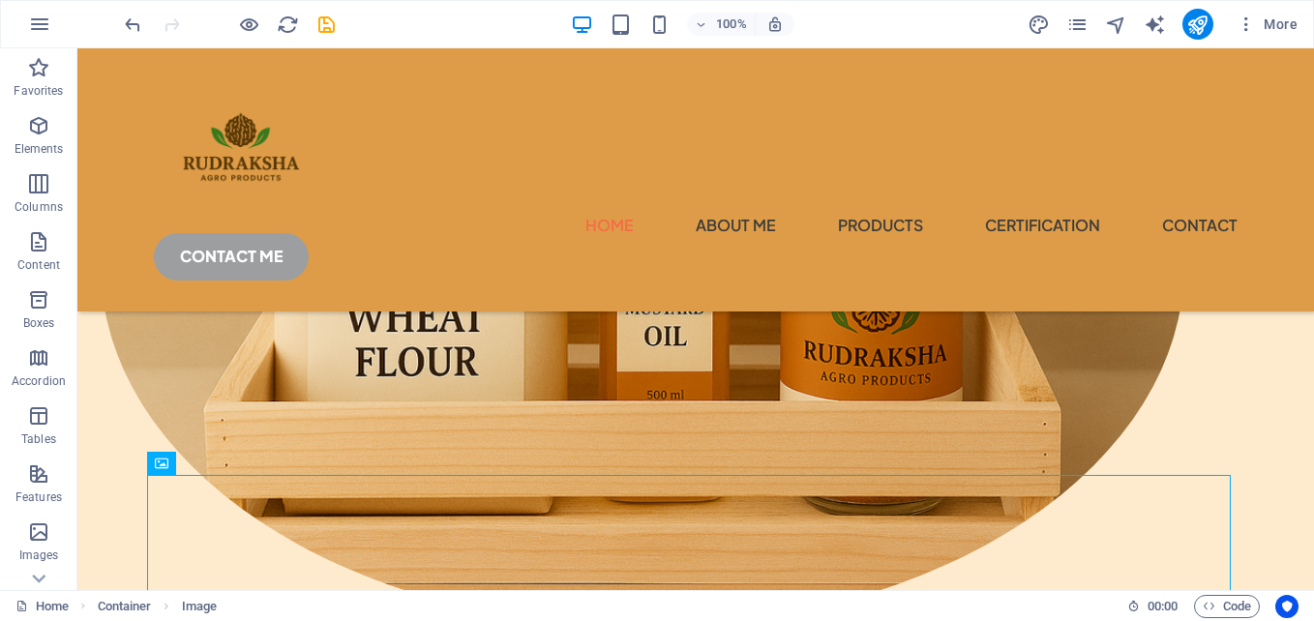
scroll to position [887, 0]
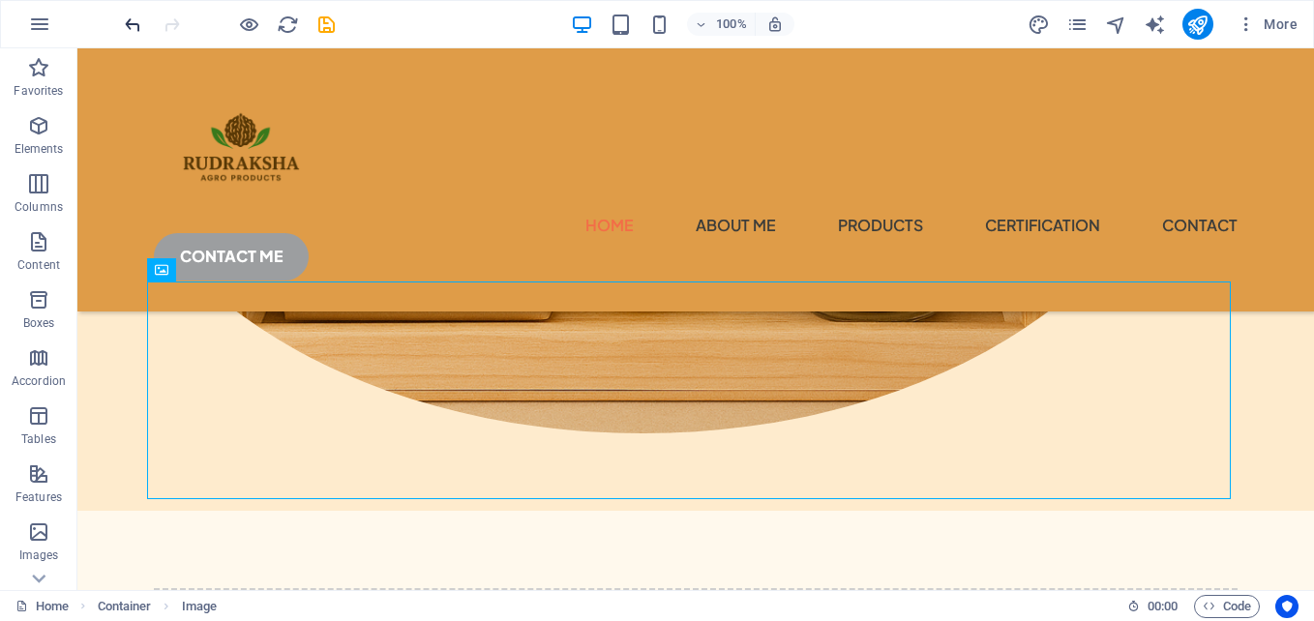
click at [135, 22] on icon "undo" at bounding box center [133, 25] width 22 height 22
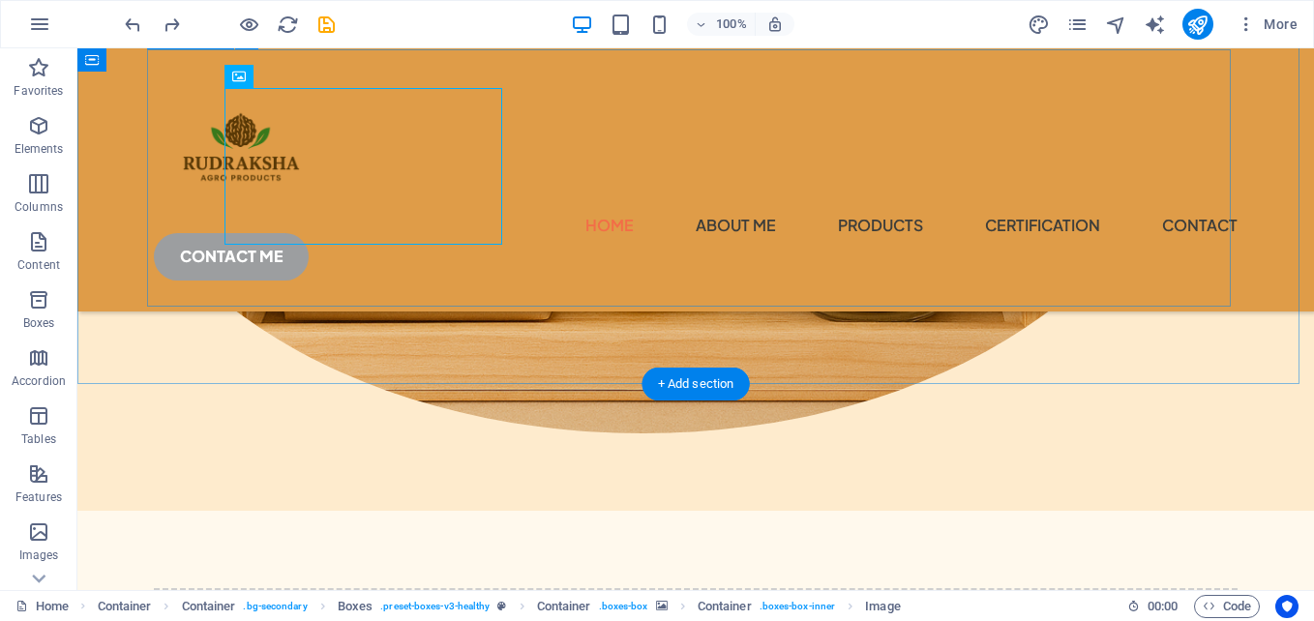
scroll to position [694, 0]
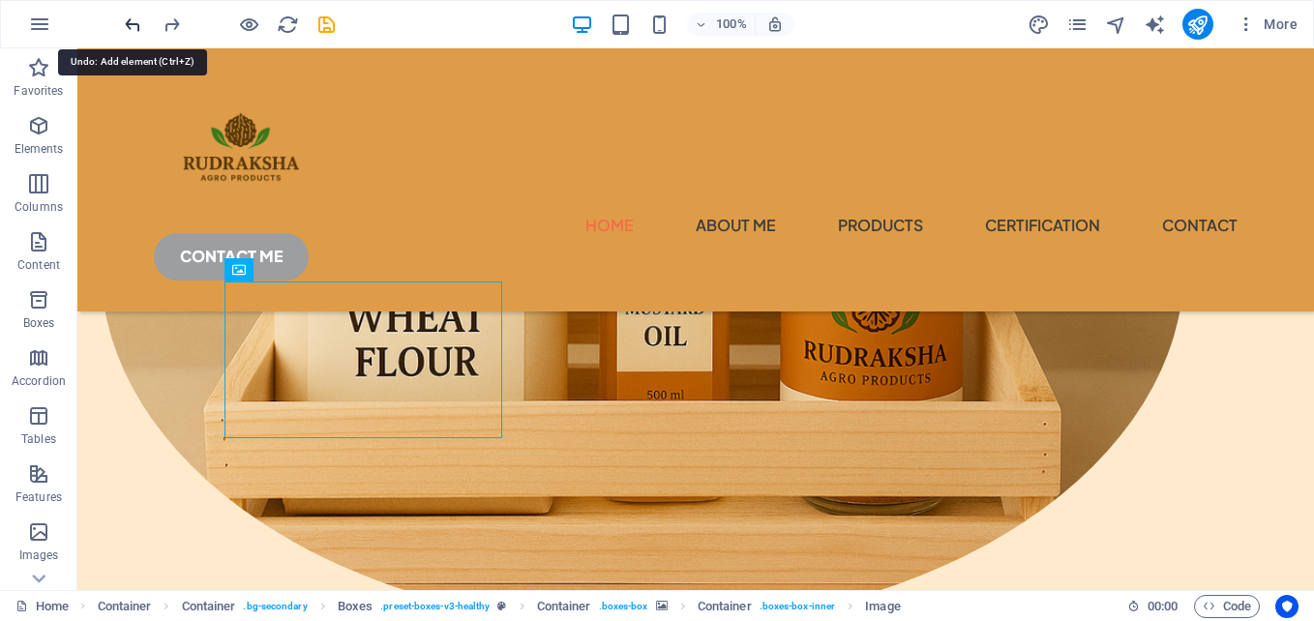
click at [127, 25] on icon "undo" at bounding box center [133, 25] width 22 height 22
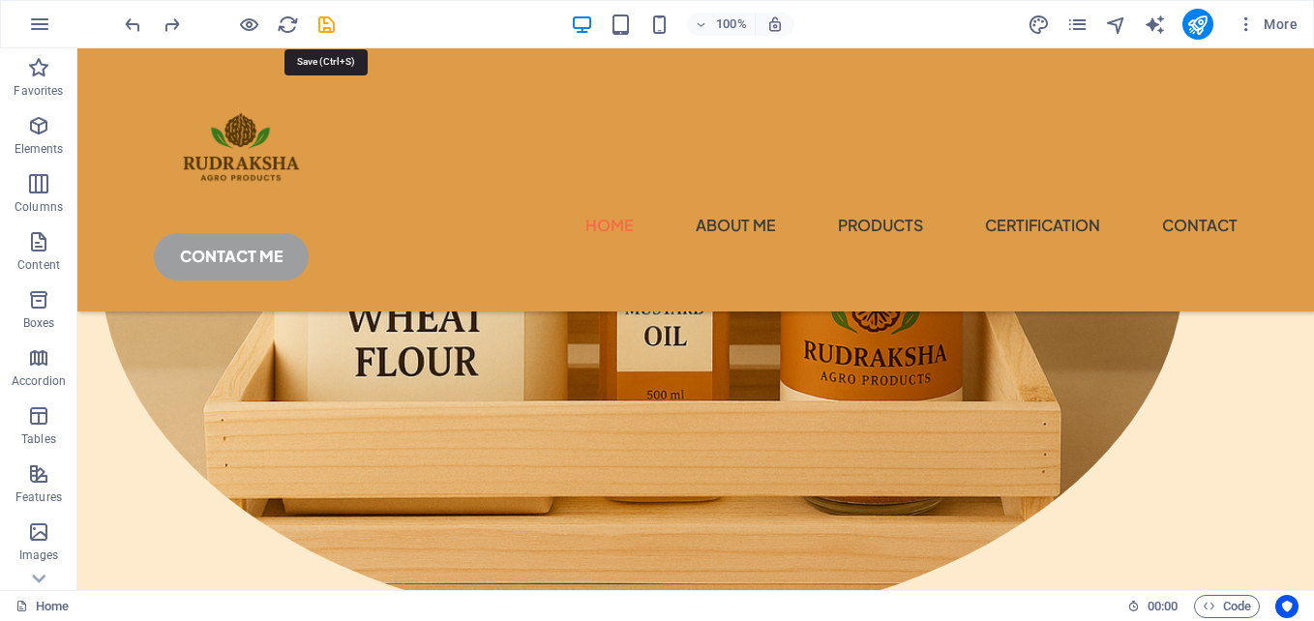
click at [318, 28] on icon "save" at bounding box center [326, 25] width 22 height 22
checkbox input "false"
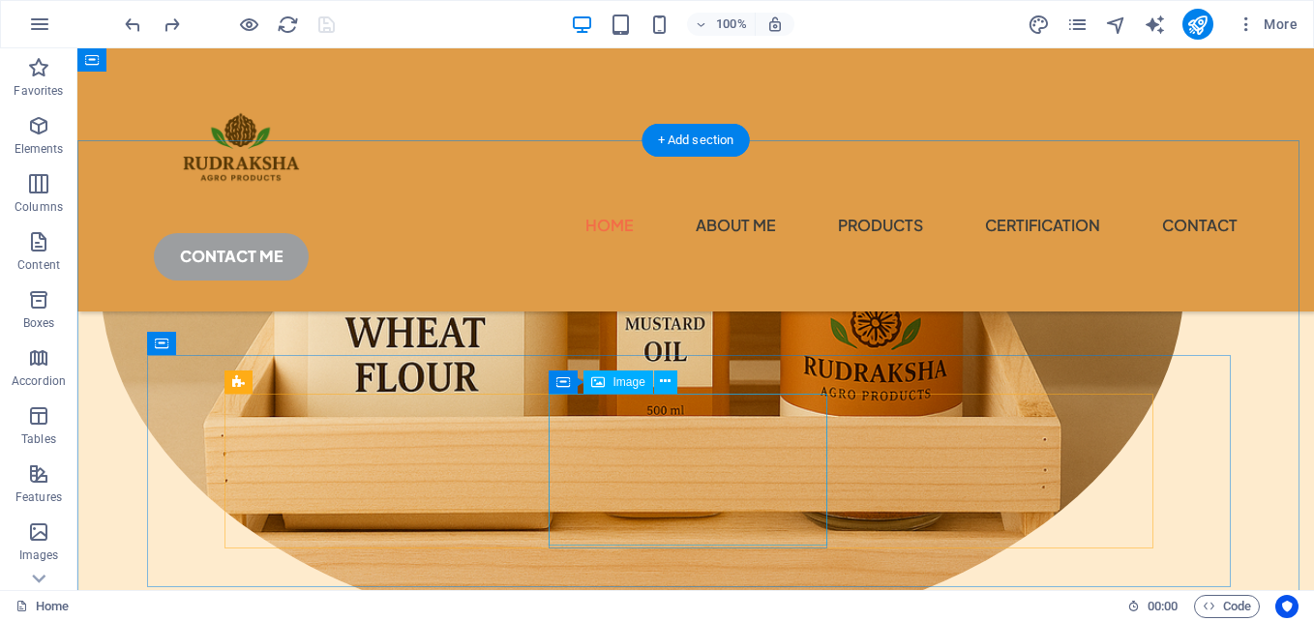
scroll to position [582, 0]
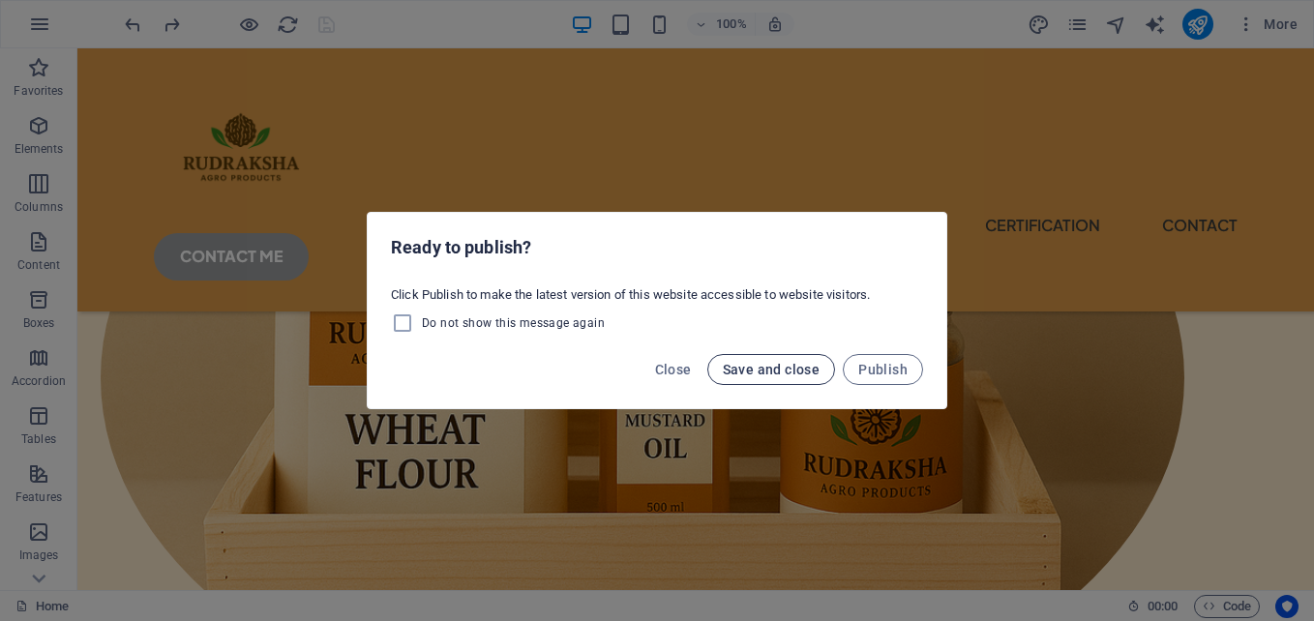
click at [757, 381] on button "Save and close" at bounding box center [771, 369] width 129 height 31
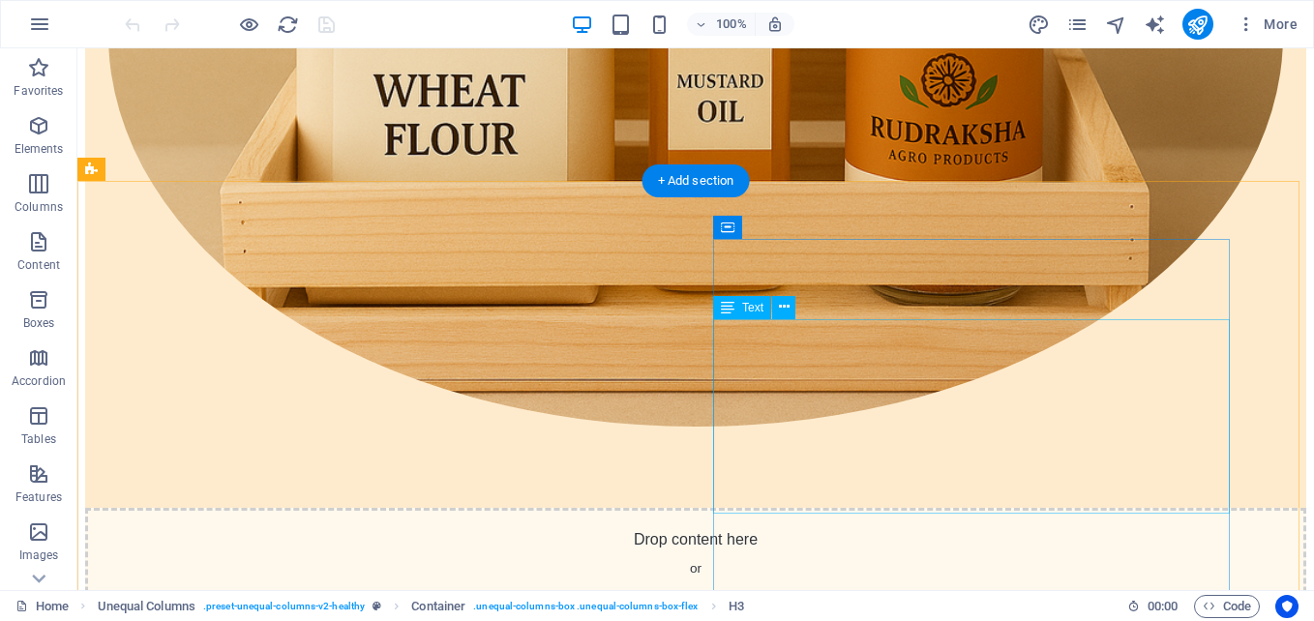
scroll to position [1452, 0]
